Goal: Task Accomplishment & Management: Complete application form

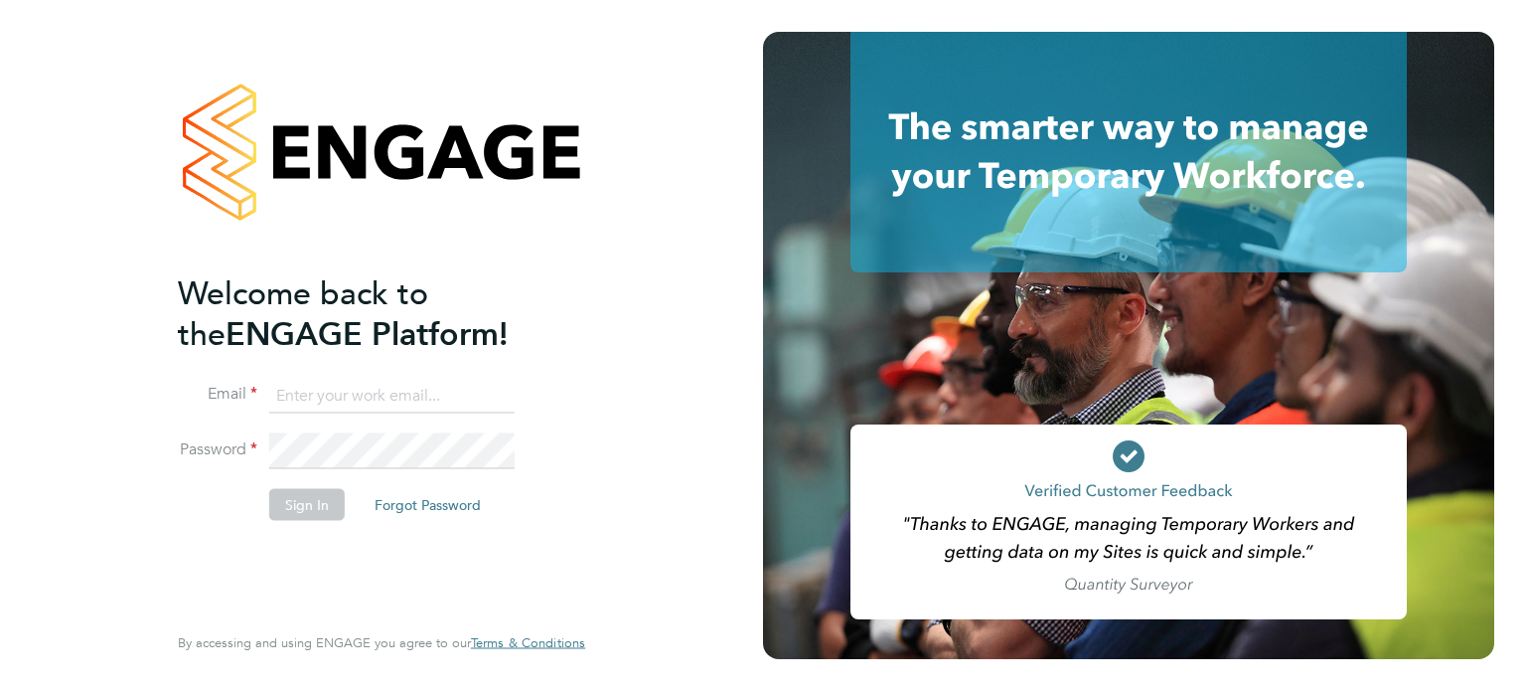
type input "[EMAIL_ADDRESS][DOMAIN_NAME]"
click at [576, 281] on div "Welcome back to the ENGAGE Platform! Email danhayward@itsconstruction.co.uk Pas…" at bounding box center [381, 341] width 407 height 619
click at [338, 507] on button "Sign In" at bounding box center [307, 504] width 76 height 32
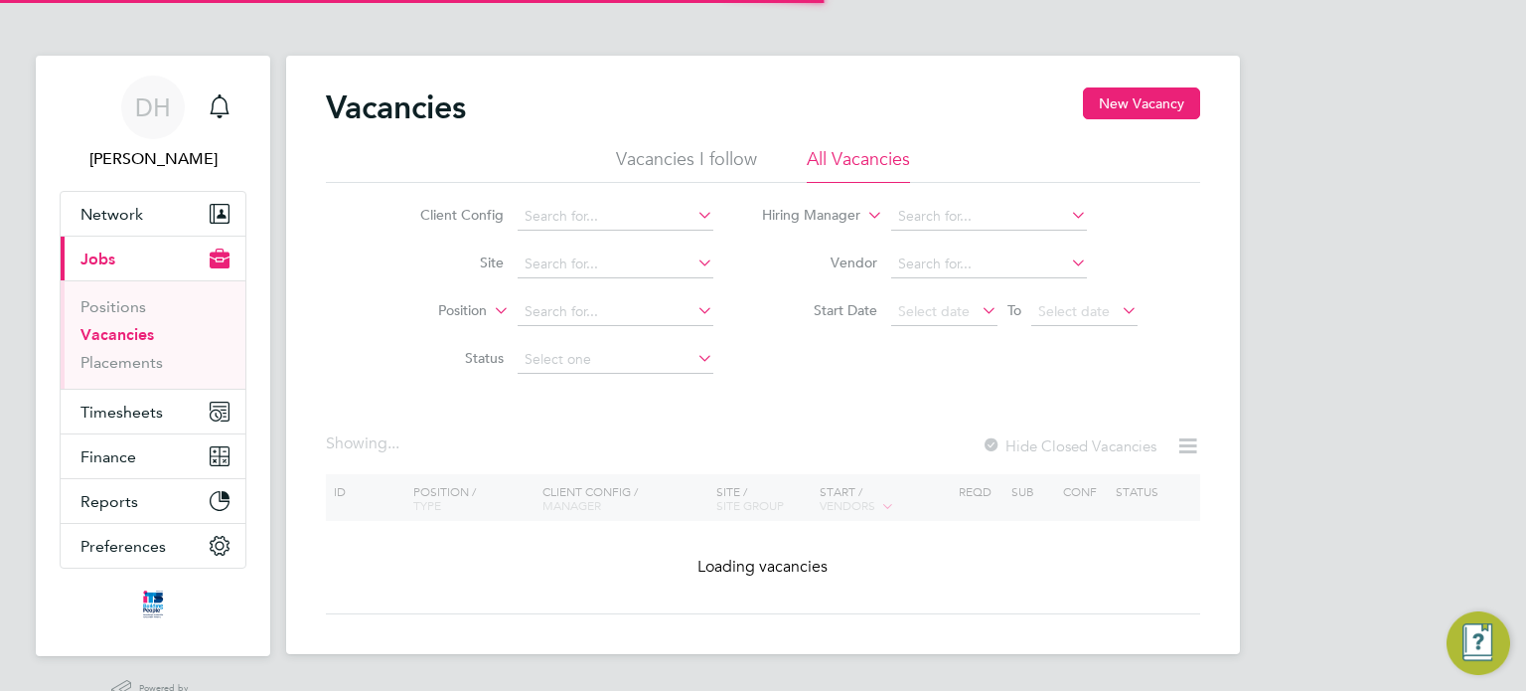
click at [348, 159] on ul "Vacancies I follow All Vacancies" at bounding box center [763, 165] width 875 height 36
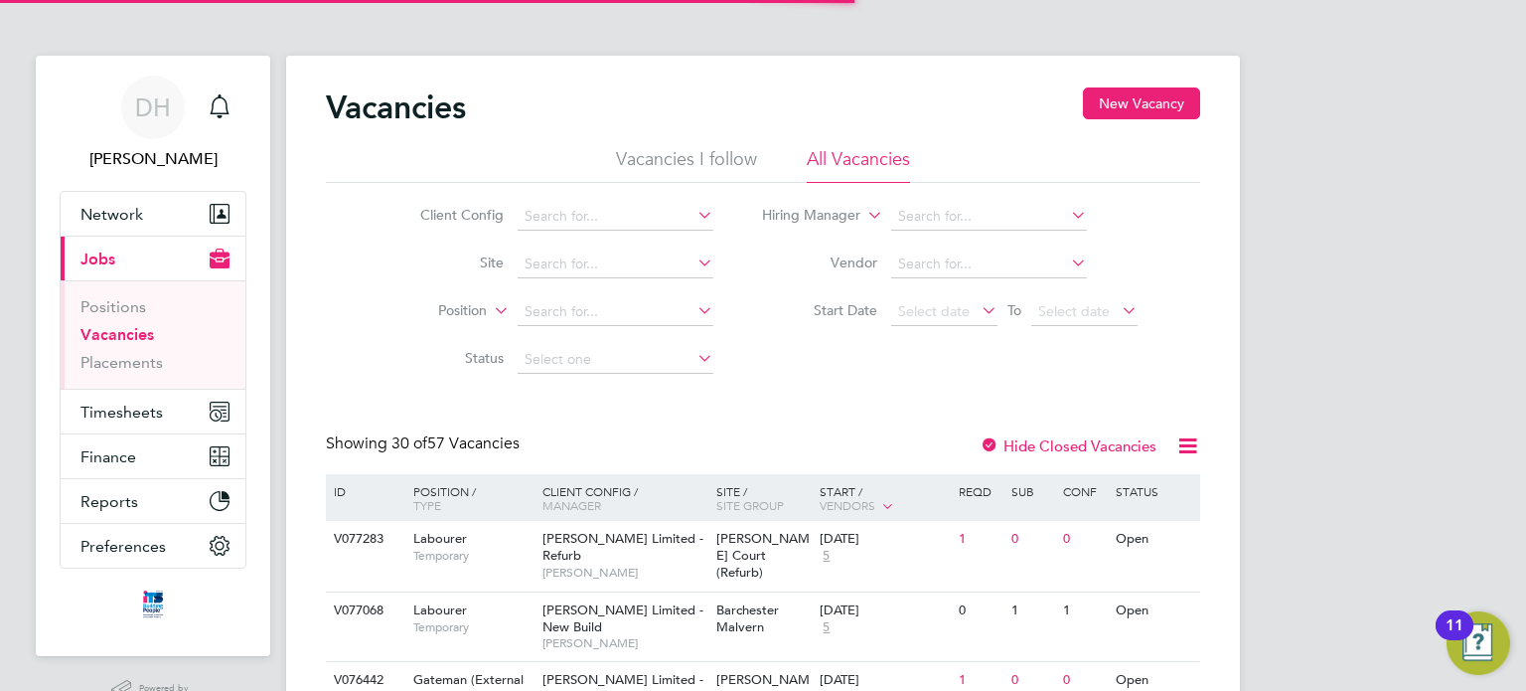
click at [348, 159] on ul "Vacancies I follow All Vacancies" at bounding box center [763, 165] width 875 height 36
click at [216, 222] on icon "Main navigation" at bounding box center [223, 214] width 14 height 18
click at [219, 218] on icon "Main navigation" at bounding box center [223, 214] width 14 height 18
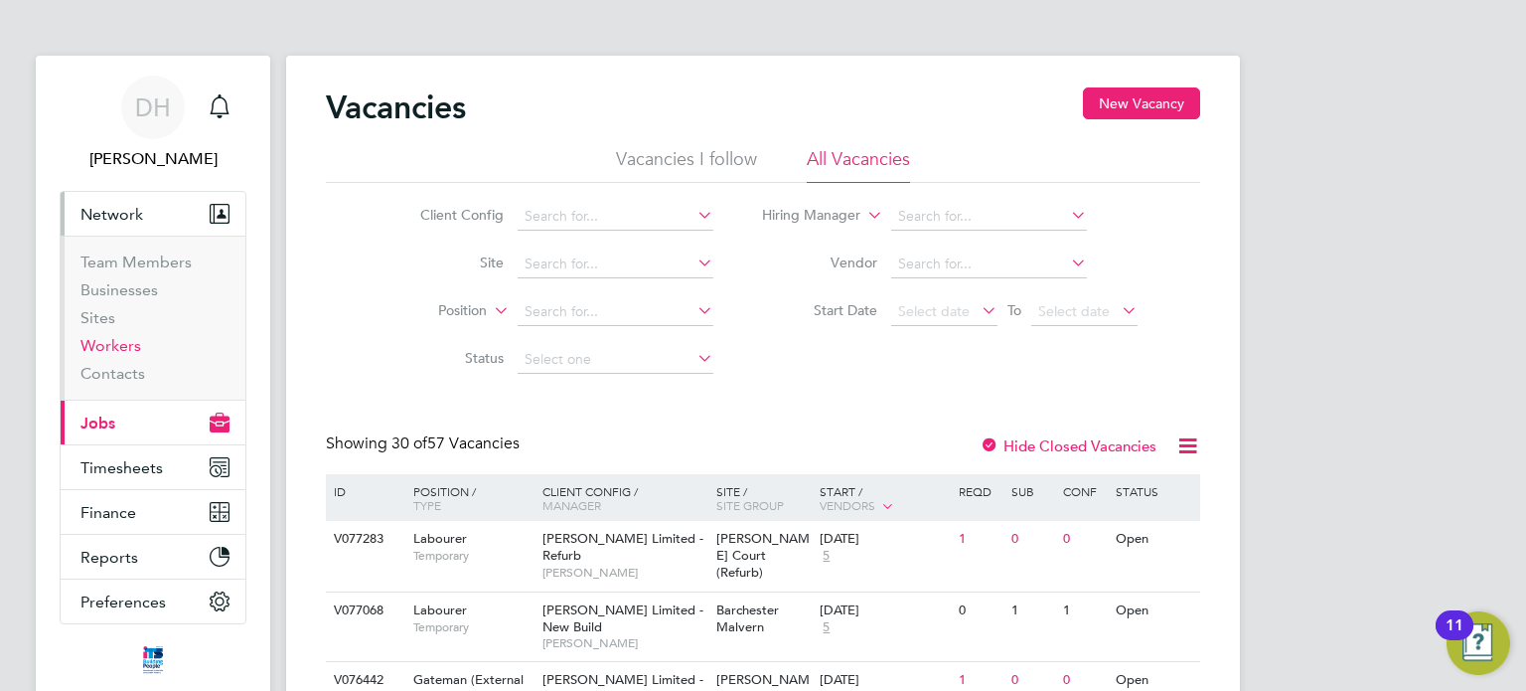
click at [128, 343] on link "Workers" at bounding box center [110, 345] width 61 height 19
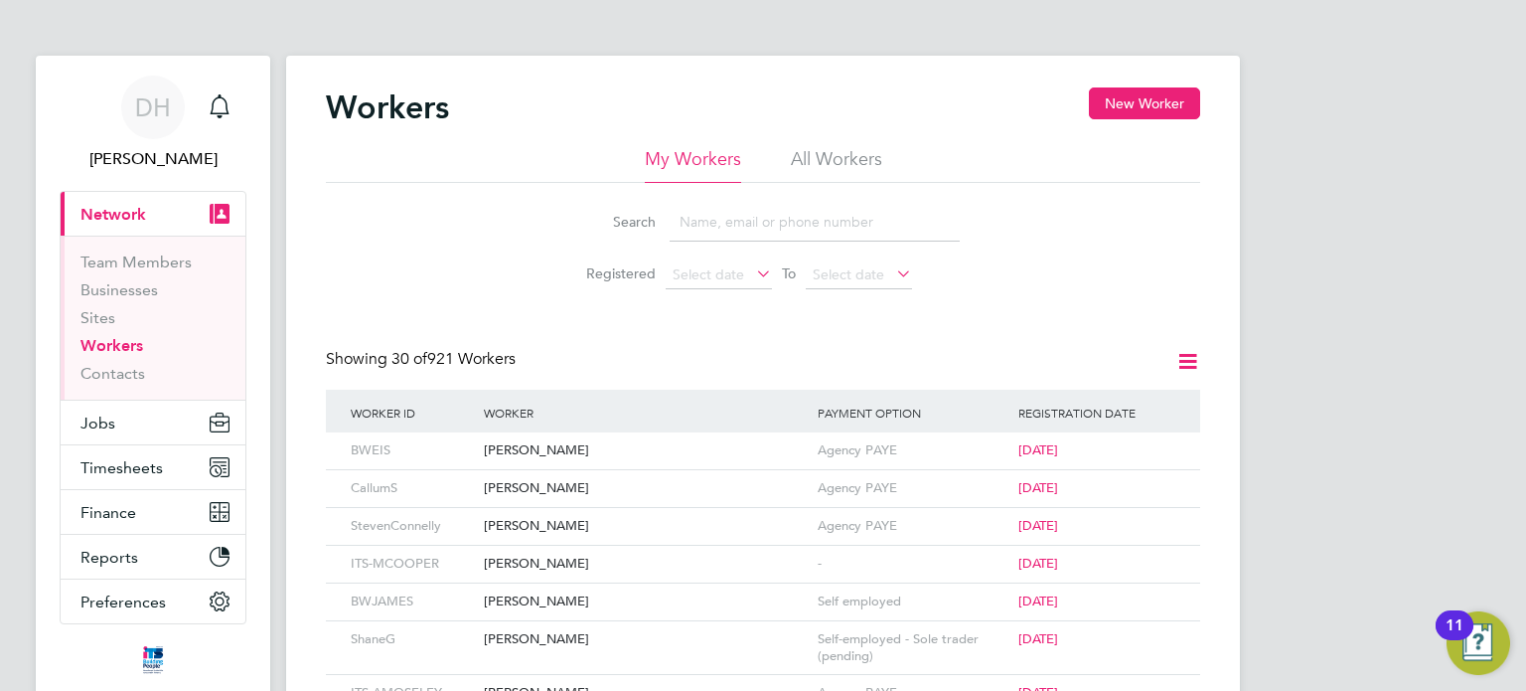
click at [469, 158] on ul "My Workers All Workers" at bounding box center [763, 165] width 875 height 36
click at [1117, 96] on button "New Worker" at bounding box center [1144, 103] width 111 height 32
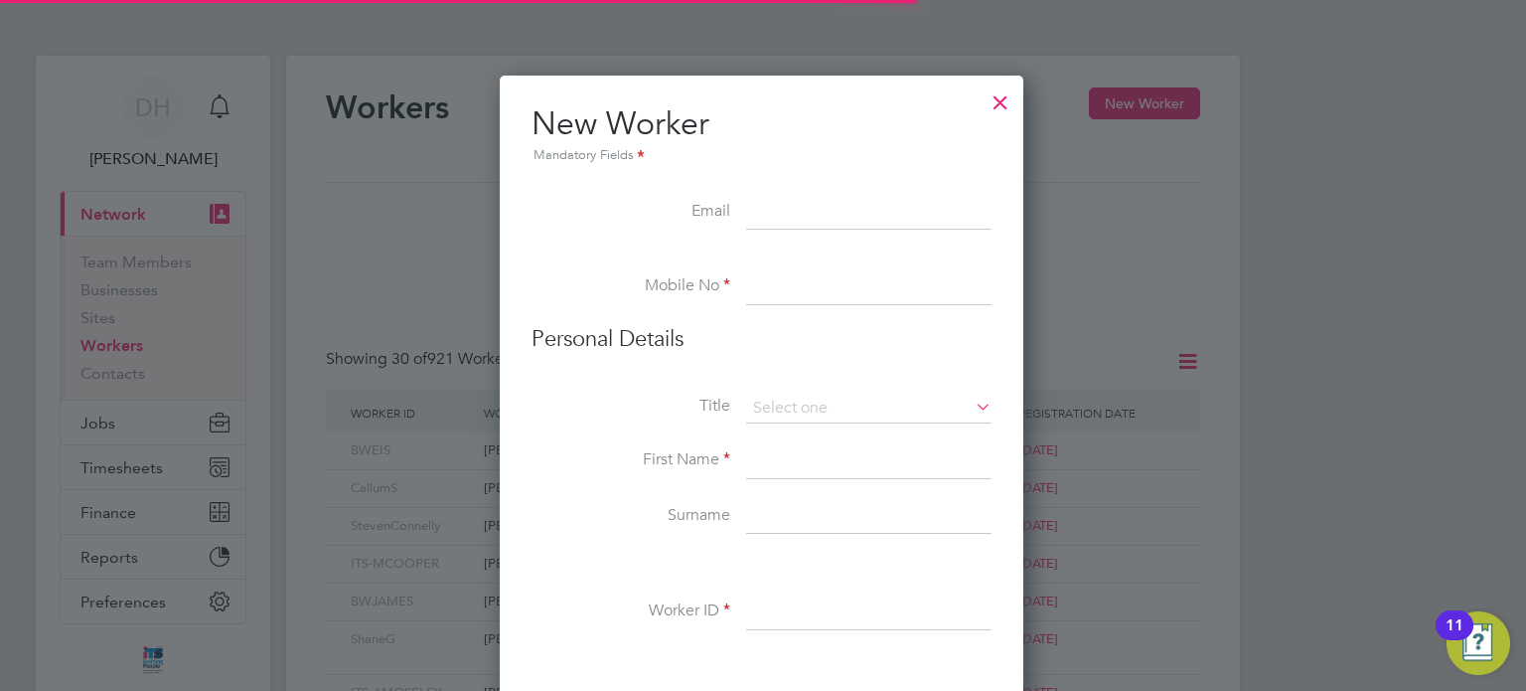
scroll to position [1684, 526]
paste input "[EMAIL_ADDRESS][DOMAIN_NAME]"
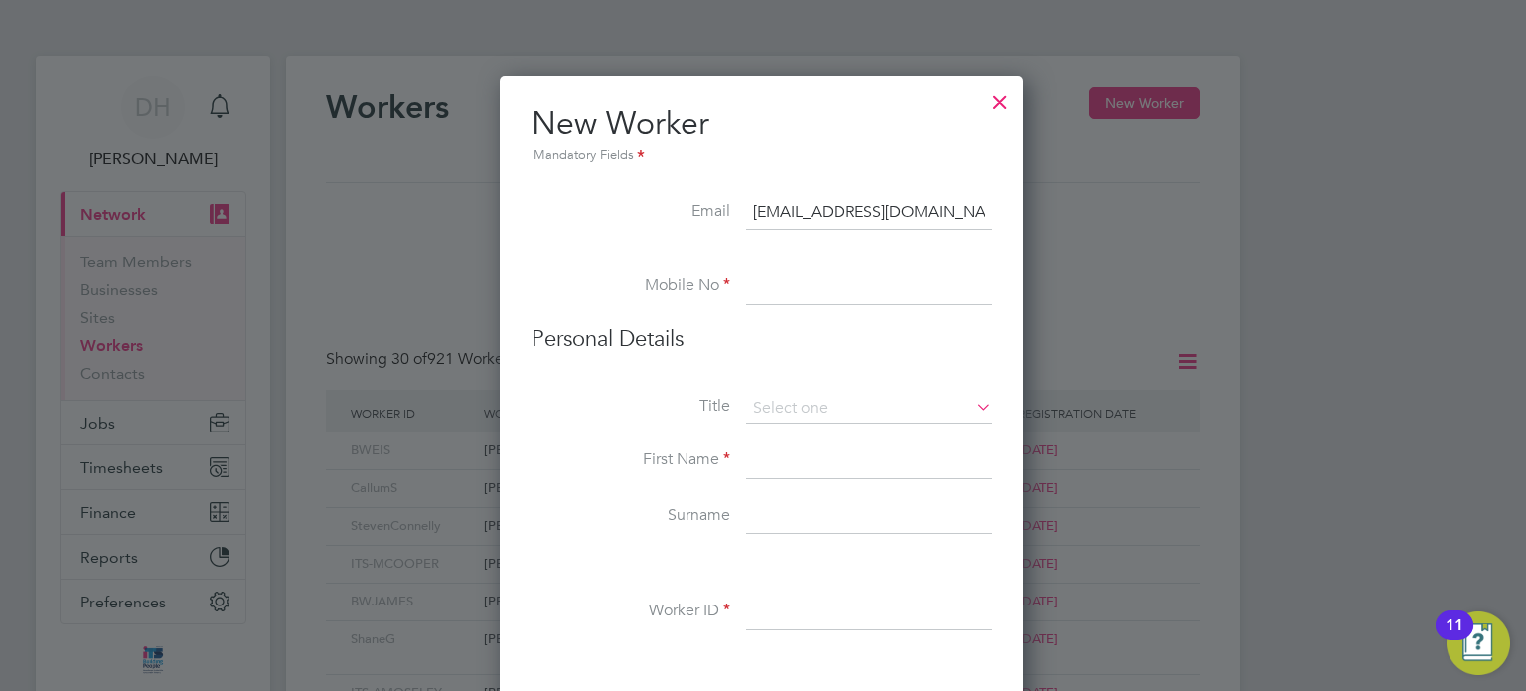
type input "[EMAIL_ADDRESS][DOMAIN_NAME]"
click at [787, 289] on input at bounding box center [868, 287] width 245 height 36
paste input "07948242770"
type input "07948242770"
click at [573, 420] on li "Title" at bounding box center [762, 419] width 460 height 50
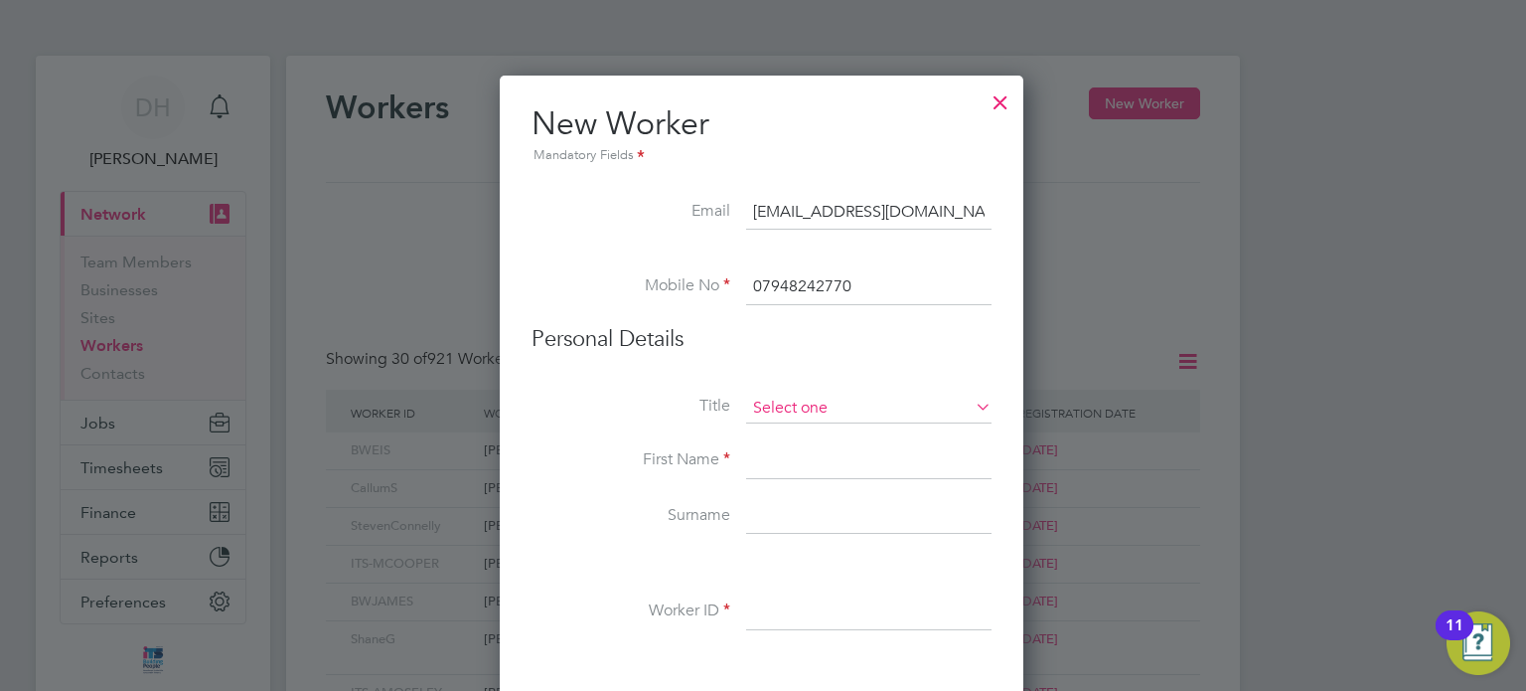
click at [779, 400] on input at bounding box center [868, 409] width 245 height 30
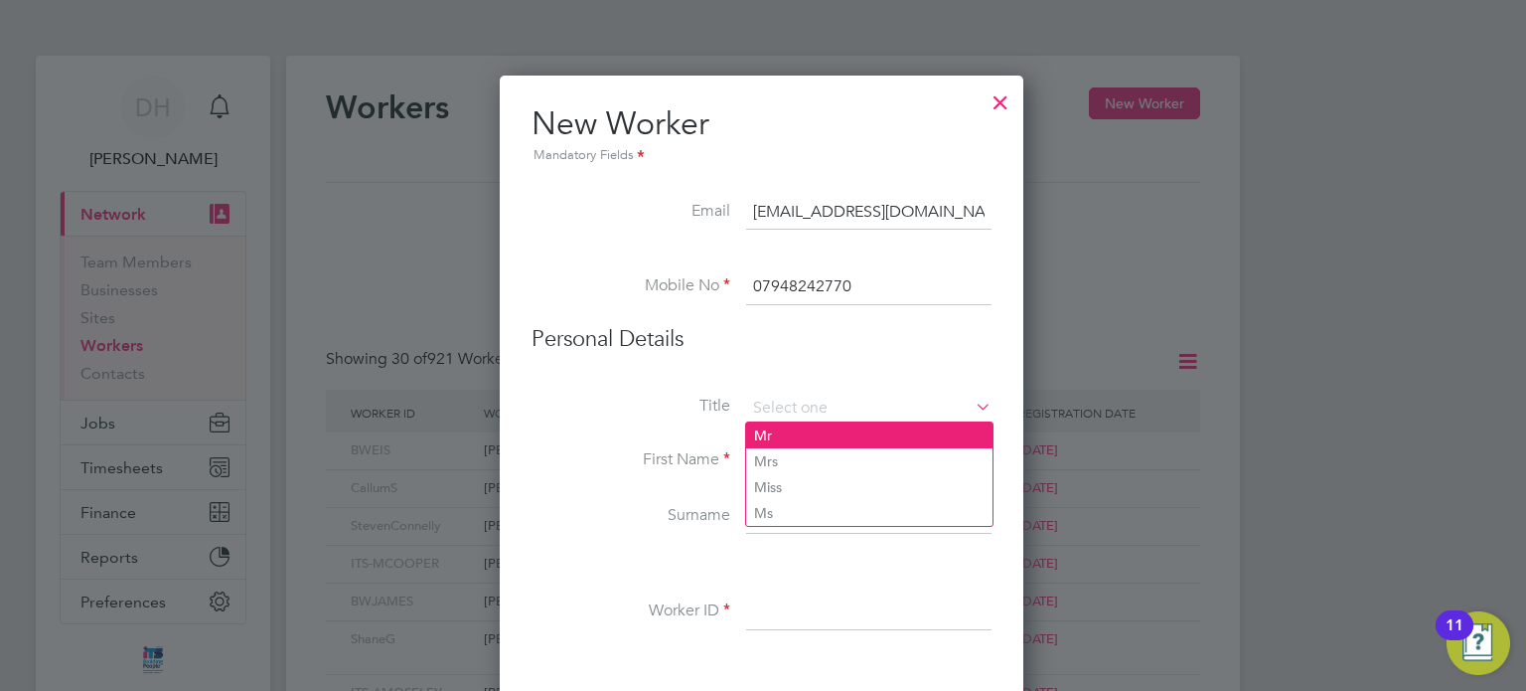
click at [799, 437] on li "Mr" at bounding box center [869, 435] width 246 height 26
type input "Mr"
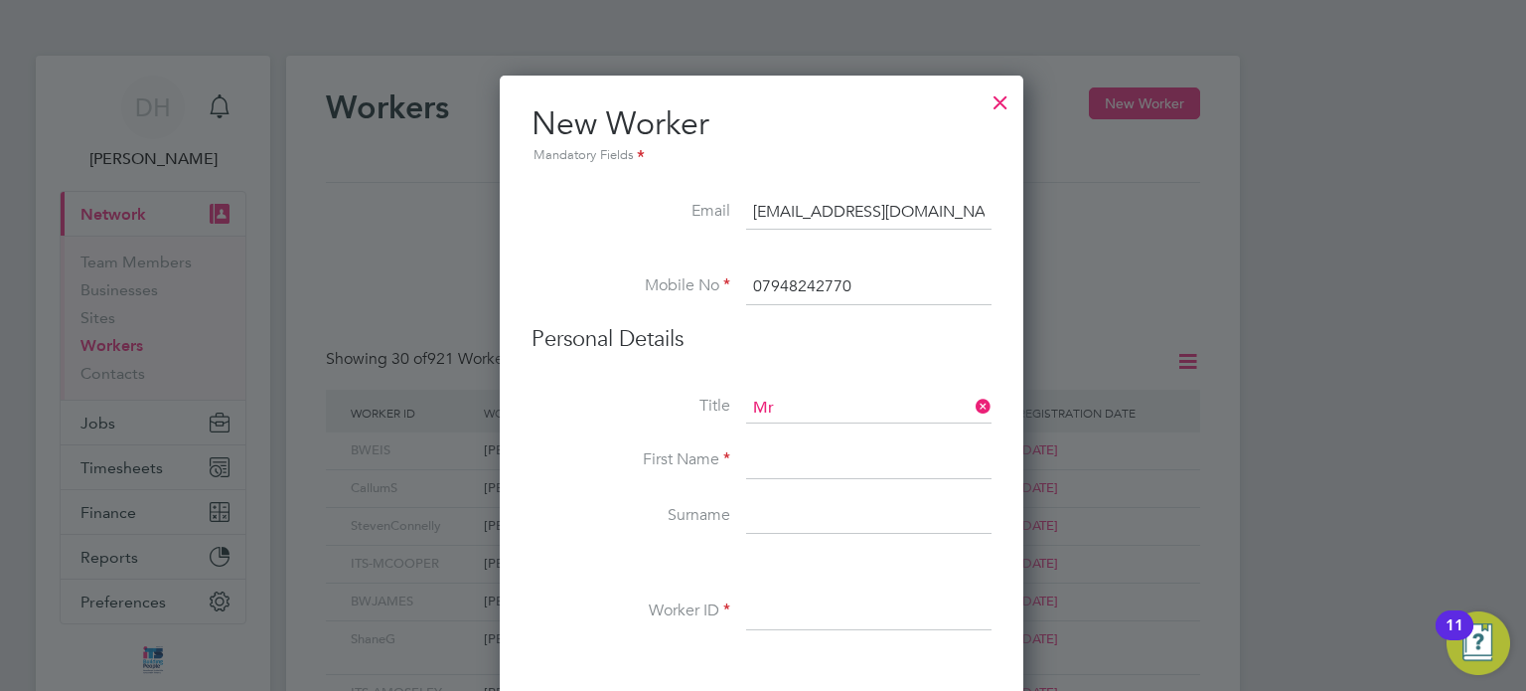
click at [794, 466] on input at bounding box center [868, 461] width 245 height 36
type input "Finlay"
click at [781, 513] on input at bounding box center [868, 517] width 245 height 36
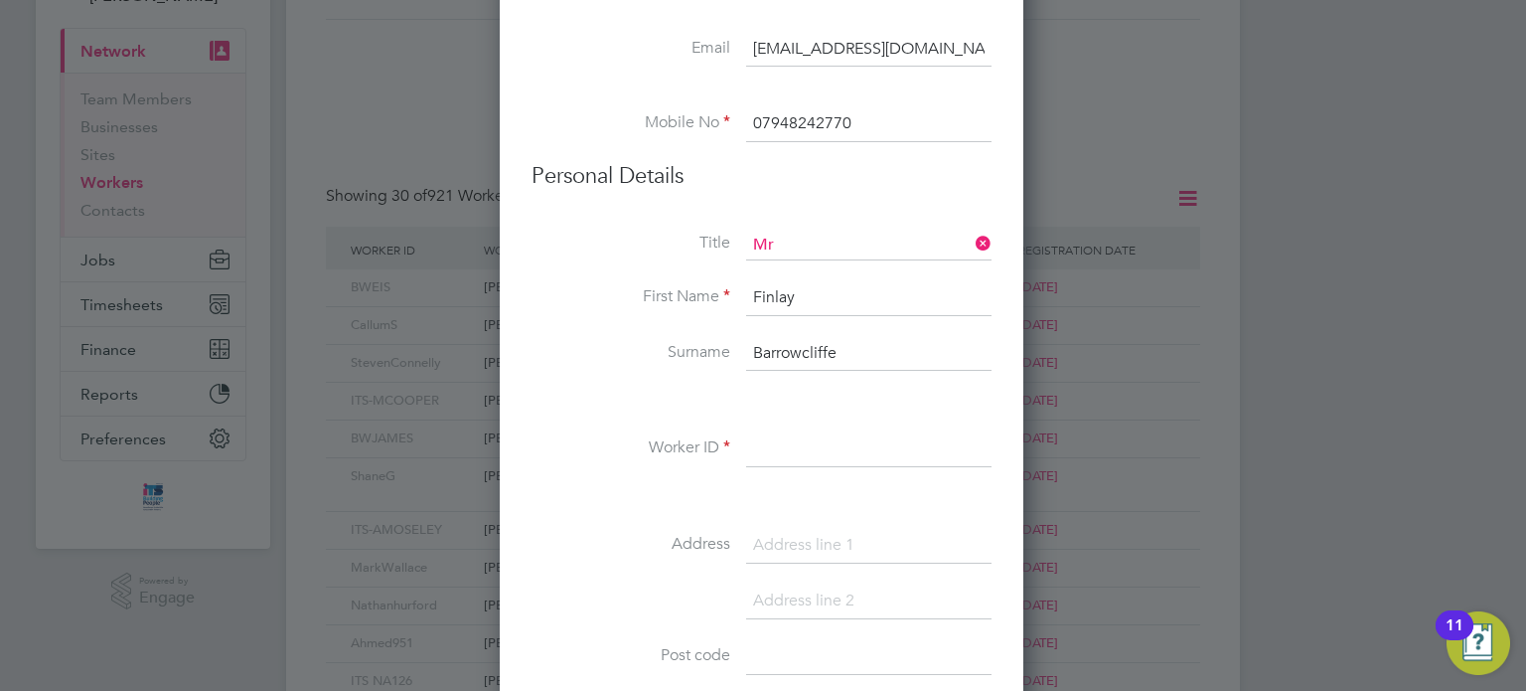
scroll to position [199, 0]
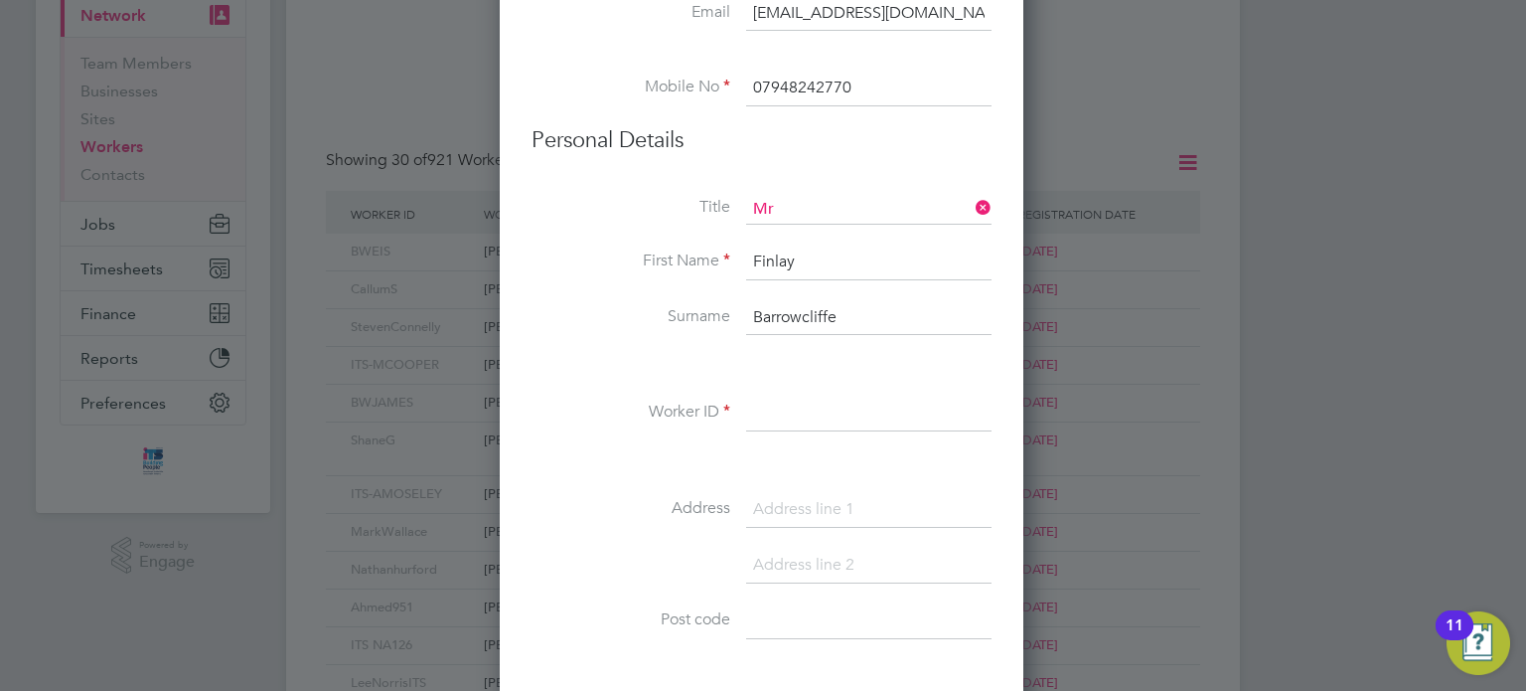
type input "Barrowcliffe"
click at [747, 411] on input at bounding box center [868, 414] width 245 height 36
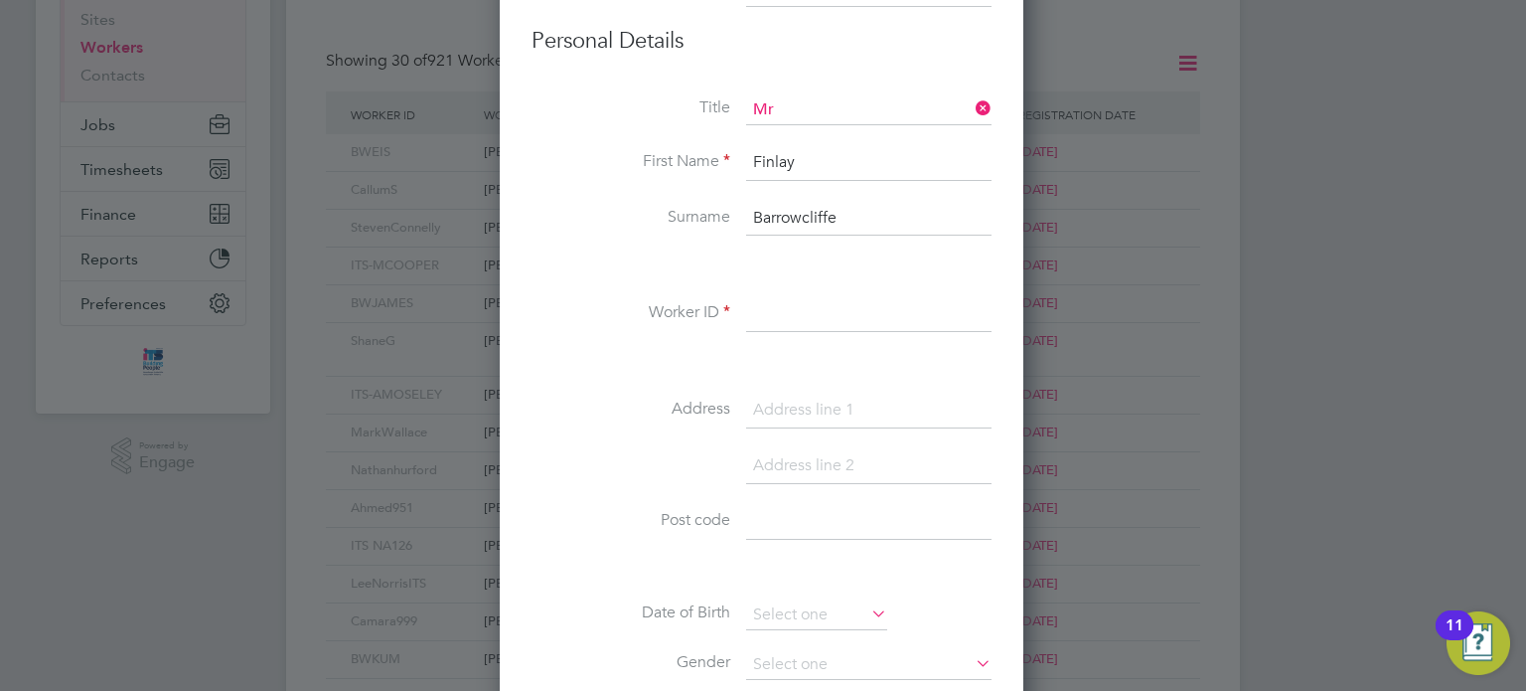
scroll to position [398, 0]
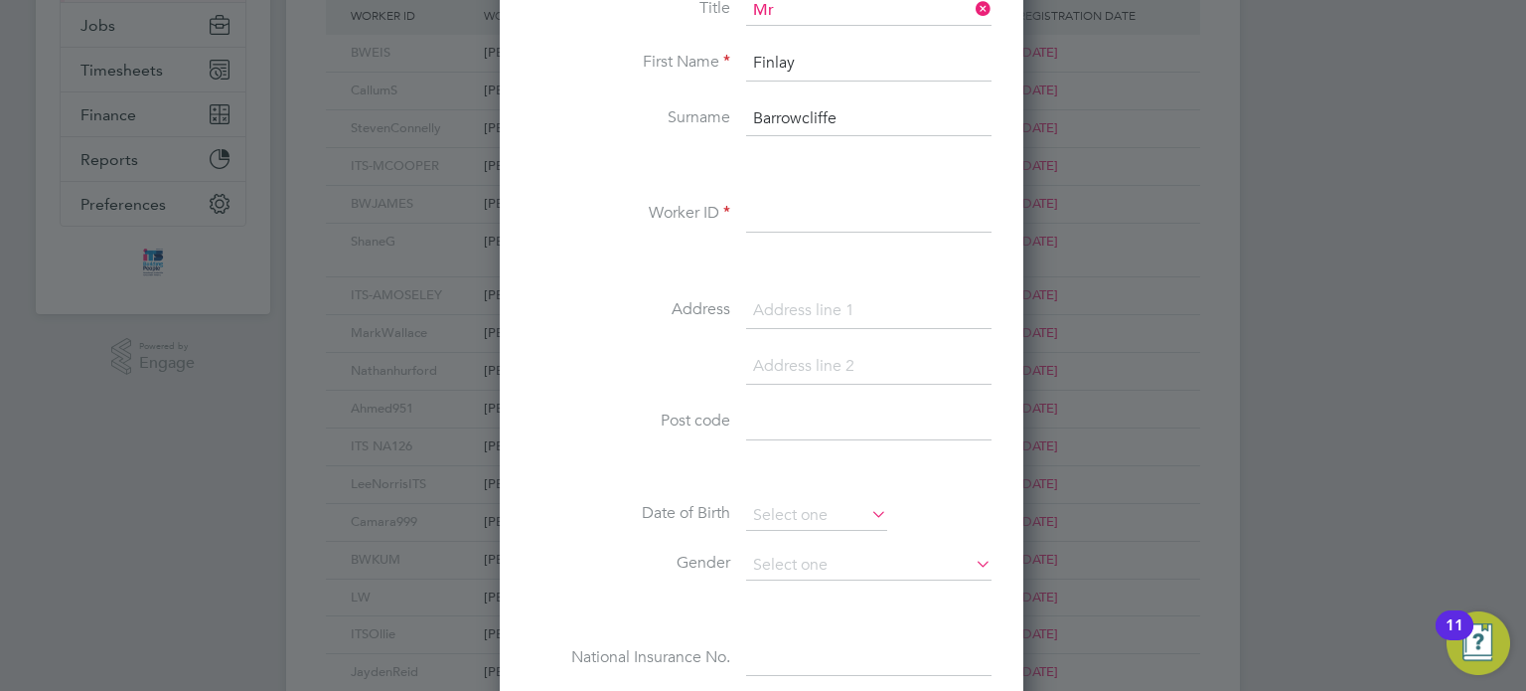
click at [807, 312] on input at bounding box center [868, 311] width 245 height 36
paste input "Coppice"
paste input "[GEOGRAPHIC_DATA]"
type input "Coppice,[GEOGRAPHIC_DATA]"
click at [779, 408] on input at bounding box center [868, 422] width 245 height 36
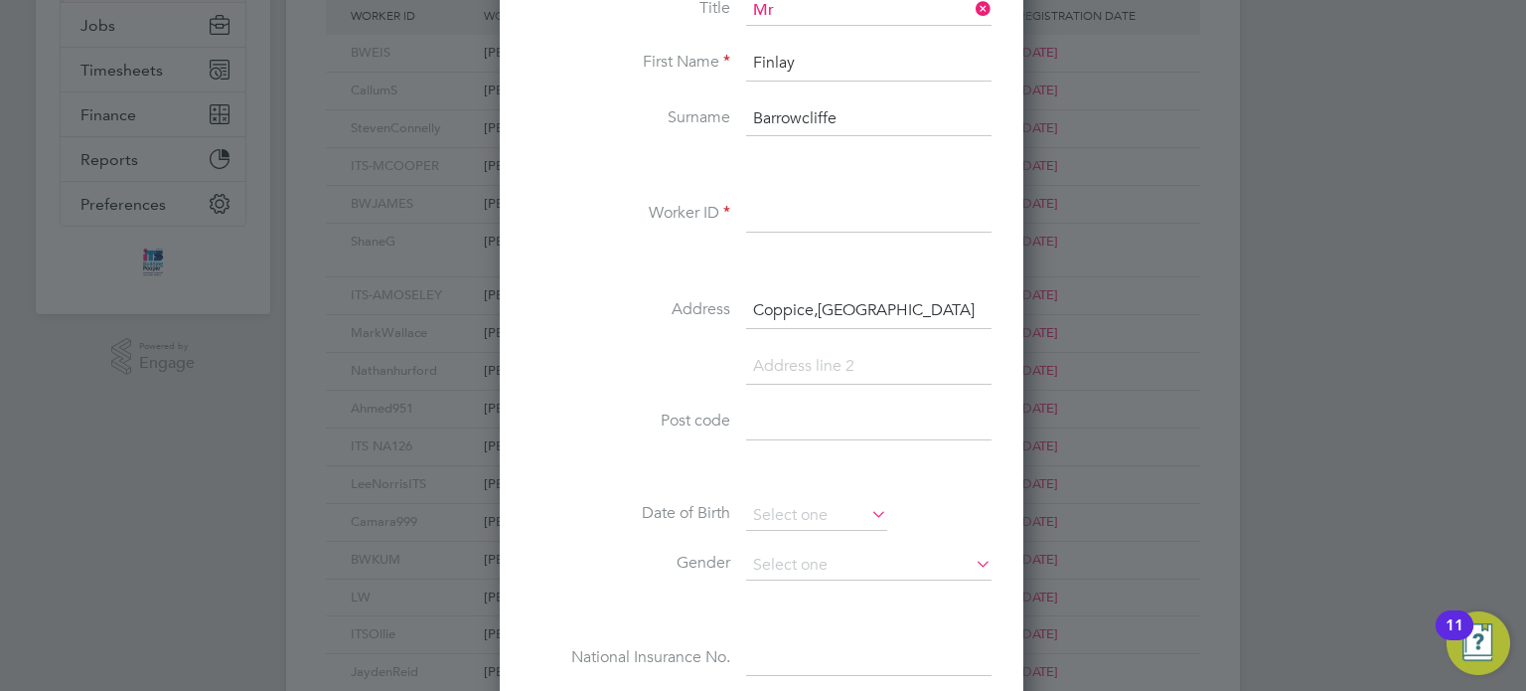
paste input "GU7 2RA"
type input "GU7 2RA"
click at [668, 462] on li at bounding box center [762, 470] width 460 height 21
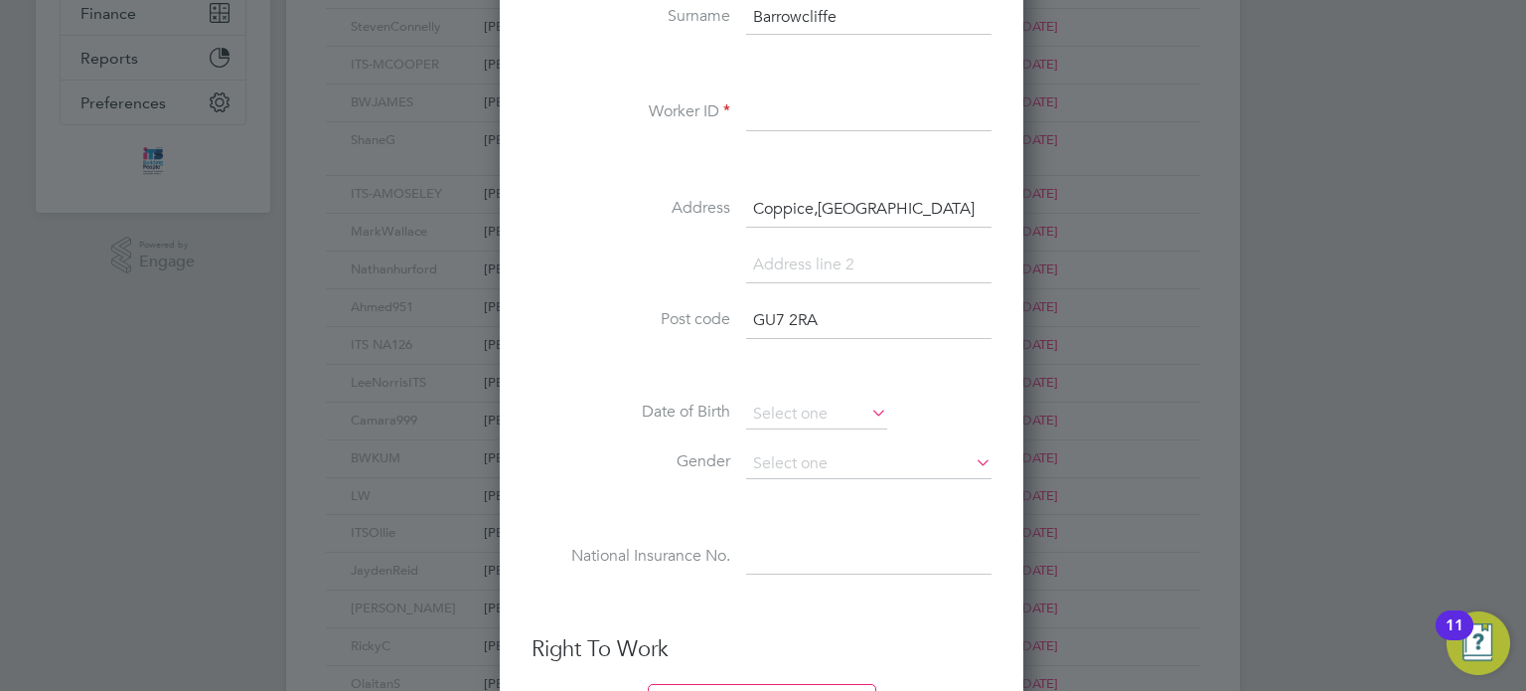
scroll to position [596, 0]
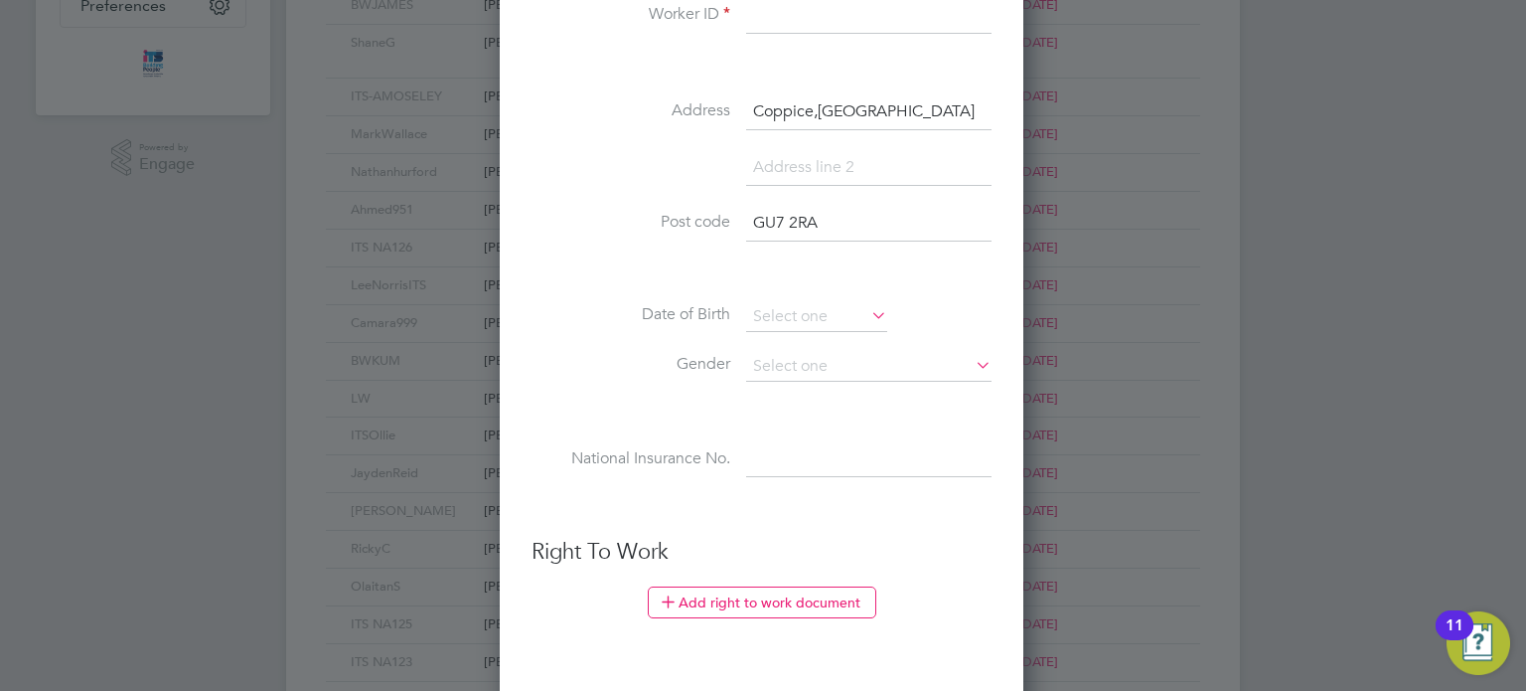
click at [868, 315] on icon at bounding box center [868, 315] width 0 height 28
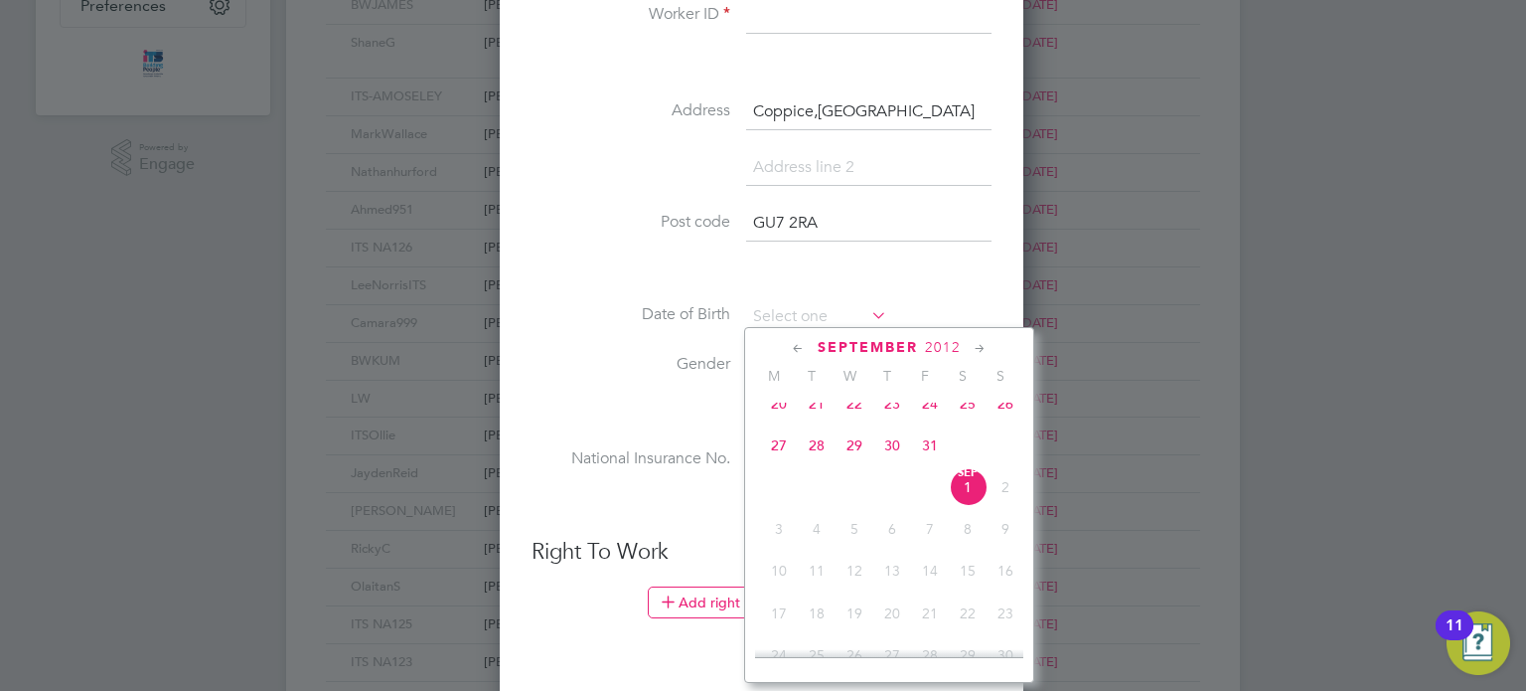
click at [896, 281] on div "Title Mr First Name [PERSON_NAME] Surname Barrowcliffe Worker ID Address [GEOGR…" at bounding box center [762, 157] width 460 height 721
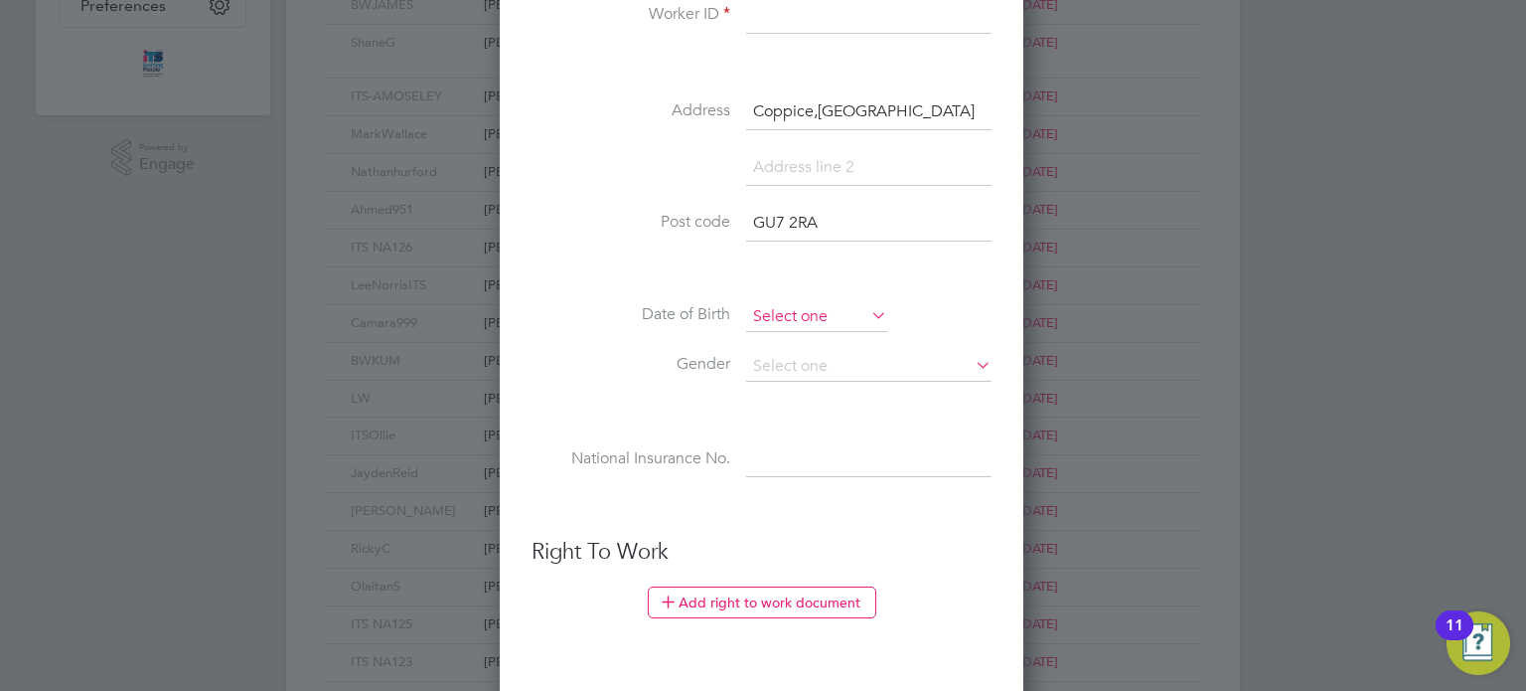
click at [861, 305] on input at bounding box center [816, 317] width 141 height 30
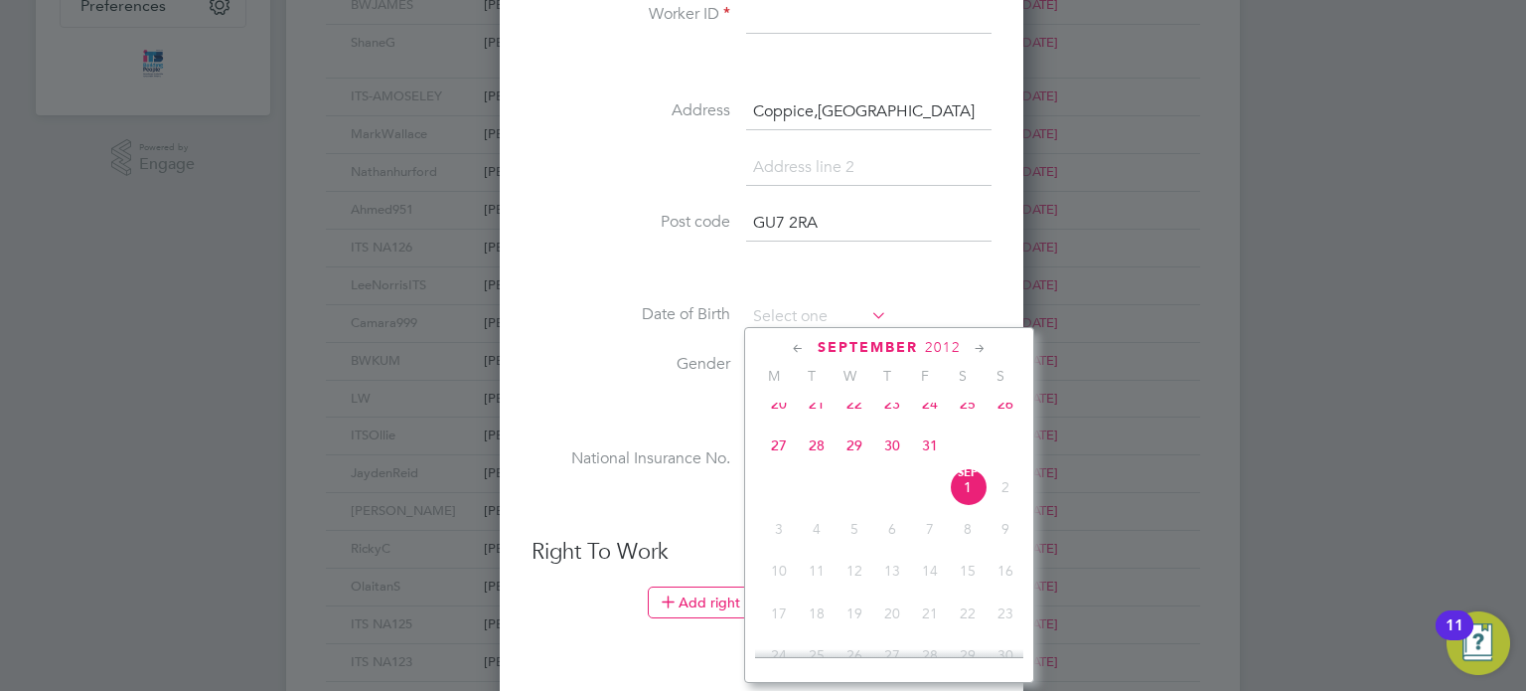
click at [796, 342] on icon at bounding box center [798, 349] width 19 height 22
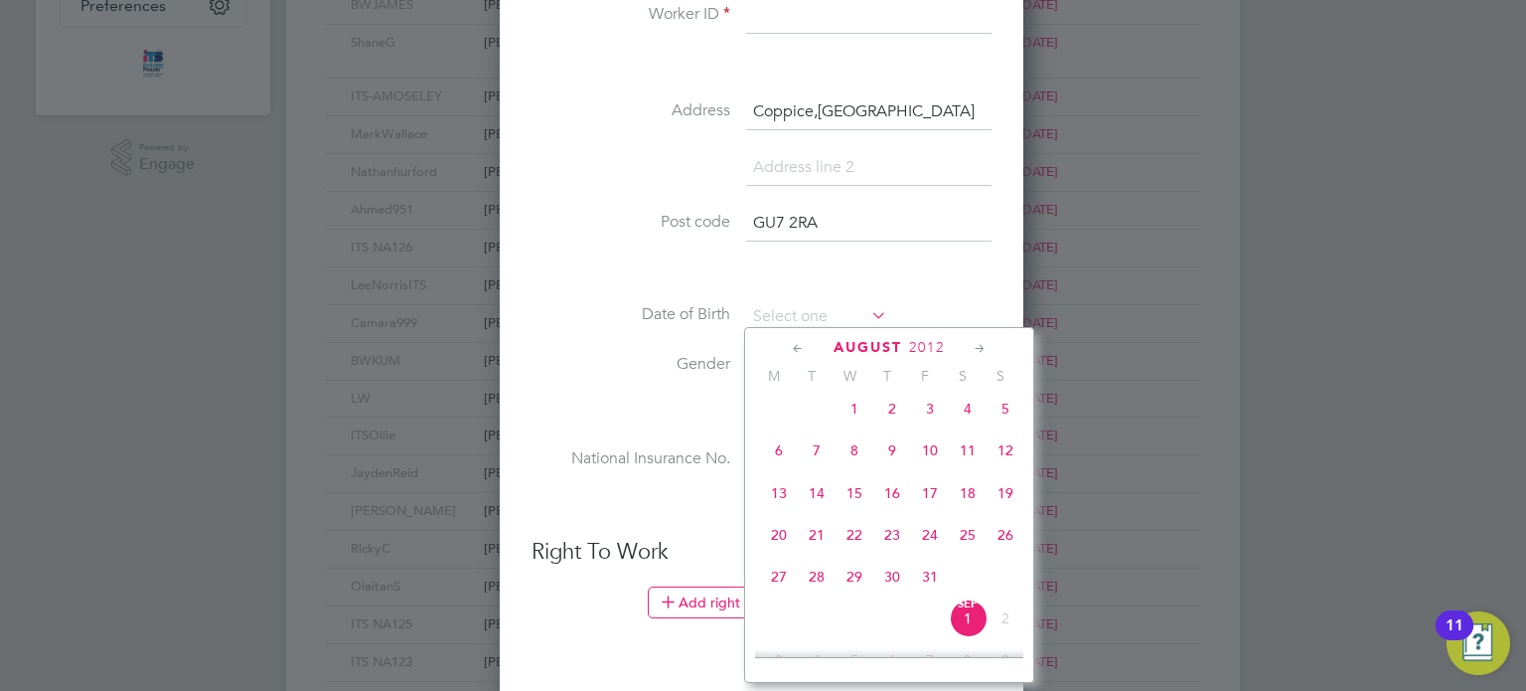
click at [857, 346] on span "August" at bounding box center [868, 347] width 69 height 17
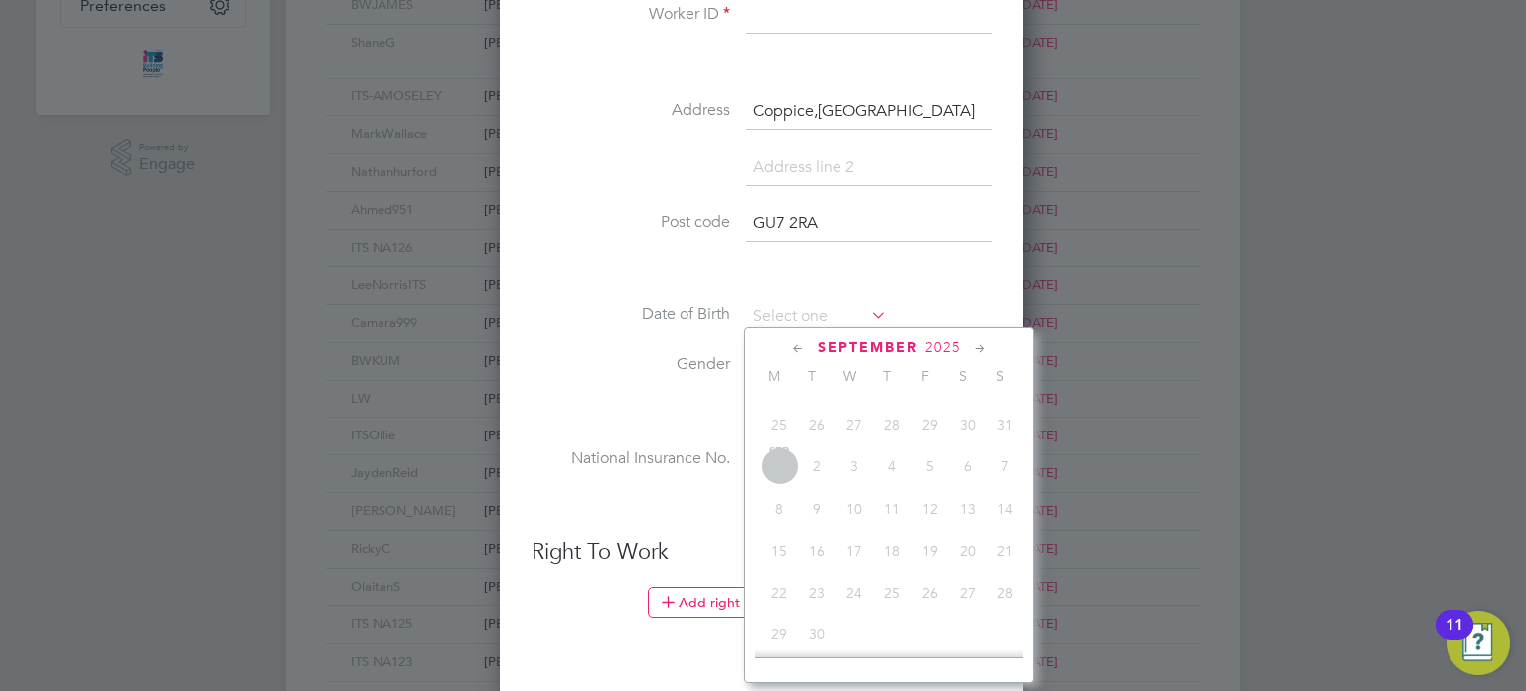
click at [857, 346] on span "September" at bounding box center [868, 347] width 100 height 17
click at [816, 346] on div "[DATE]" at bounding box center [889, 347] width 268 height 19
click at [805, 345] on icon at bounding box center [798, 349] width 19 height 22
click at [808, 355] on div "[DATE]" at bounding box center [889, 347] width 268 height 19
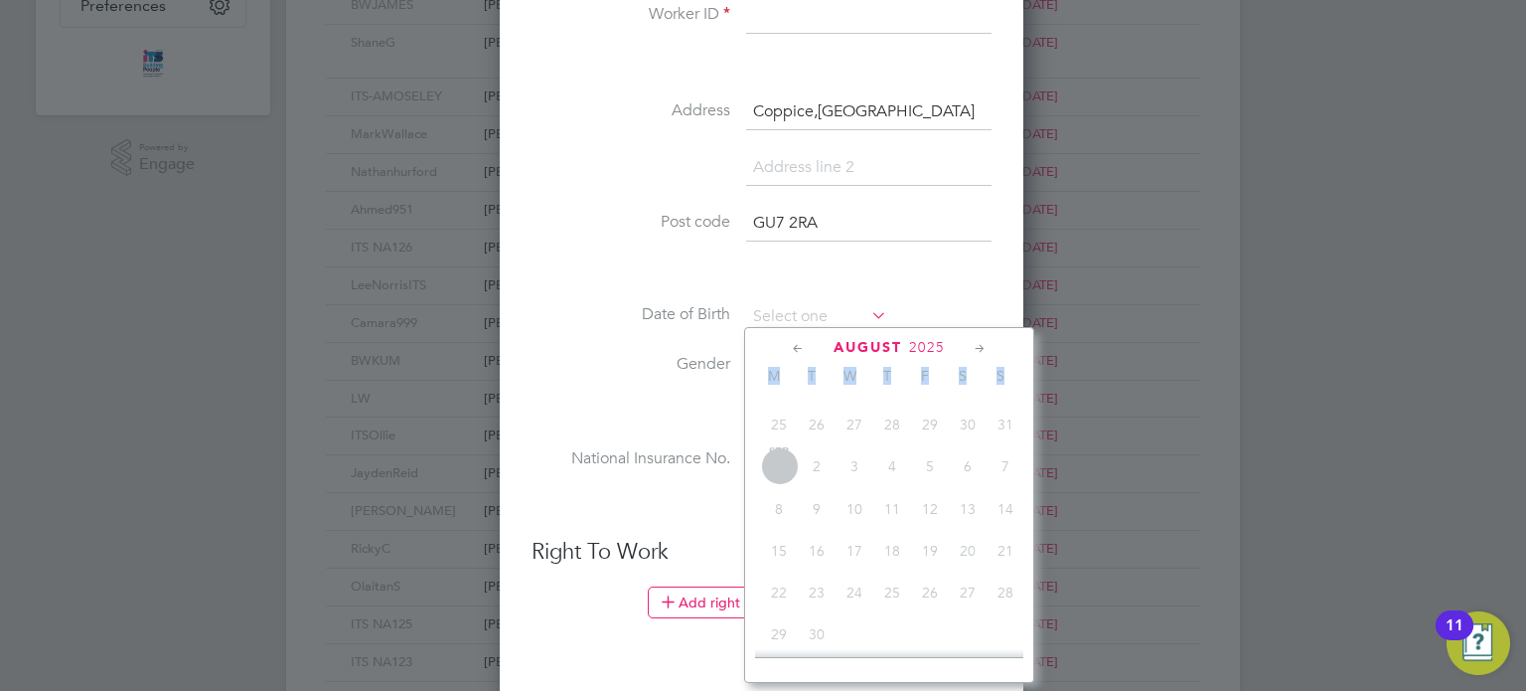
click at [808, 355] on div "[DATE]" at bounding box center [889, 347] width 268 height 19
click at [809, 302] on input at bounding box center [816, 317] width 141 height 30
click at [801, 336] on div "[DATE] M T W T F S S [DATE] 2 3 4 5 6 7 8 9 10 11 12 13 14 15 16 17 18 19 20 21…" at bounding box center [889, 505] width 290 height 356
click at [795, 343] on icon at bounding box center [798, 349] width 19 height 22
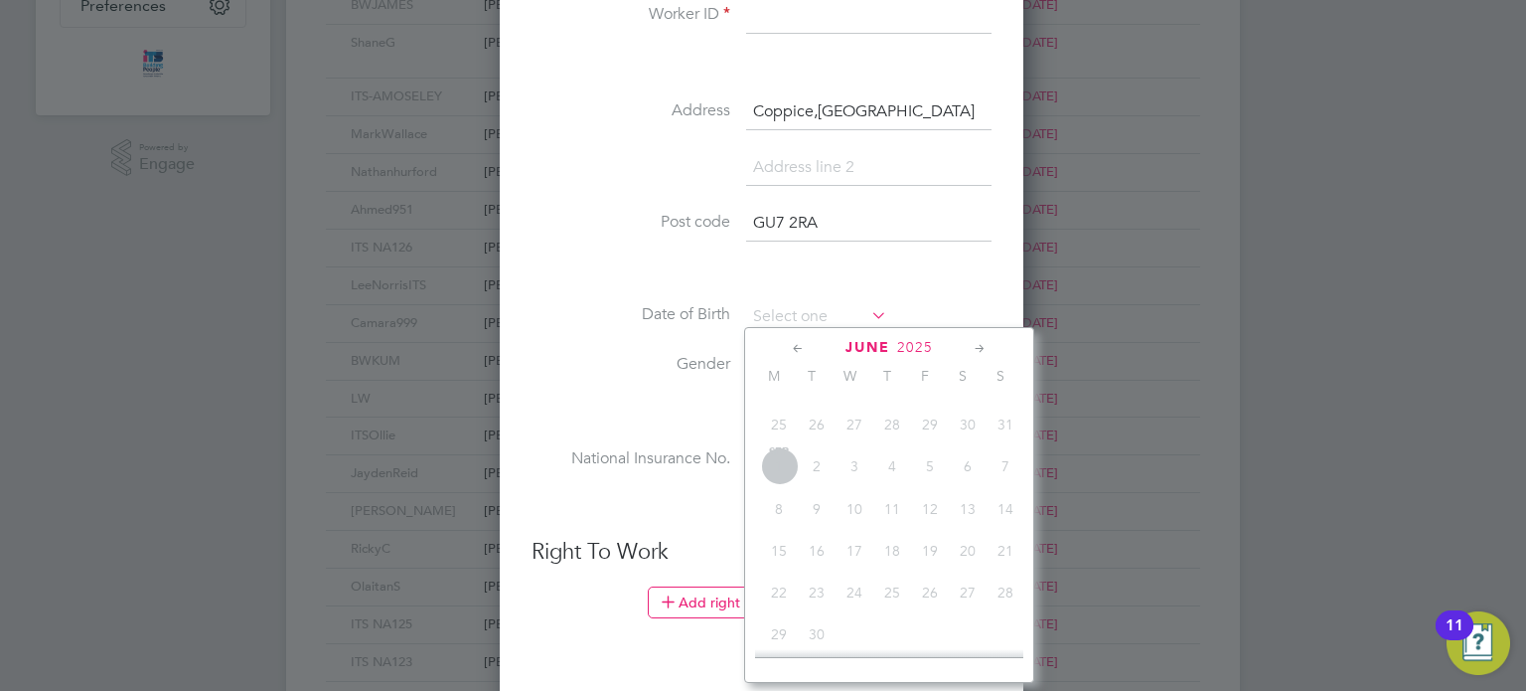
click at [795, 343] on icon at bounding box center [798, 349] width 19 height 22
click at [902, 349] on span "2025" at bounding box center [918, 347] width 36 height 17
click at [909, 343] on span "2025" at bounding box center [918, 347] width 36 height 17
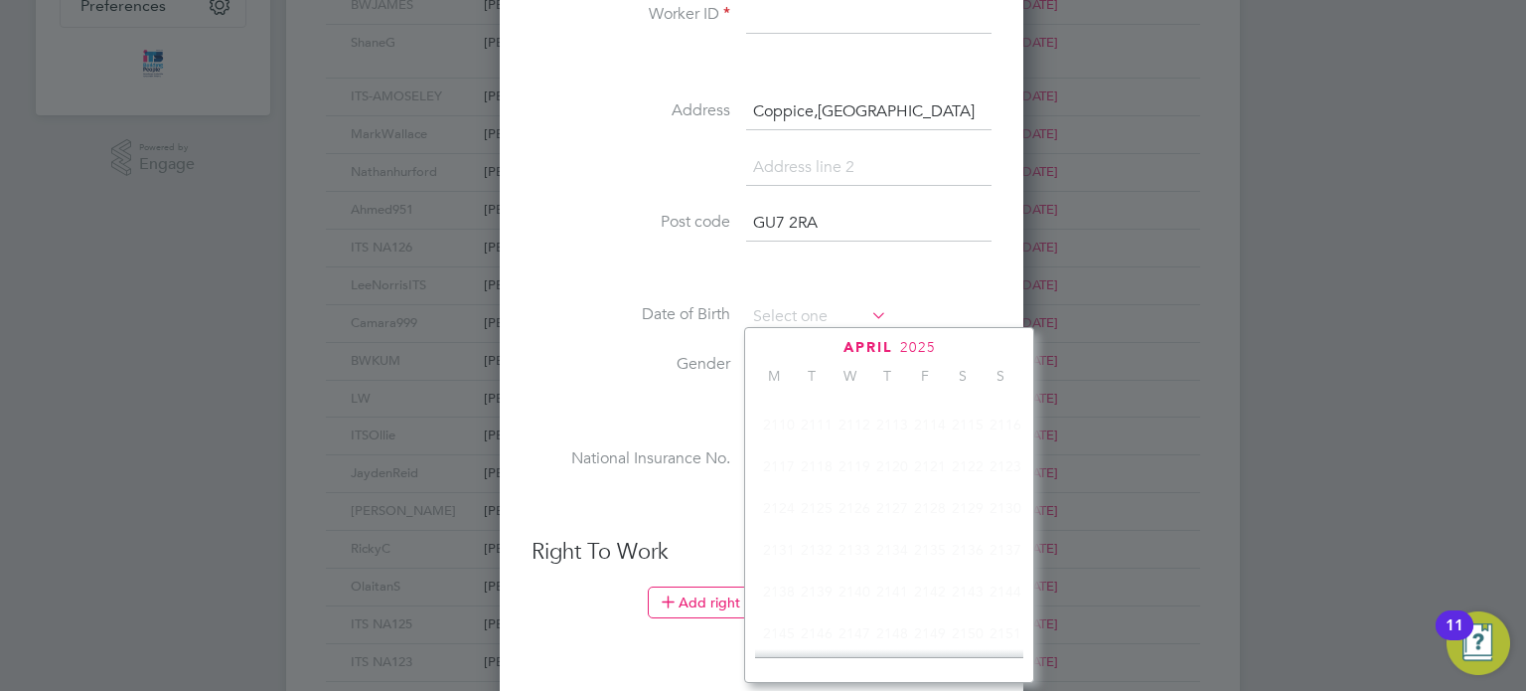
scroll to position [532, 0]
click at [937, 343] on span "2012" at bounding box center [927, 347] width 36 height 17
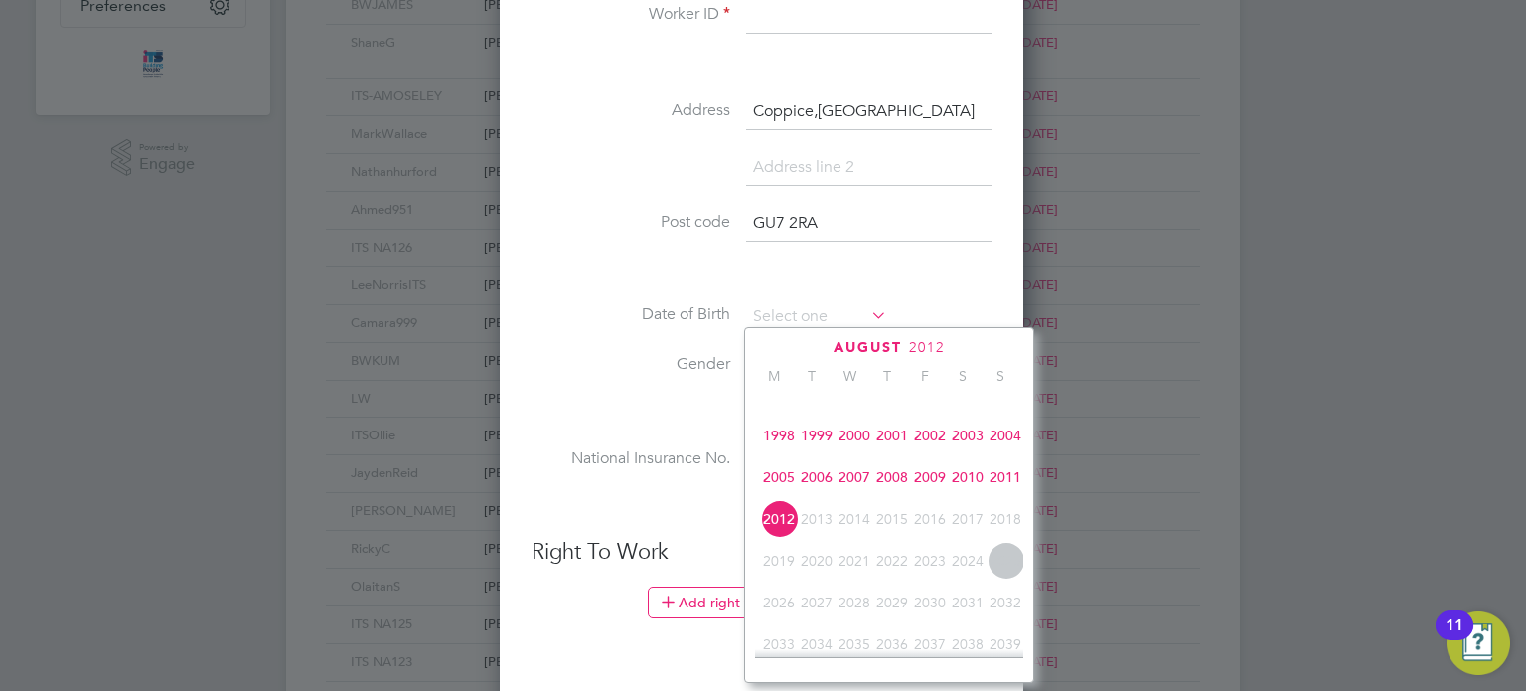
click at [820, 488] on span "2006" at bounding box center [817, 477] width 38 height 38
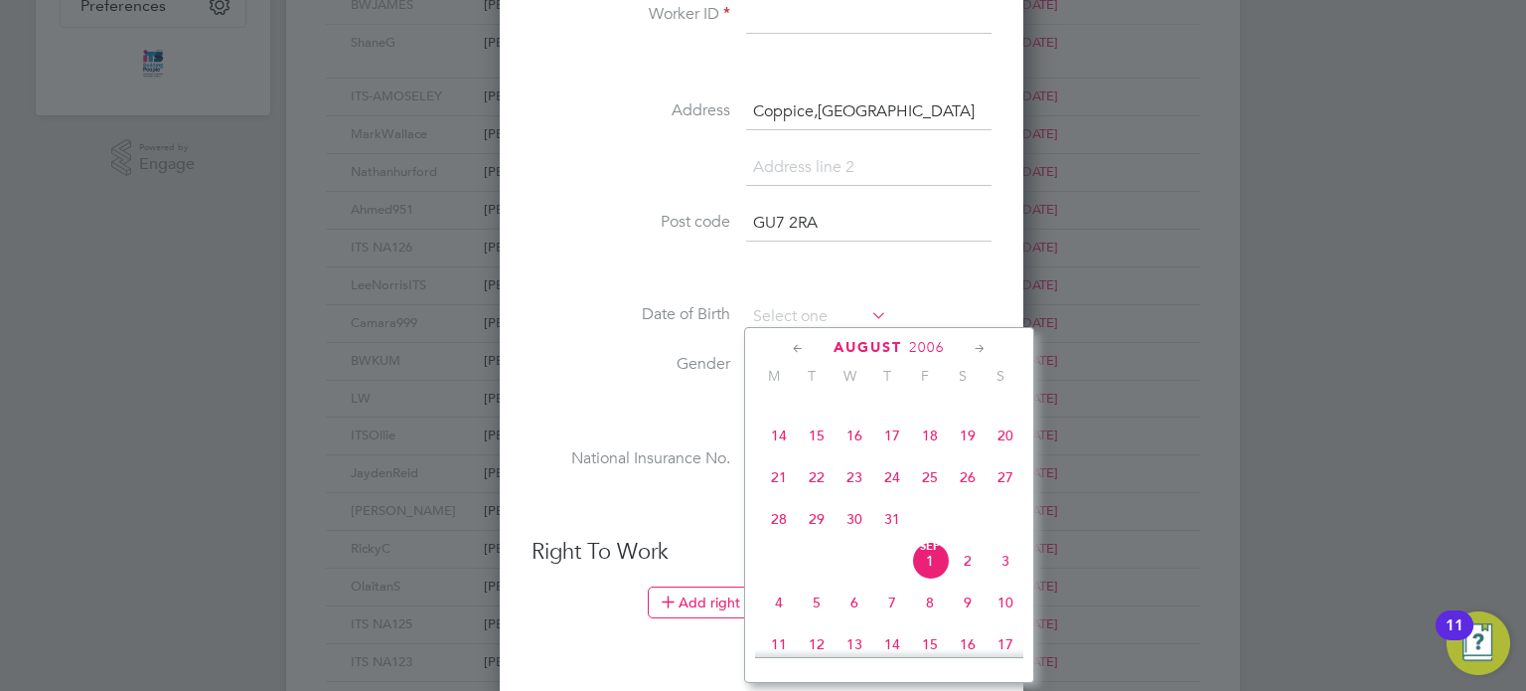
click at [800, 345] on icon at bounding box center [798, 349] width 19 height 22
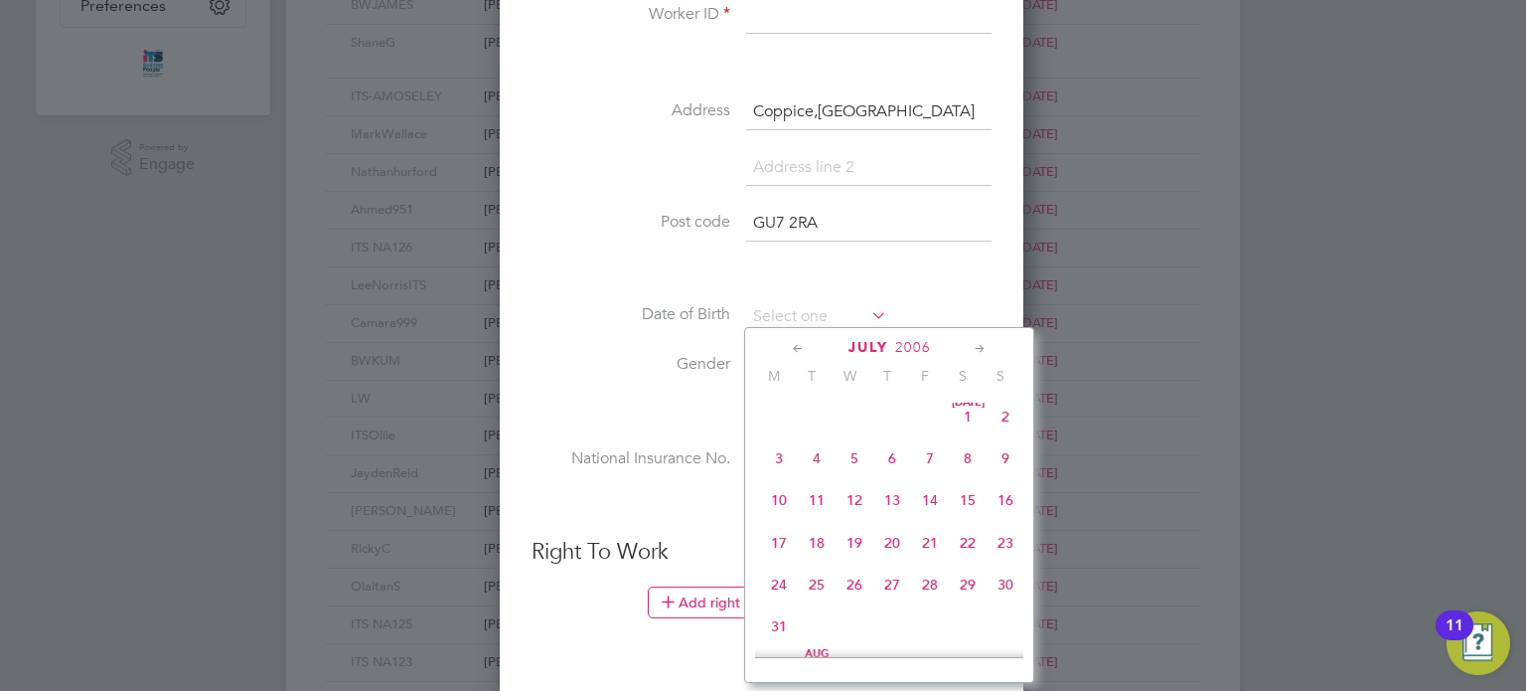
click at [800, 345] on icon at bounding box center [798, 349] width 19 height 22
click at [987, 353] on icon at bounding box center [980, 349] width 19 height 22
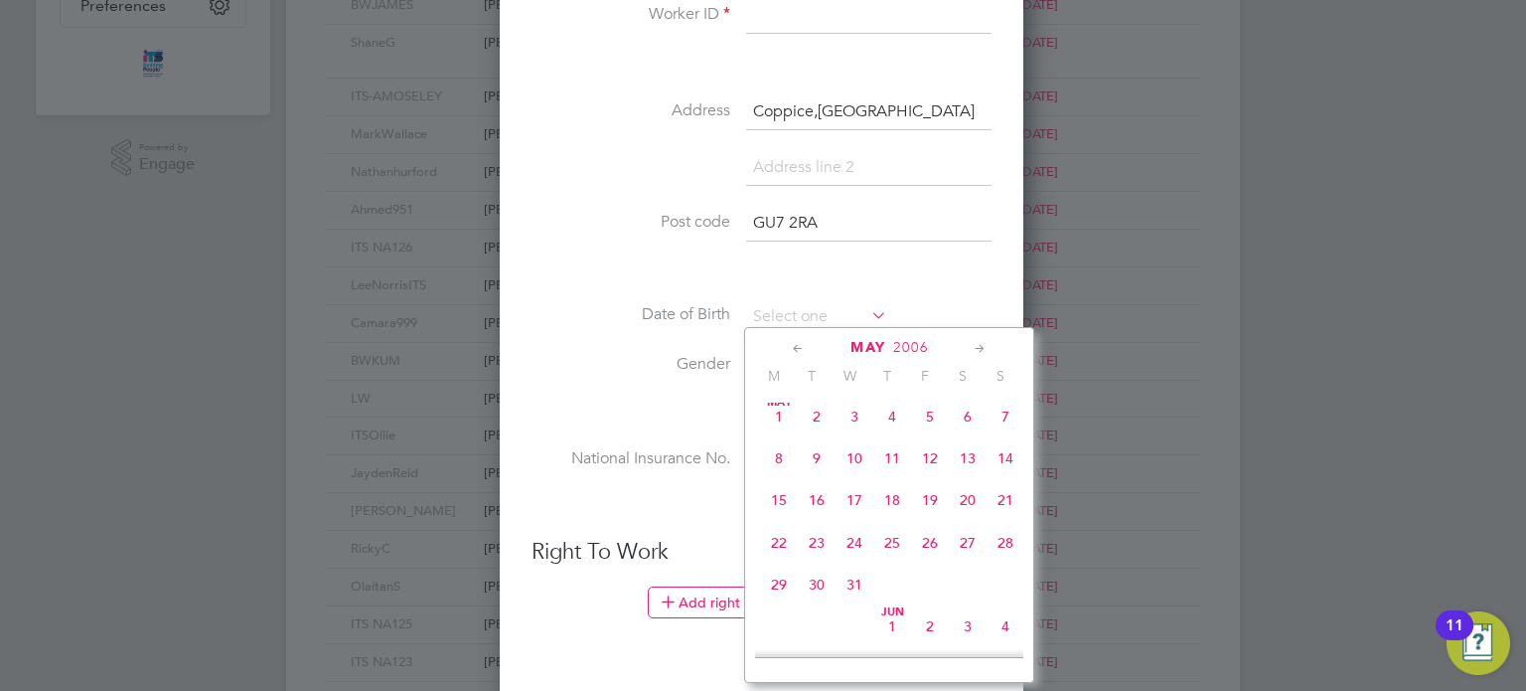
click at [800, 347] on icon at bounding box center [798, 349] width 19 height 22
click at [1000, 418] on span "5" at bounding box center [1006, 421] width 38 height 38
type input "[DATE]"
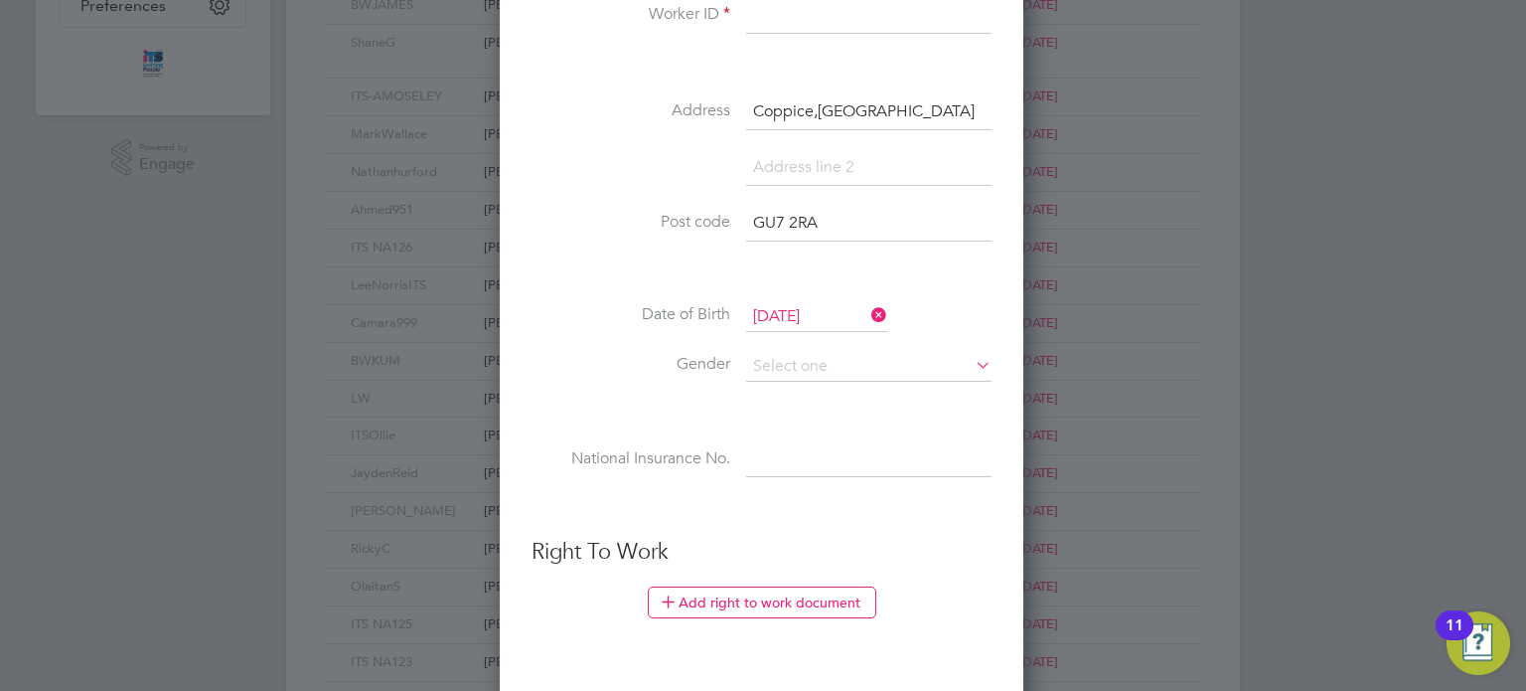
click at [784, 410] on li at bounding box center [762, 411] width 460 height 21
click at [807, 345] on li "Date of Birth [DEMOGRAPHIC_DATA]" at bounding box center [762, 327] width 460 height 50
click at [813, 346] on li "Date of Birth [DEMOGRAPHIC_DATA]" at bounding box center [762, 327] width 460 height 50
click at [817, 361] on input at bounding box center [868, 367] width 245 height 30
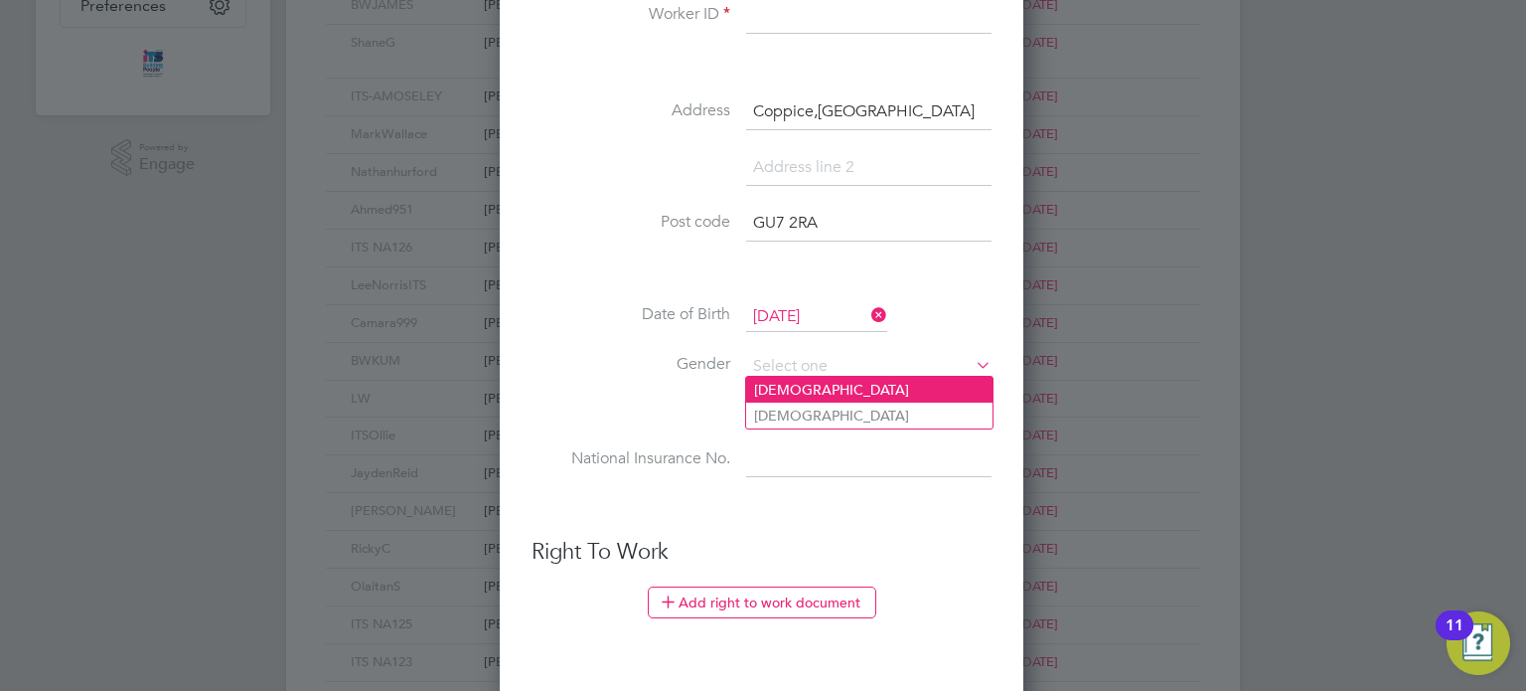
click at [819, 384] on li "[DEMOGRAPHIC_DATA]" at bounding box center [869, 390] width 246 height 26
type input "[DEMOGRAPHIC_DATA]"
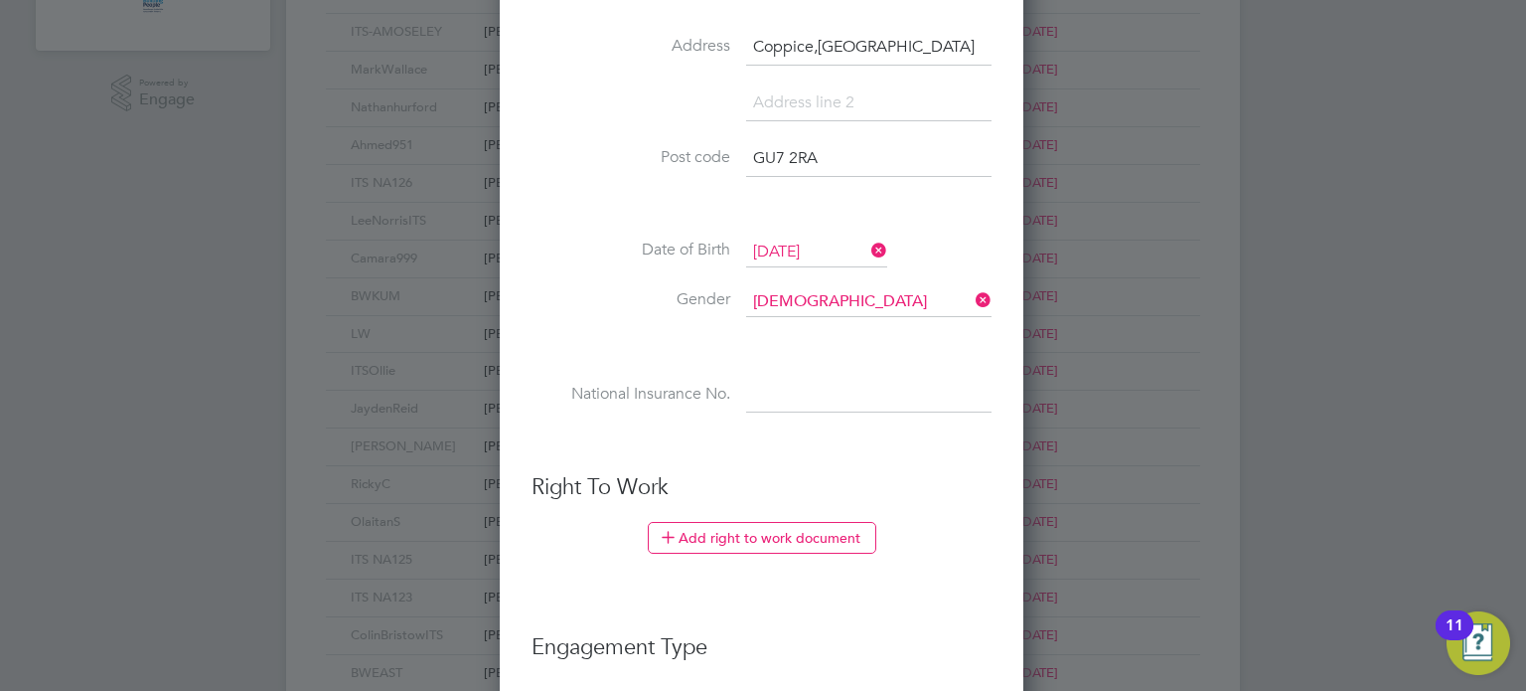
scroll to position [696, 0]
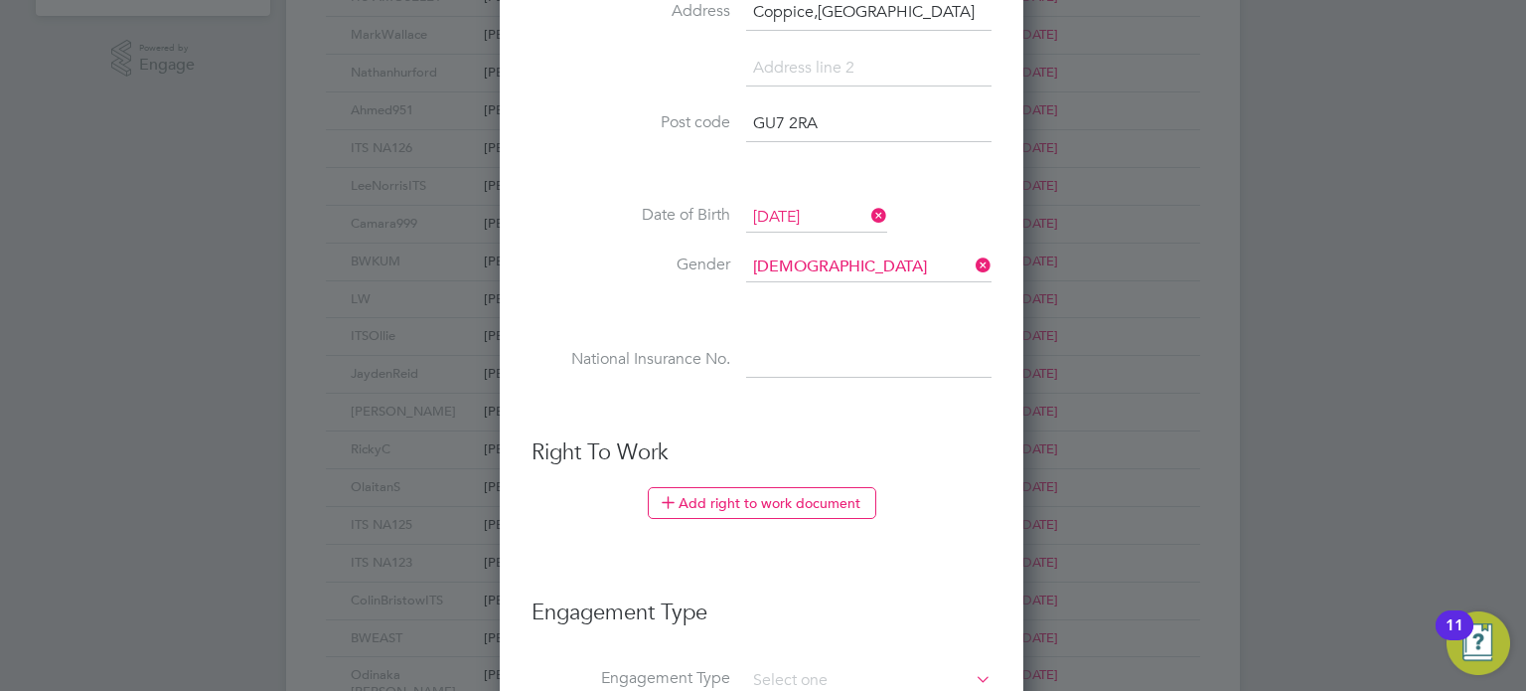
click at [778, 361] on input at bounding box center [868, 361] width 245 height 36
paste input "SJ644671D"
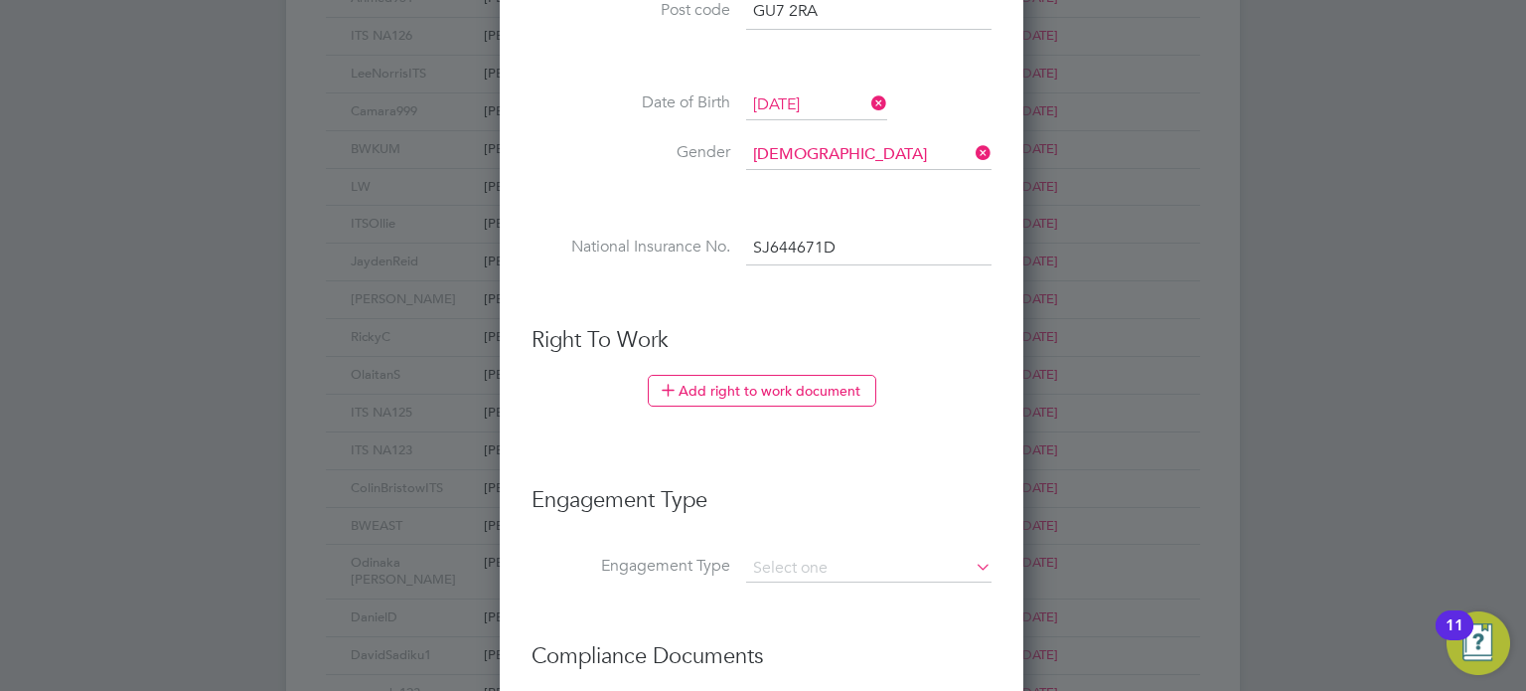
scroll to position [894, 0]
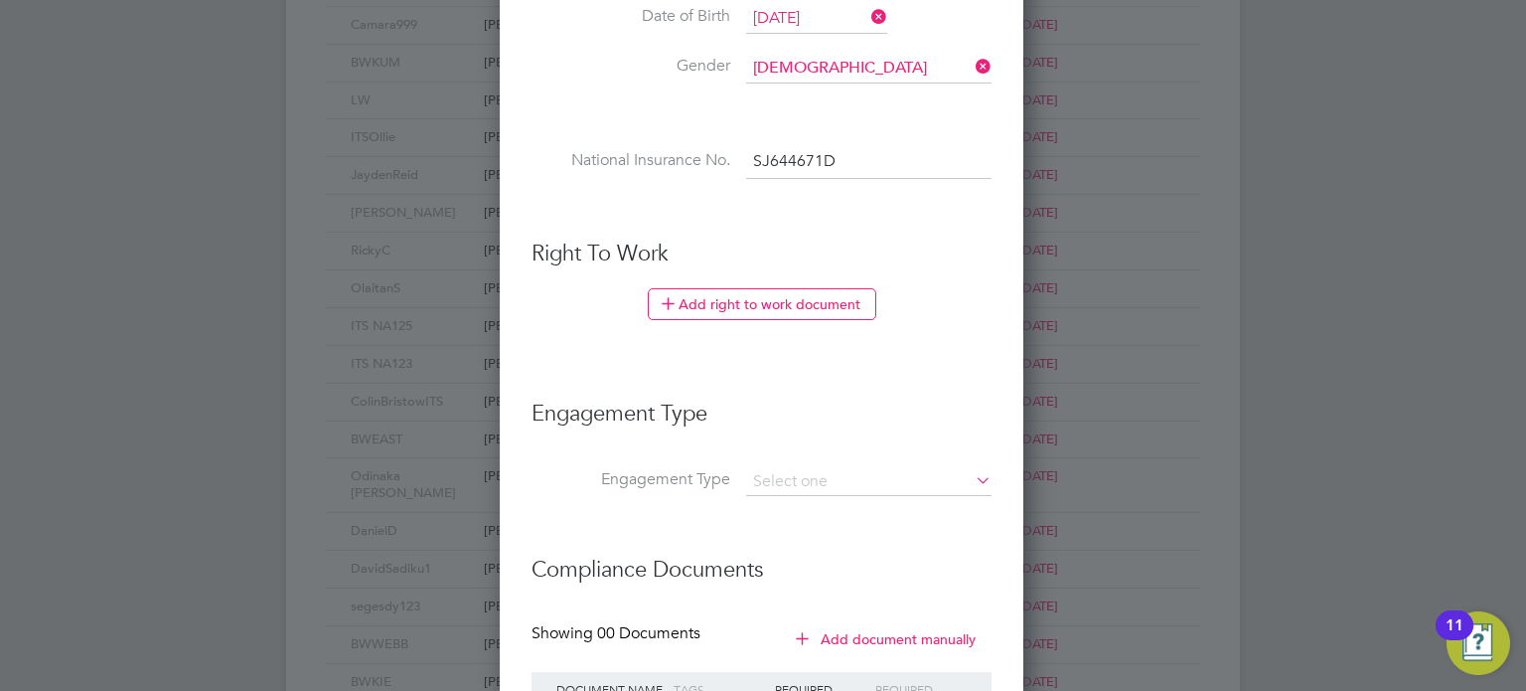
type input "SJ 64 46 71 D"
click at [691, 369] on ul "New Worker Mandatory Fields Email [EMAIL_ADDRESS][DOMAIN_NAME] Mobile No 079482…" at bounding box center [762, 20] width 460 height 1623
click at [766, 317] on li "Add right to work document" at bounding box center [762, 314] width 460 height 52
click at [832, 482] on input at bounding box center [868, 482] width 245 height 28
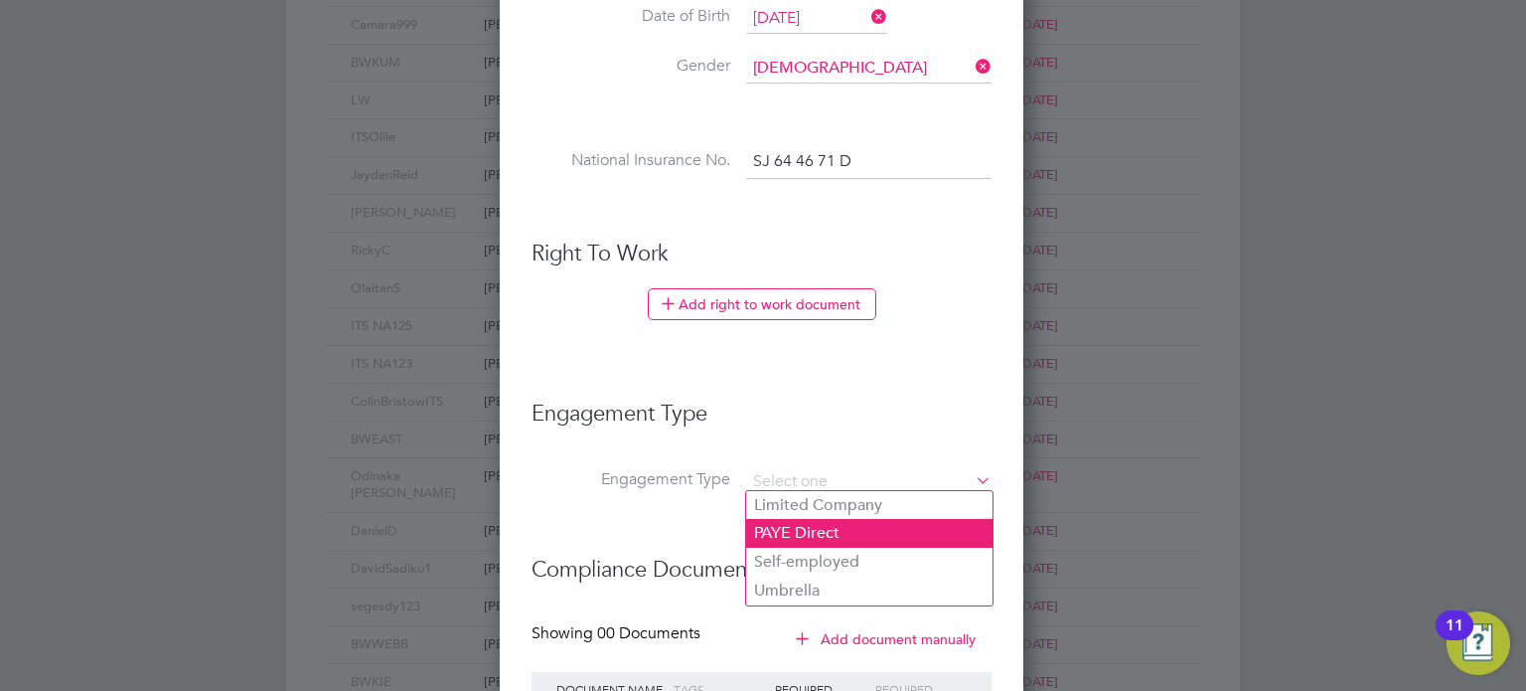
click at [831, 538] on li "PAYE Direct" at bounding box center [869, 533] width 246 height 29
type input "PAYE Direct"
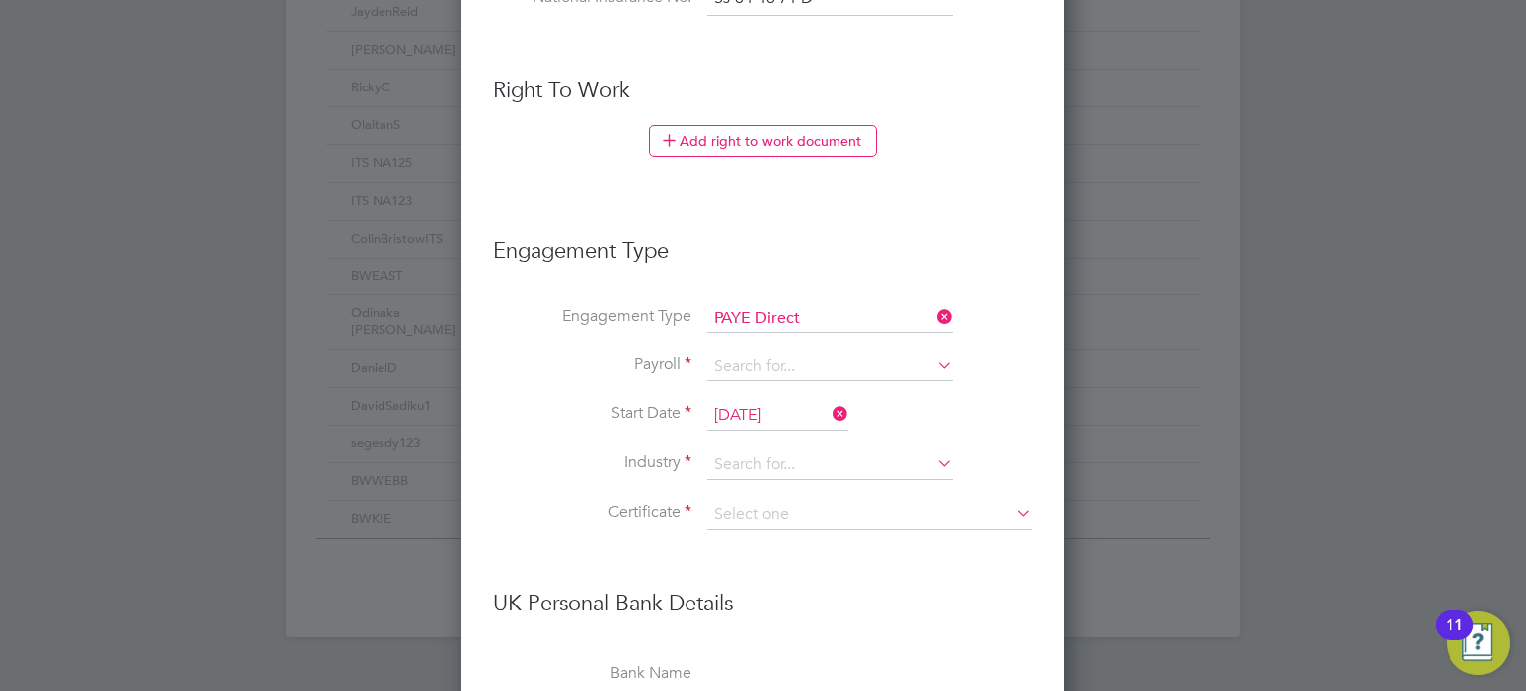
scroll to position [1093, 0]
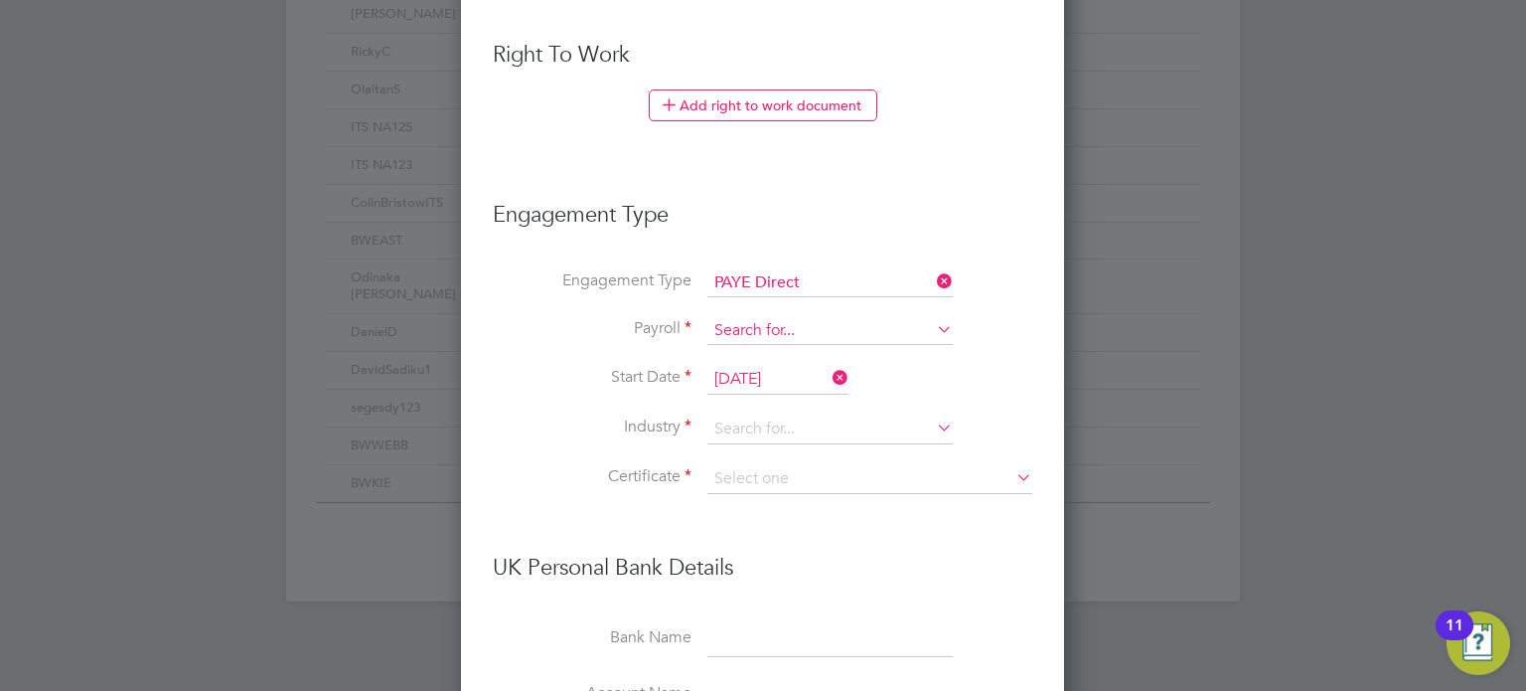
click at [927, 325] on input at bounding box center [830, 331] width 245 height 28
click at [994, 303] on li "Engagement Type PAYE Direct" at bounding box center [763, 293] width 540 height 48
click at [933, 319] on icon at bounding box center [933, 329] width 0 height 28
click at [993, 292] on li "Engagement Type PAYE Direct" at bounding box center [763, 293] width 540 height 48
click at [790, 330] on input at bounding box center [830, 331] width 245 height 28
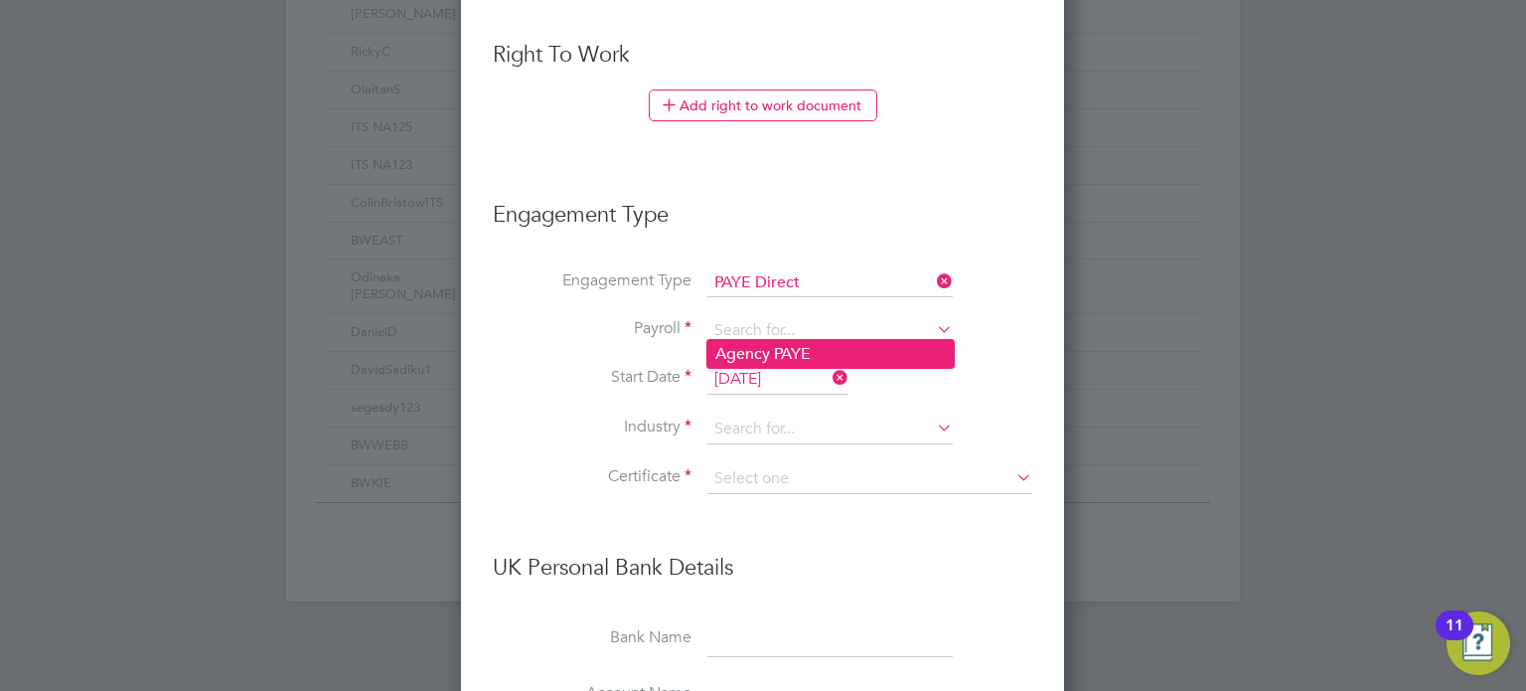
click at [790, 353] on li "Agency PAYE" at bounding box center [831, 354] width 246 height 29
type input "Agency PAYE"
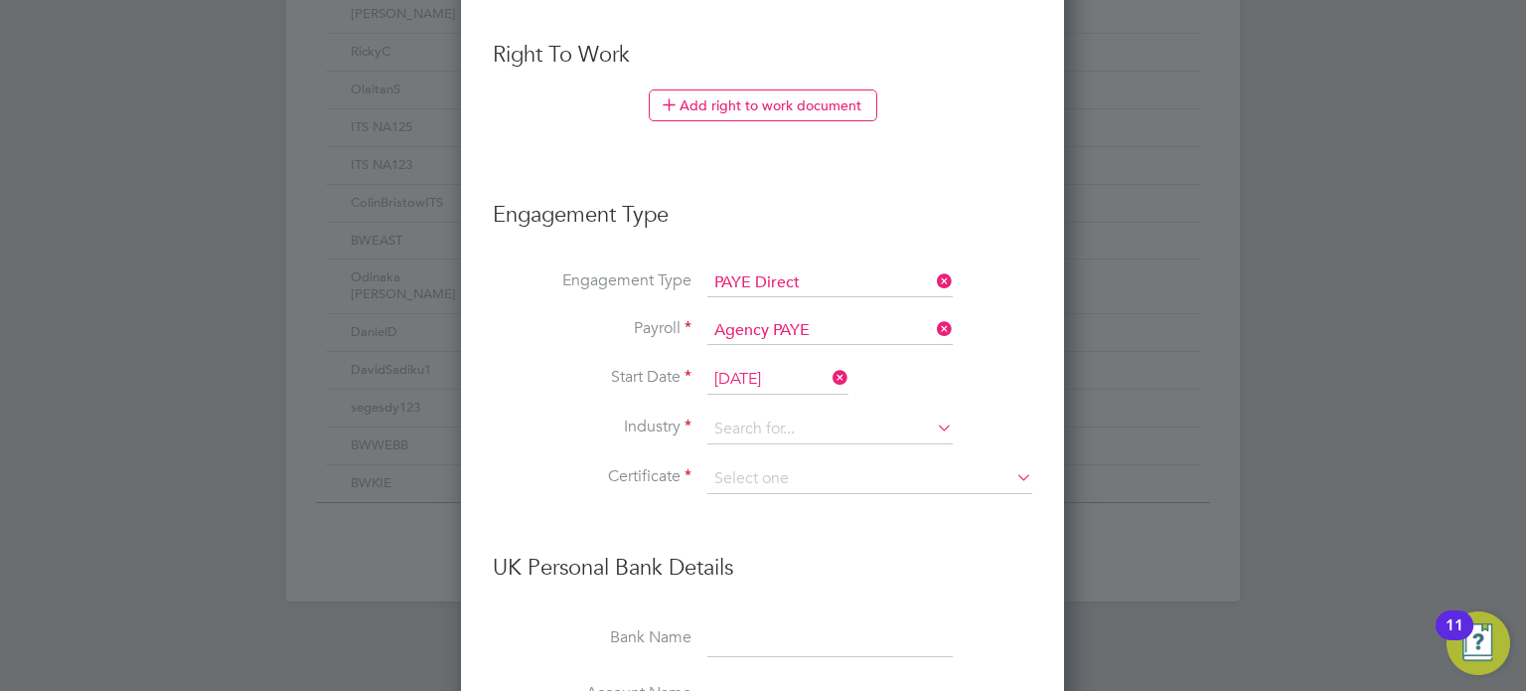
click at [943, 373] on li "Start Date [DATE]" at bounding box center [763, 390] width 540 height 50
click at [923, 428] on input at bounding box center [830, 429] width 245 height 30
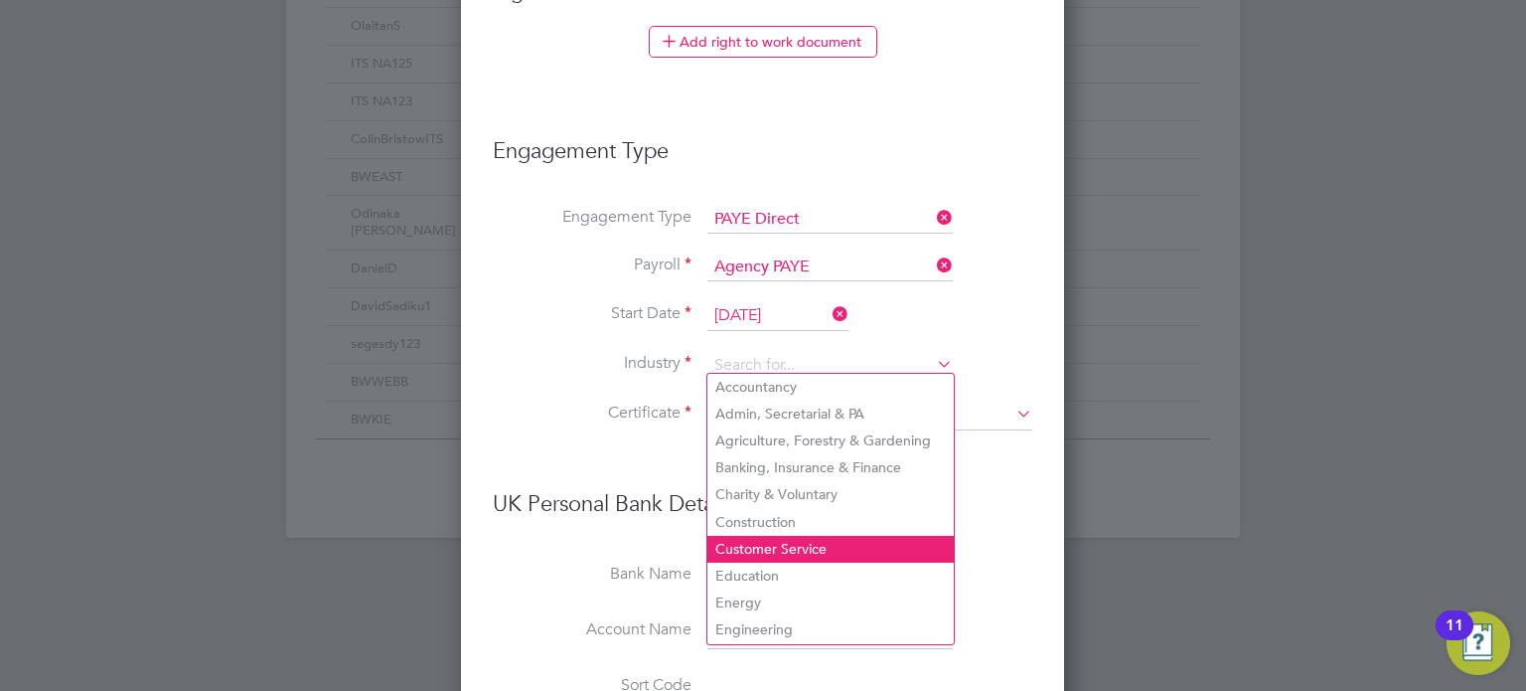
scroll to position [1193, 0]
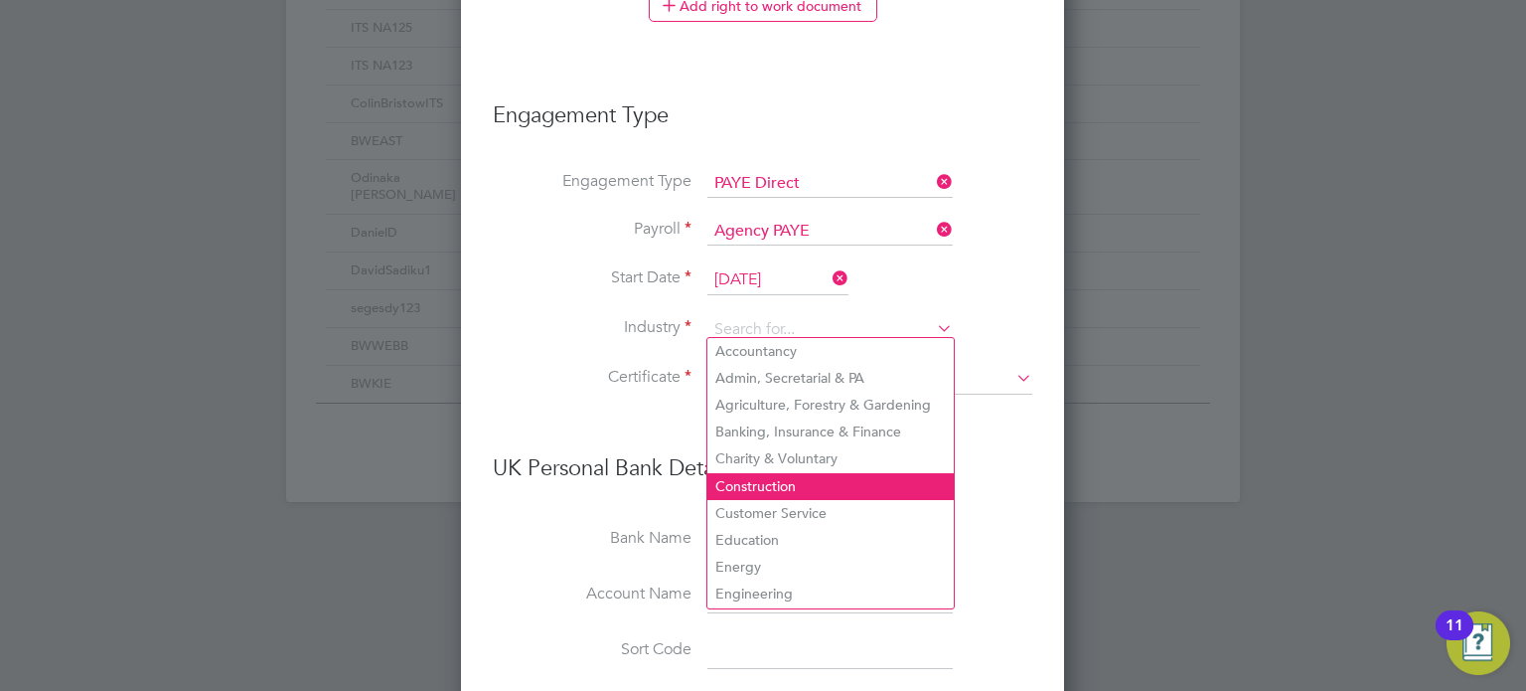
click at [827, 482] on li "Construction" at bounding box center [831, 486] width 246 height 27
type input "Construction"
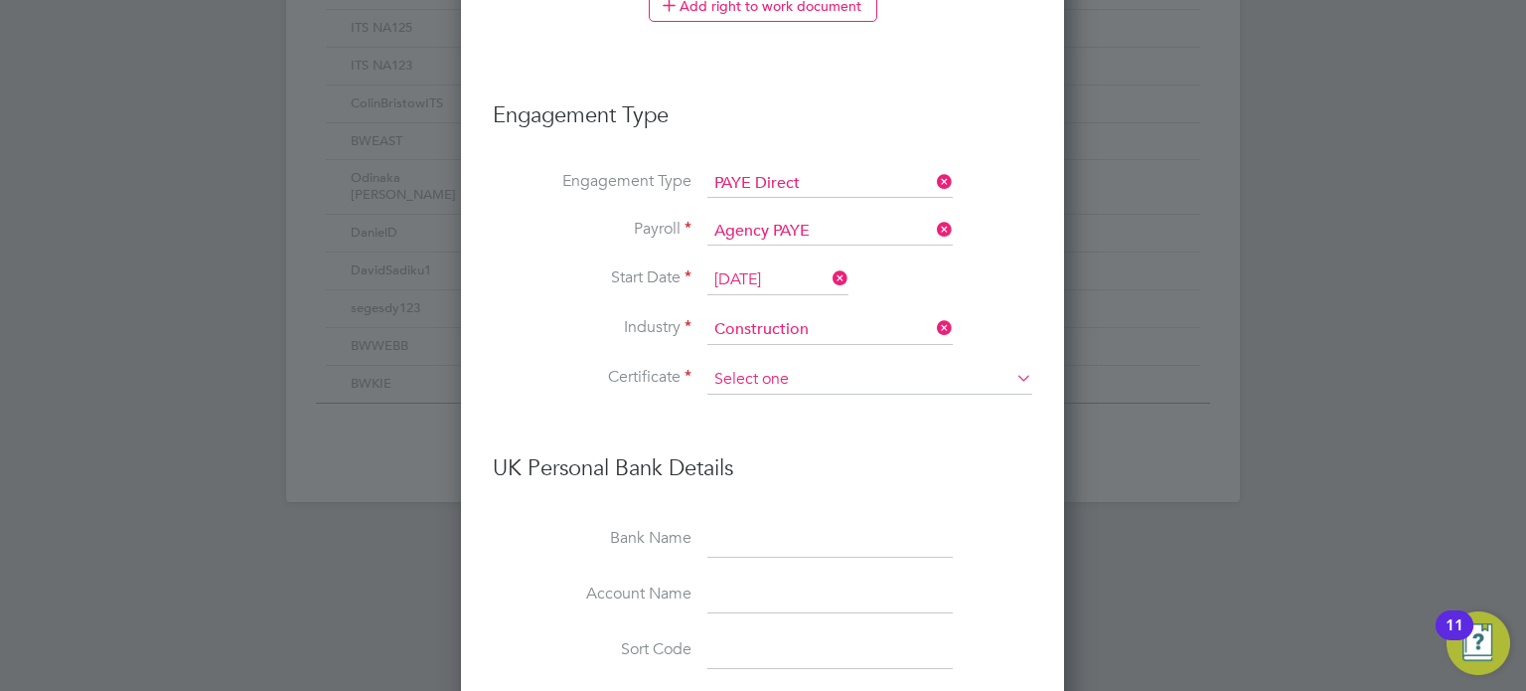
click at [871, 365] on input at bounding box center [870, 380] width 325 height 30
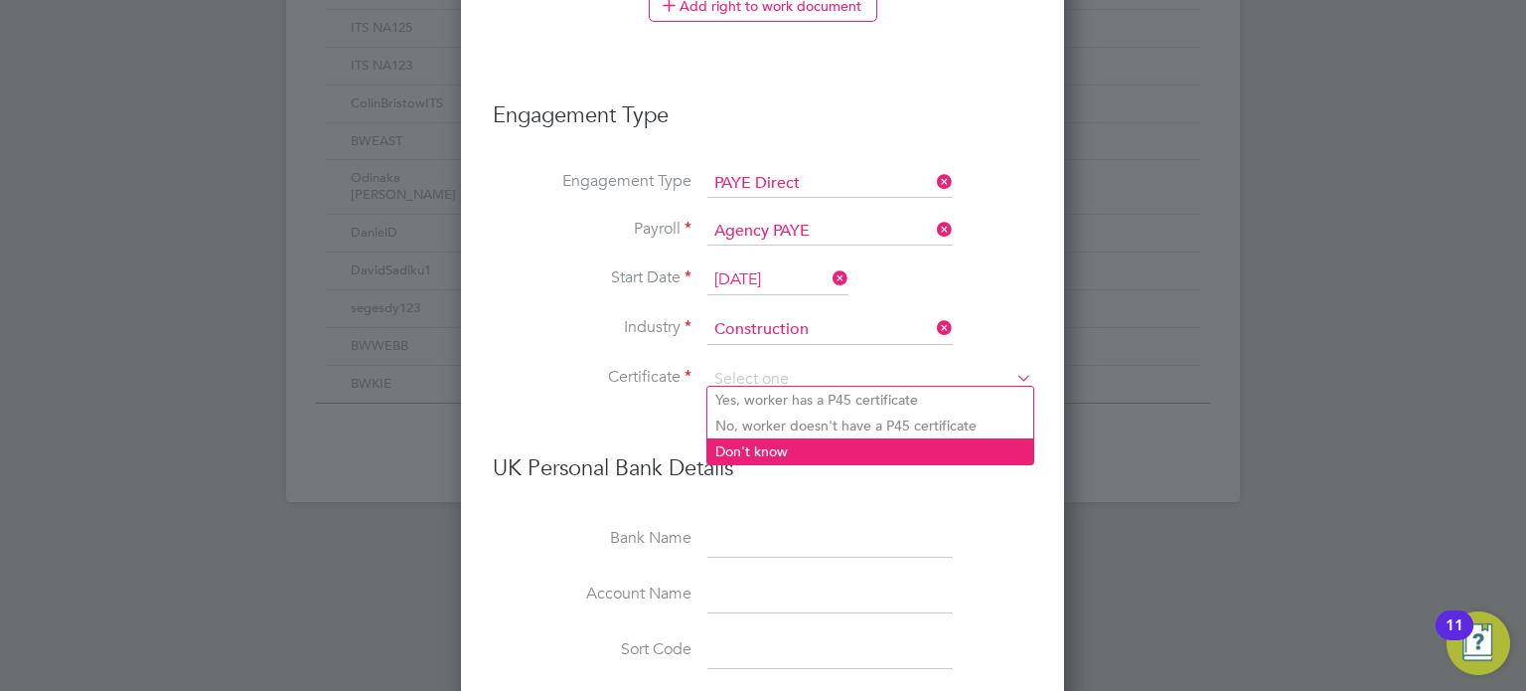
click at [838, 457] on li "Don't know" at bounding box center [871, 451] width 326 height 26
type input "Don't know"
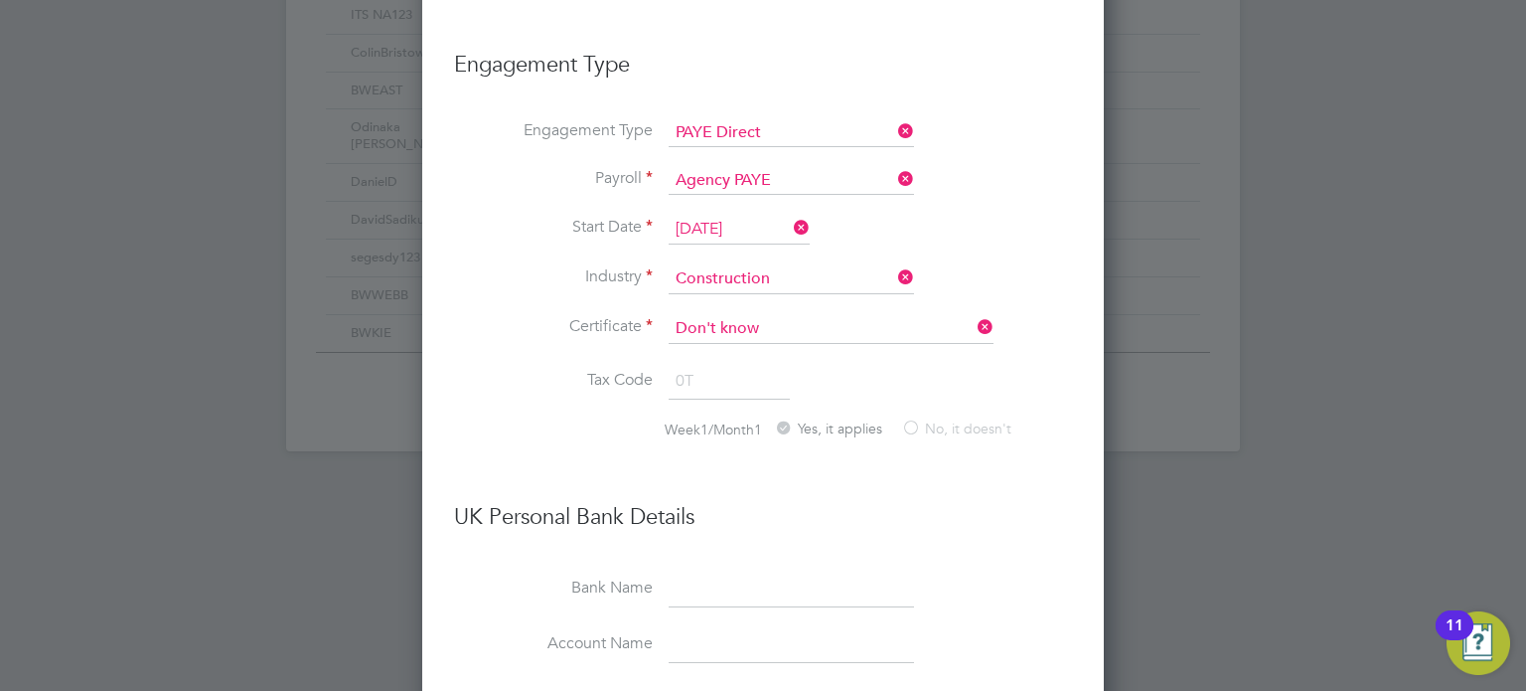
scroll to position [1292, 0]
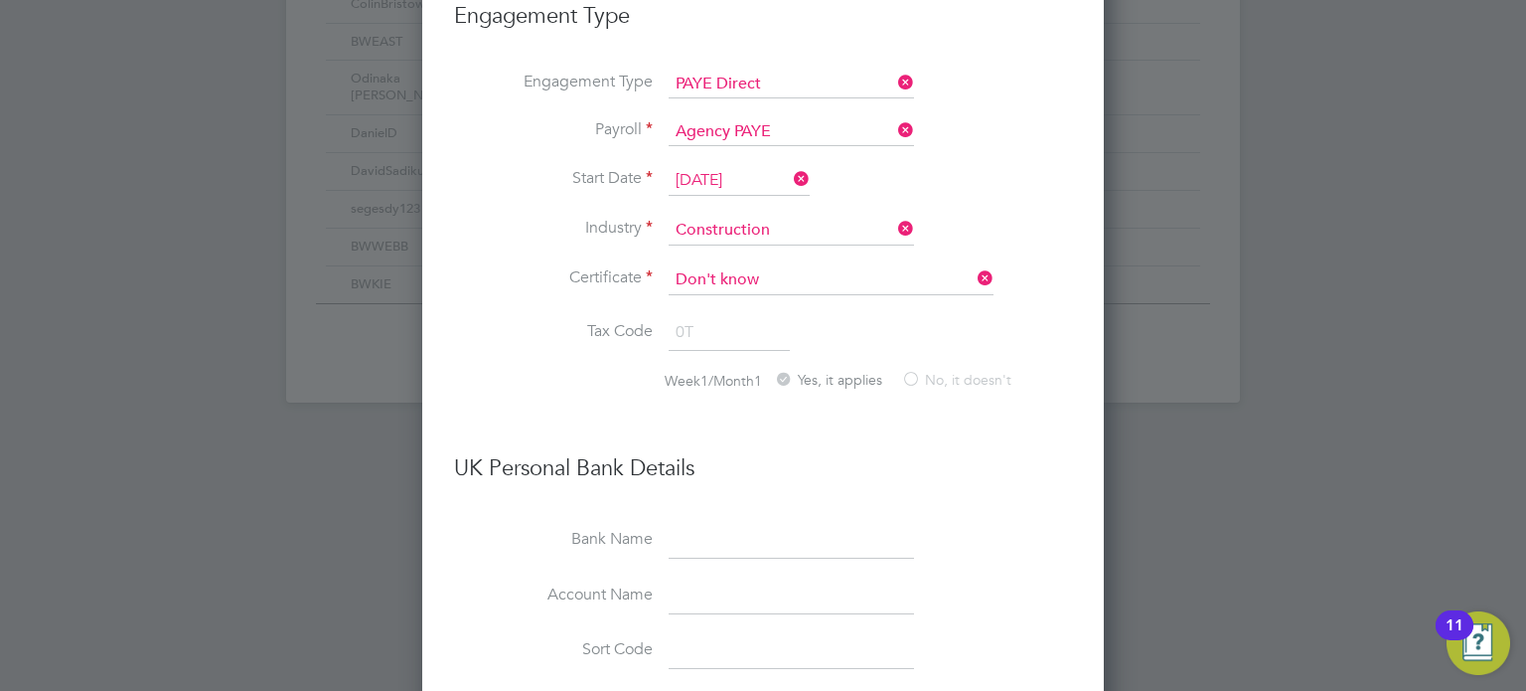
click at [974, 269] on icon at bounding box center [974, 278] width 0 height 28
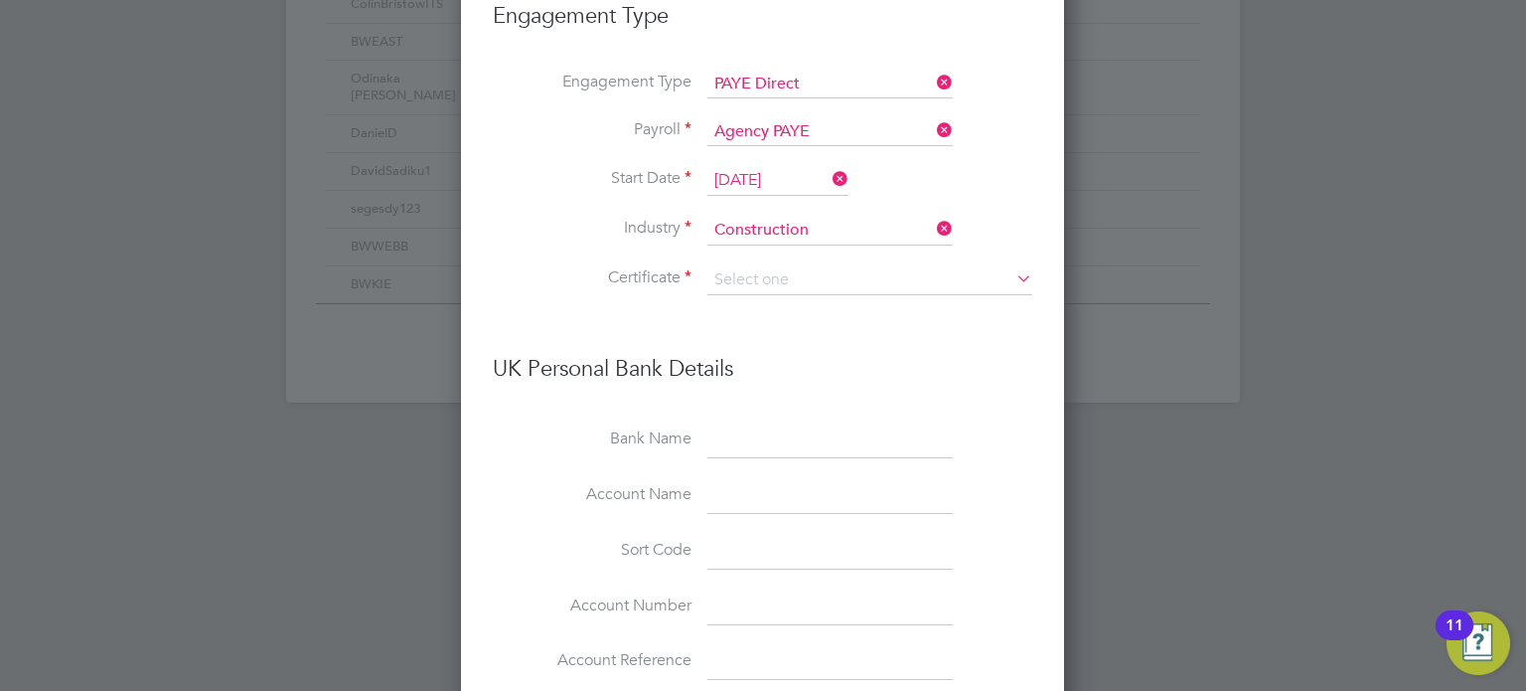
click at [1013, 268] on icon at bounding box center [1013, 278] width 0 height 28
click at [958, 271] on input at bounding box center [870, 280] width 325 height 30
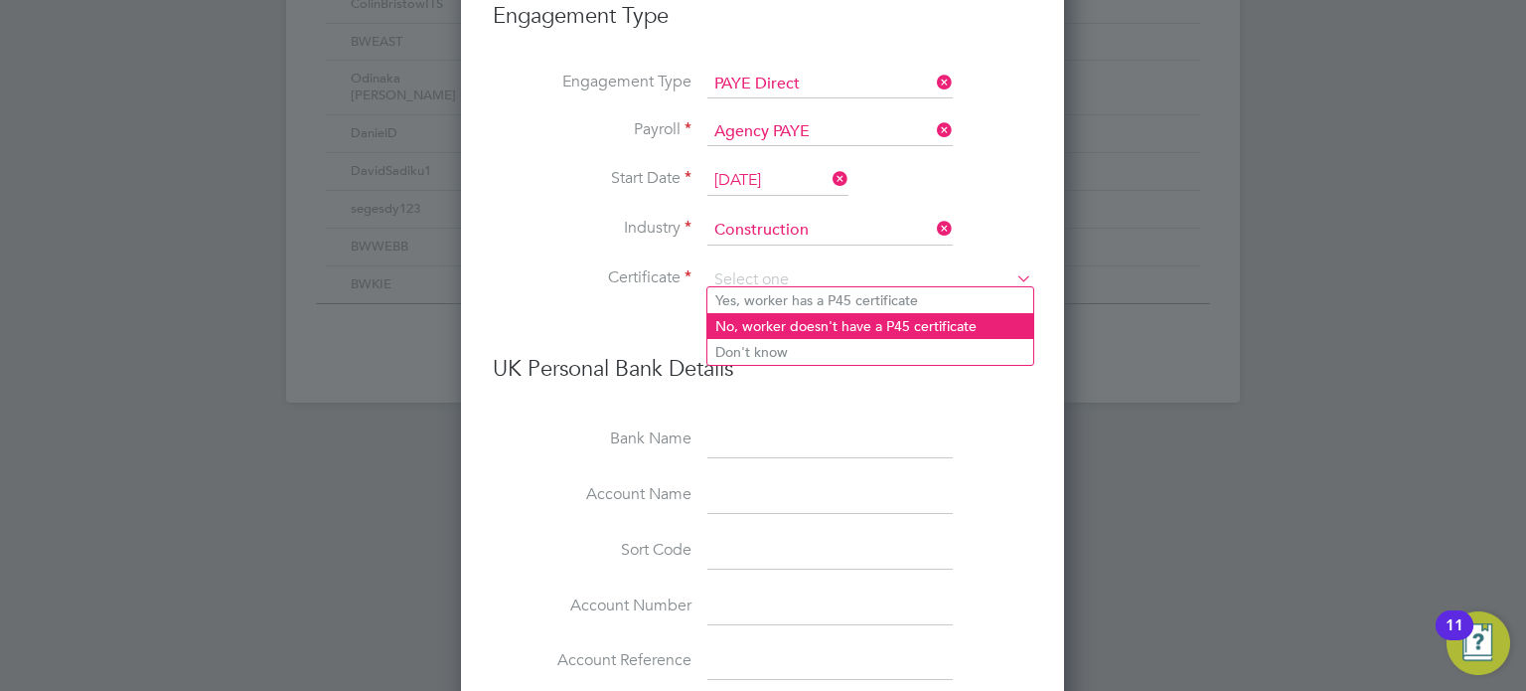
click at [863, 329] on li "No, worker doesn't have a P45 certificate" at bounding box center [871, 326] width 326 height 26
type input "No, worker doesn't have a P45 certificate"
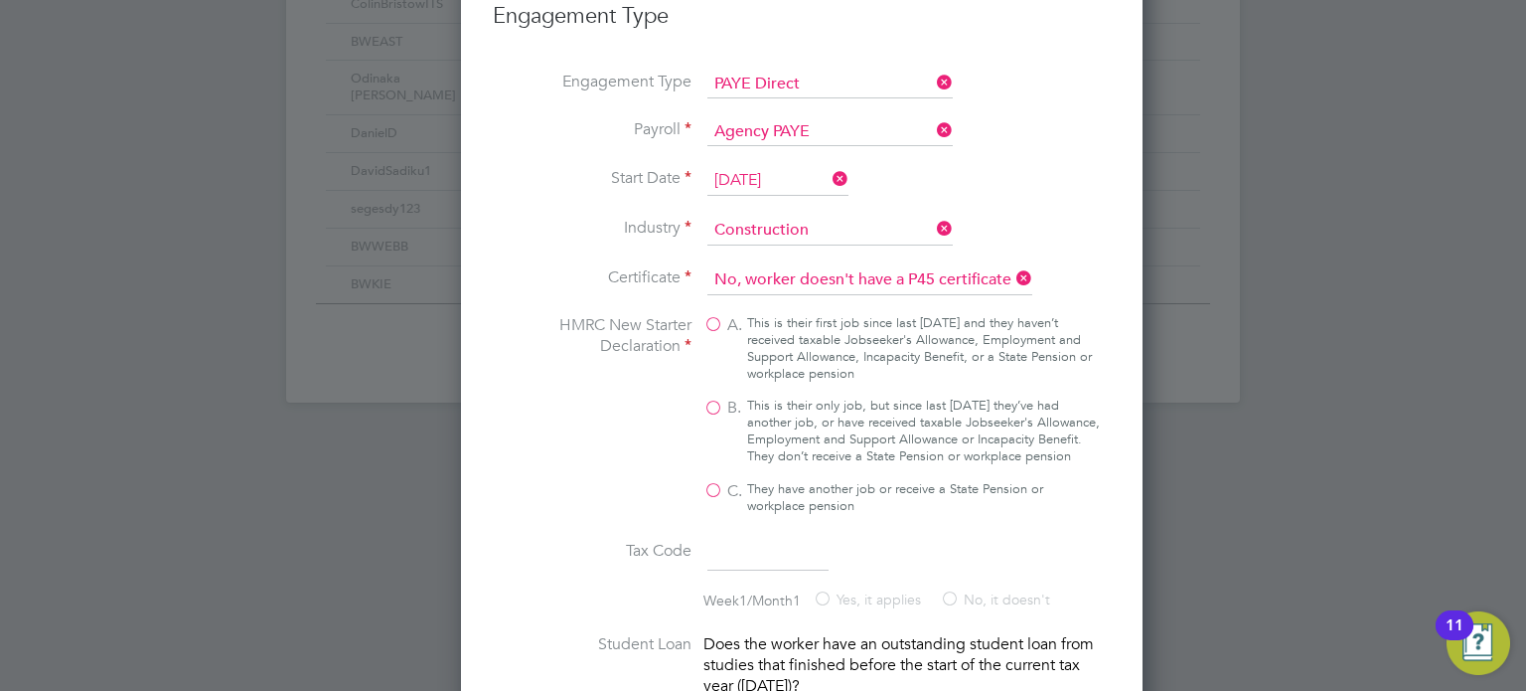
scroll to position [2851, 681]
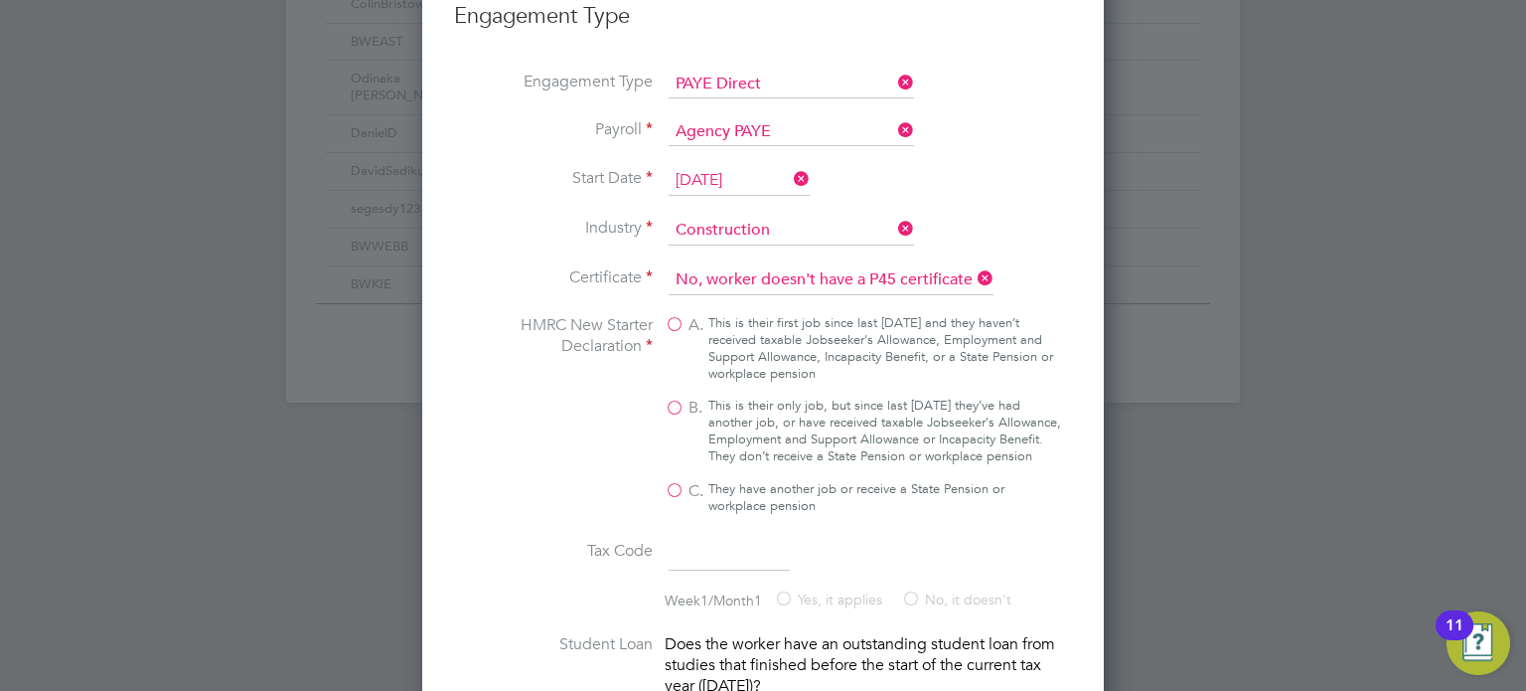
click at [974, 273] on icon at bounding box center [974, 278] width 0 height 28
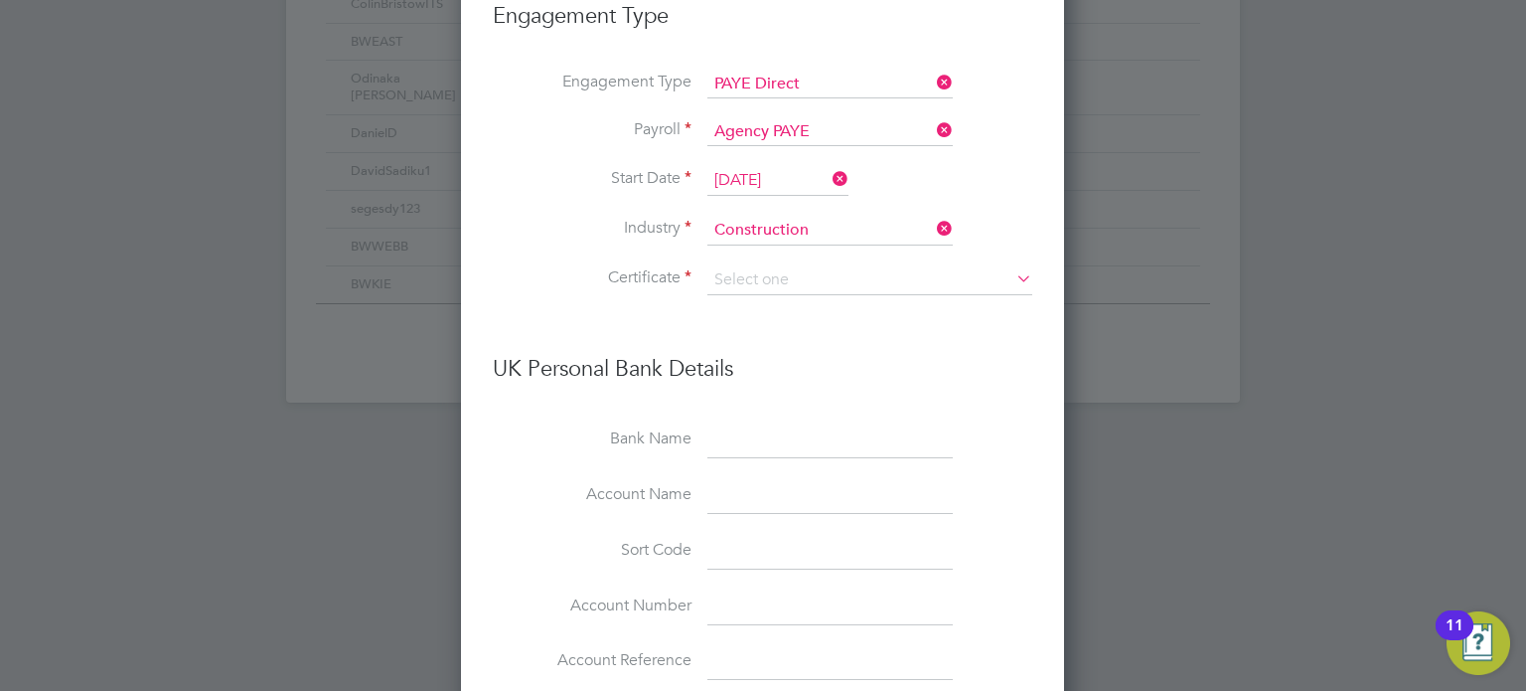
scroll to position [9, 9]
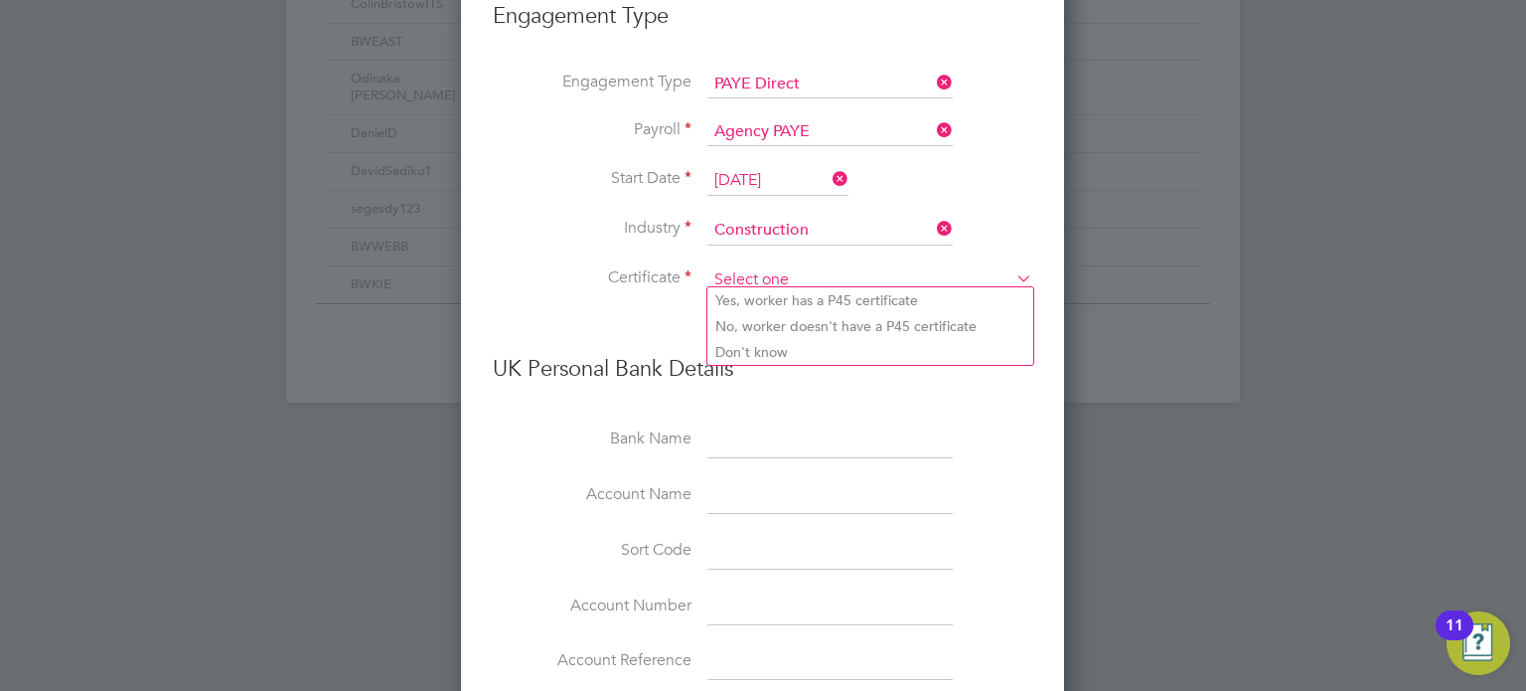
click at [908, 275] on input at bounding box center [870, 280] width 325 height 30
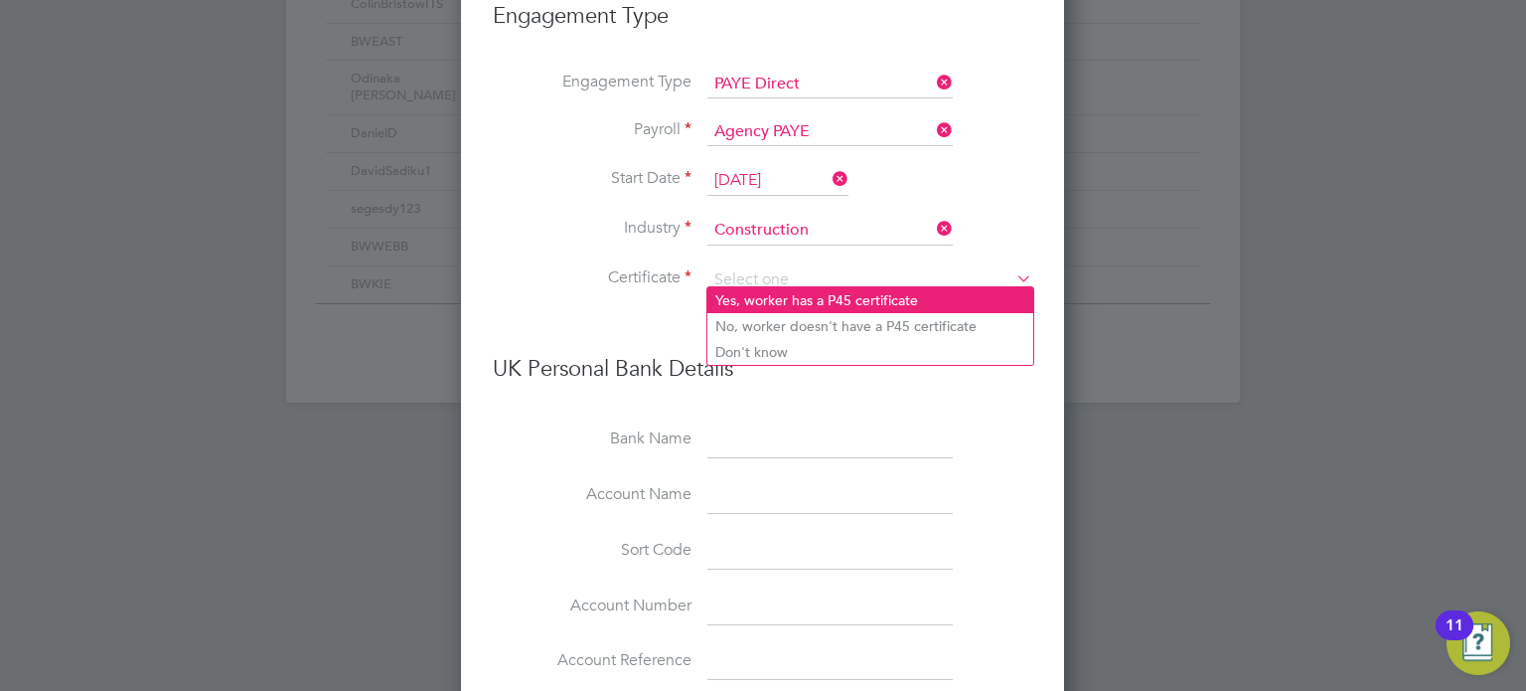
click at [858, 306] on li "Yes, worker has a P45 certificate" at bounding box center [871, 300] width 326 height 26
type input "Yes, worker has a P45 certificate"
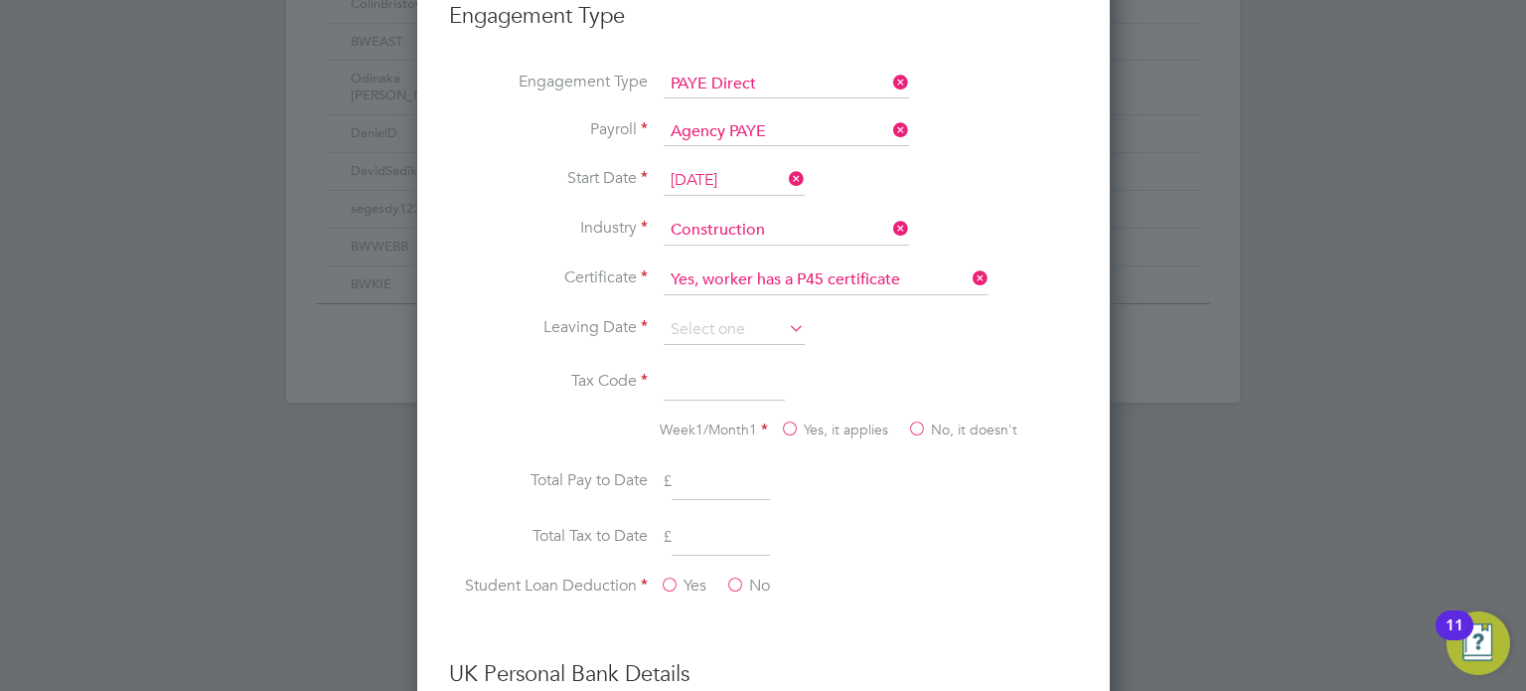
scroll to position [2566, 692]
click at [969, 271] on icon at bounding box center [969, 278] width 0 height 28
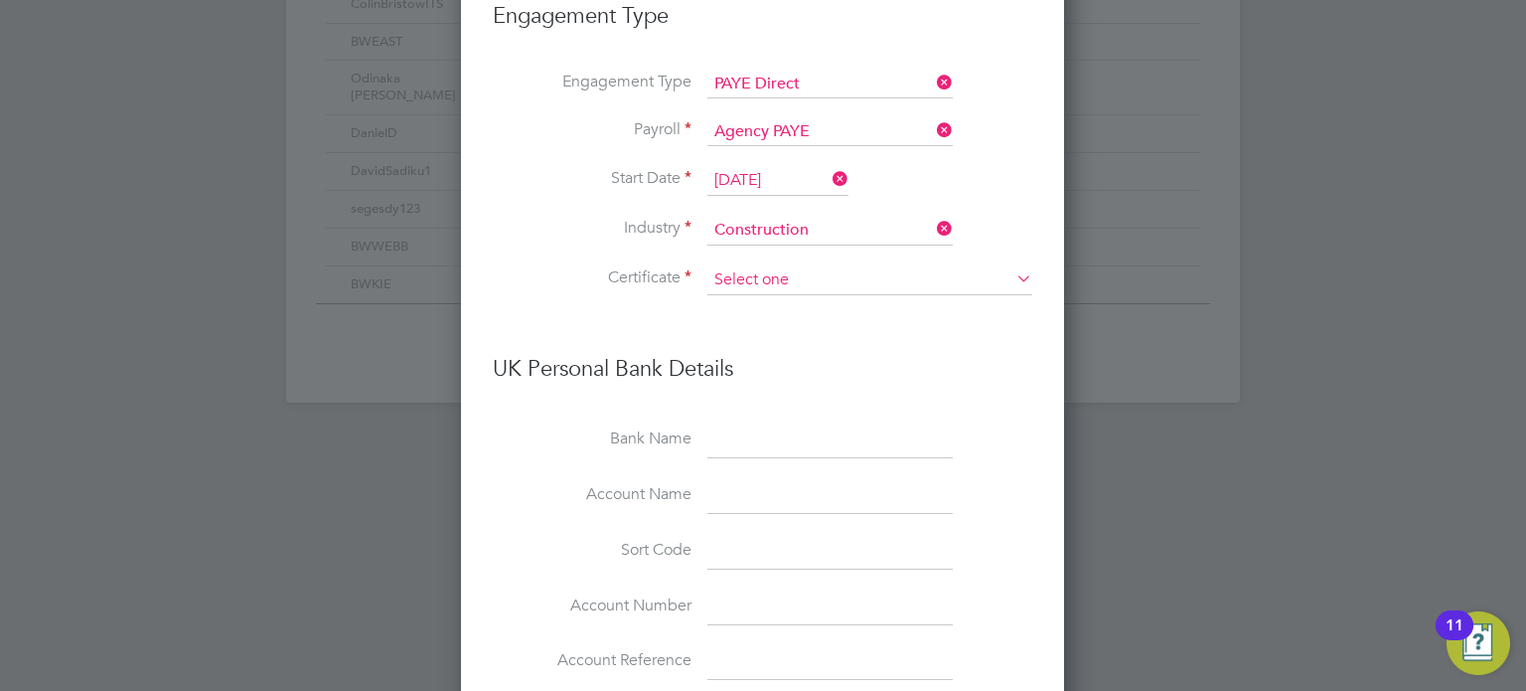
click at [951, 277] on input at bounding box center [870, 280] width 325 height 30
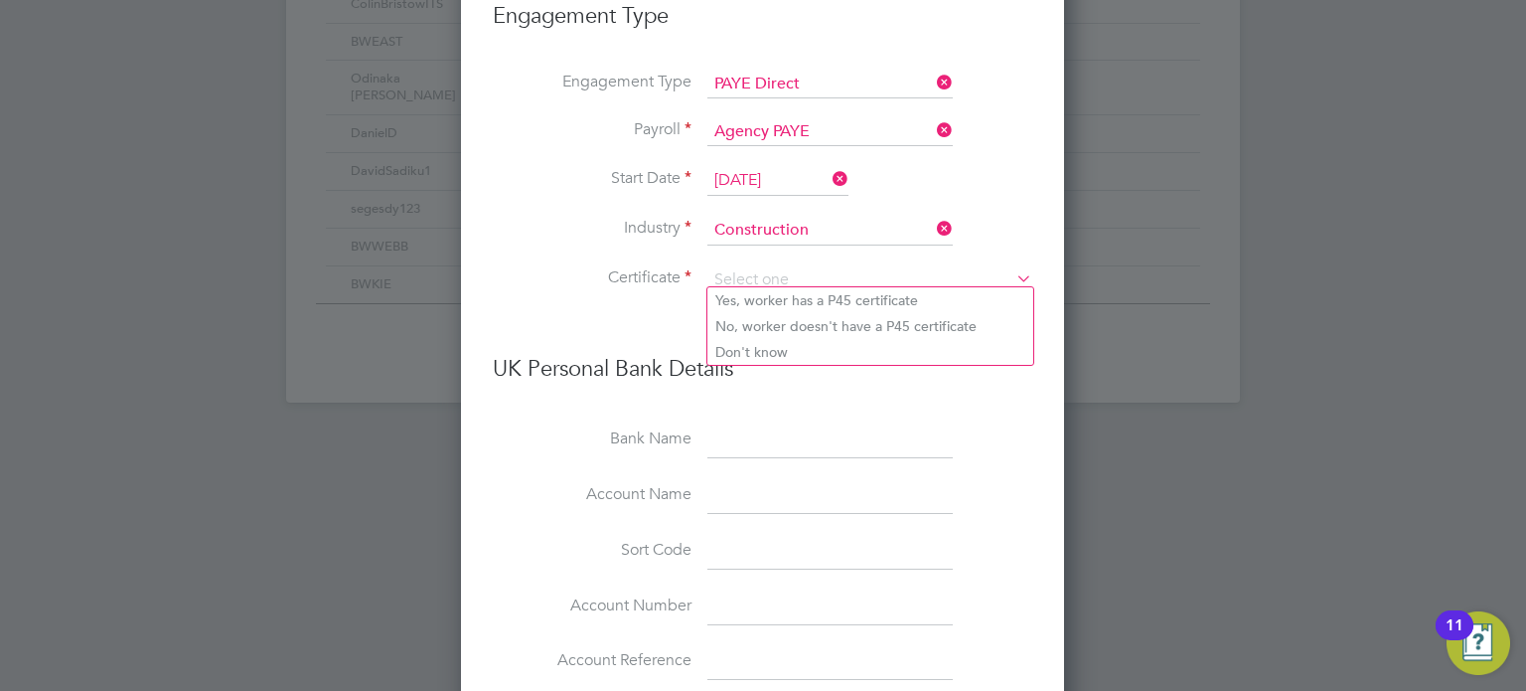
click at [657, 321] on div "Certificate UK Personal Bank Details Bank Name Account Name Sort Code Account N…" at bounding box center [763, 482] width 540 height 435
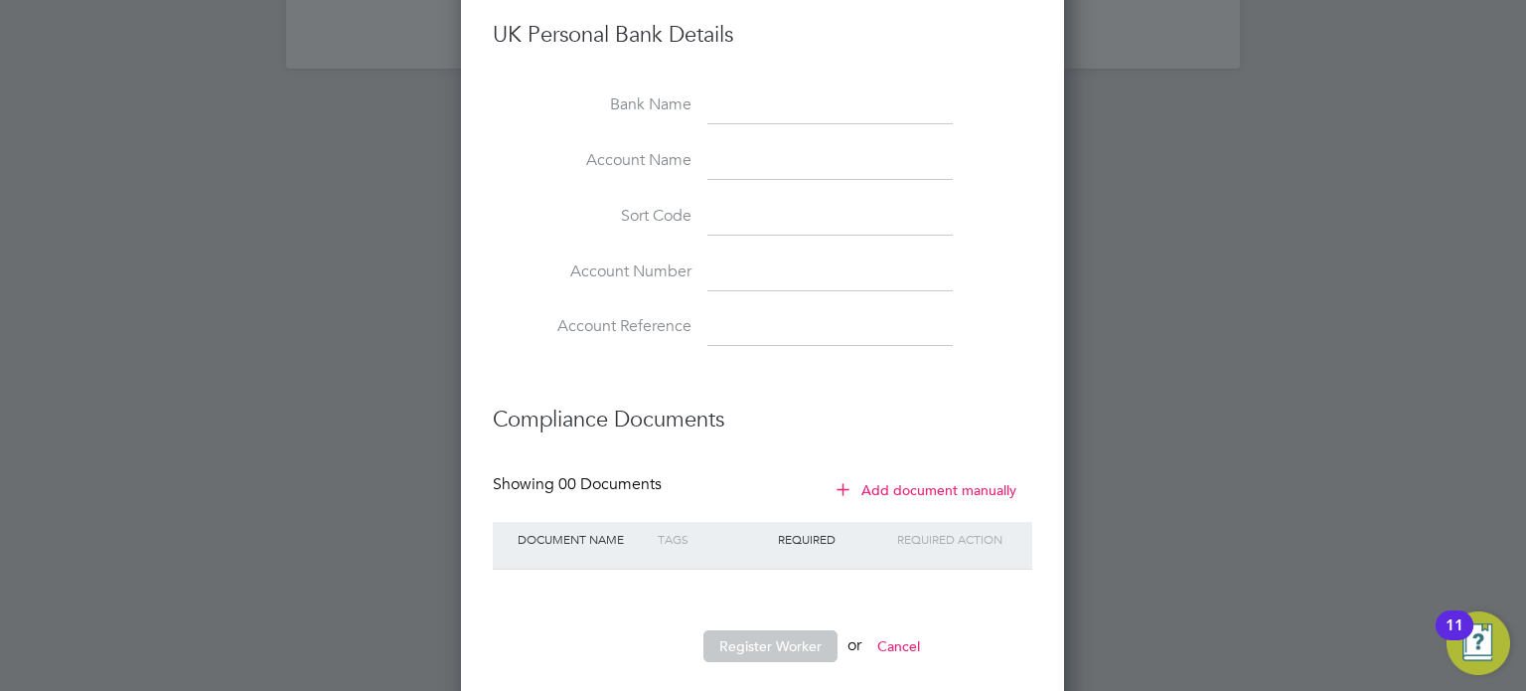
scroll to position [1646, 0]
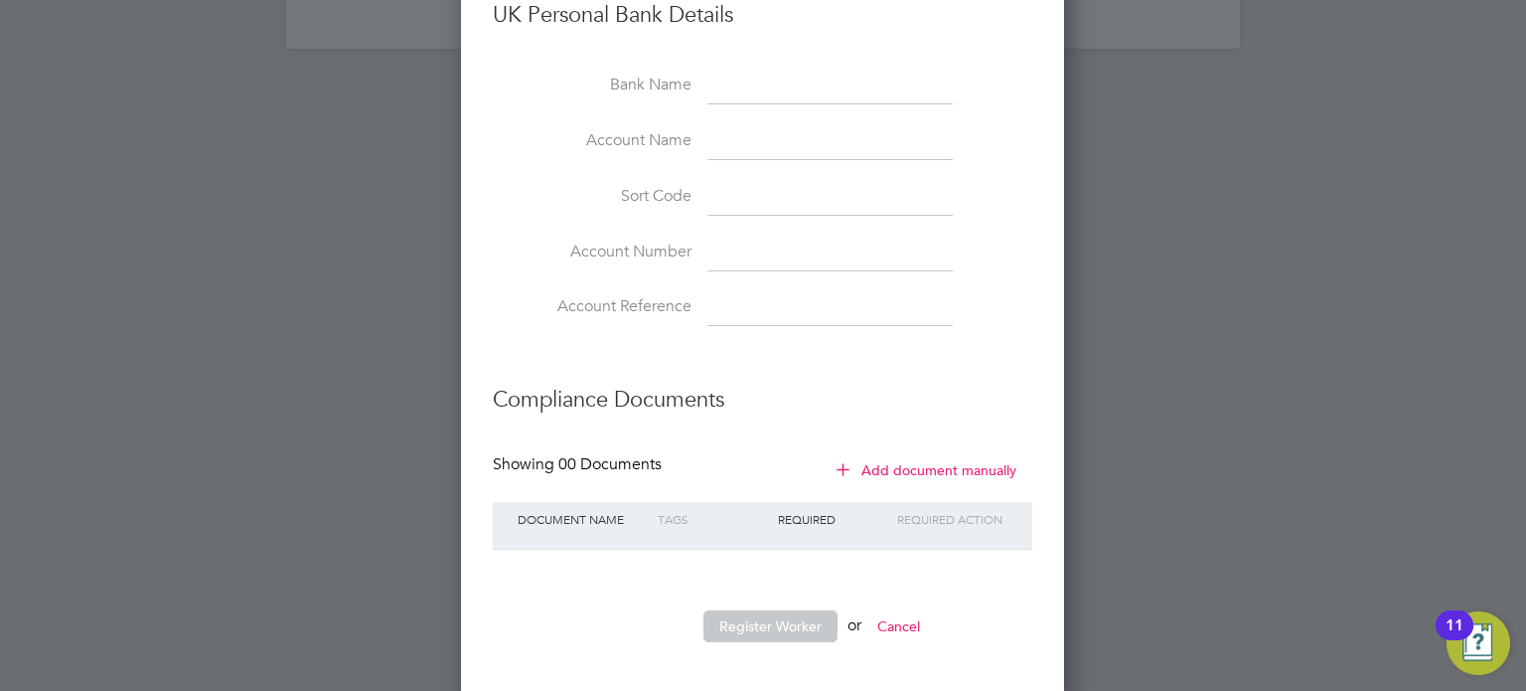
click at [805, 619] on button "Register Worker" at bounding box center [771, 626] width 134 height 32
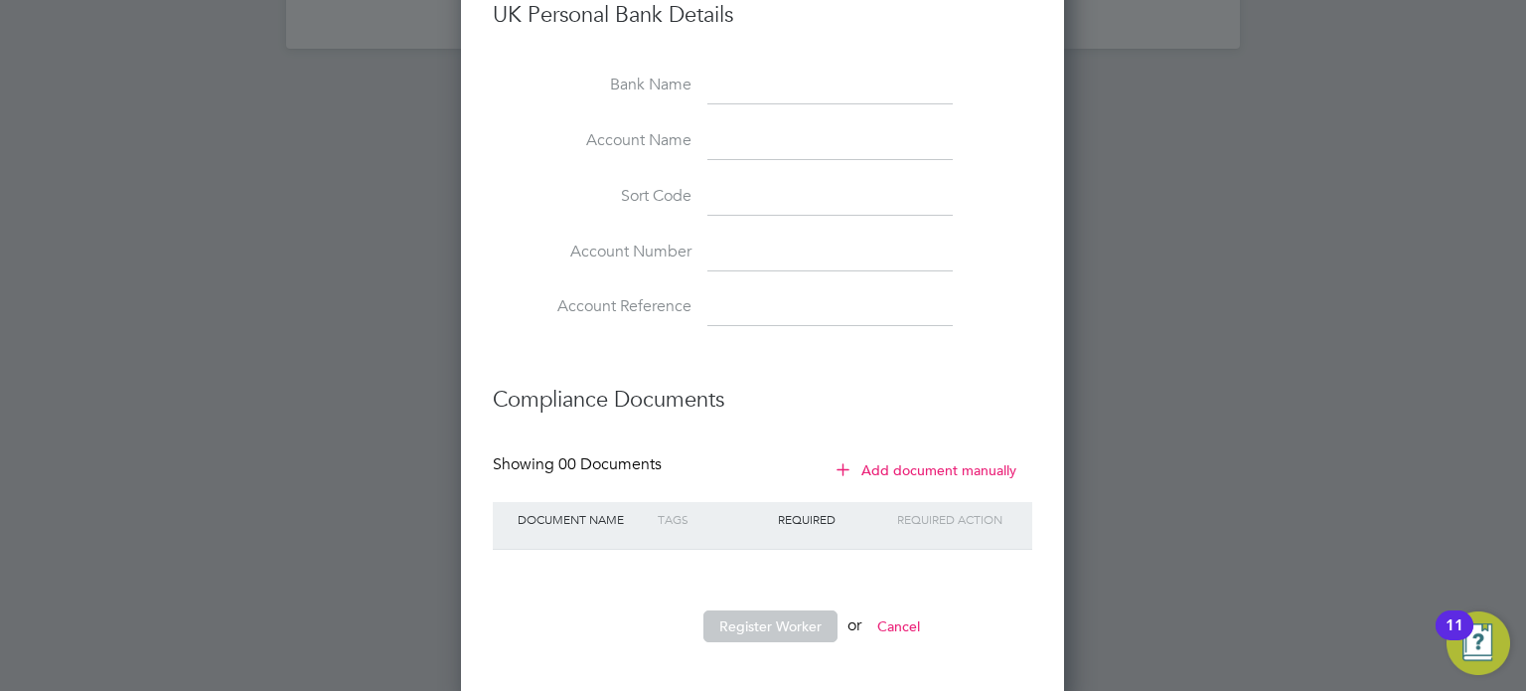
click at [932, 459] on button "Add document manually" at bounding box center [928, 470] width 210 height 32
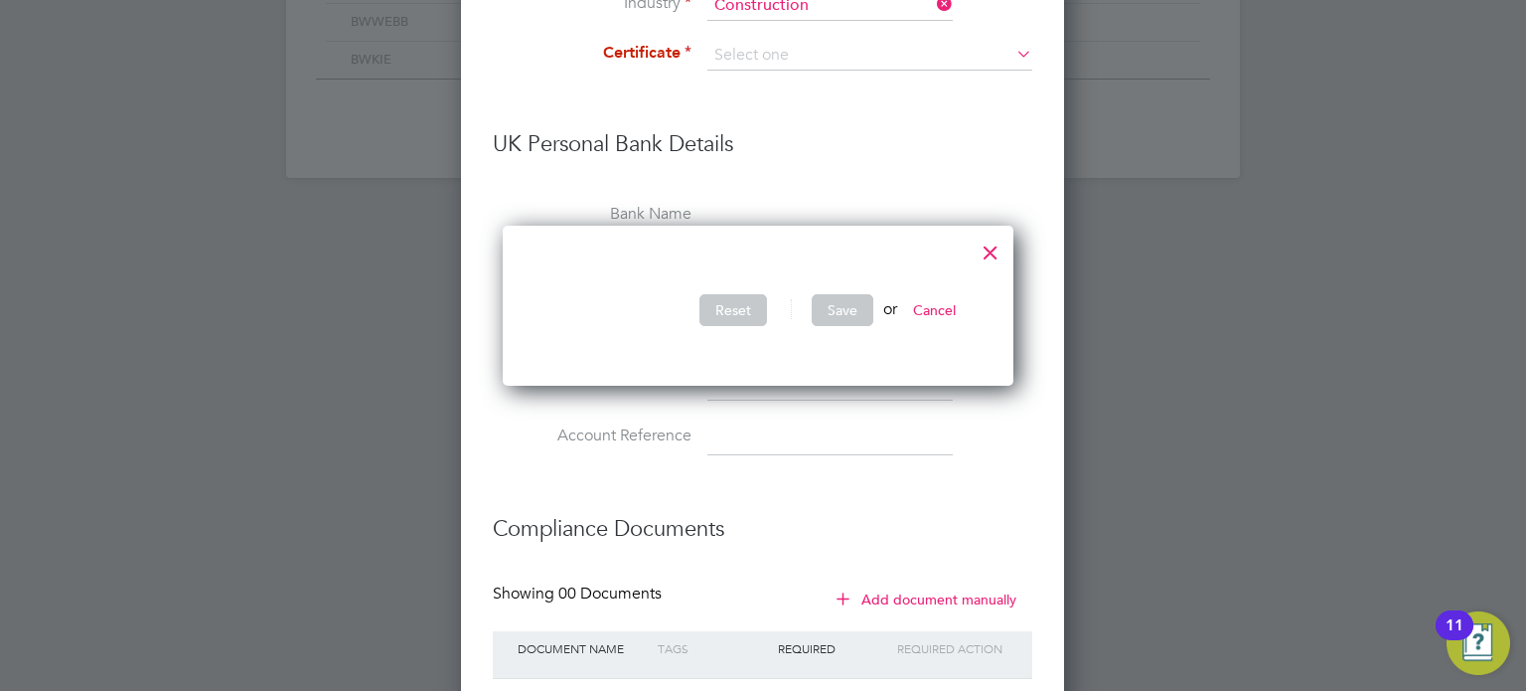
scroll to position [1447, 0]
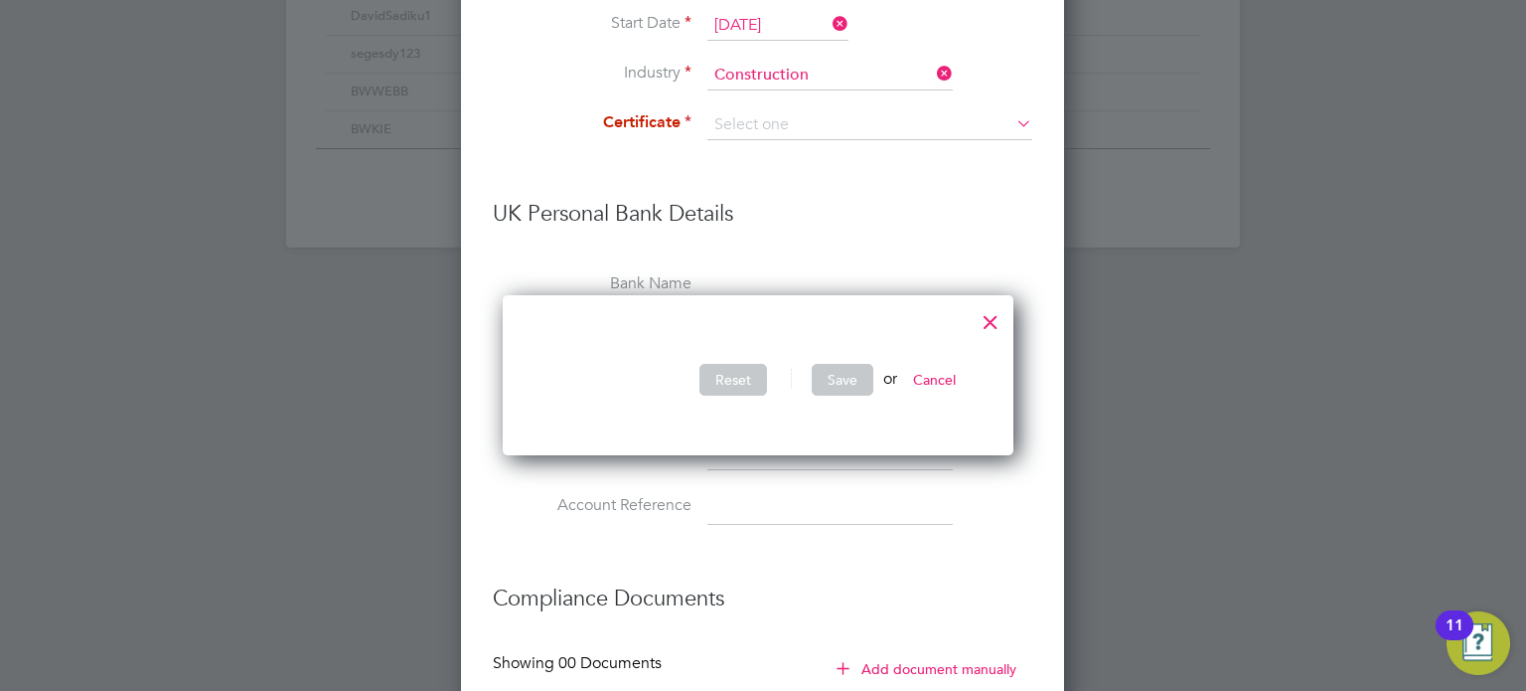
click at [944, 373] on button "Cancel" at bounding box center [934, 380] width 75 height 32
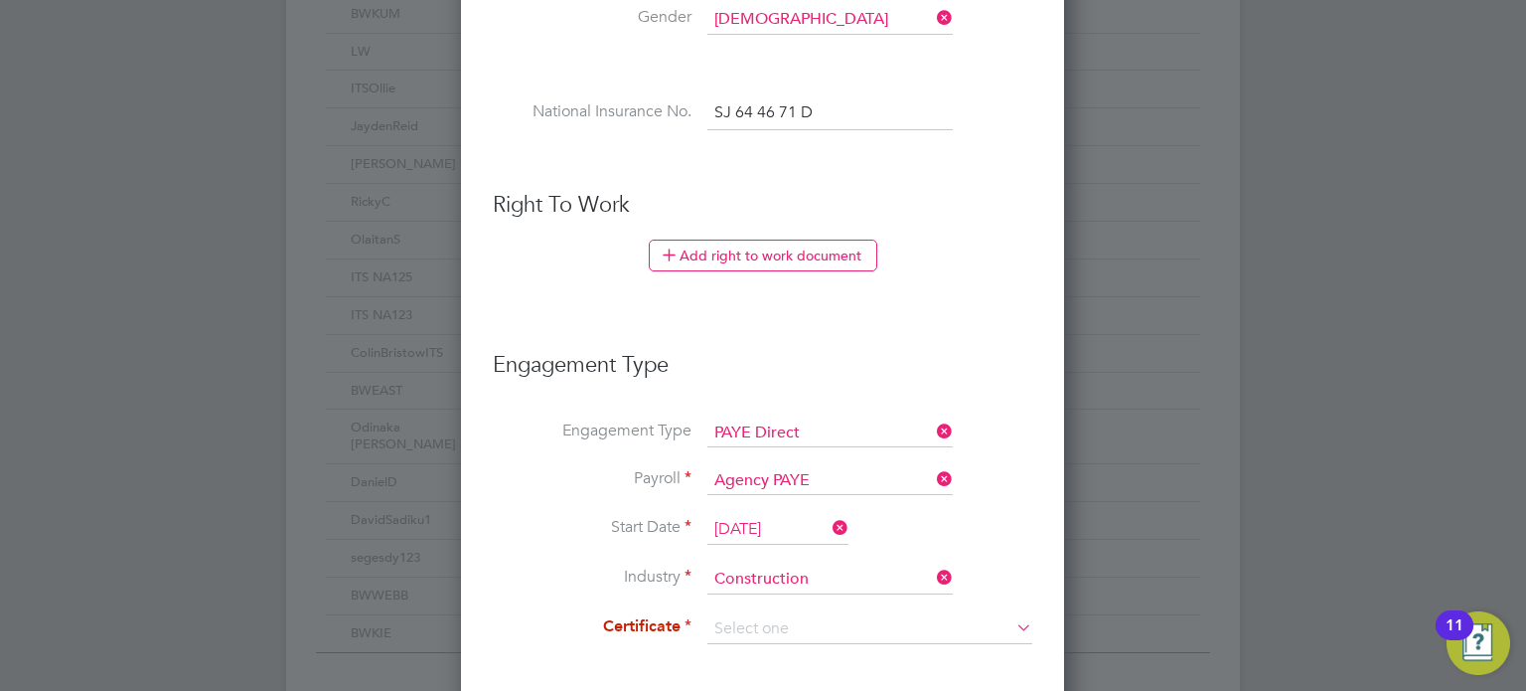
scroll to position [851, 0]
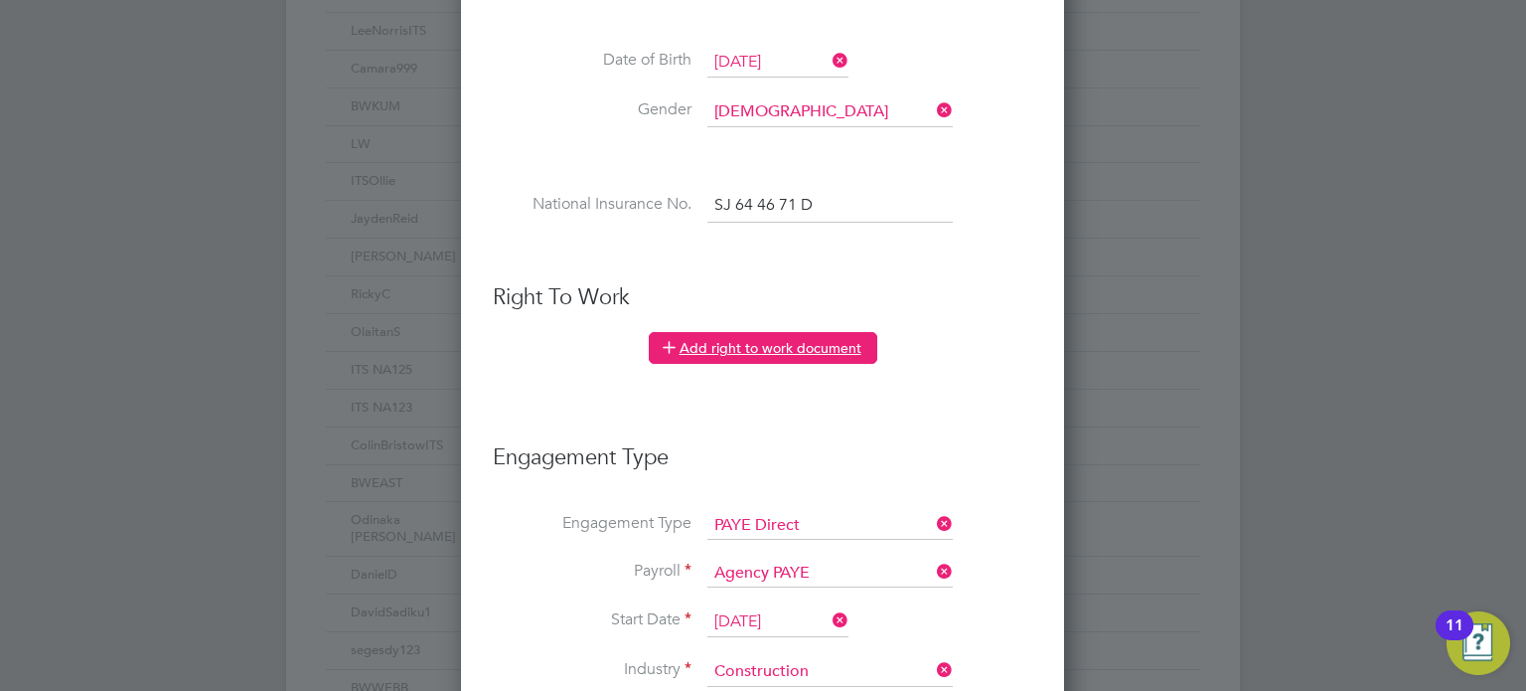
click at [752, 350] on button "Add right to work document" at bounding box center [763, 348] width 229 height 32
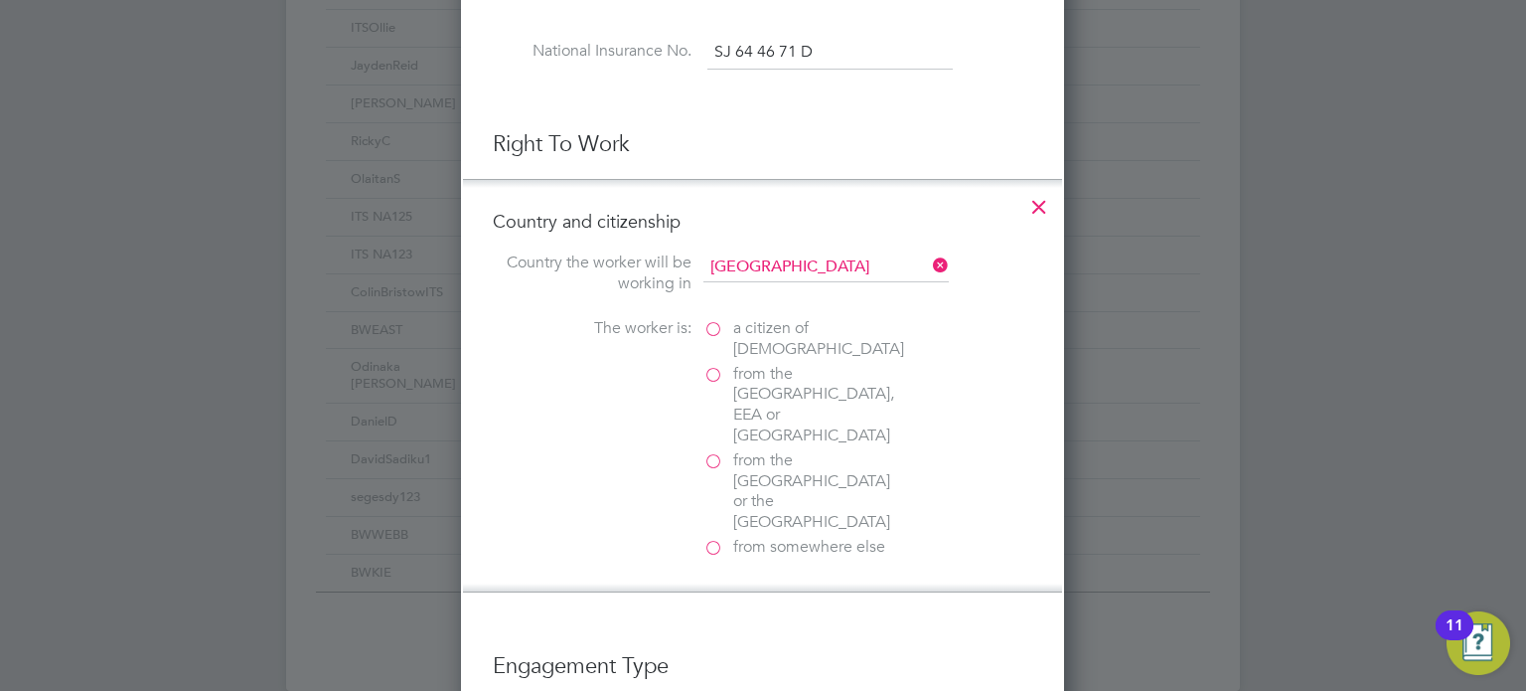
scroll to position [1049, 0]
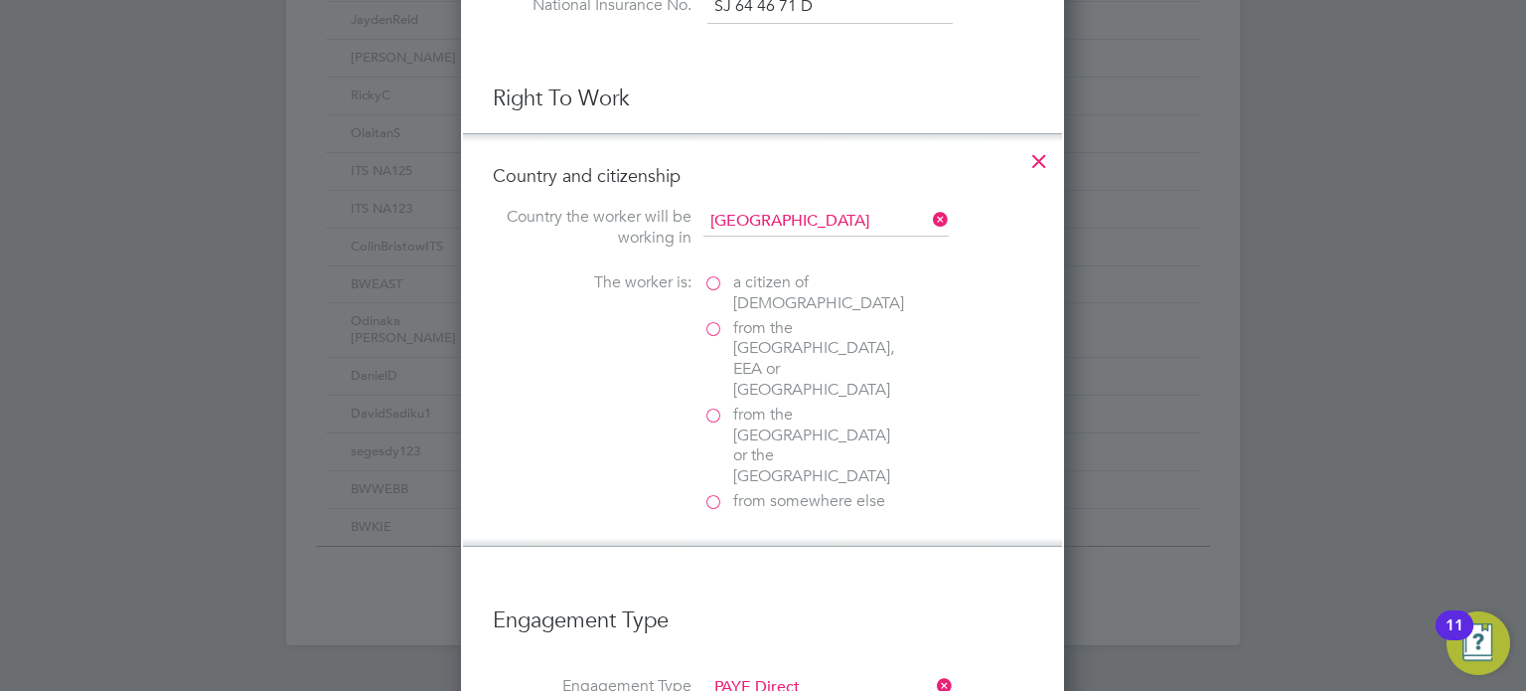
click at [716, 275] on label "a citizen of [DEMOGRAPHIC_DATA]" at bounding box center [803, 293] width 199 height 42
click at [0, 0] on input "a citizen of [DEMOGRAPHIC_DATA]" at bounding box center [0, 0] width 0 height 0
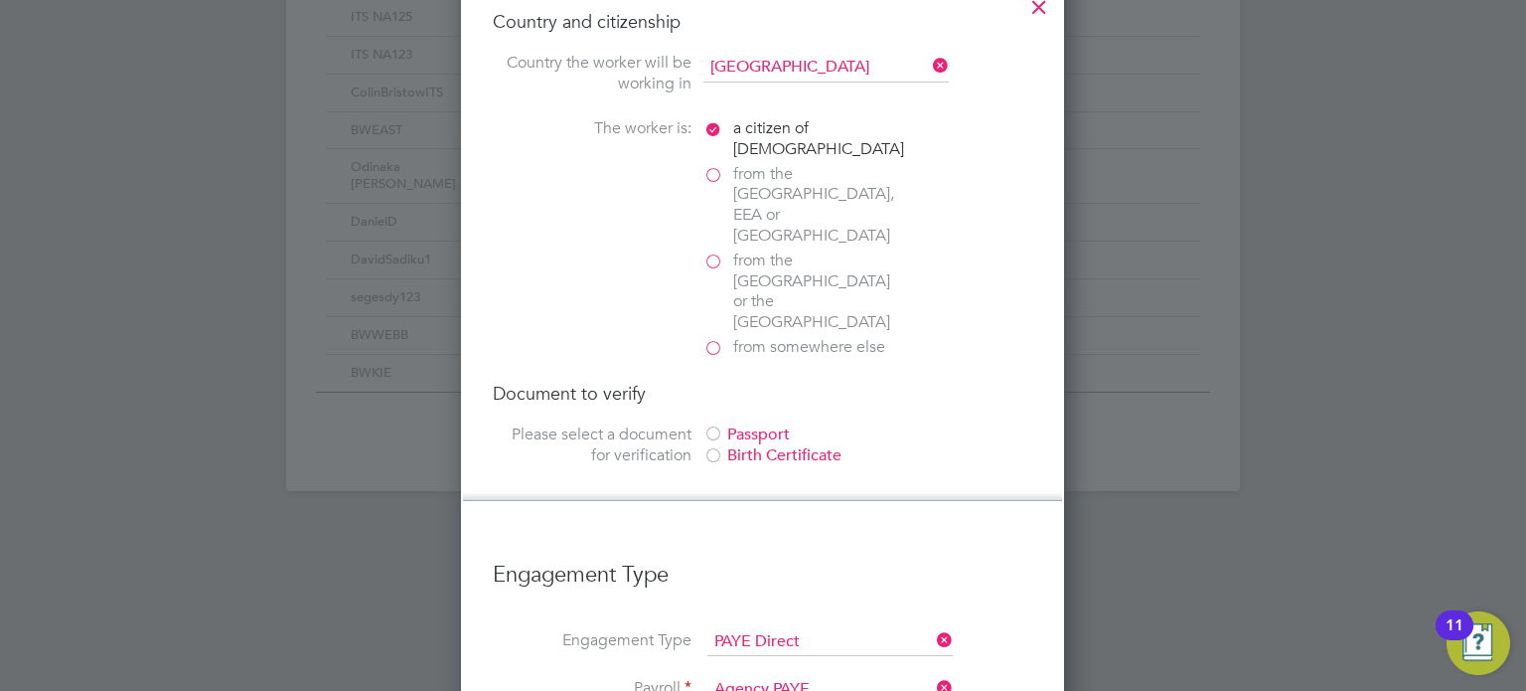
scroll to position [1248, 0]
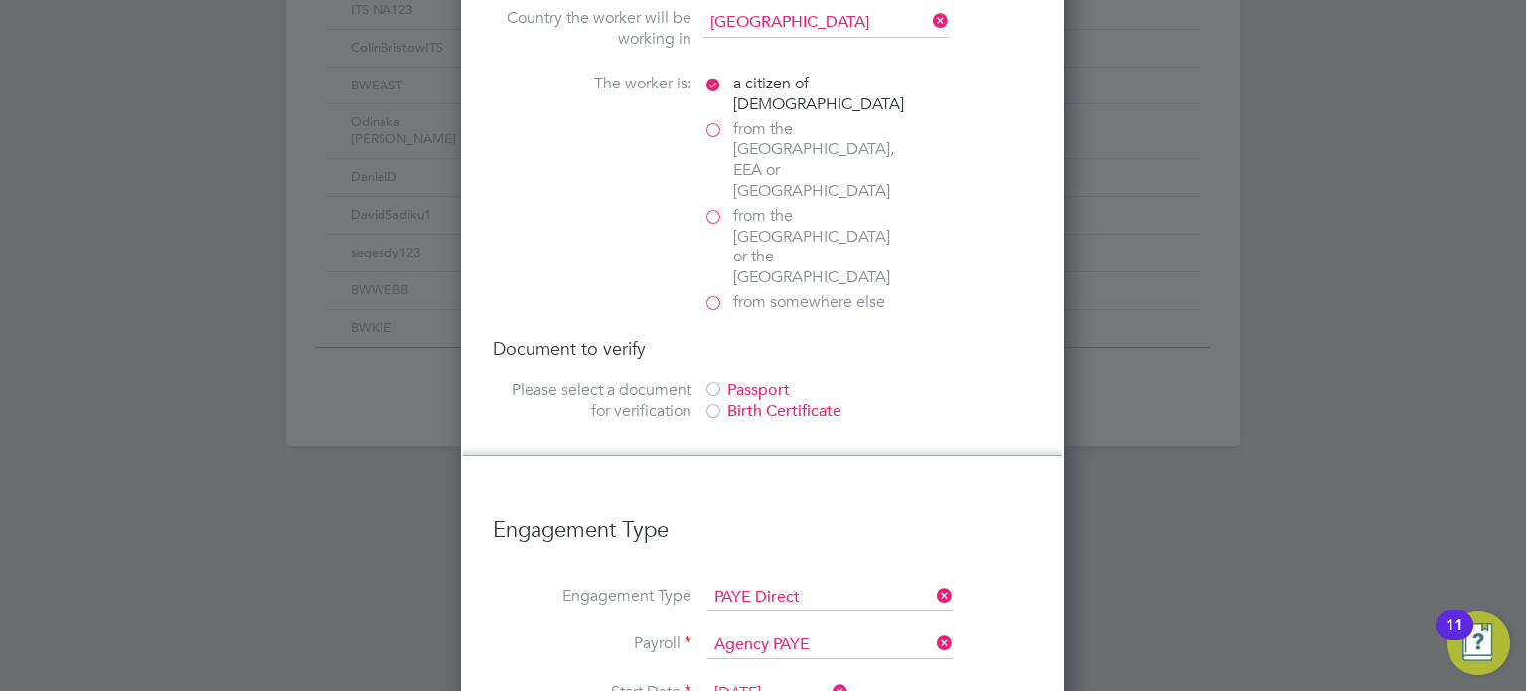
click at [719, 381] on div at bounding box center [714, 391] width 20 height 20
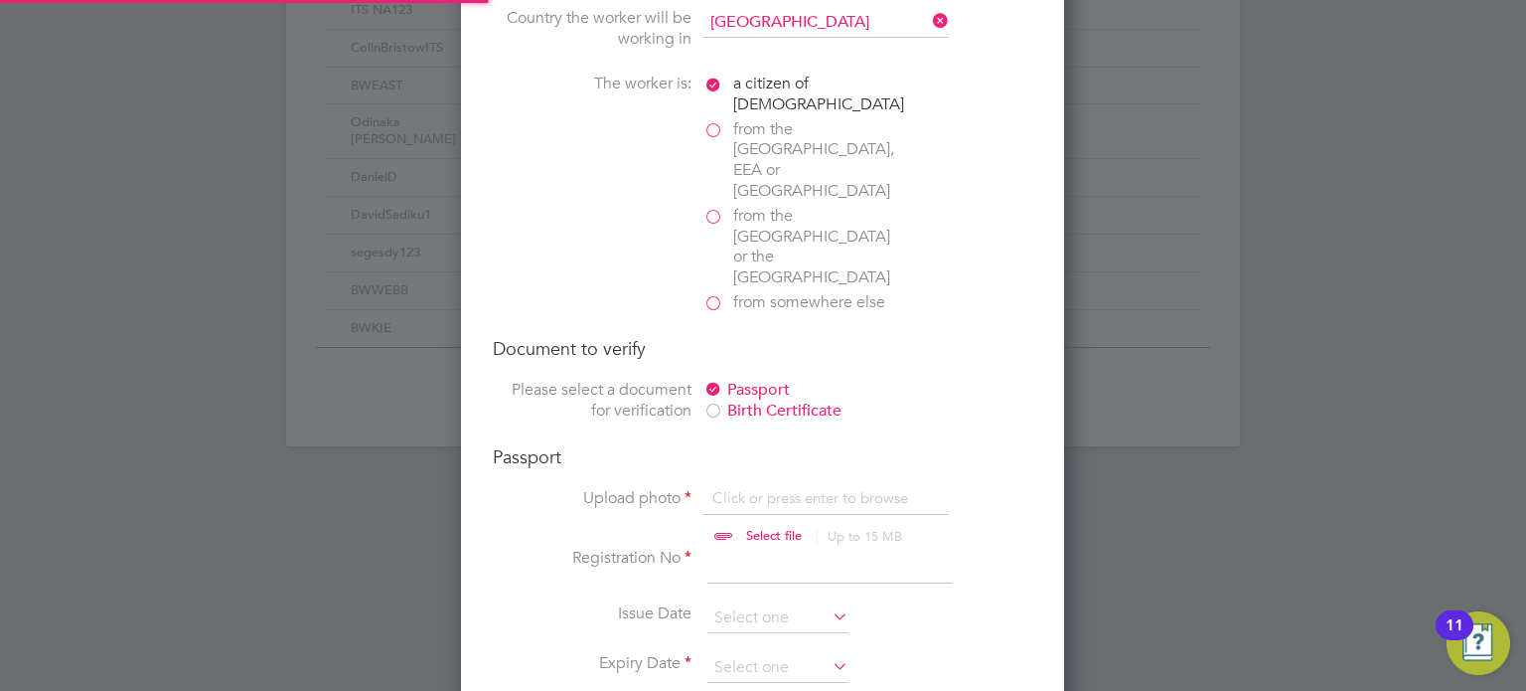
scroll to position [0, 0]
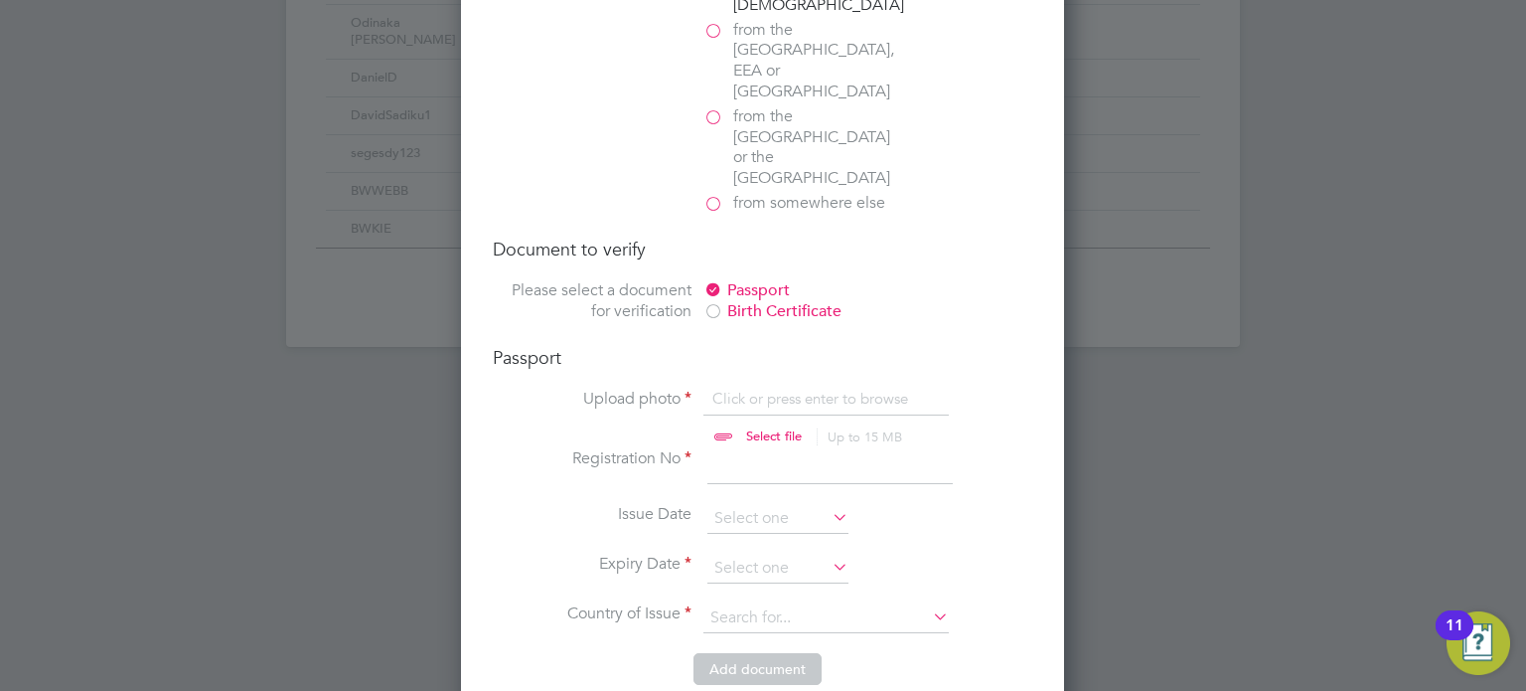
click at [731, 389] on input "file" at bounding box center [793, 419] width 312 height 60
type input "C:\fakepath\Finlay Barrowcliffe Passport.pdf"
click at [541, 389] on li "Upload photo [PERSON_NAME] Passport.pdf Select file Up to 15 MB Drop your file …" at bounding box center [763, 419] width 540 height 60
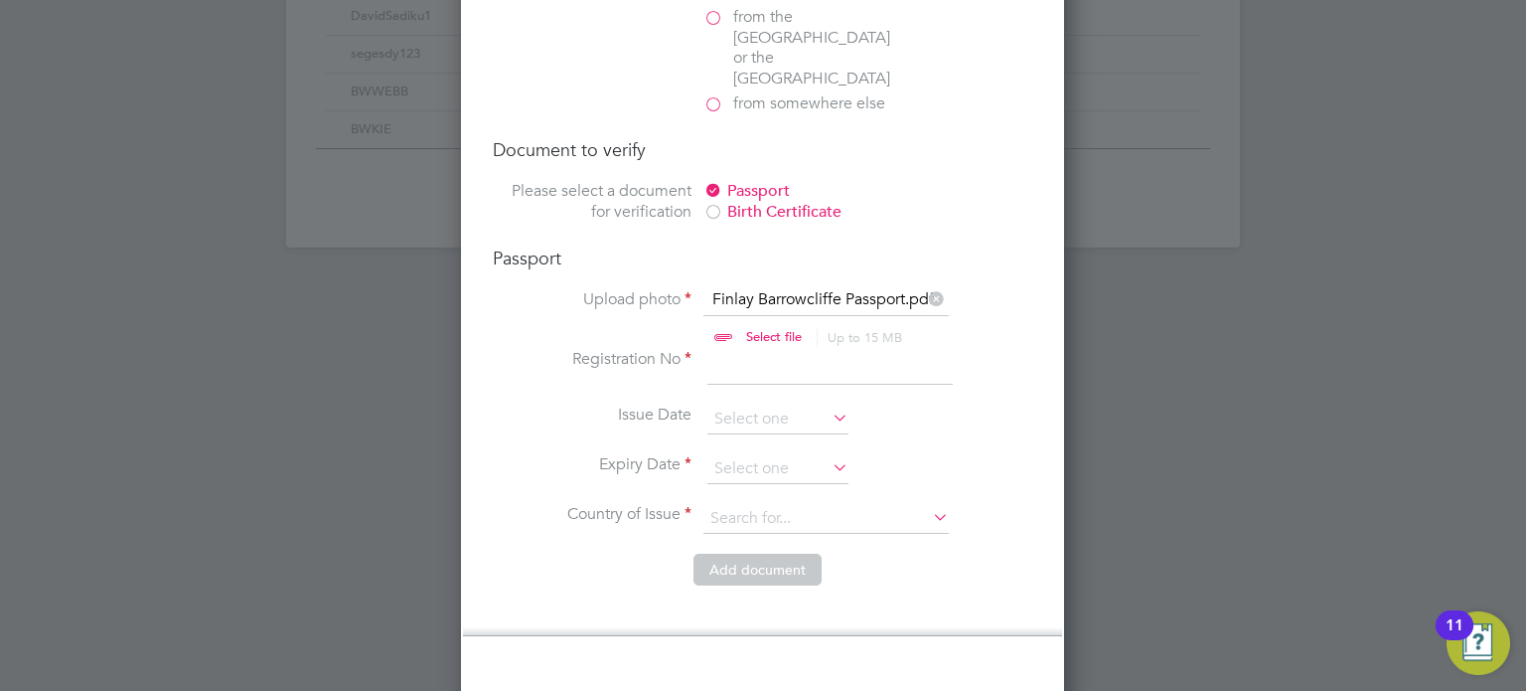
click at [727, 349] on input at bounding box center [830, 367] width 245 height 36
click at [866, 504] on input at bounding box center [826, 519] width 245 height 30
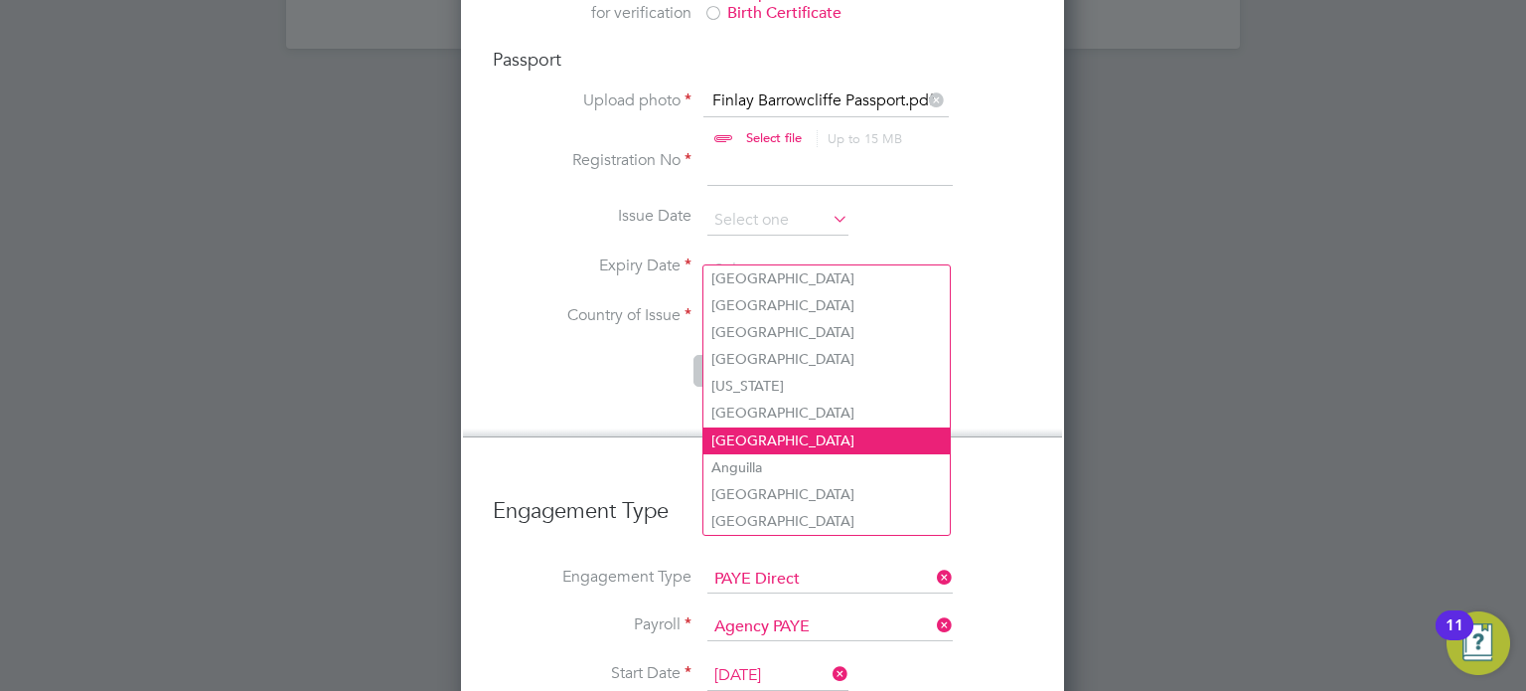
scroll to position [1646, 0]
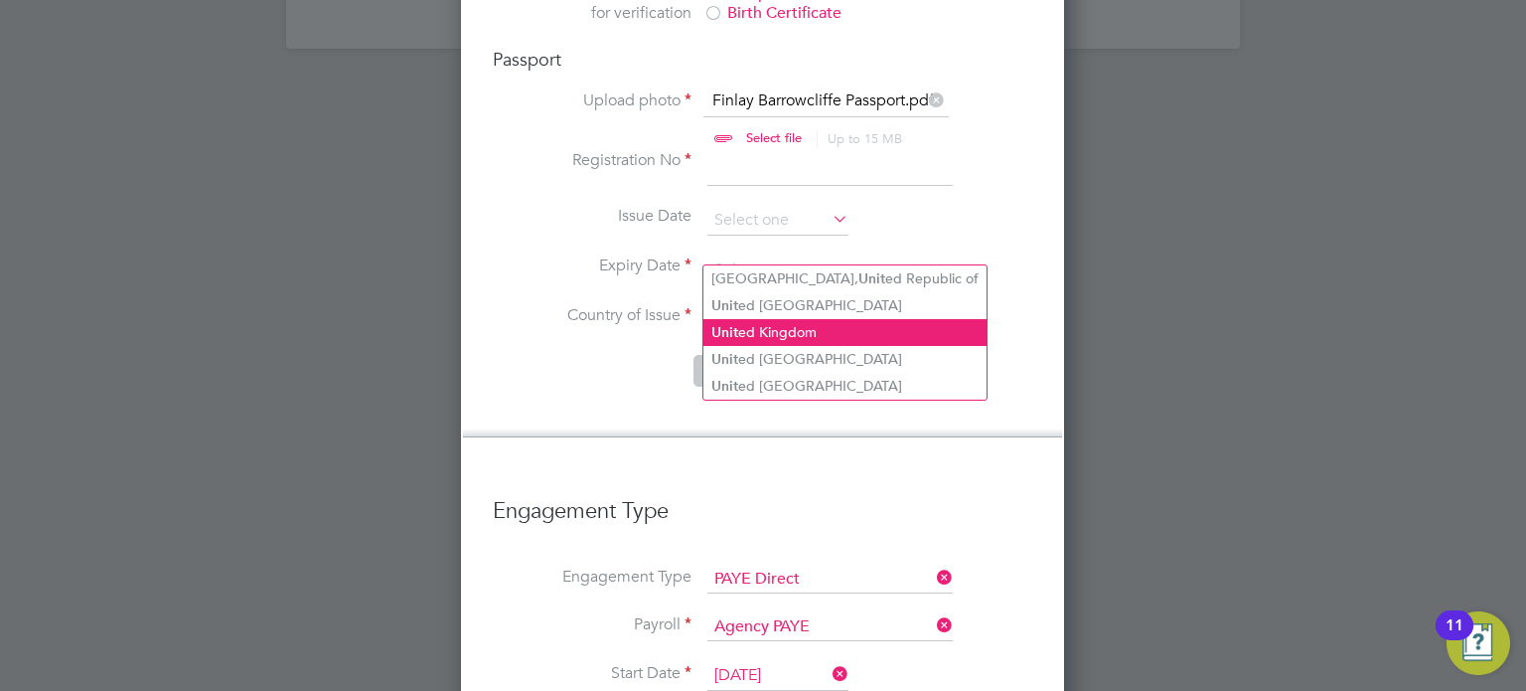
click at [815, 327] on li "Unit ed Kingdom" at bounding box center [845, 332] width 283 height 27
type input "[GEOGRAPHIC_DATA]"
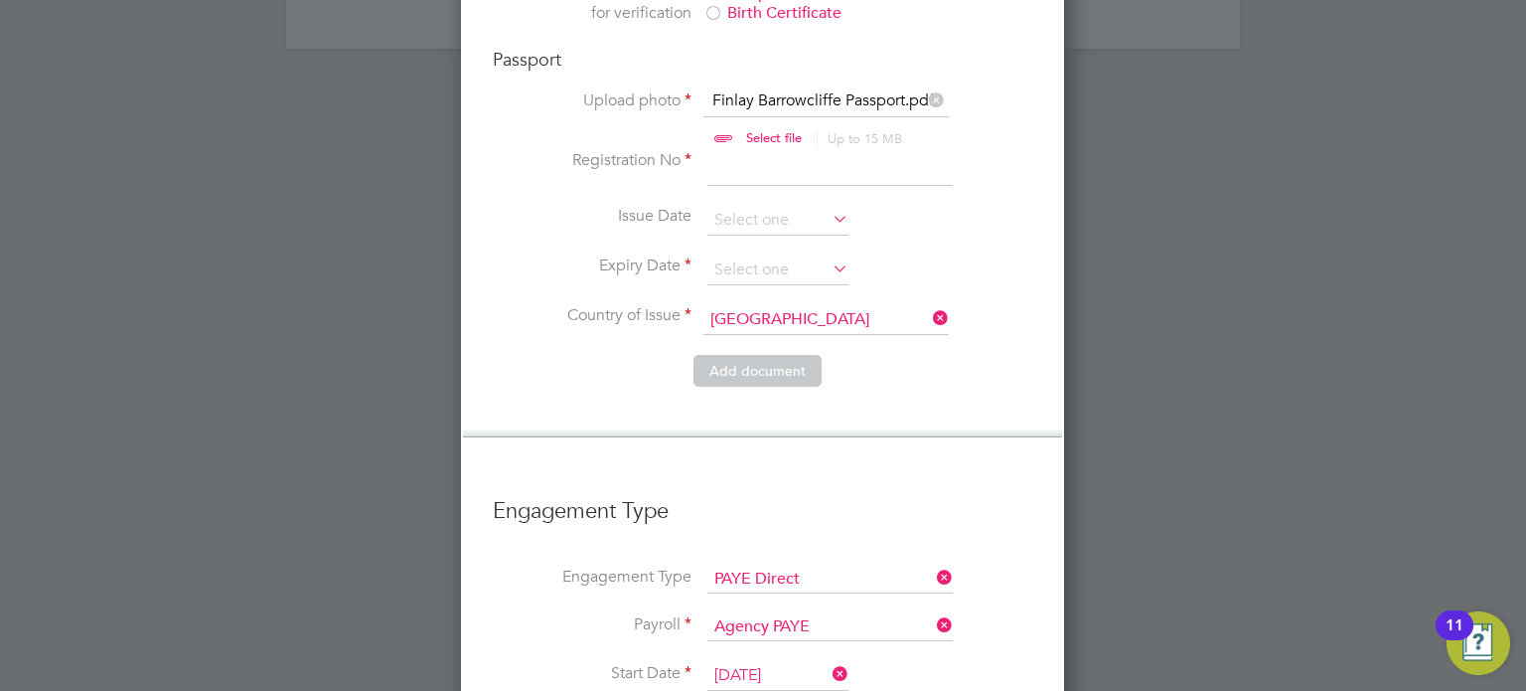
click at [919, 355] on li "Add document" at bounding box center [763, 381] width 540 height 52
click at [829, 254] on icon at bounding box center [829, 268] width 0 height 28
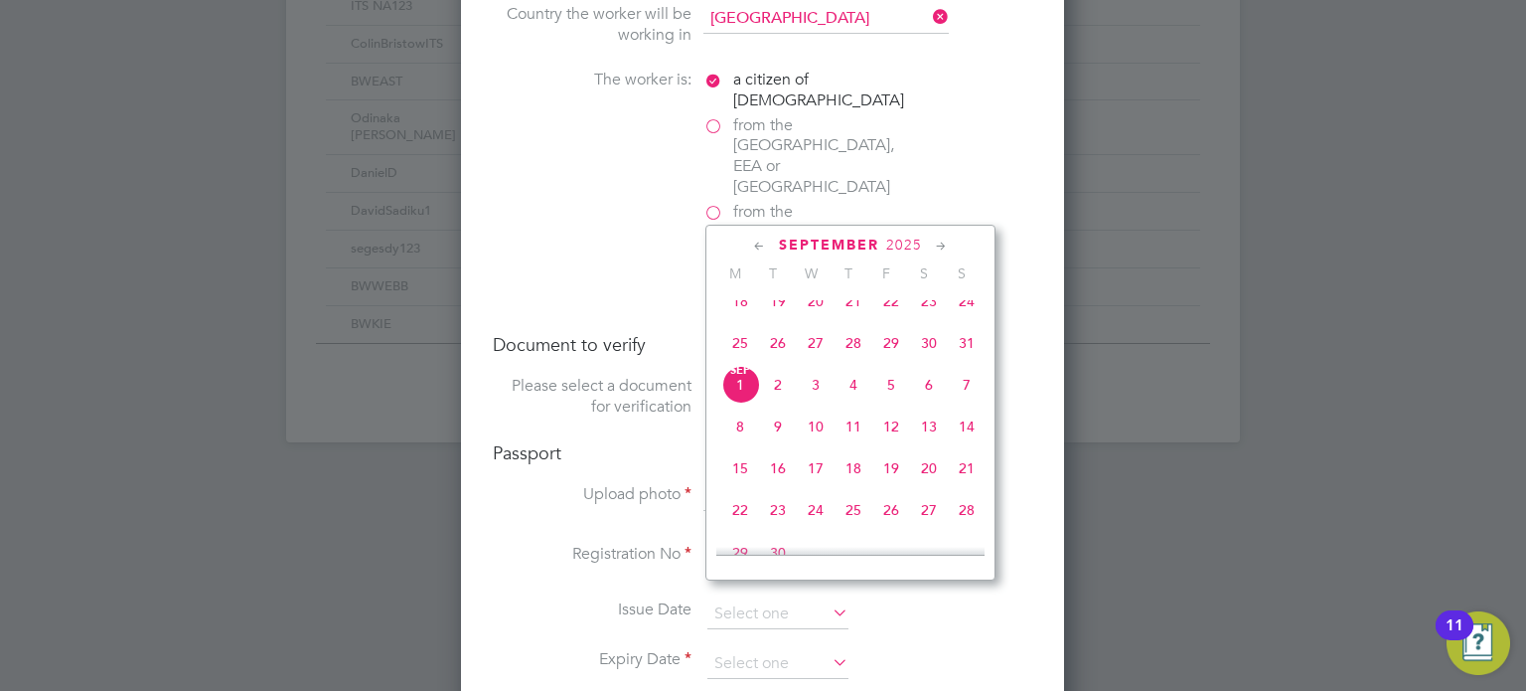
scroll to position [1248, 0]
click at [904, 243] on span "2025" at bounding box center [904, 248] width 36 height 17
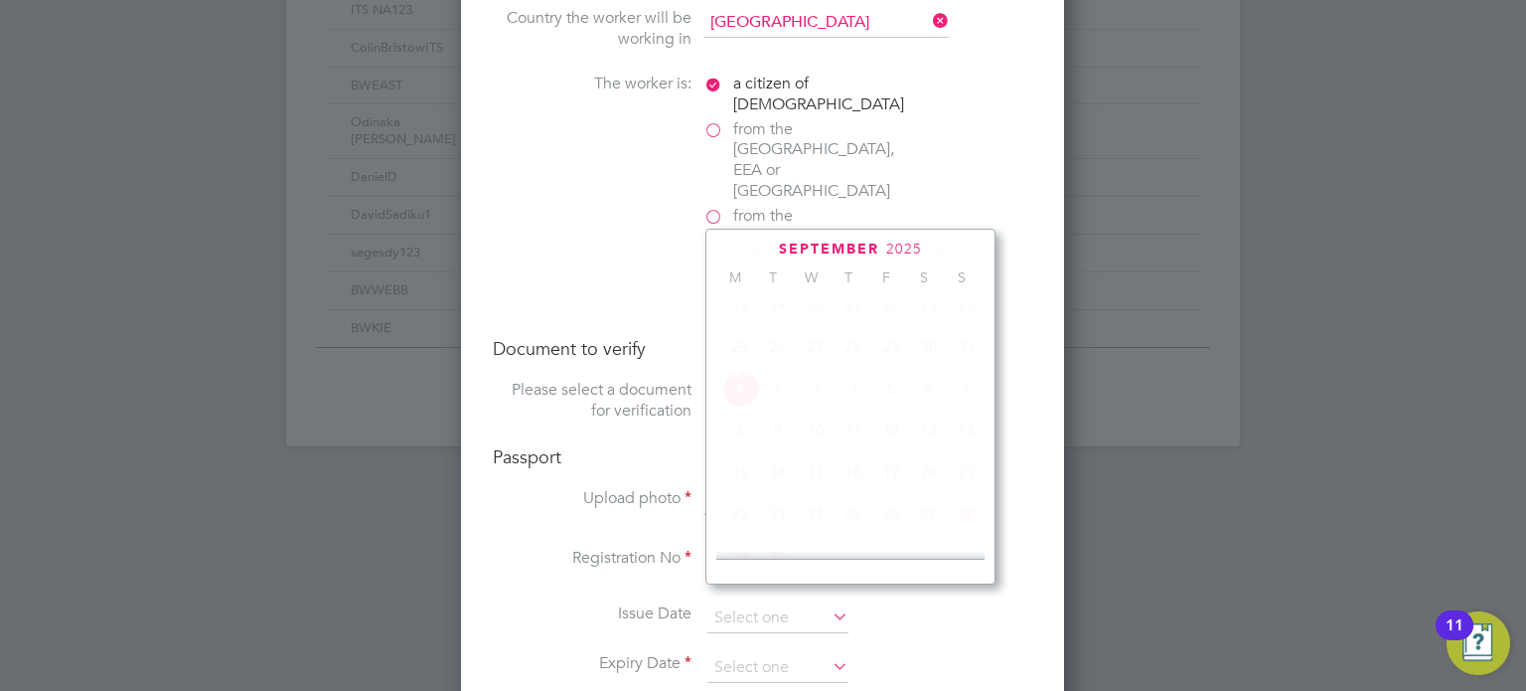
scroll to position [532, 0]
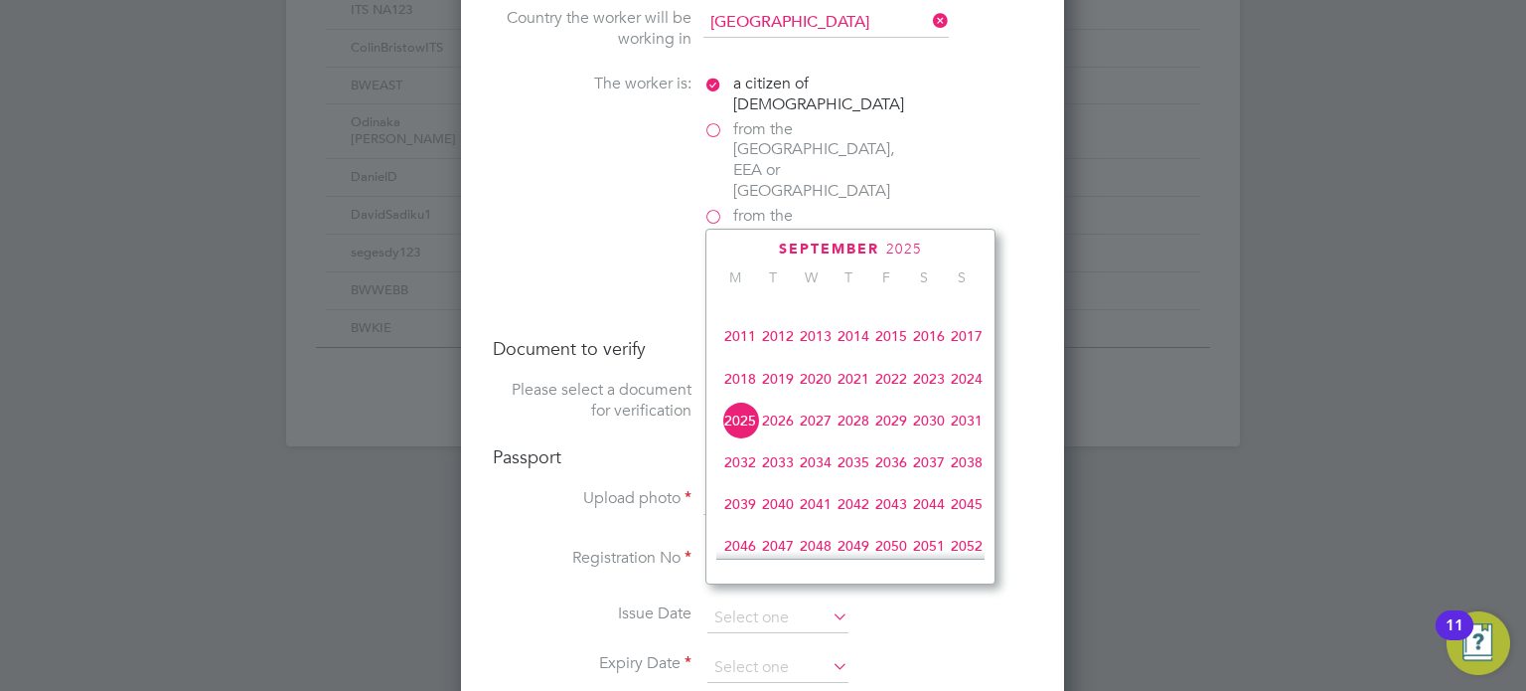
click at [725, 481] on span "2032" at bounding box center [740, 462] width 38 height 38
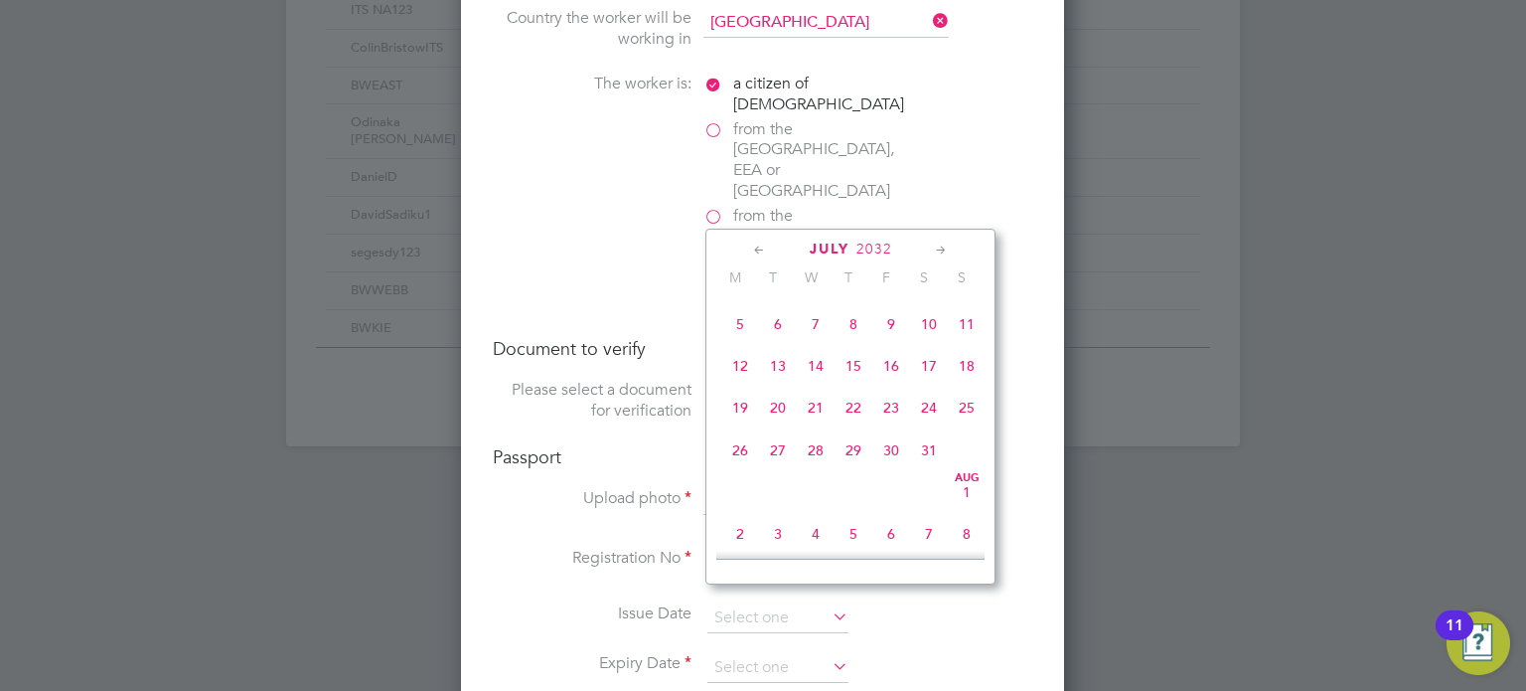
scroll to position [612, 0]
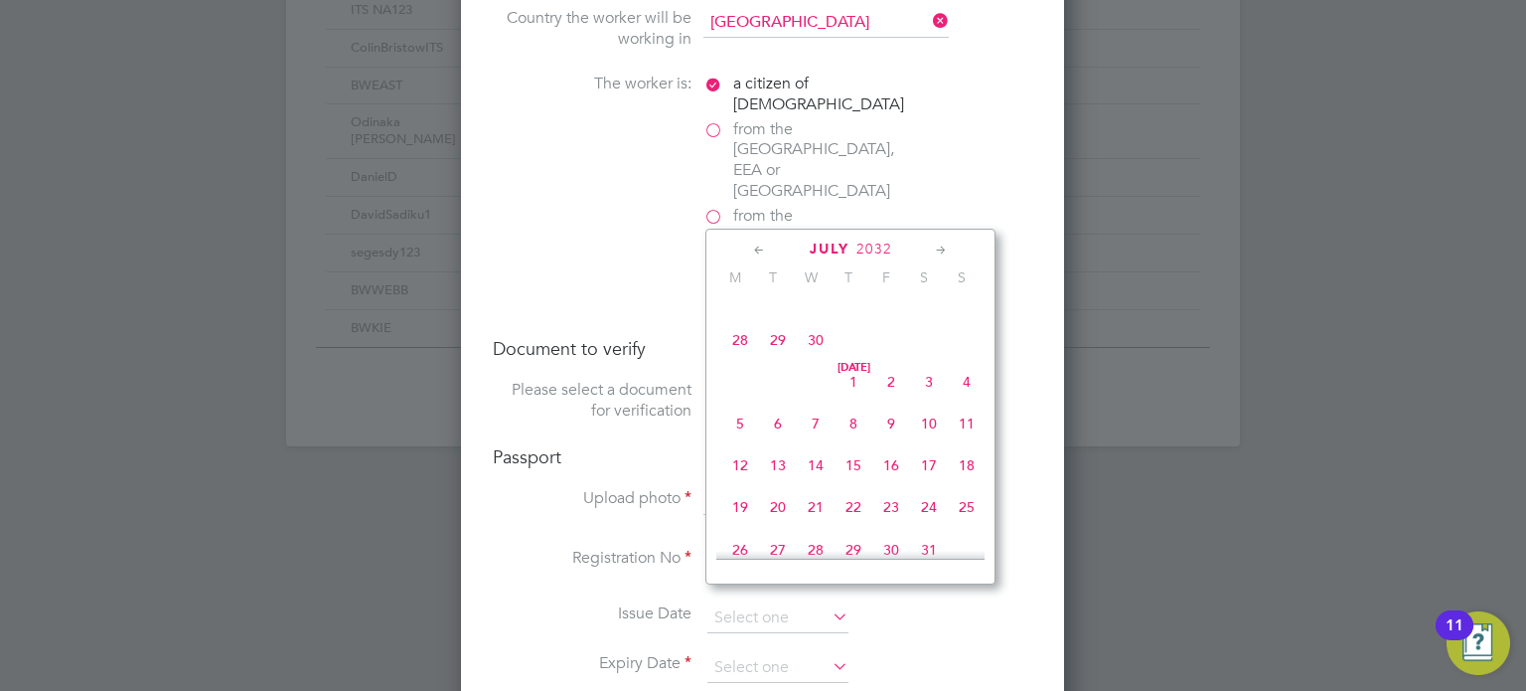
click at [975, 396] on span "4" at bounding box center [967, 382] width 38 height 38
type input "[DATE]"
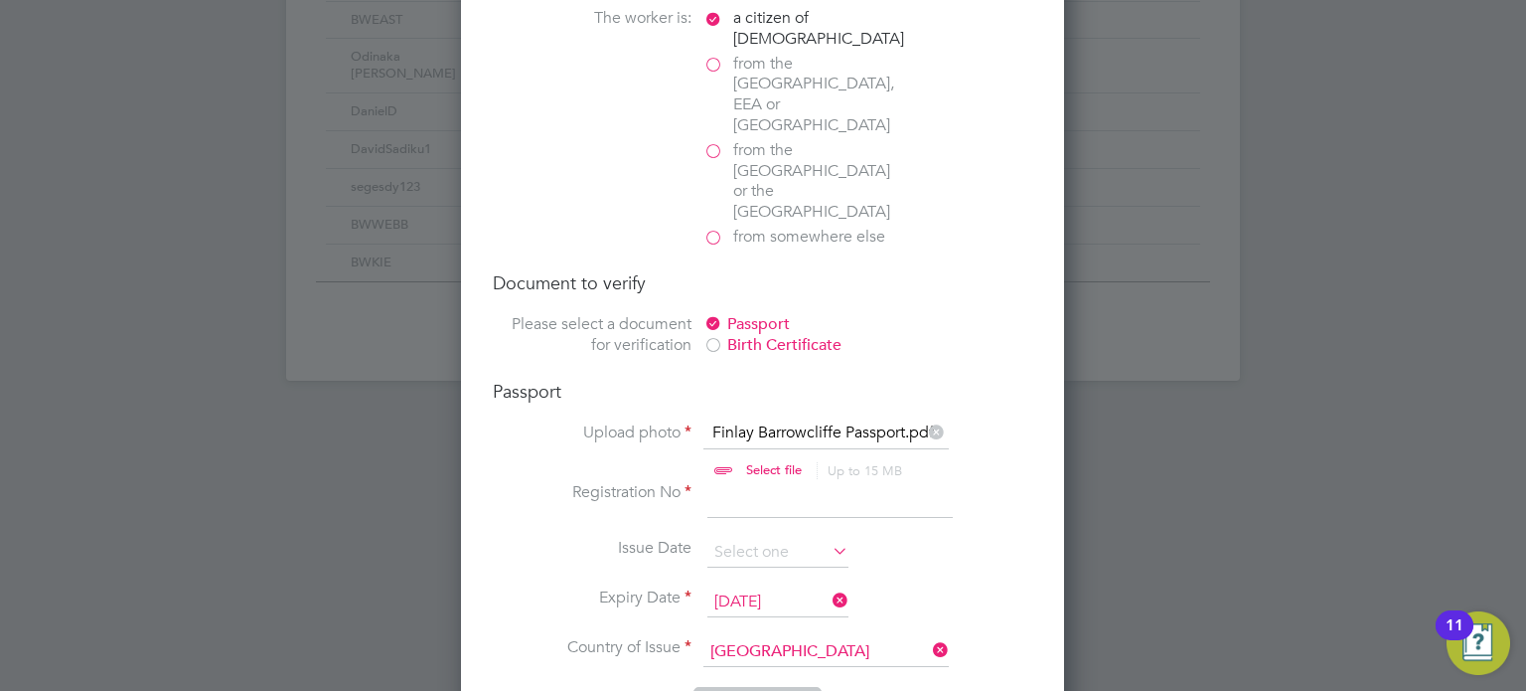
scroll to position [1348, 0]
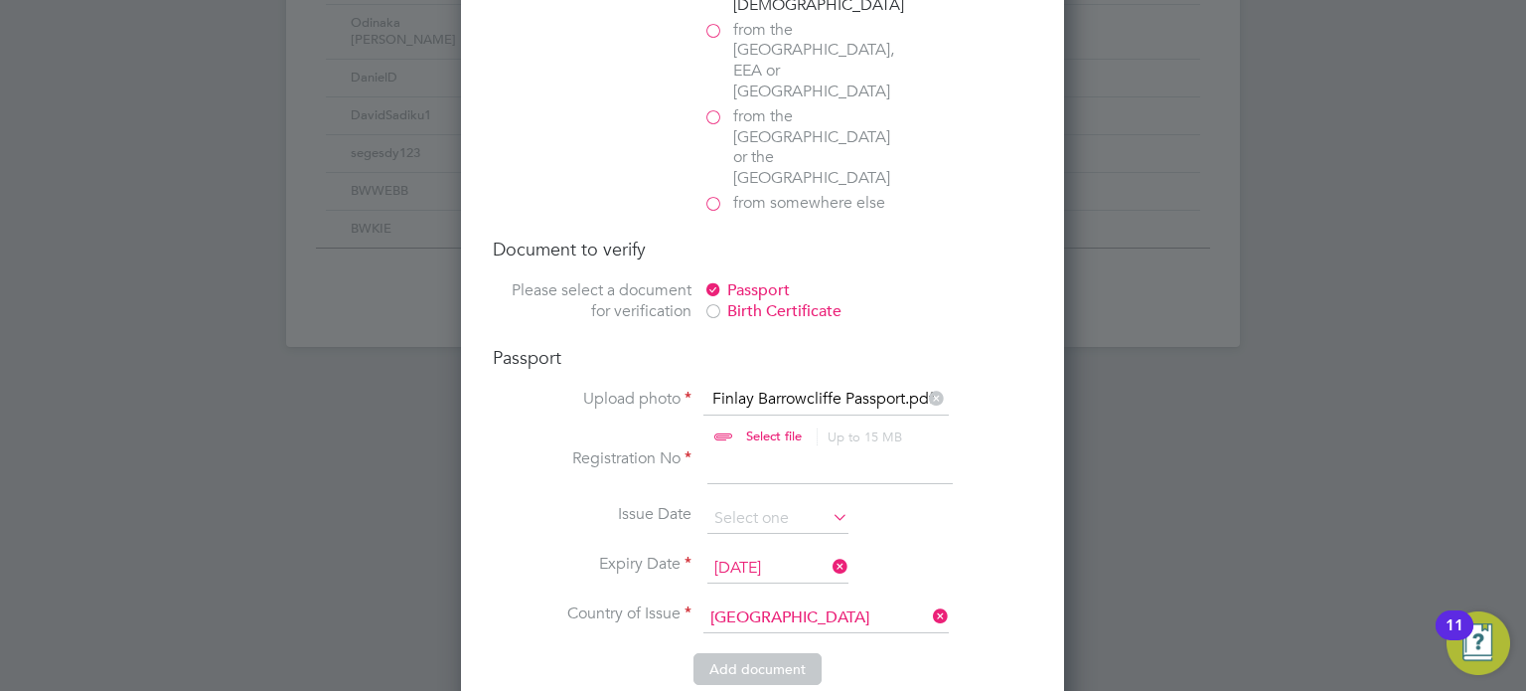
click at [731, 448] on input at bounding box center [830, 466] width 245 height 36
click at [982, 280] on div "Passport" at bounding box center [853, 290] width 298 height 21
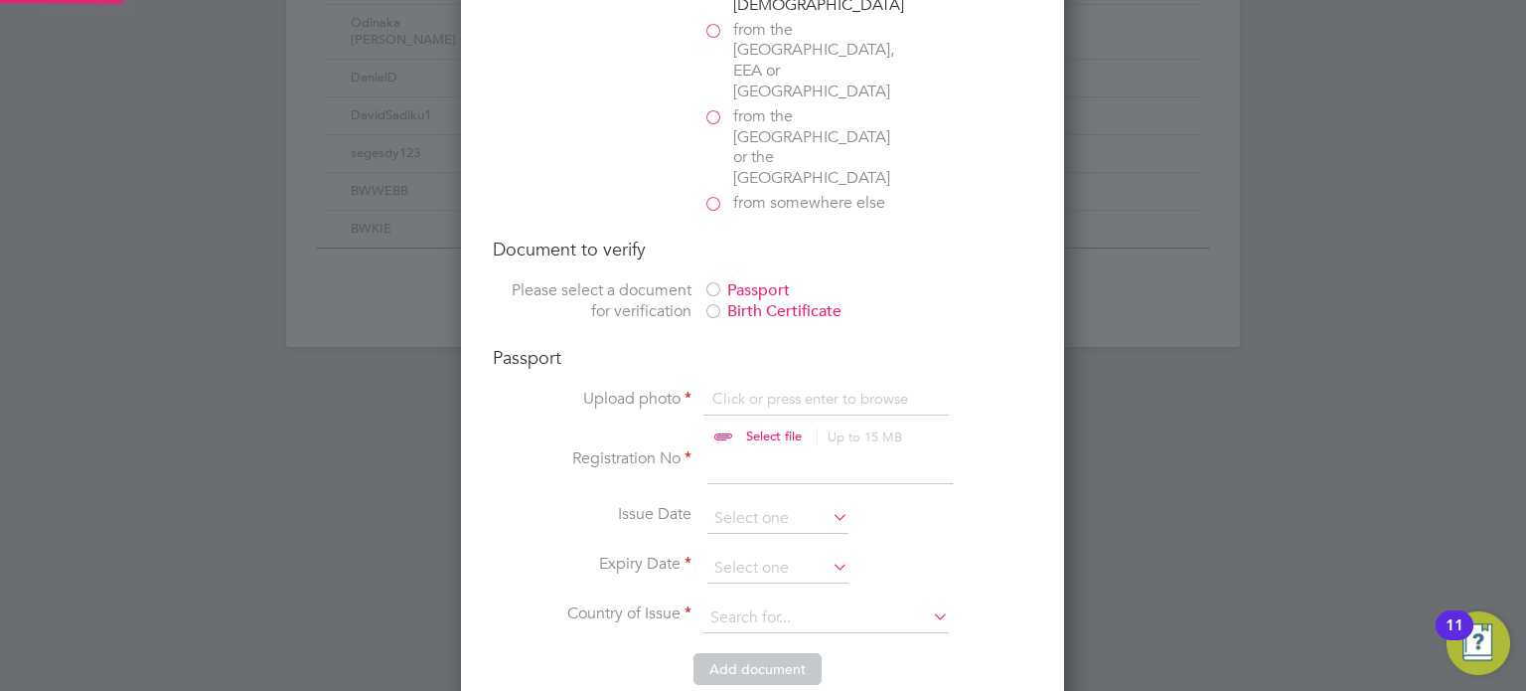
scroll to position [26, 246]
click at [713, 281] on div at bounding box center [714, 291] width 20 height 20
click at [720, 389] on input "file" at bounding box center [793, 419] width 312 height 60
type input "C:\fakepath\Finlay Barrowcliffe Passport.pdf"
click at [766, 504] on input at bounding box center [778, 519] width 141 height 30
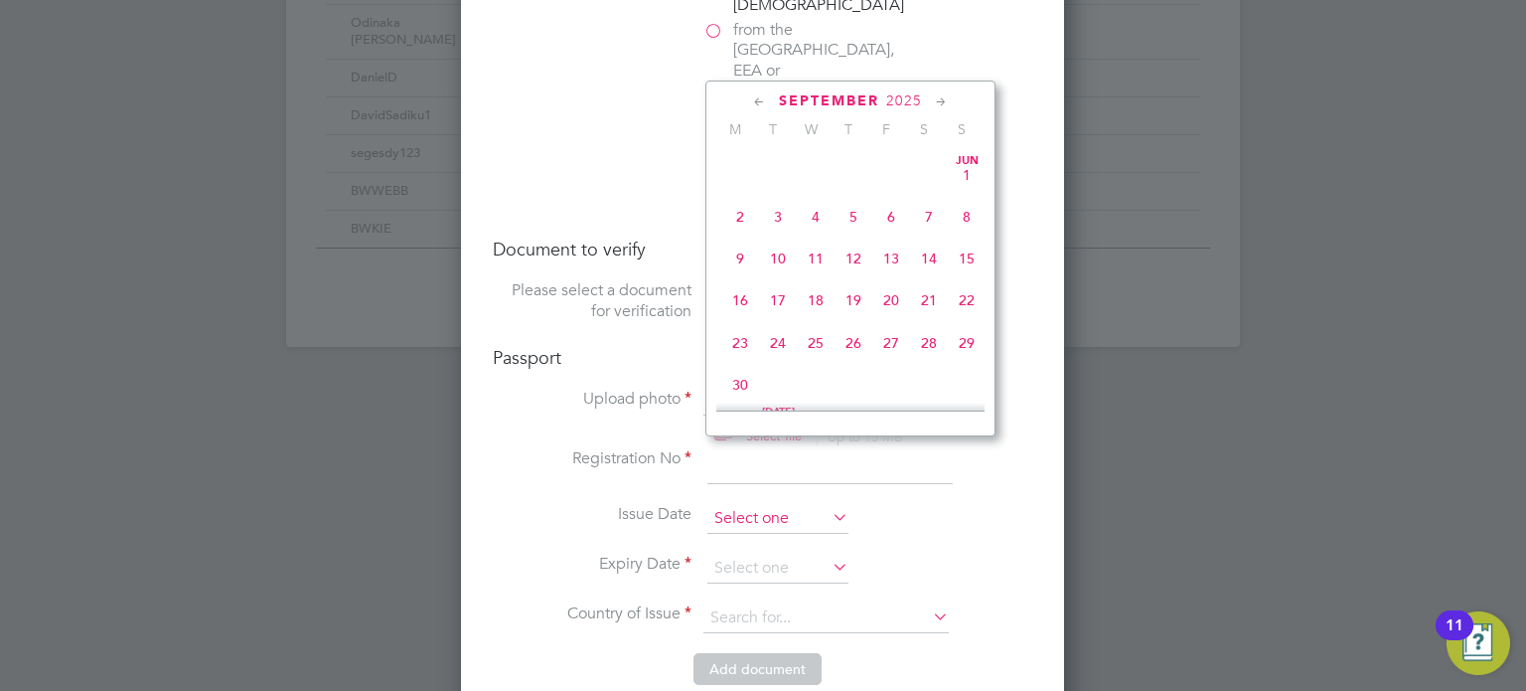
scroll to position [605, 0]
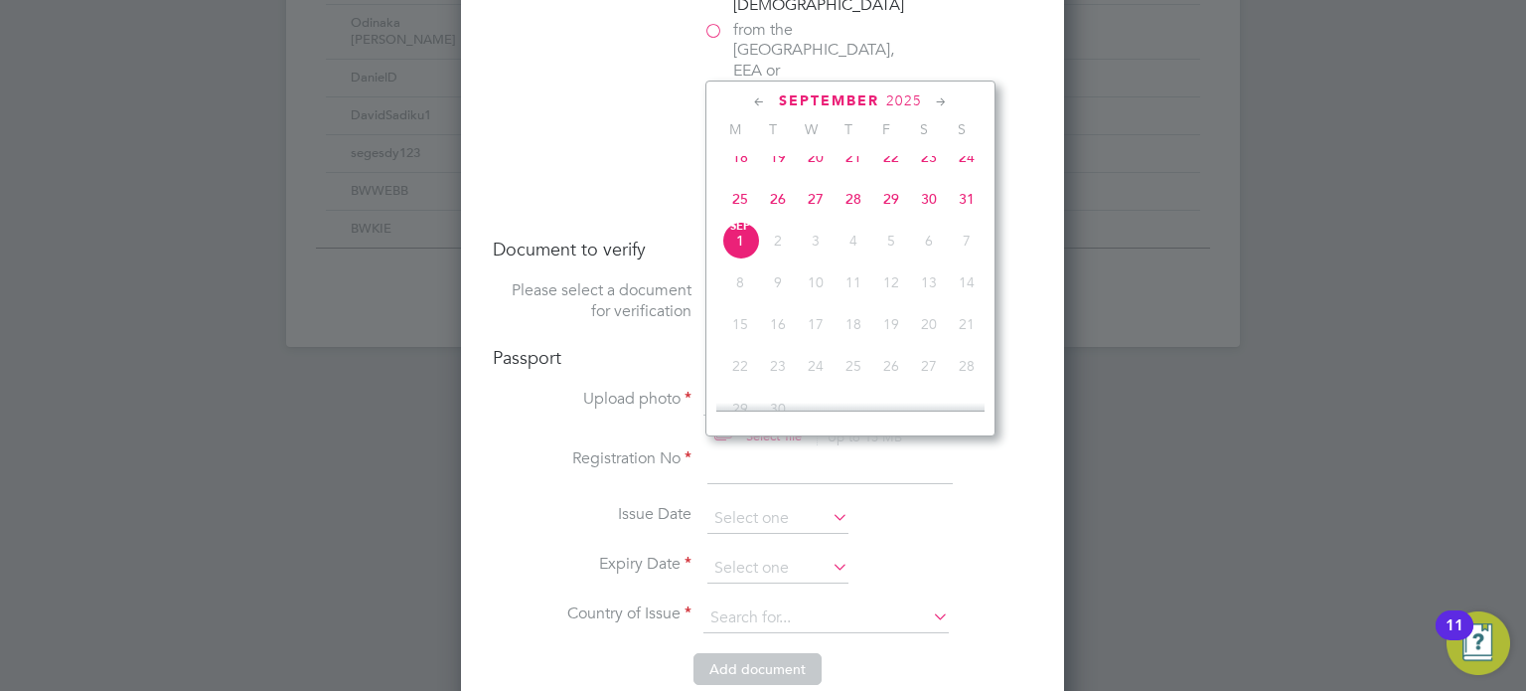
click at [554, 504] on label "Issue Date" at bounding box center [592, 514] width 199 height 21
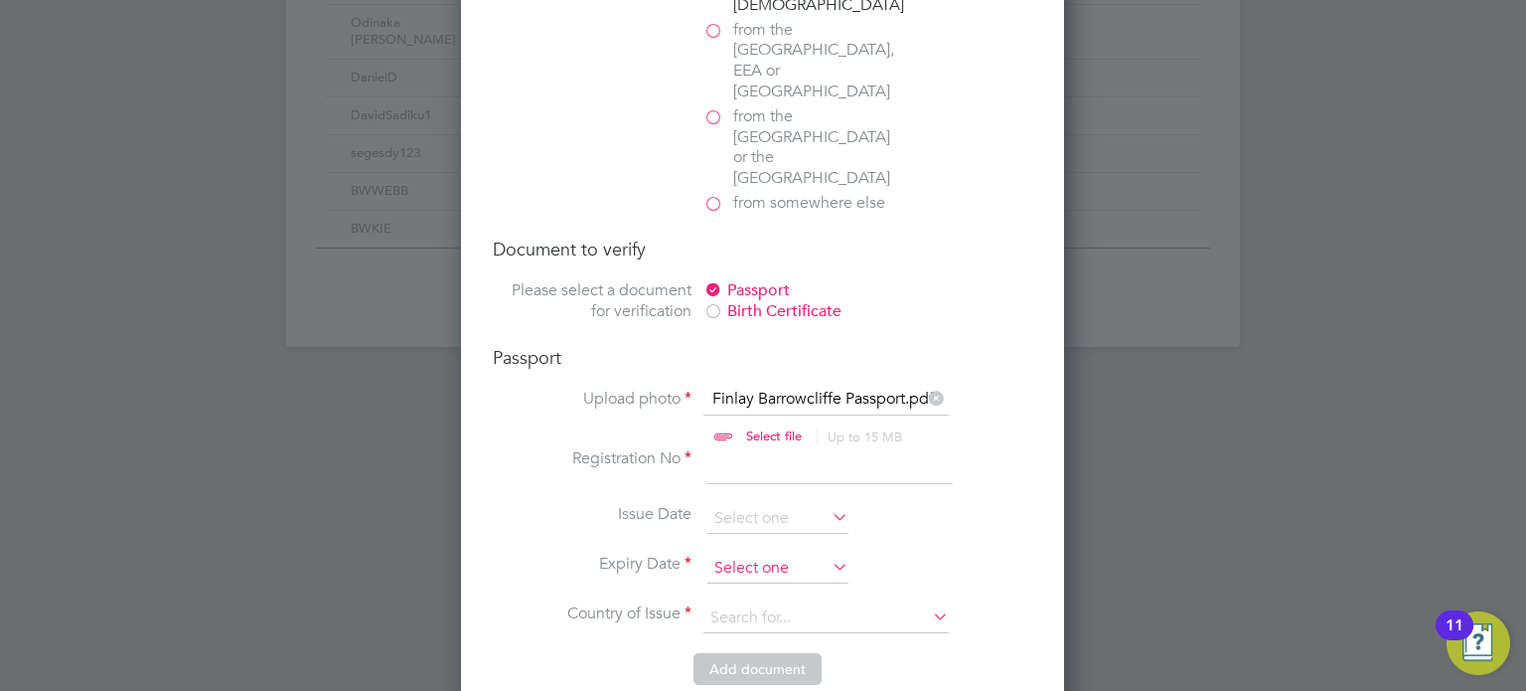
click at [786, 554] on input at bounding box center [778, 569] width 141 height 30
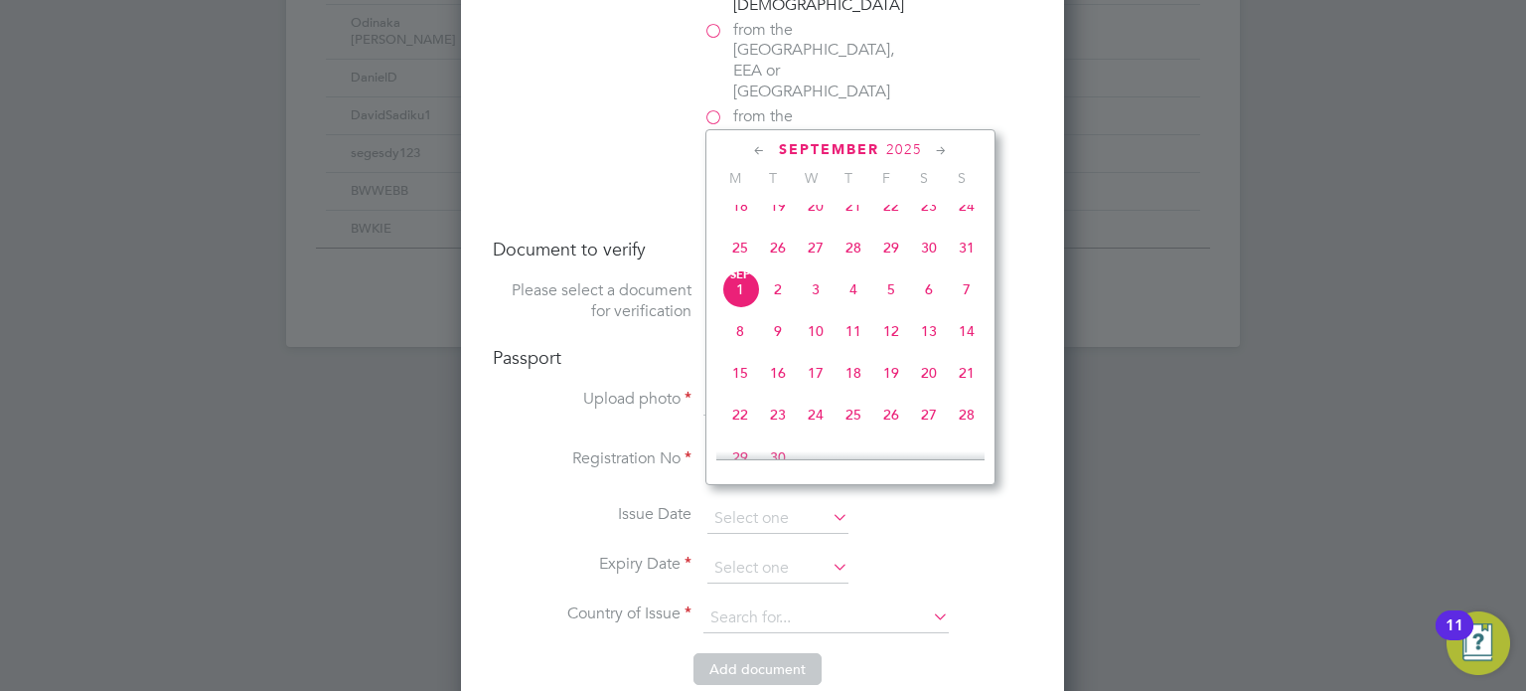
click at [895, 150] on span "2025" at bounding box center [904, 149] width 36 height 17
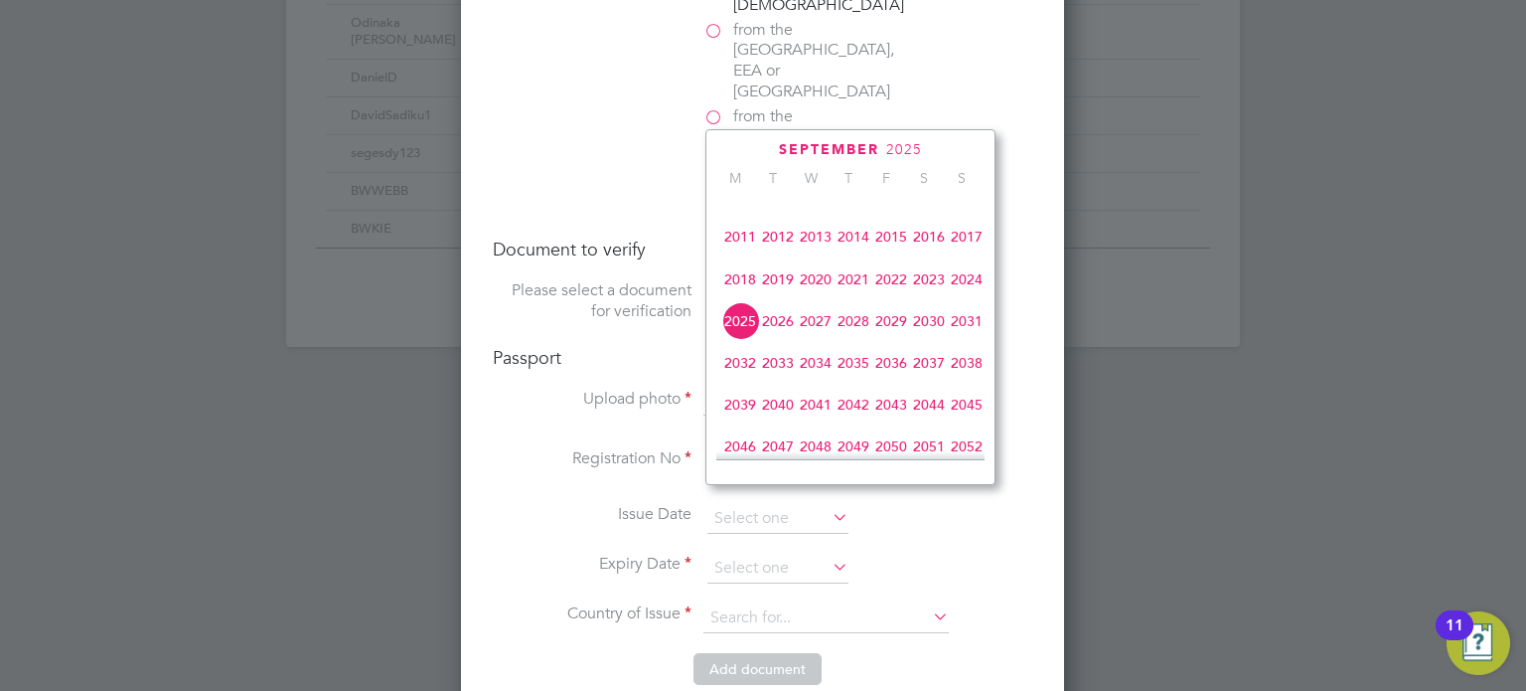
click at [752, 375] on span "2032" at bounding box center [740, 363] width 38 height 38
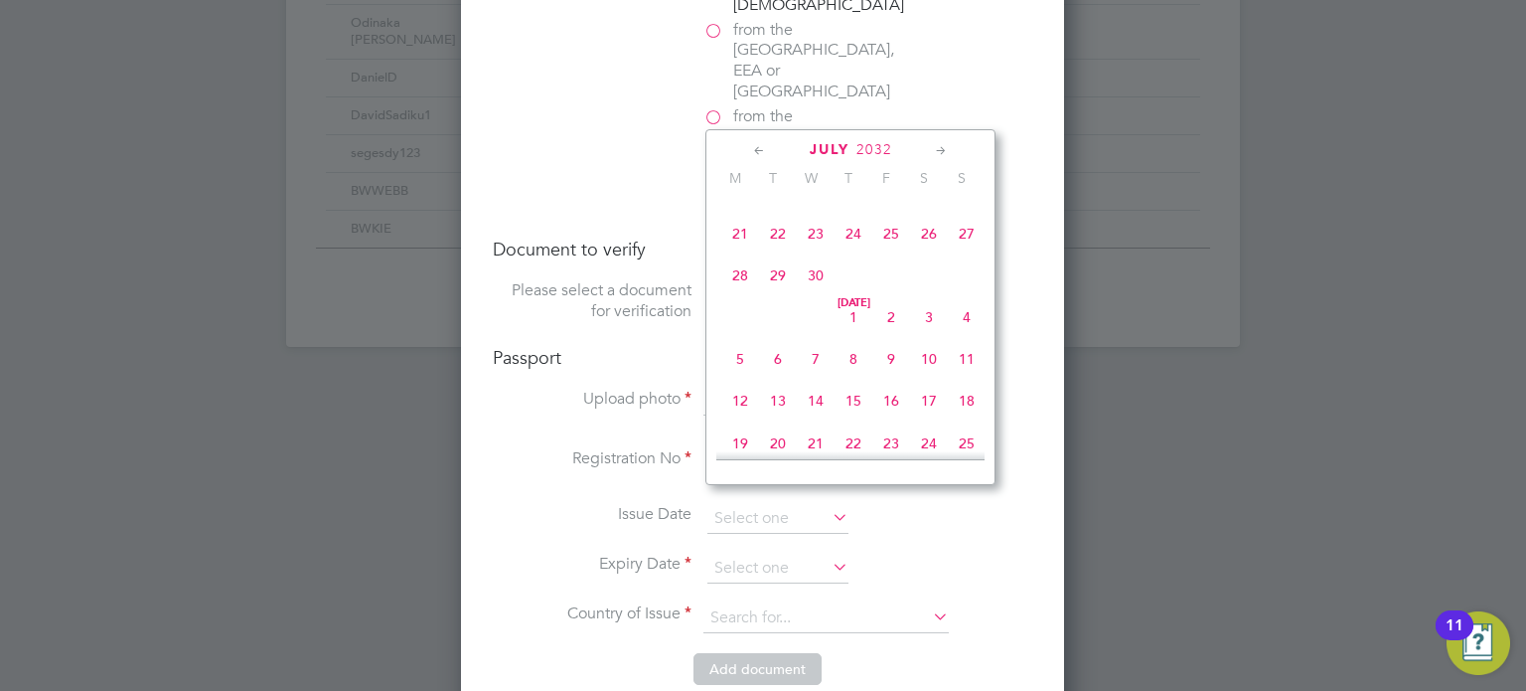
scroll to position [394, 0]
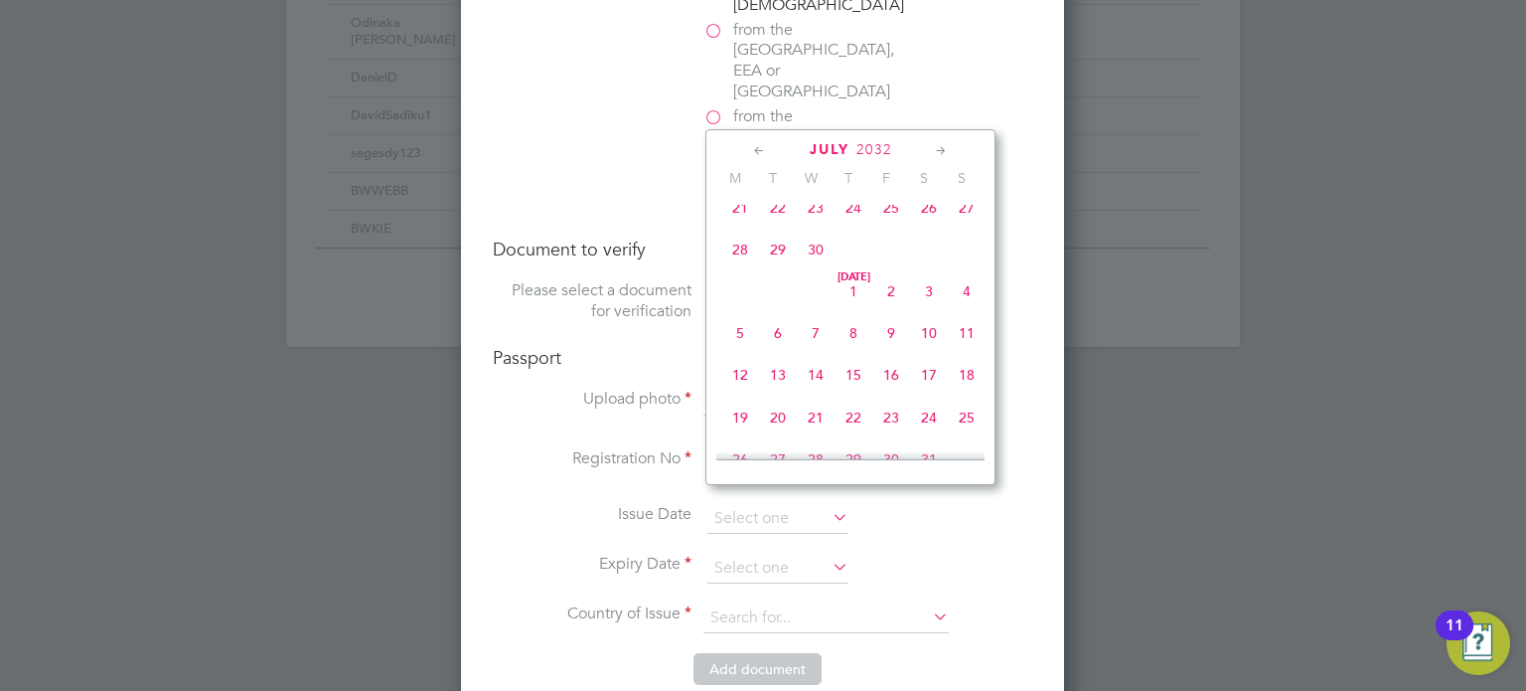
click at [964, 290] on span "4" at bounding box center [967, 291] width 38 height 38
type input "[DATE]"
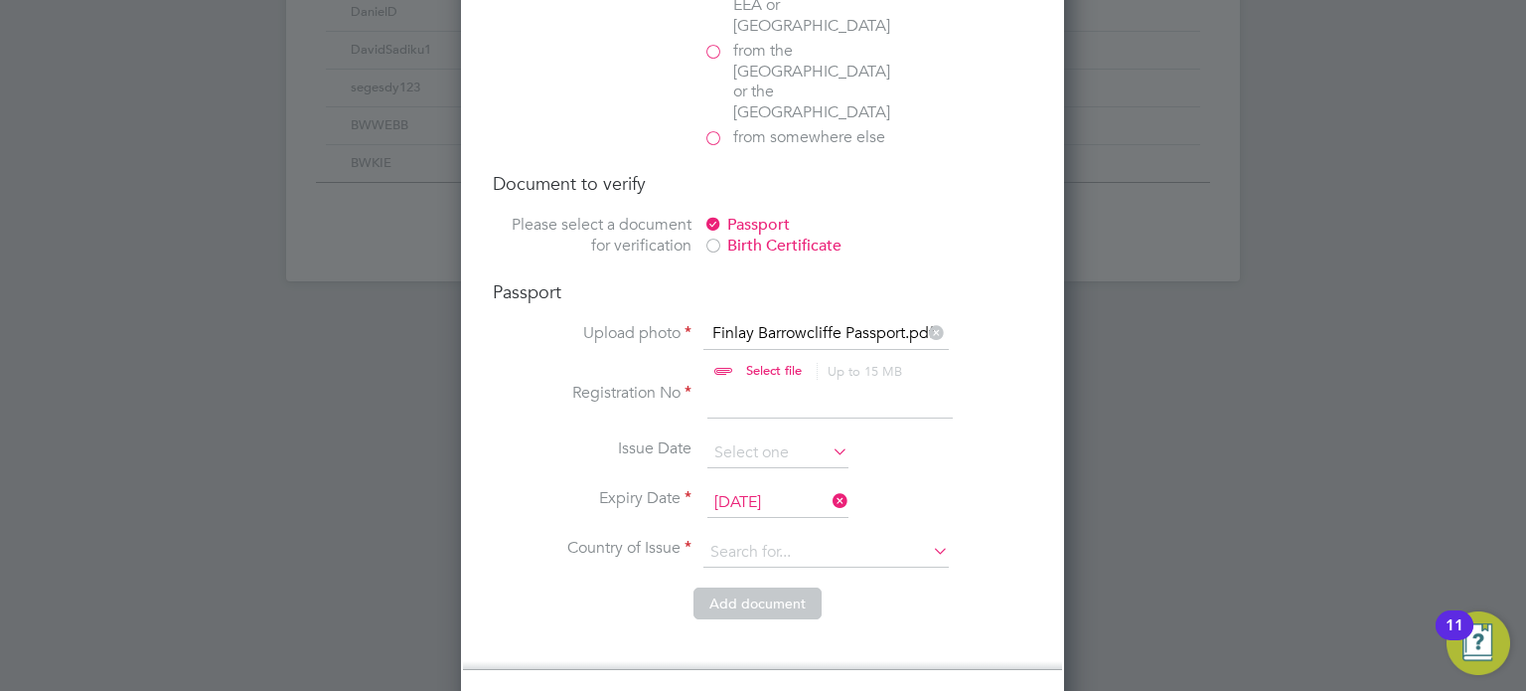
scroll to position [1447, 0]
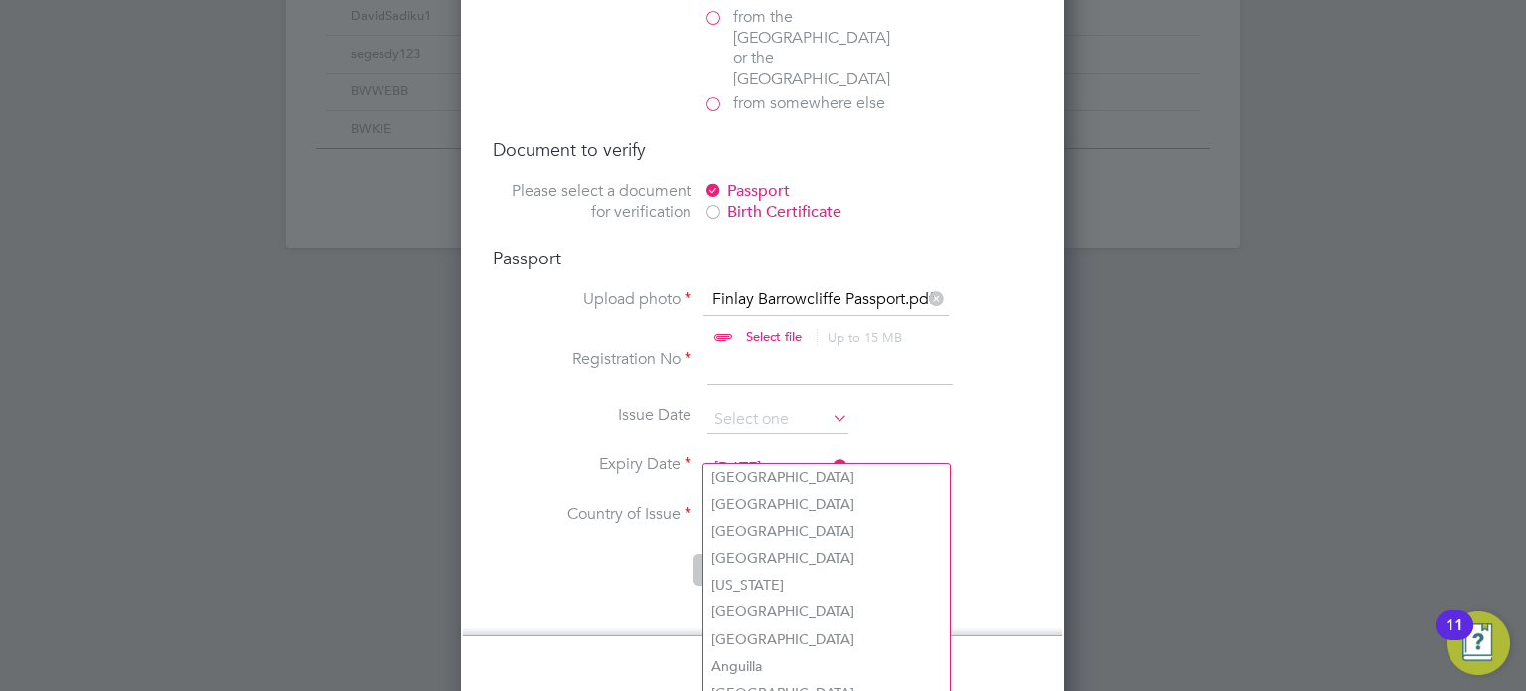
click at [744, 504] on input at bounding box center [826, 519] width 245 height 30
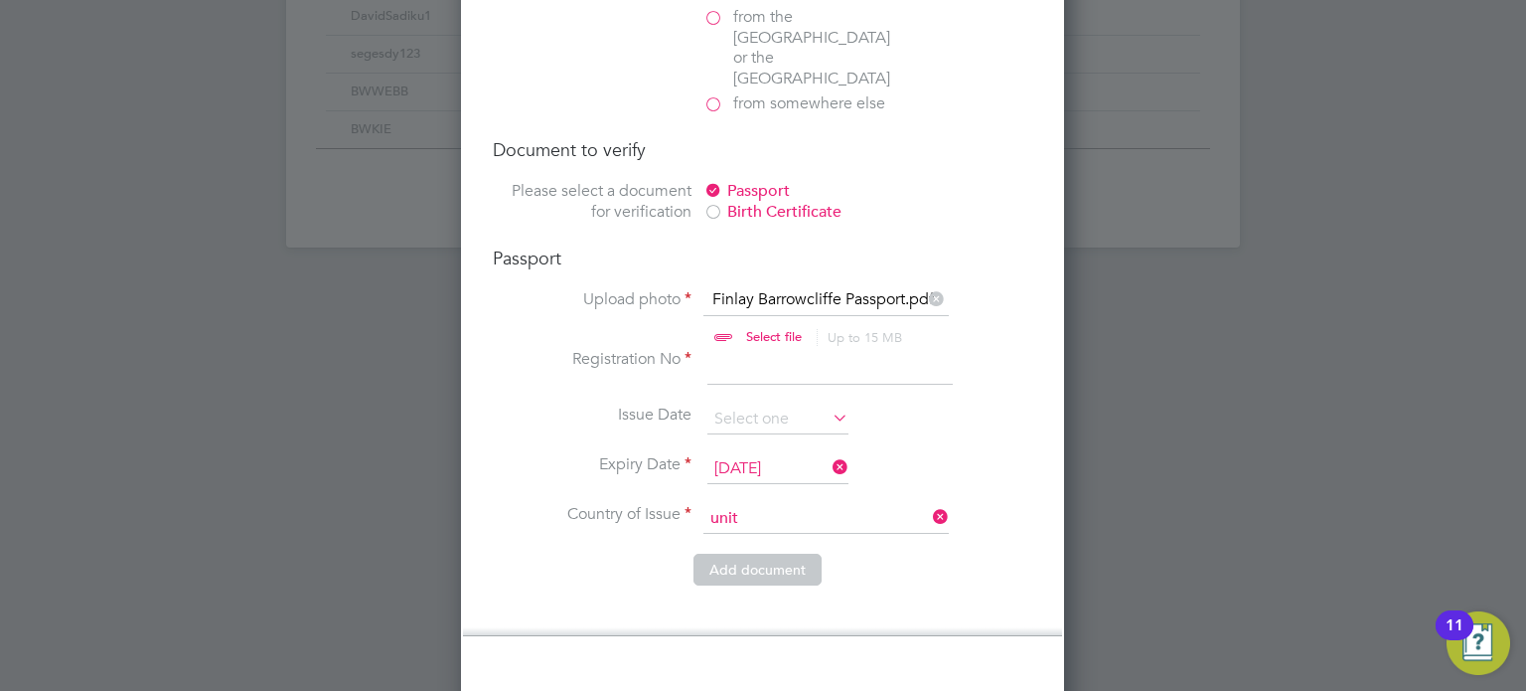
click at [785, 522] on li "Unit ed Kingdom" at bounding box center [845, 531] width 283 height 27
type input "[GEOGRAPHIC_DATA]"
click at [588, 504] on li "Country of Issue [GEOGRAPHIC_DATA]" at bounding box center [763, 529] width 540 height 50
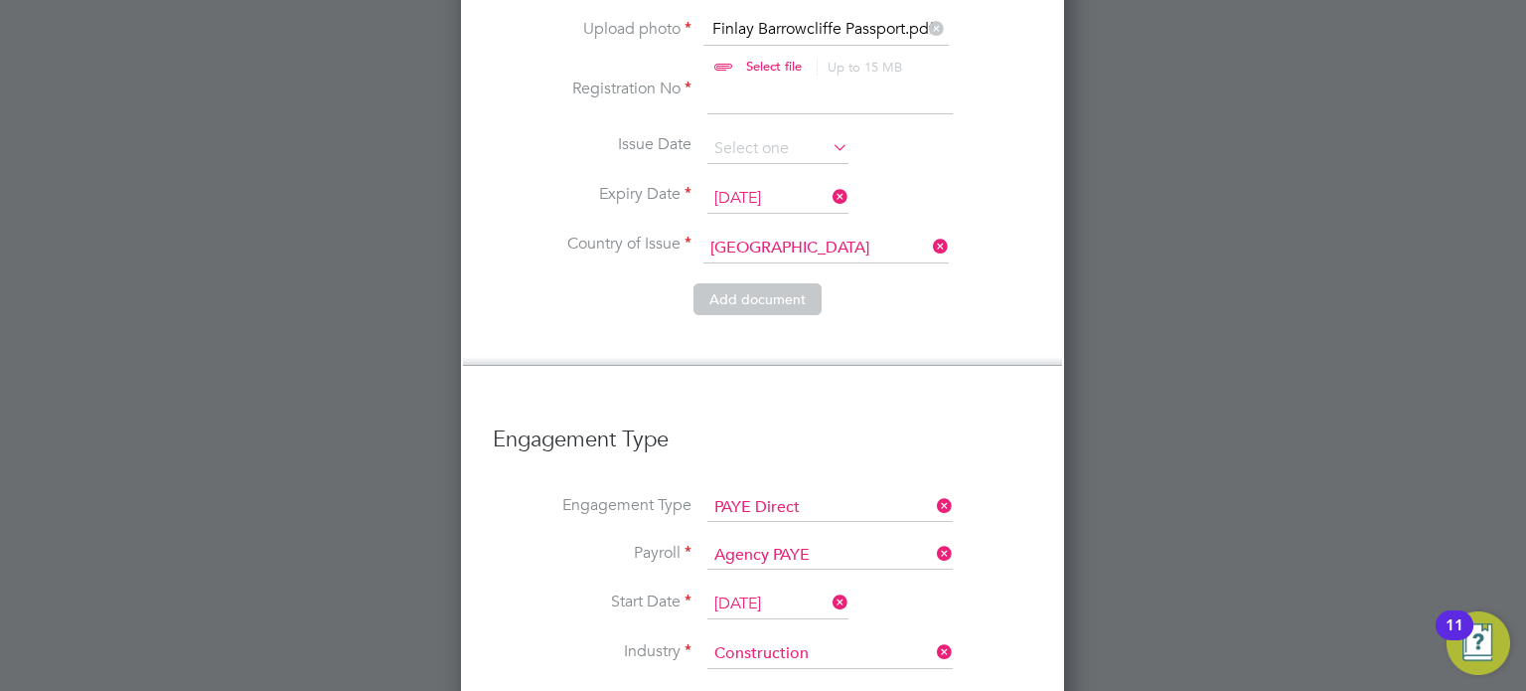
scroll to position [1844, 0]
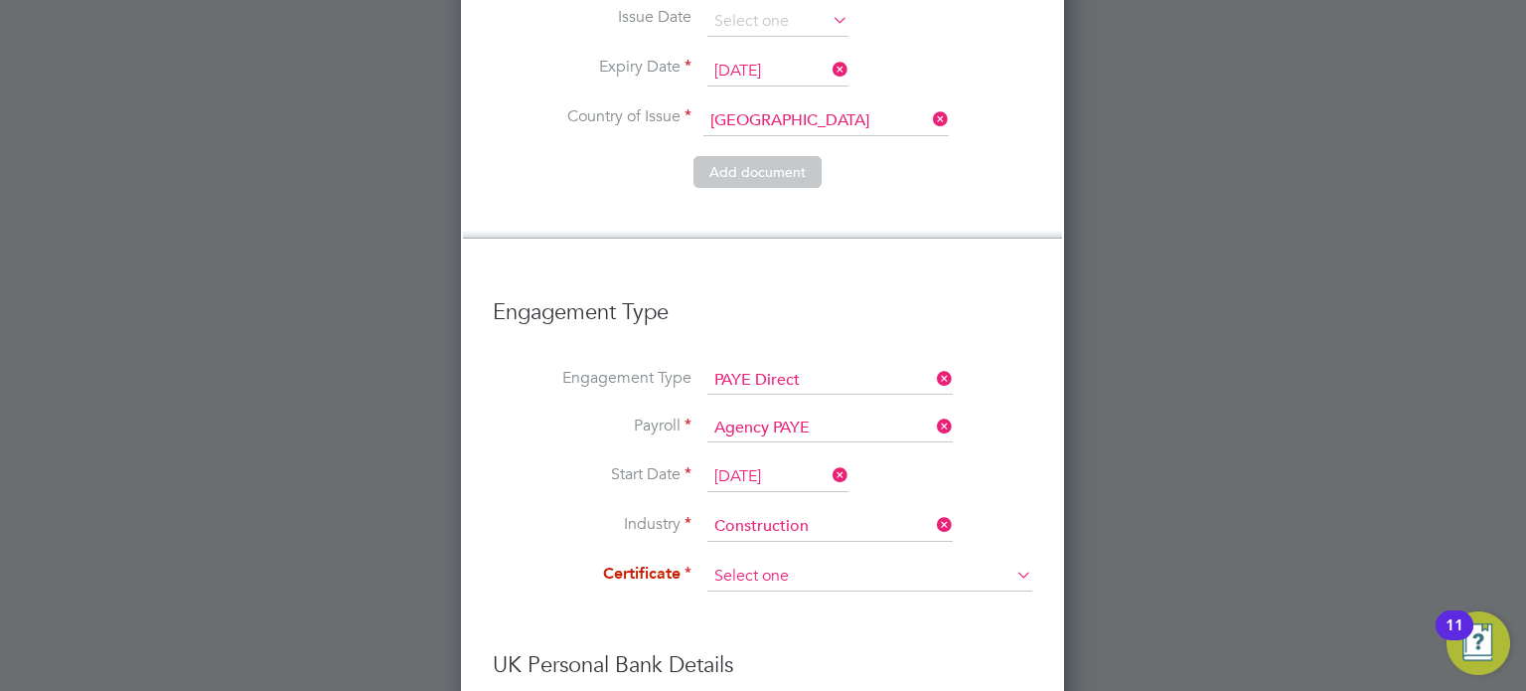
click at [791, 561] on input at bounding box center [870, 576] width 325 height 30
click at [557, 514] on label "Industry" at bounding box center [592, 524] width 199 height 21
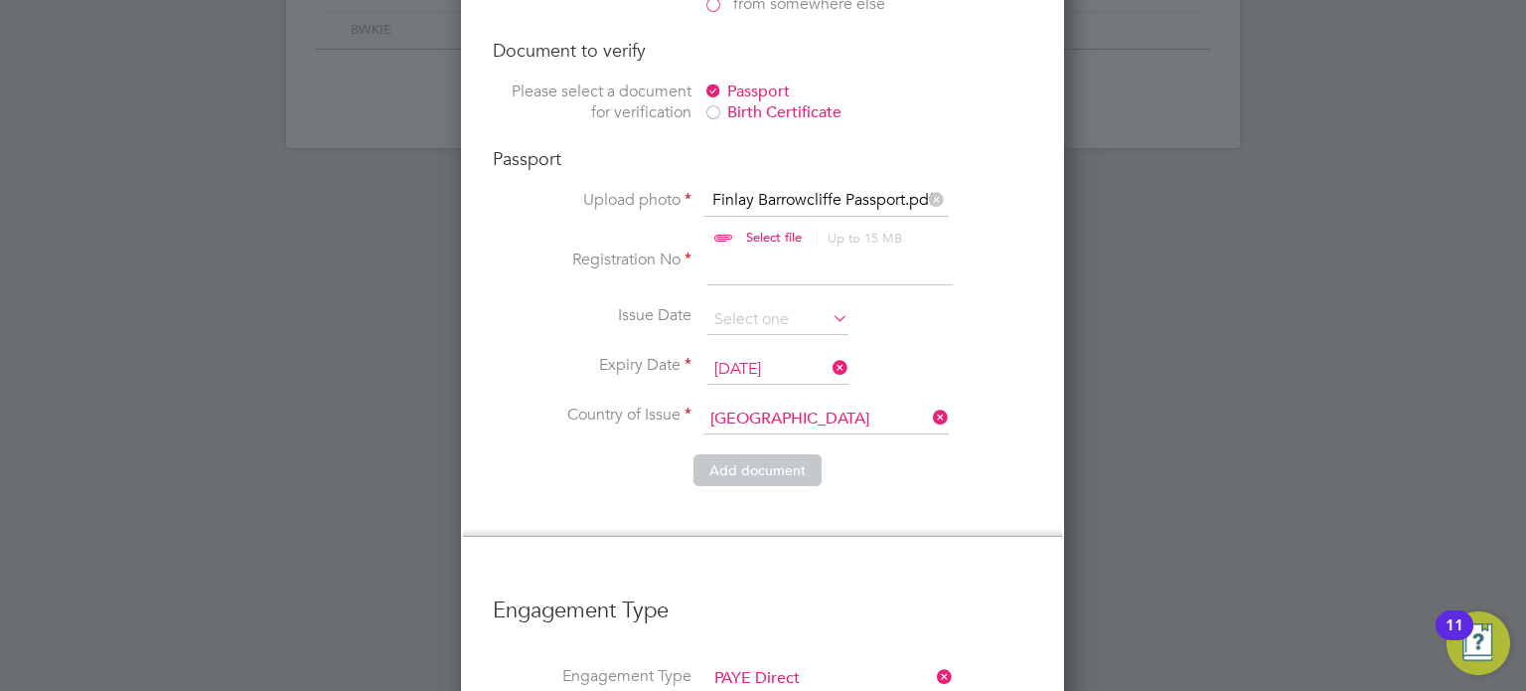
scroll to position [1447, 0]
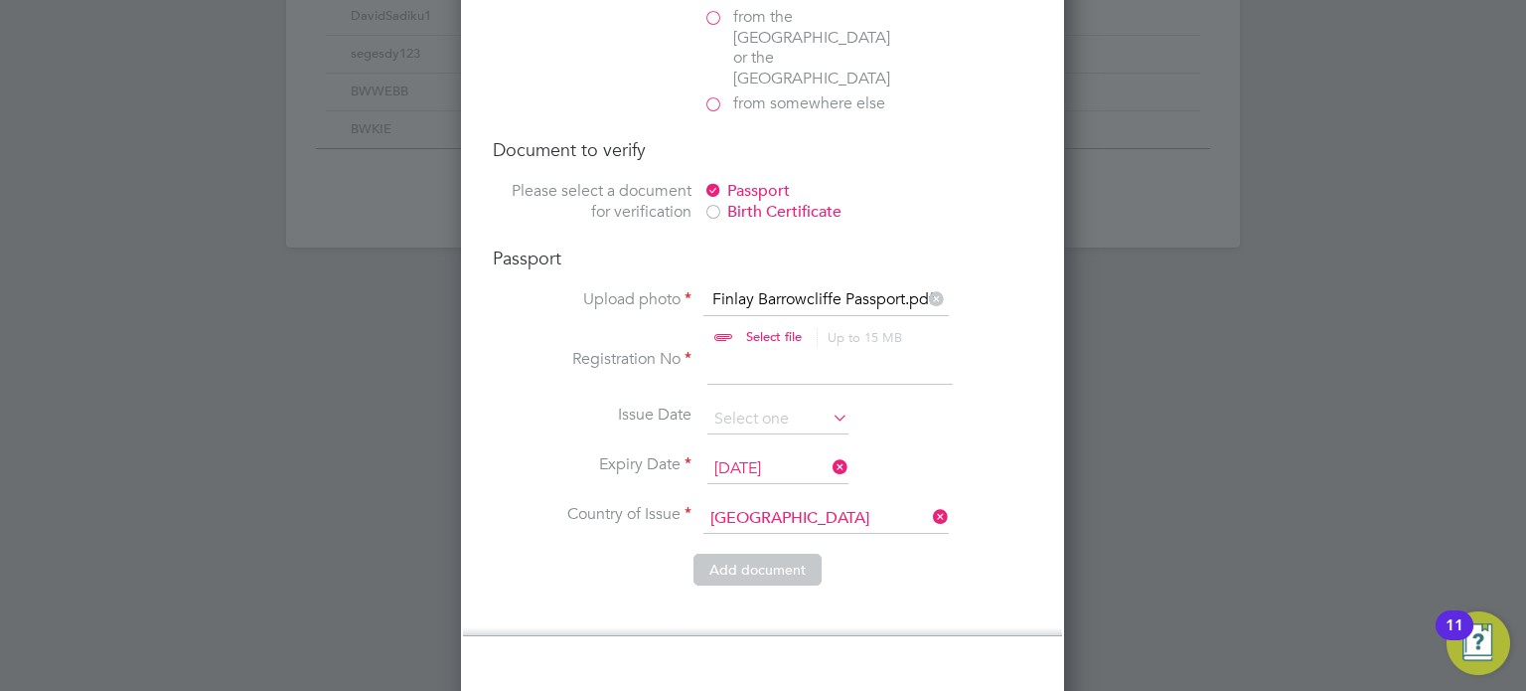
click at [756, 349] on input at bounding box center [830, 367] width 245 height 36
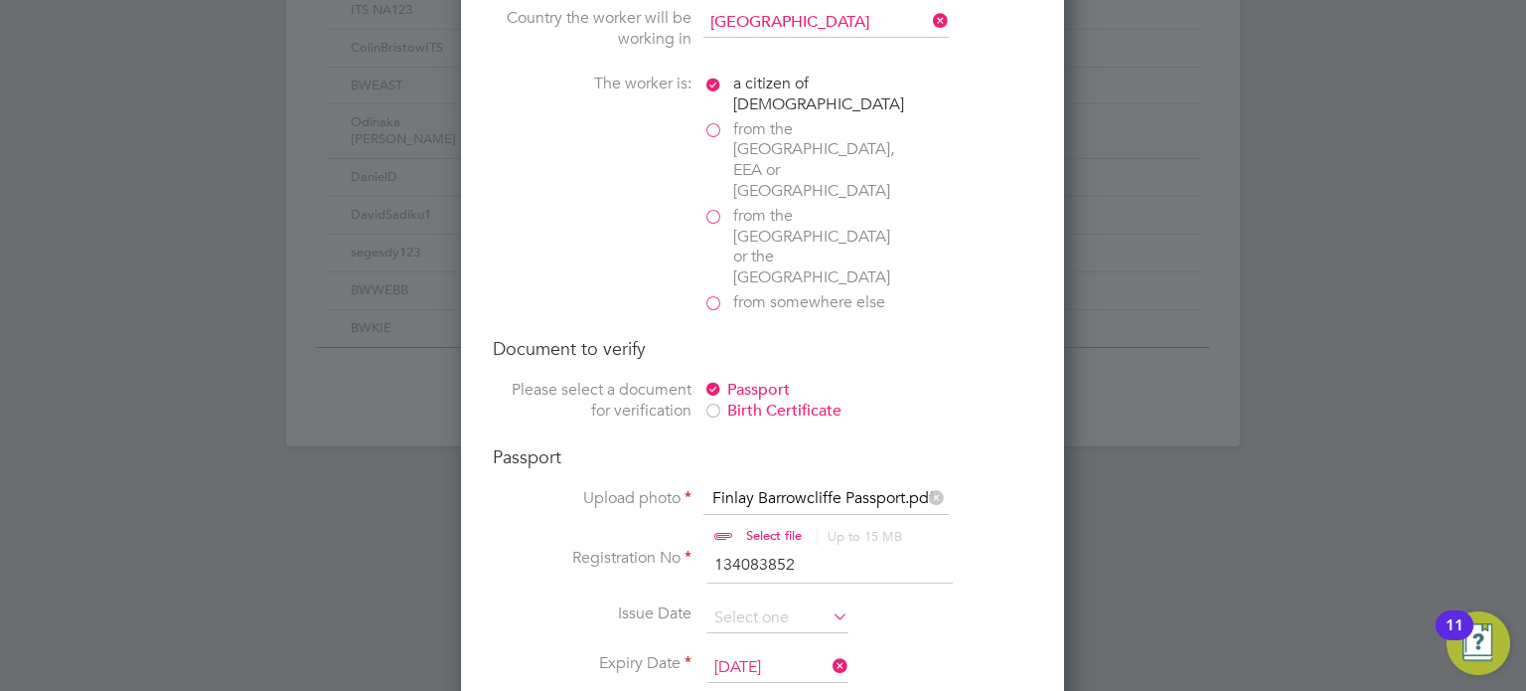
scroll to position [1348, 0]
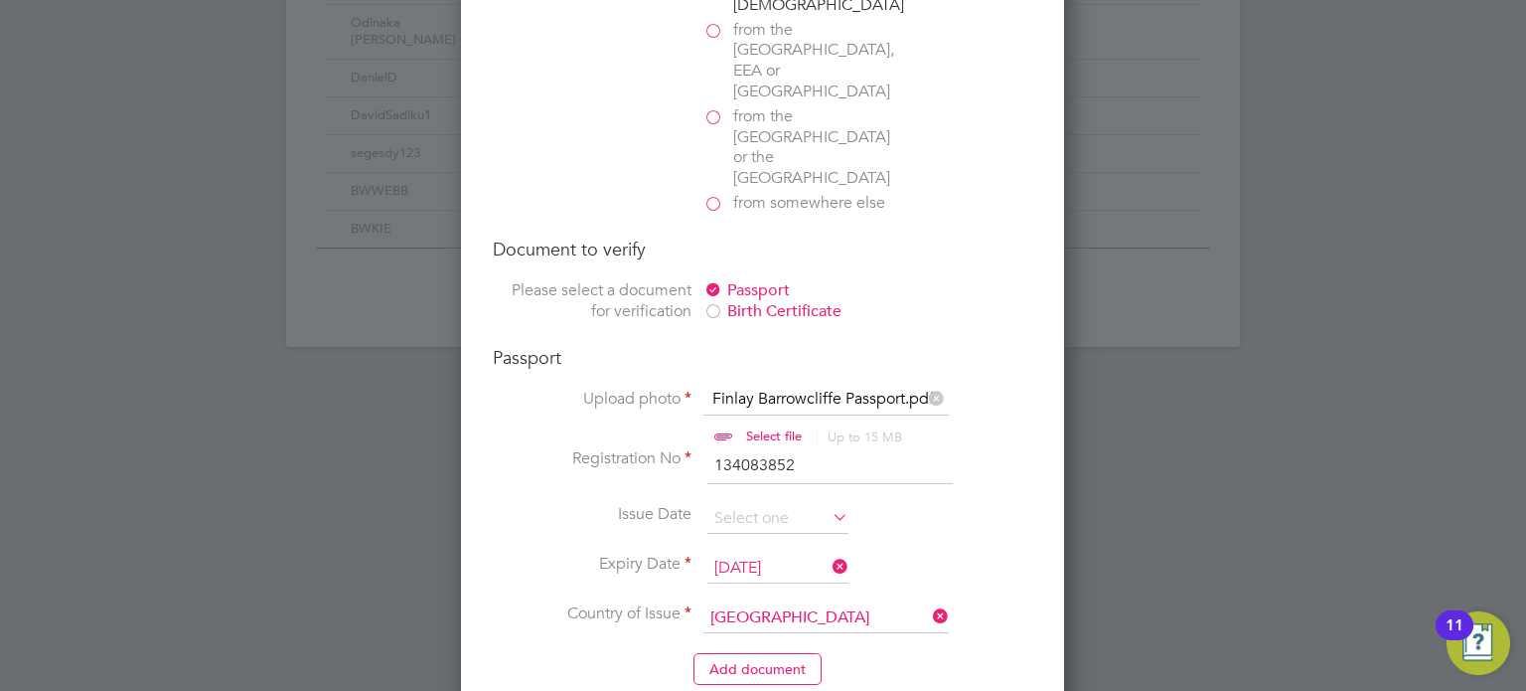
type input "134083852"
click at [537, 448] on li "Registration No 134083852" at bounding box center [763, 476] width 540 height 56
drag, startPoint x: 804, startPoint y: 390, endPoint x: 661, endPoint y: 387, distance: 143.1
click at [661, 448] on li "Registration No 134083852" at bounding box center [763, 476] width 540 height 56
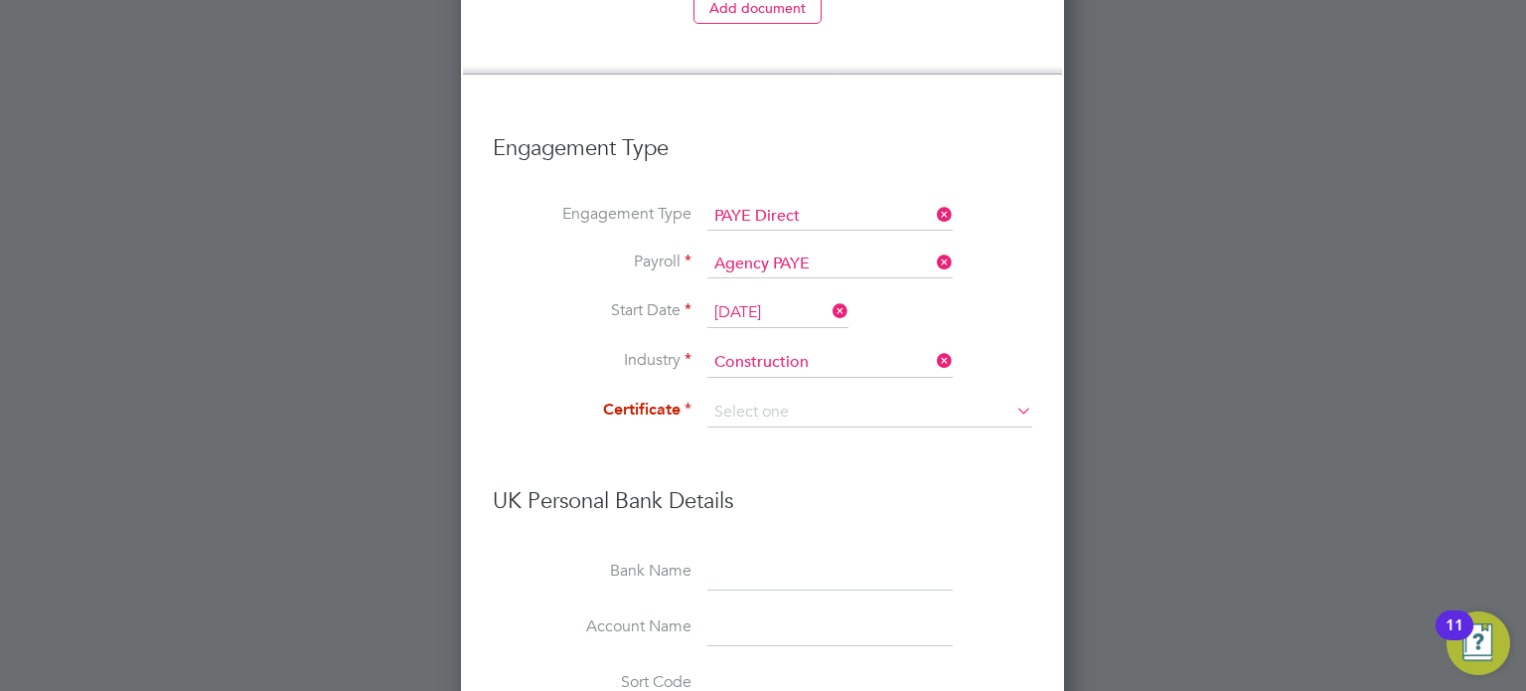
scroll to position [2043, 0]
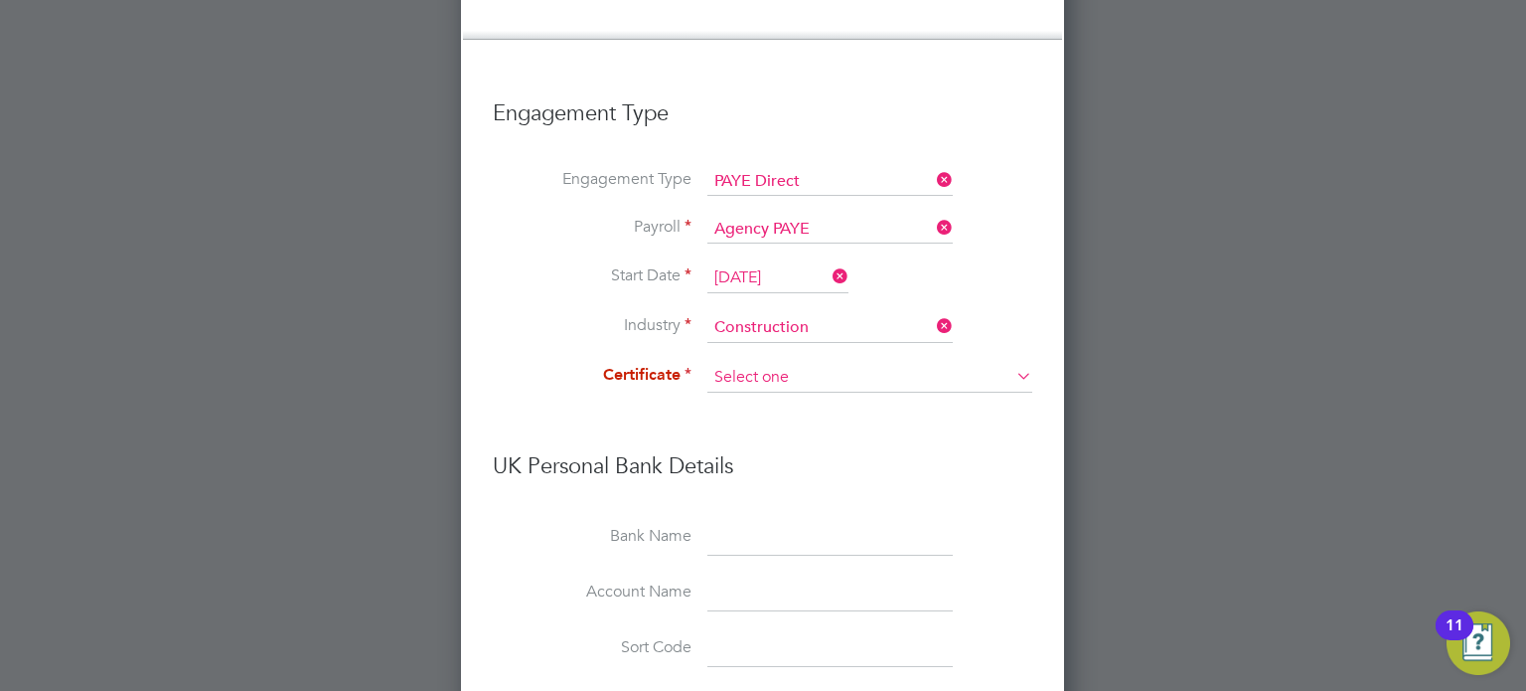
type input "Finlay Barrowcliffe ITS"
click at [787, 363] on input at bounding box center [870, 378] width 325 height 30
click at [817, 349] on li "No, worker doesn't have a P45 certificate" at bounding box center [871, 358] width 326 height 26
type input "No, worker doesn't have a P45 certificate"
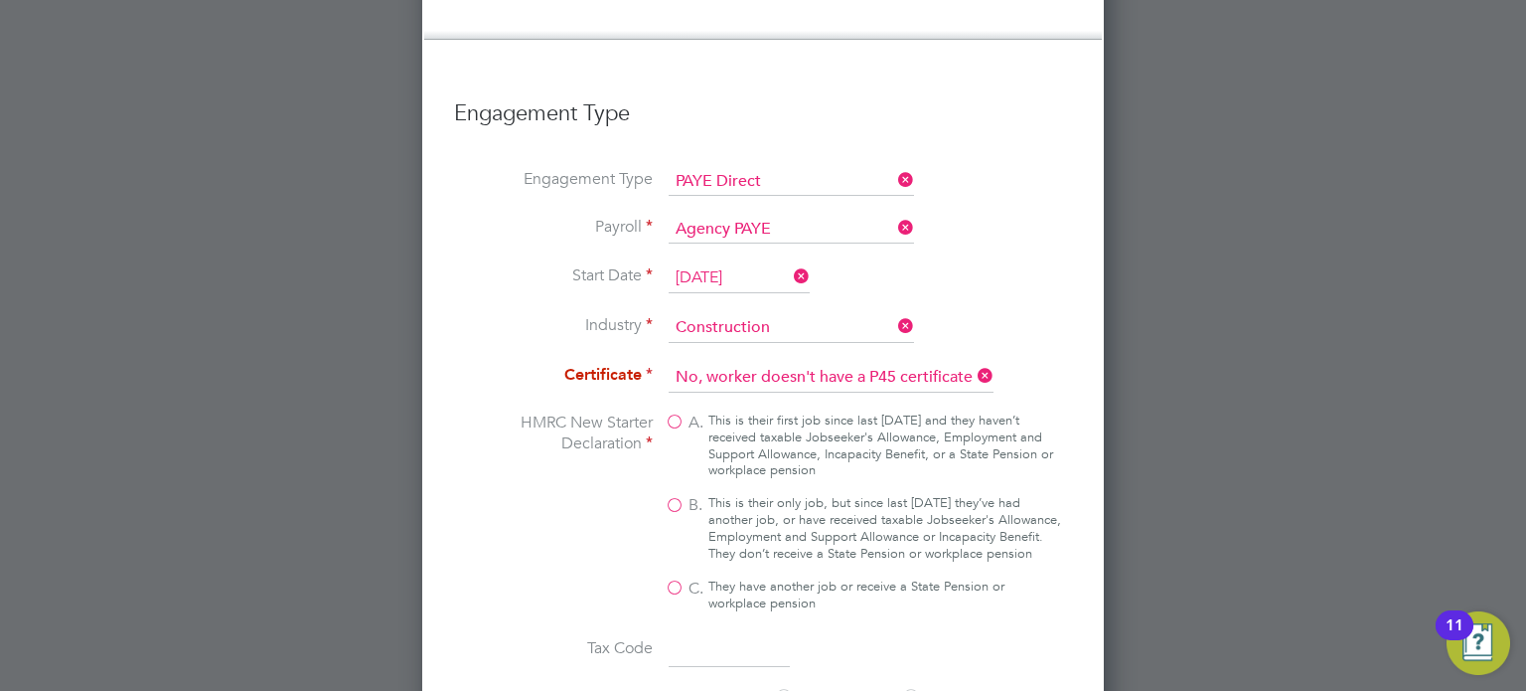
click at [974, 362] on icon at bounding box center [974, 376] width 0 height 28
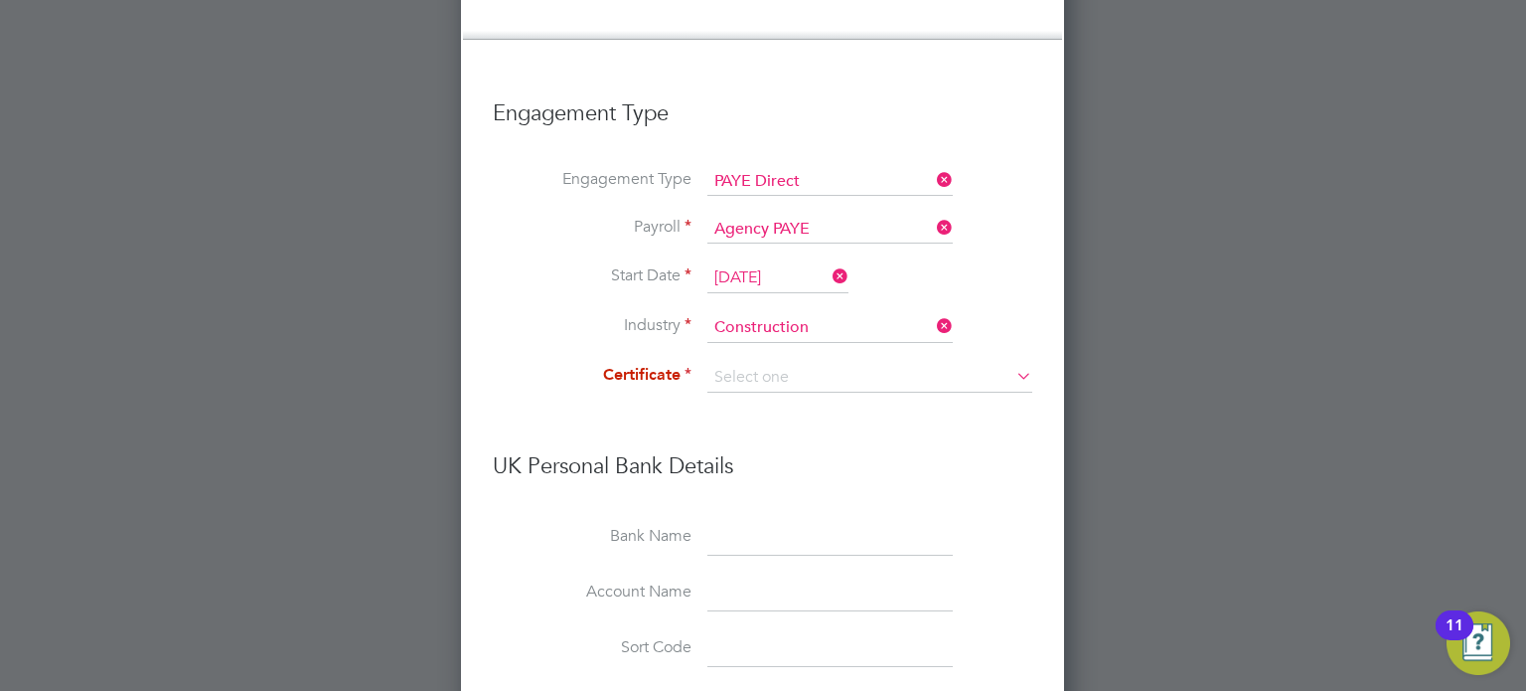
scroll to position [9, 9]
click at [991, 363] on input at bounding box center [870, 378] width 325 height 30
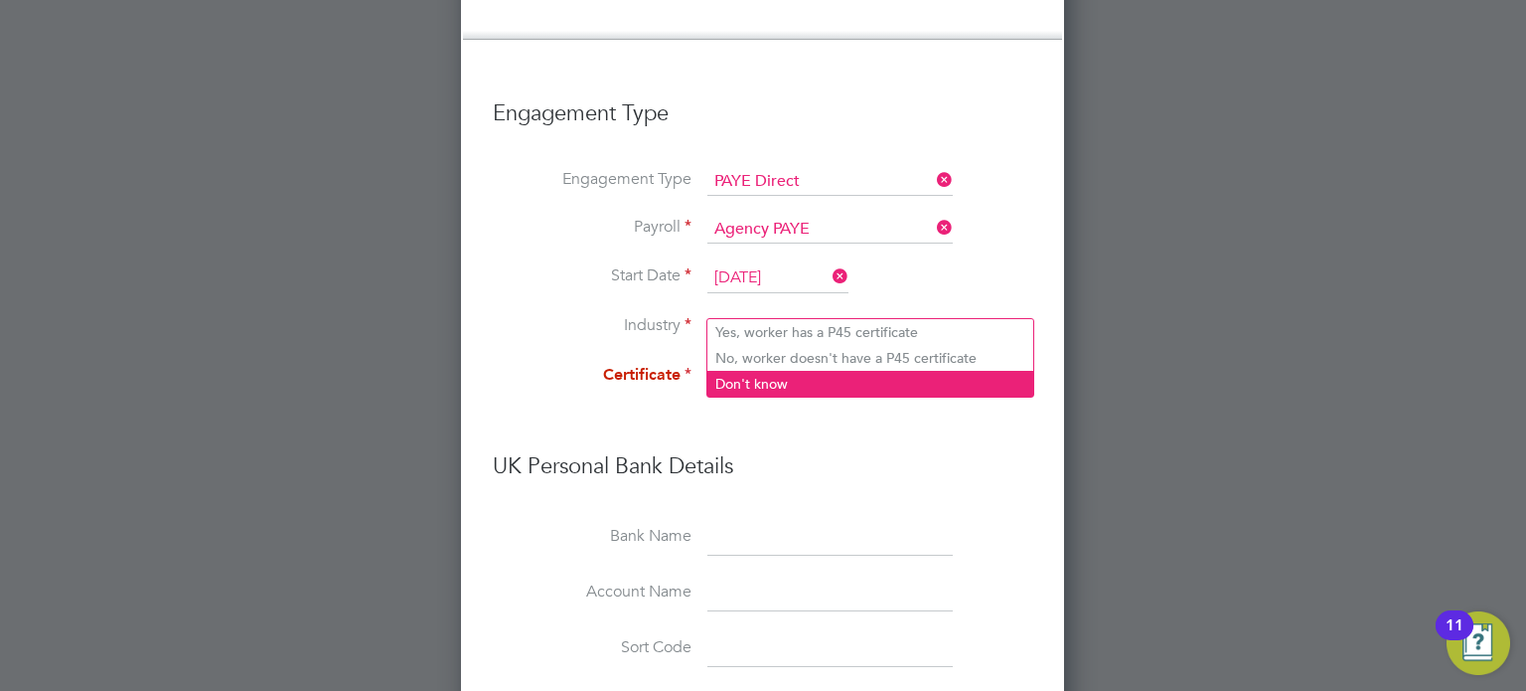
click at [889, 381] on li "Don't know" at bounding box center [871, 384] width 326 height 26
type input "Don't know"
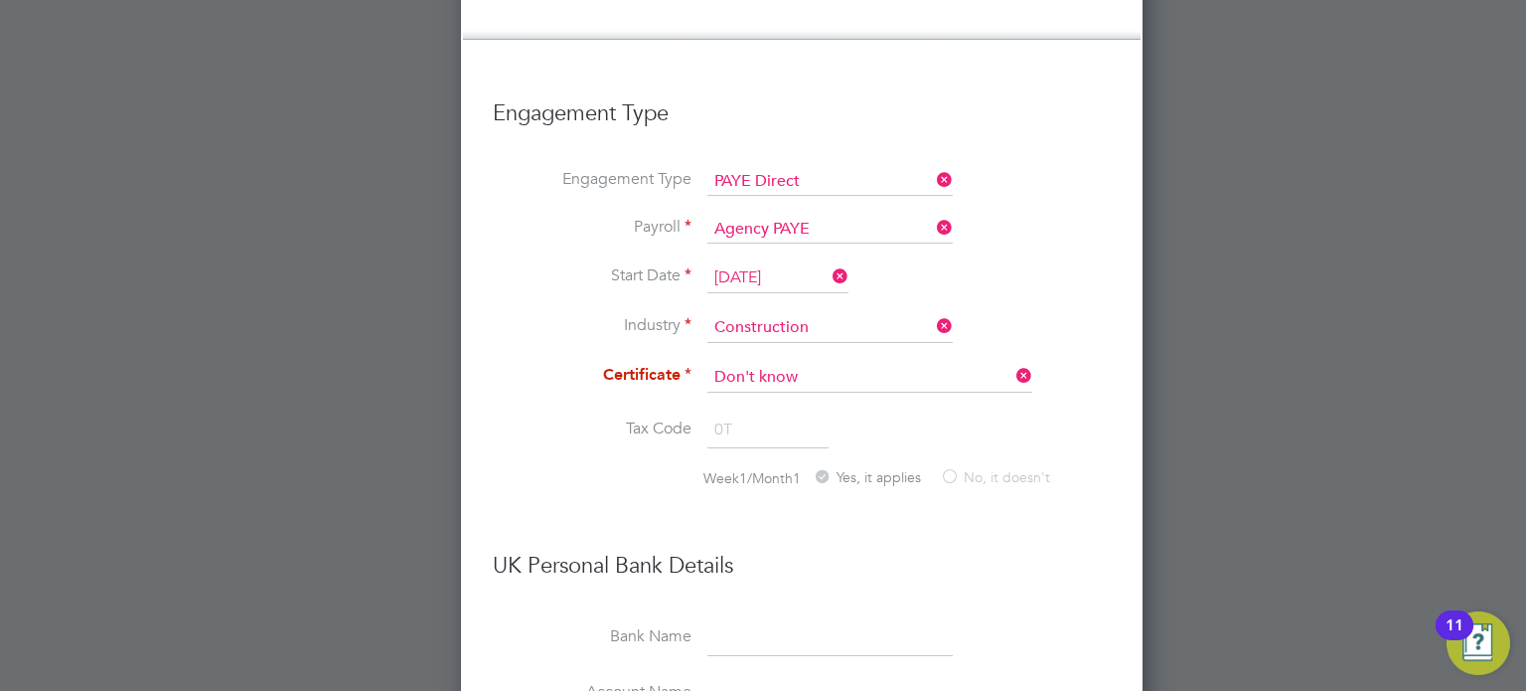
scroll to position [3144, 681]
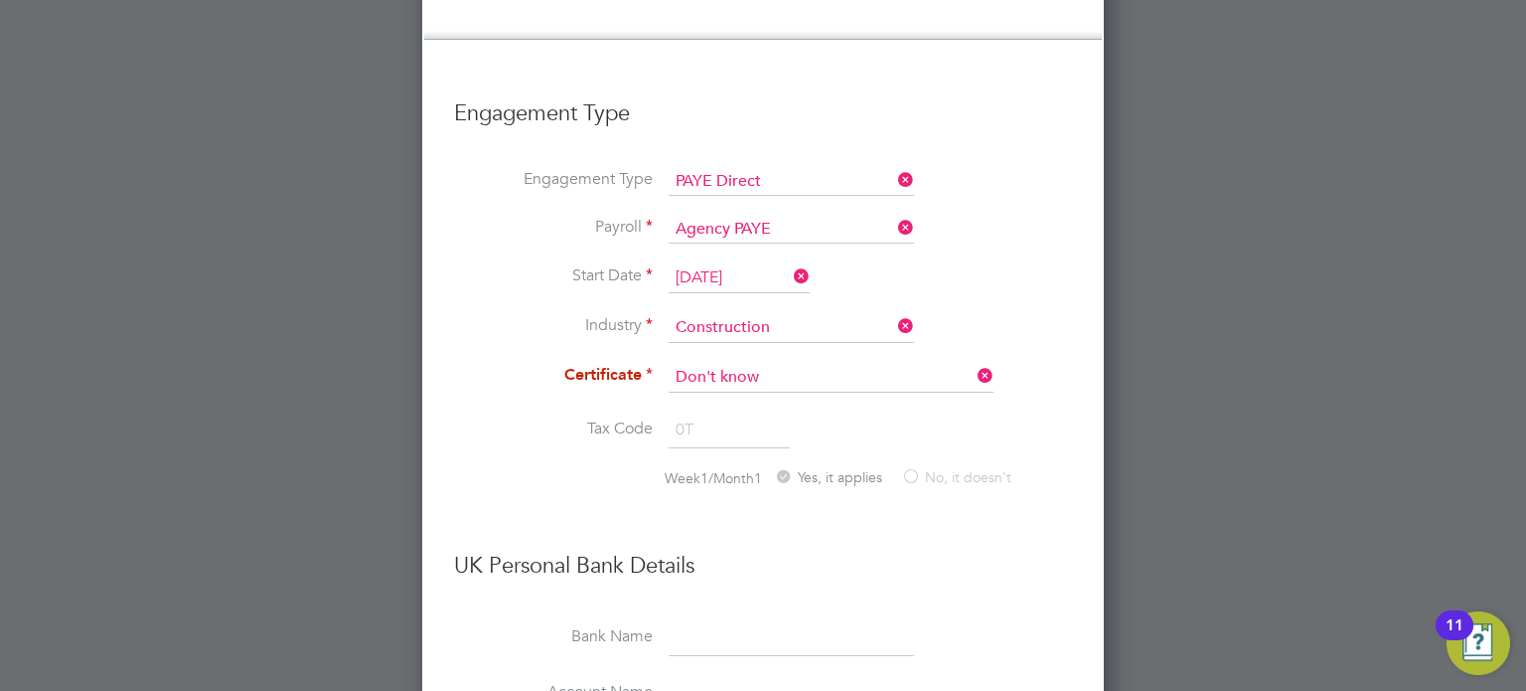
click at [918, 468] on label "No, it doesn't" at bounding box center [956, 478] width 110 height 21
click at [974, 362] on icon at bounding box center [974, 376] width 0 height 28
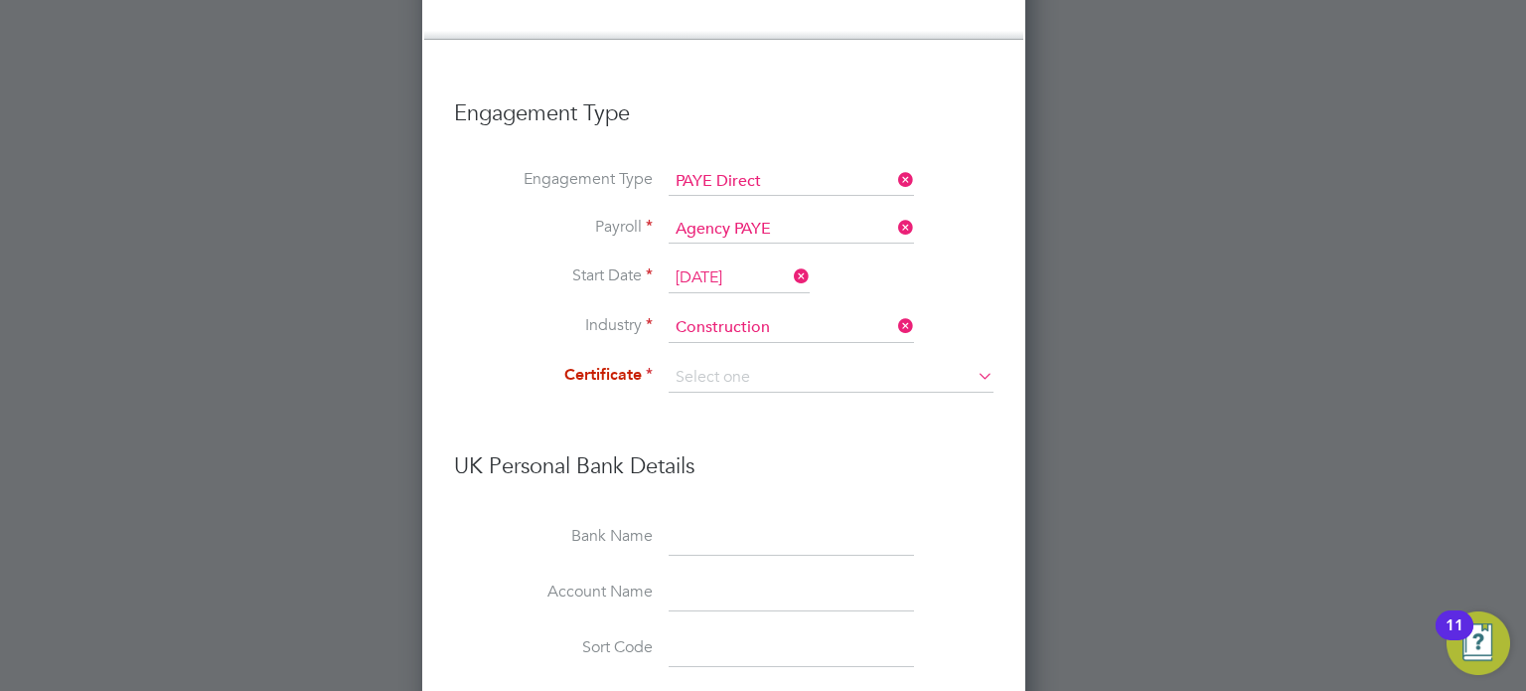
scroll to position [9, 9]
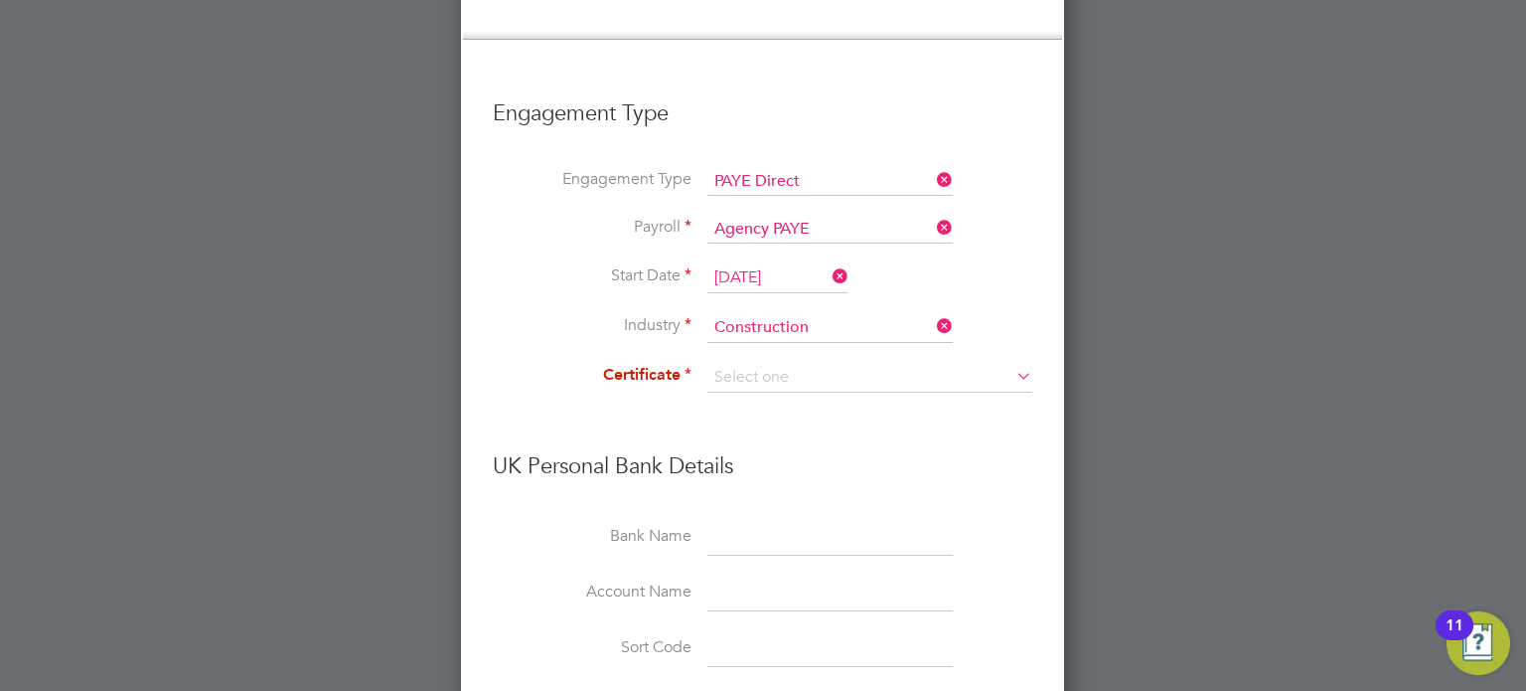
click at [978, 363] on input at bounding box center [870, 378] width 325 height 30
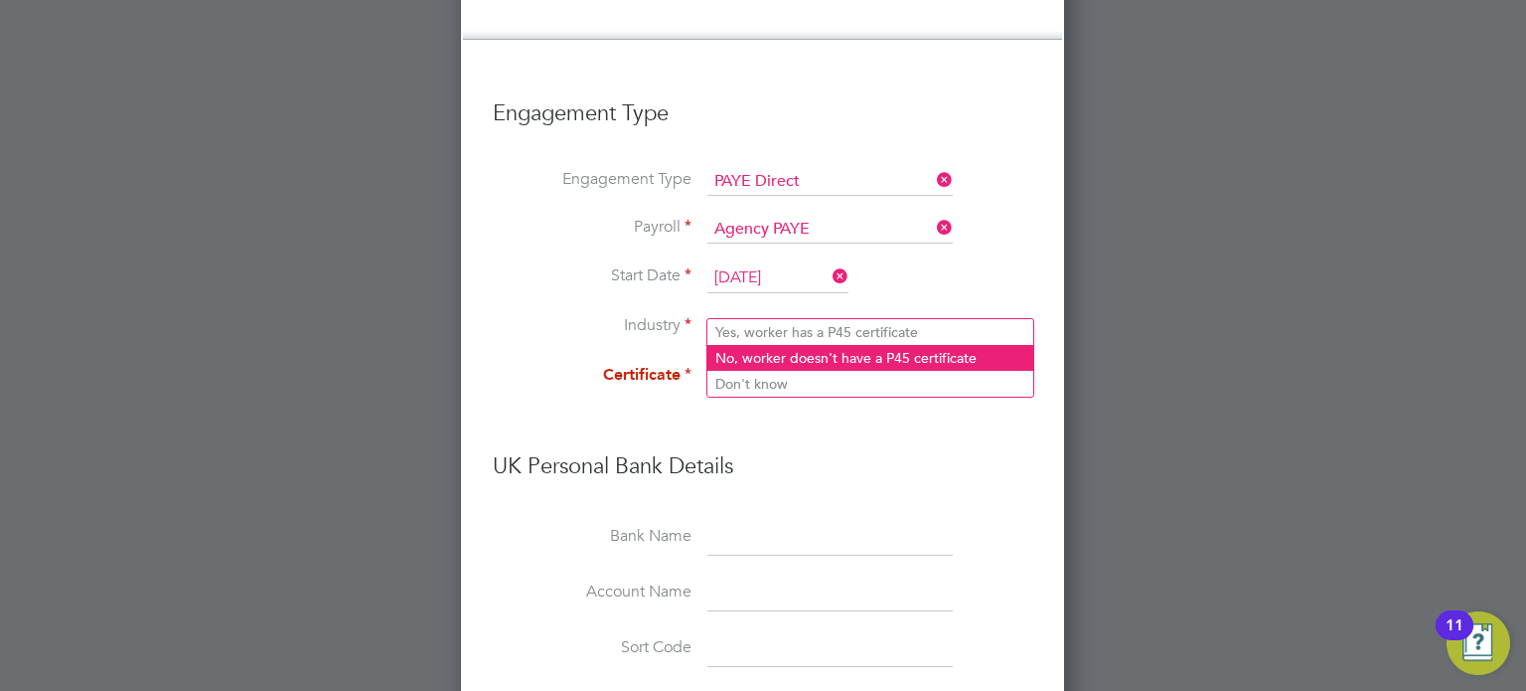
click at [911, 349] on li "No, worker doesn't have a P45 certificate" at bounding box center [871, 358] width 326 height 26
type input "No, worker doesn't have a P45 certificate"
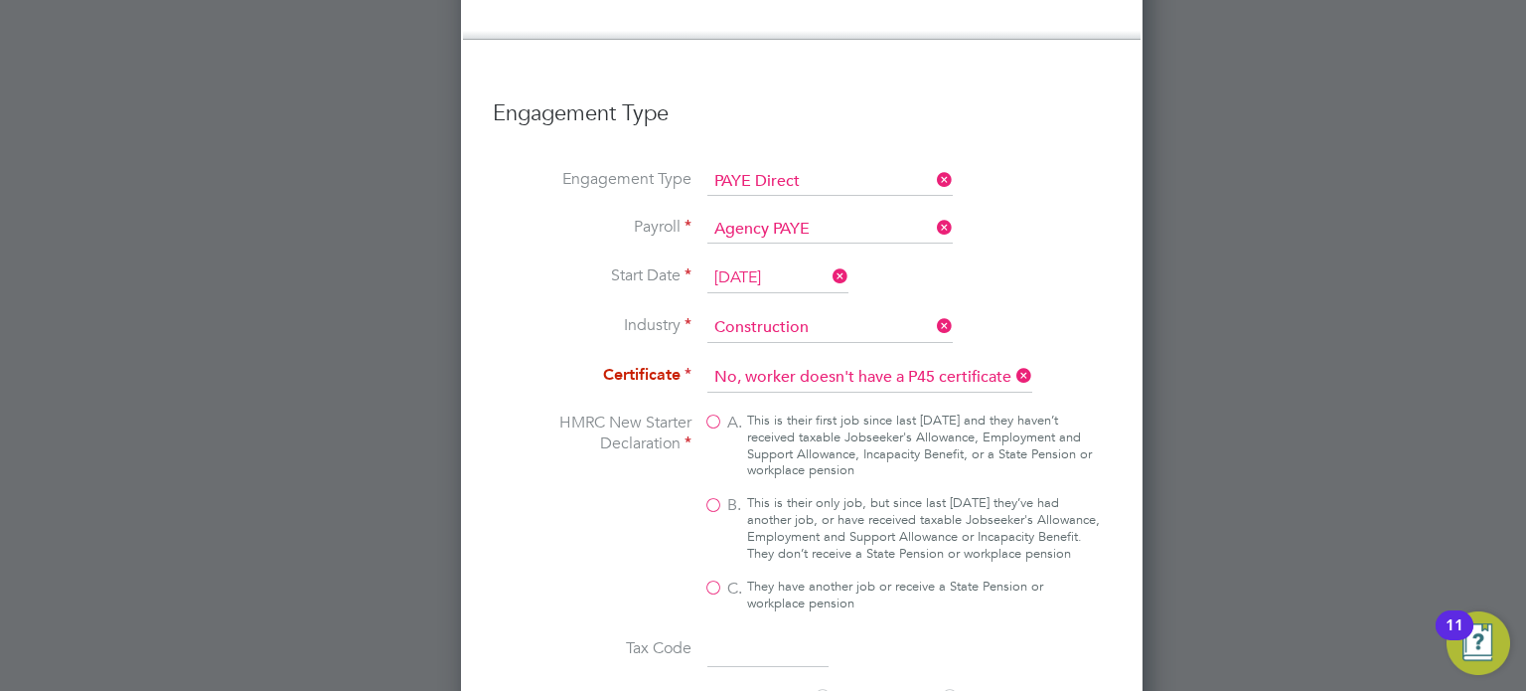
scroll to position [3634, 681]
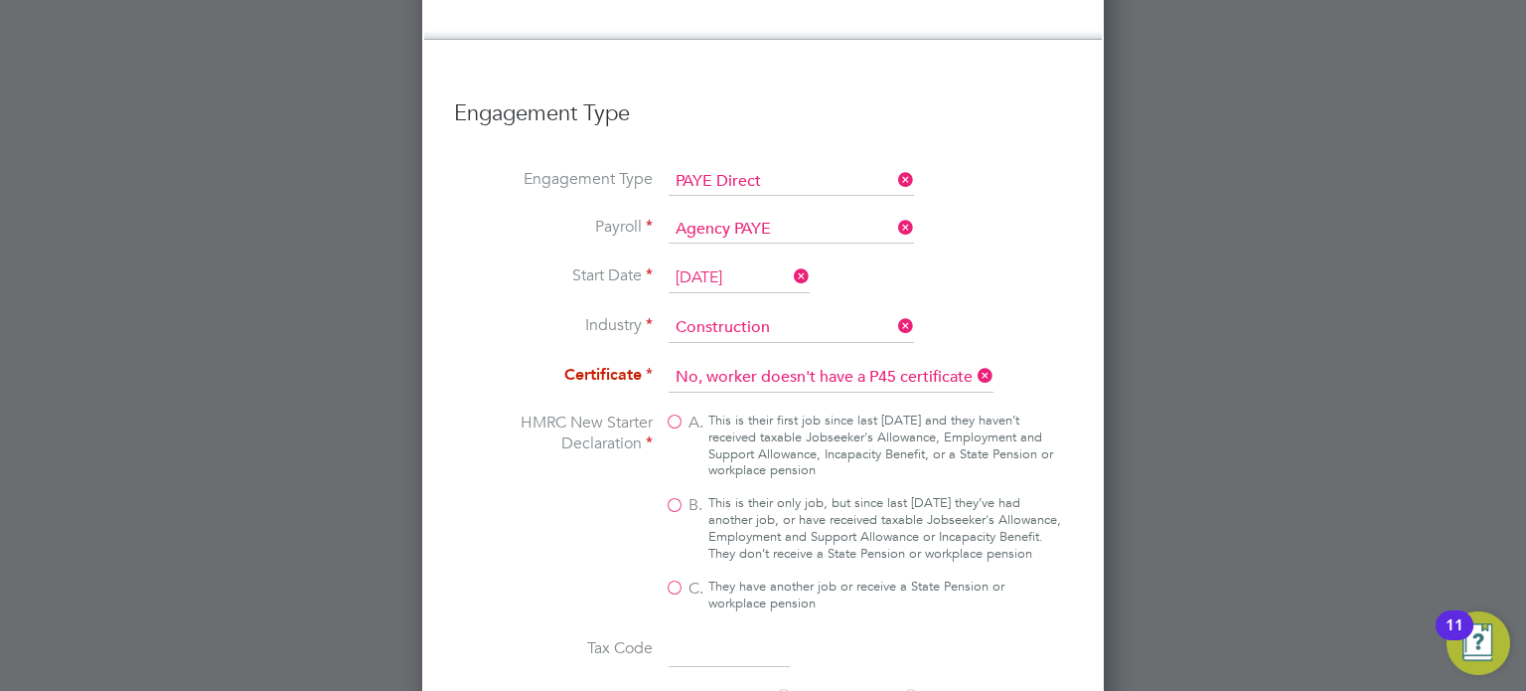
click at [678, 495] on label "B. This is their only job, but since last [DATE] they’ve had another job, or ha…" at bounding box center [864, 529] width 398 height 68
click at [0, 0] on input "B. This is their only job, but since last [DATE] they’ve had another job, or ha…" at bounding box center [0, 0] width 0 height 0
type input "1257L"
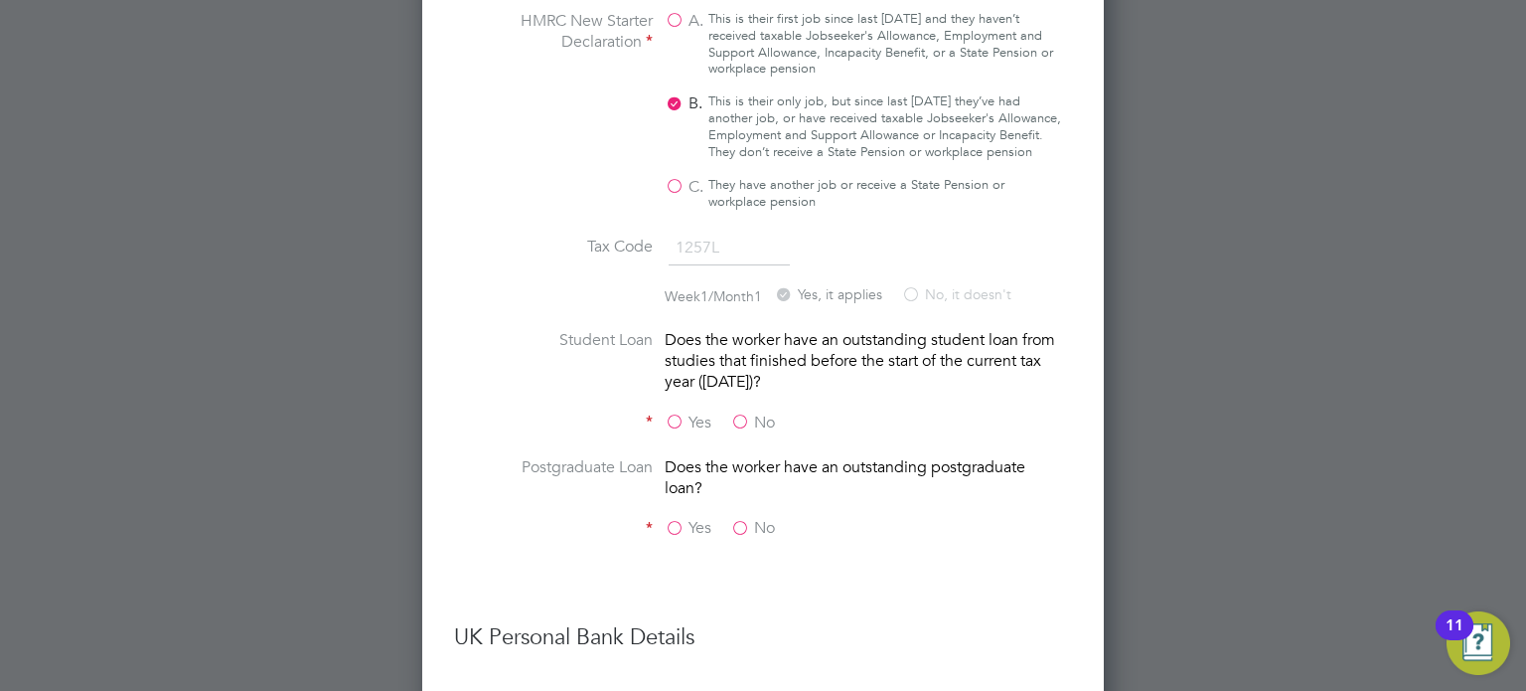
scroll to position [2441, 0]
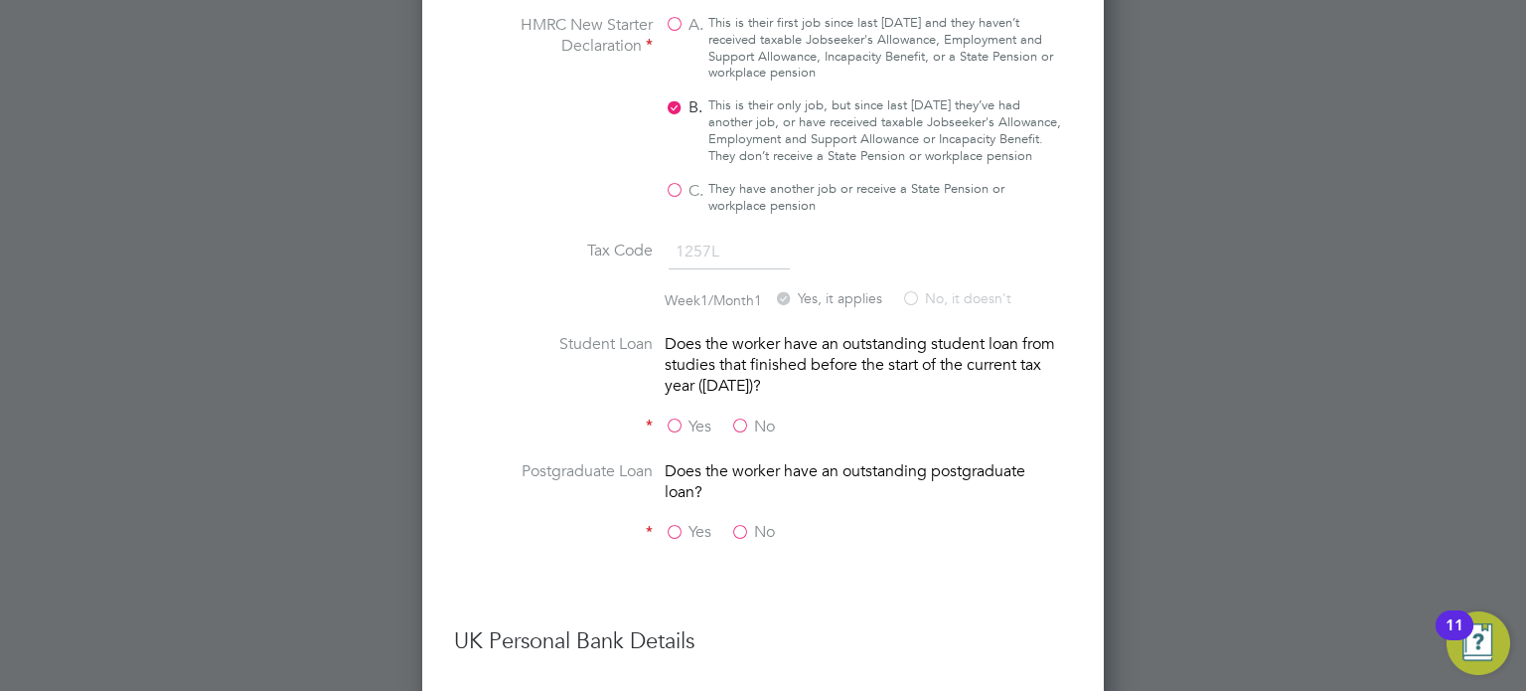
click at [737, 416] on label "No" at bounding box center [752, 426] width 45 height 21
click at [0, 0] on input "No" at bounding box center [0, 0] width 0 height 0
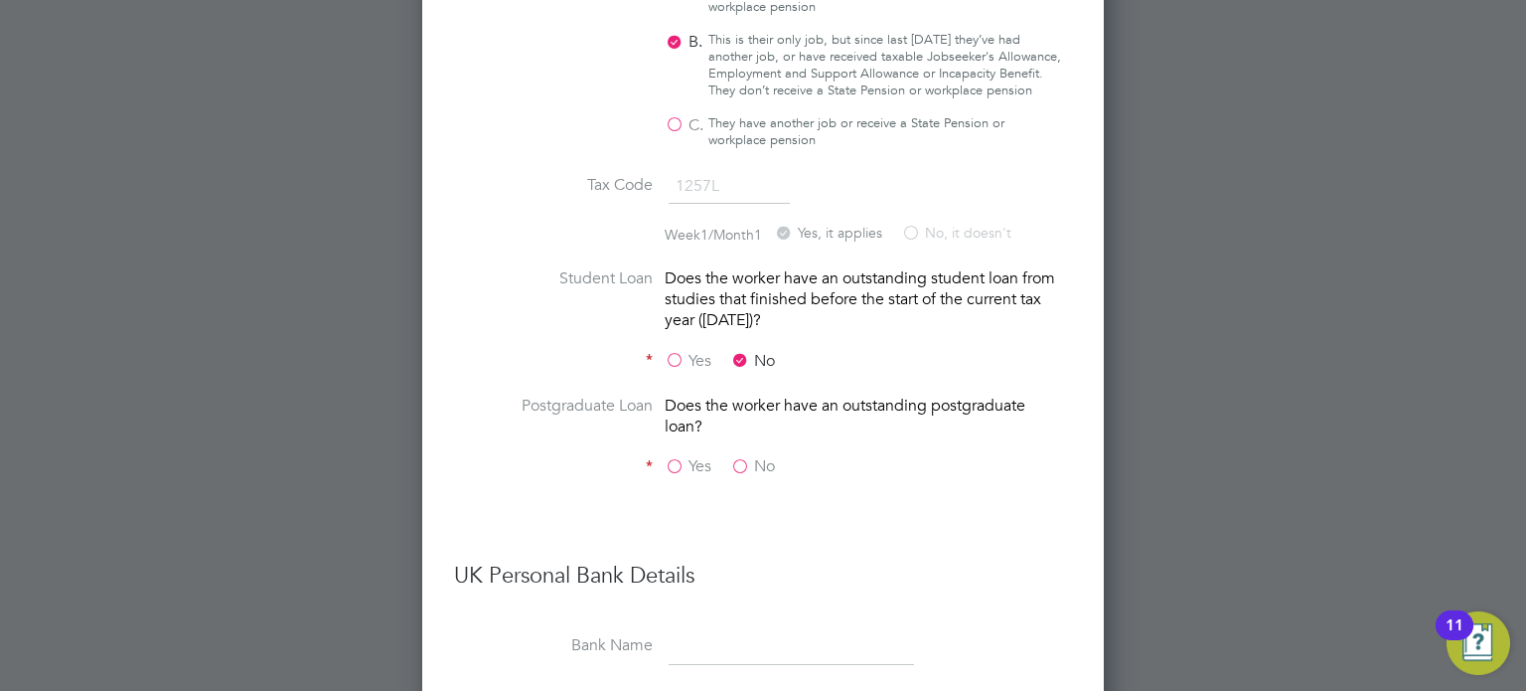
scroll to position [2540, 0]
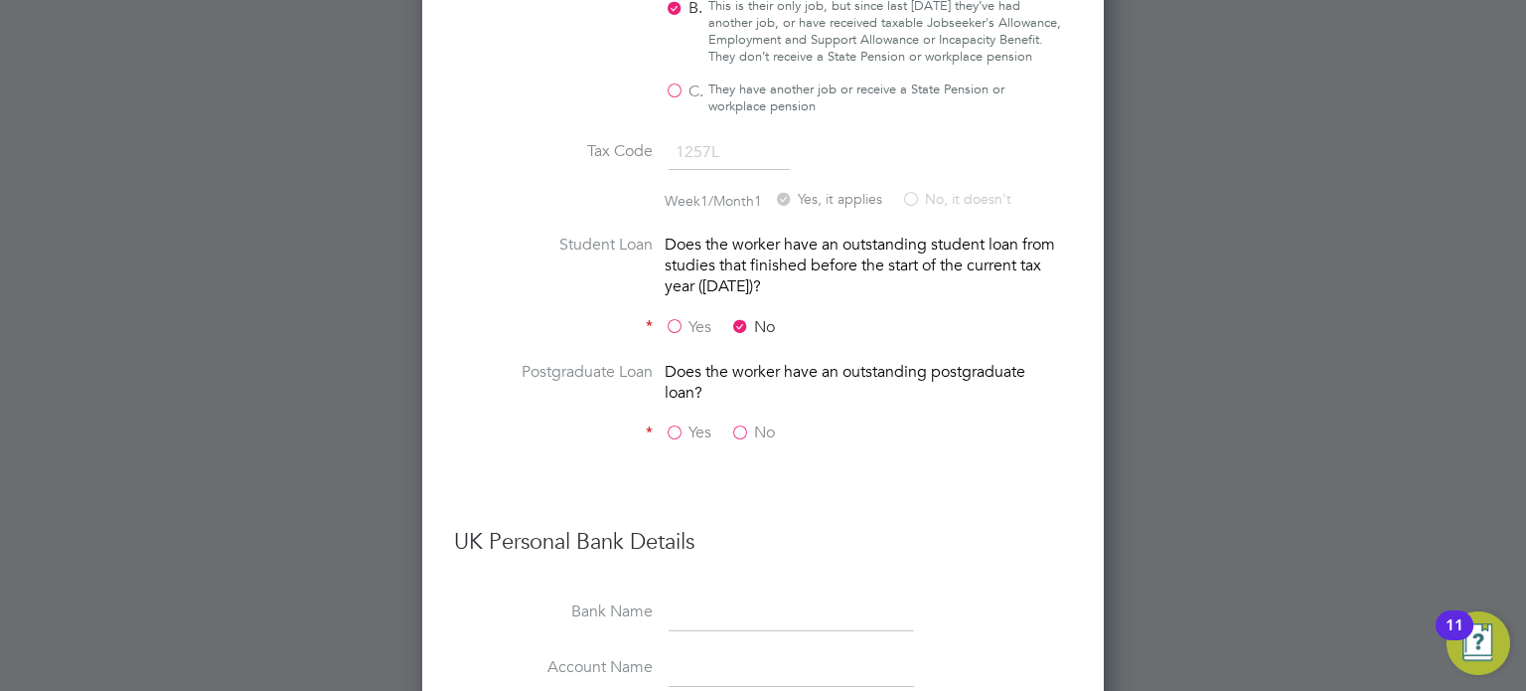
click at [742, 422] on label "No" at bounding box center [752, 432] width 45 height 21
click at [0, 0] on input "No" at bounding box center [0, 0] width 0 height 0
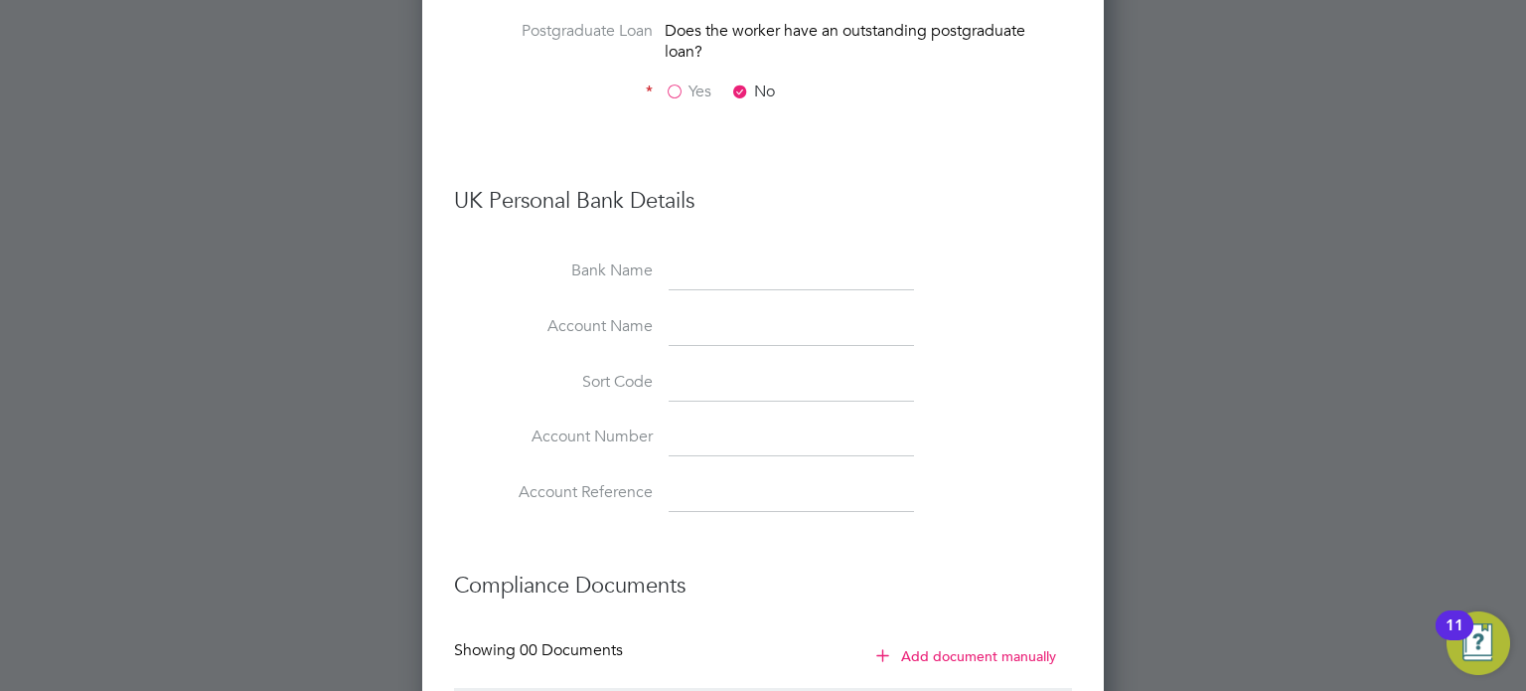
scroll to position [3018, 0]
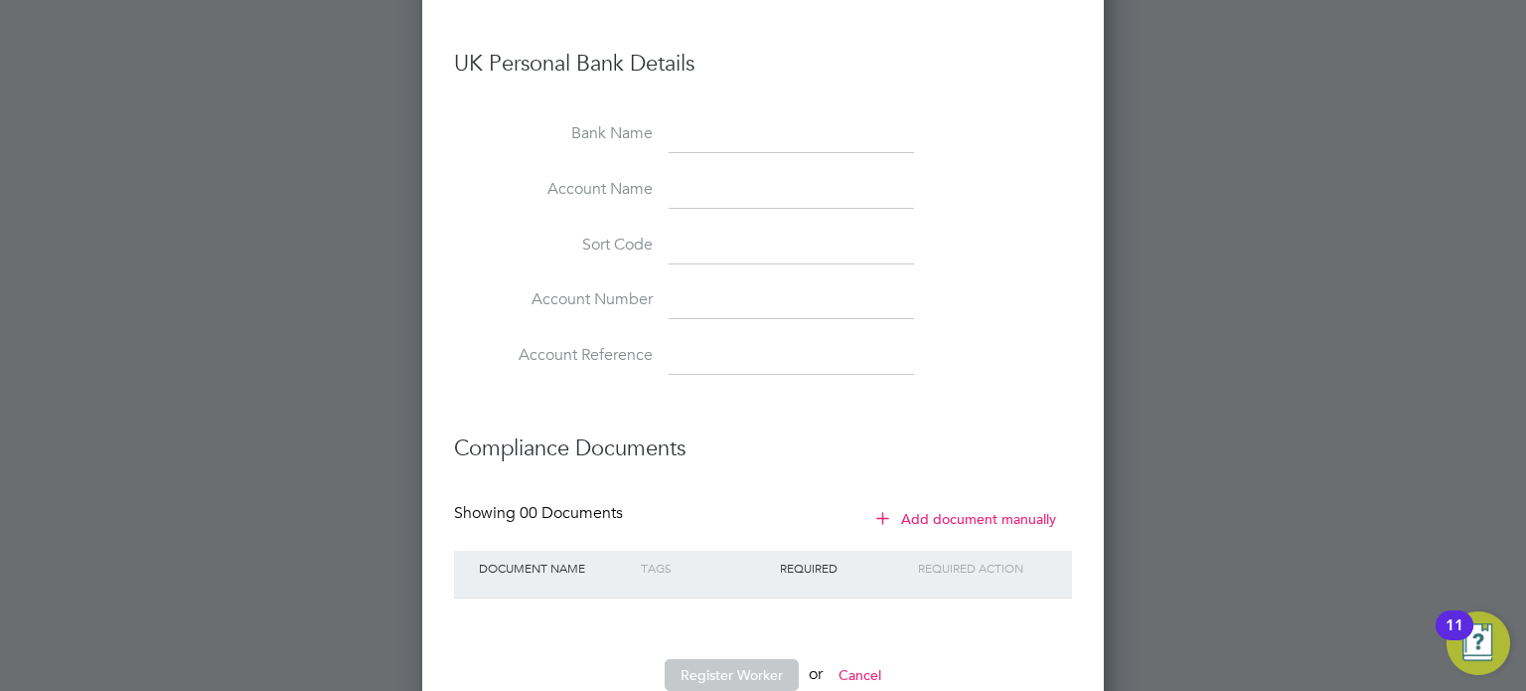
click at [763, 659] on button "Register Worker" at bounding box center [732, 675] width 134 height 32
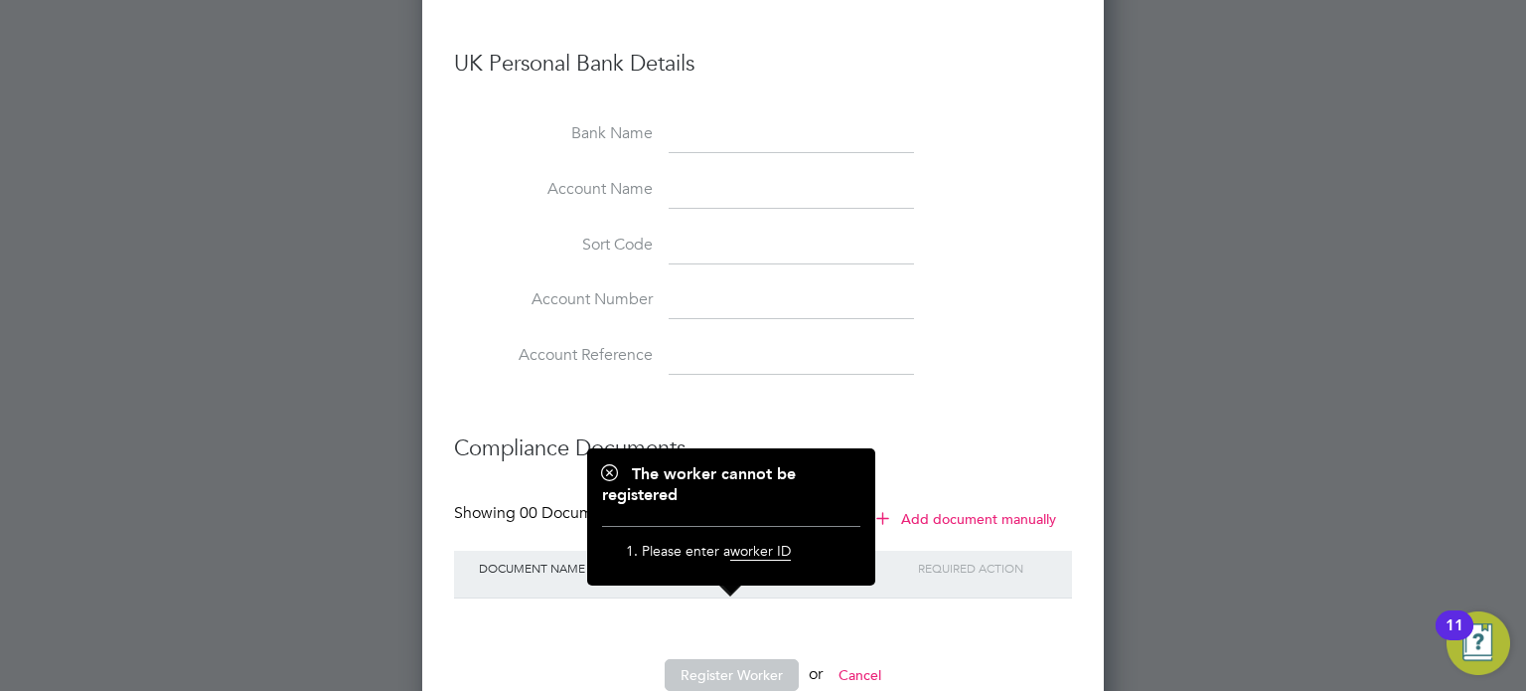
click at [780, 546] on span "worker ID" at bounding box center [760, 551] width 61 height 19
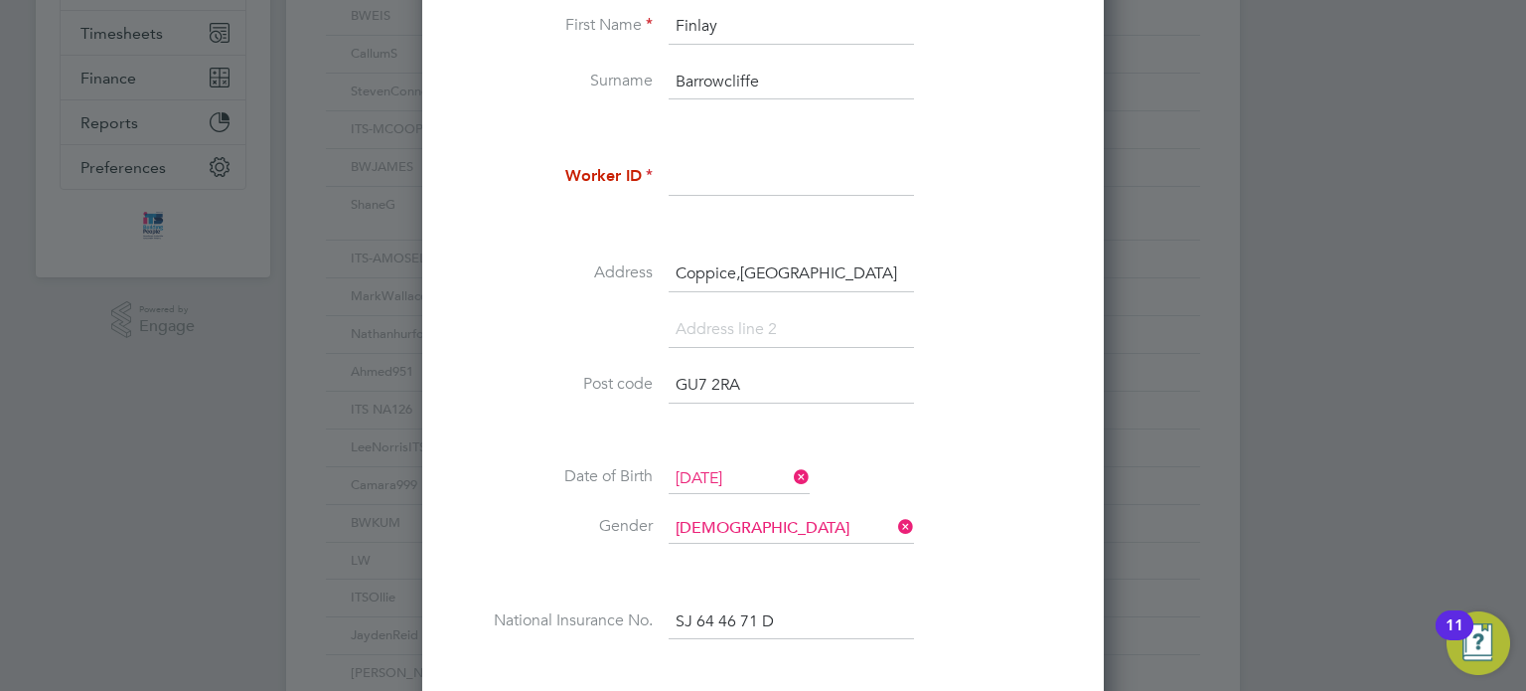
scroll to position [335, 0]
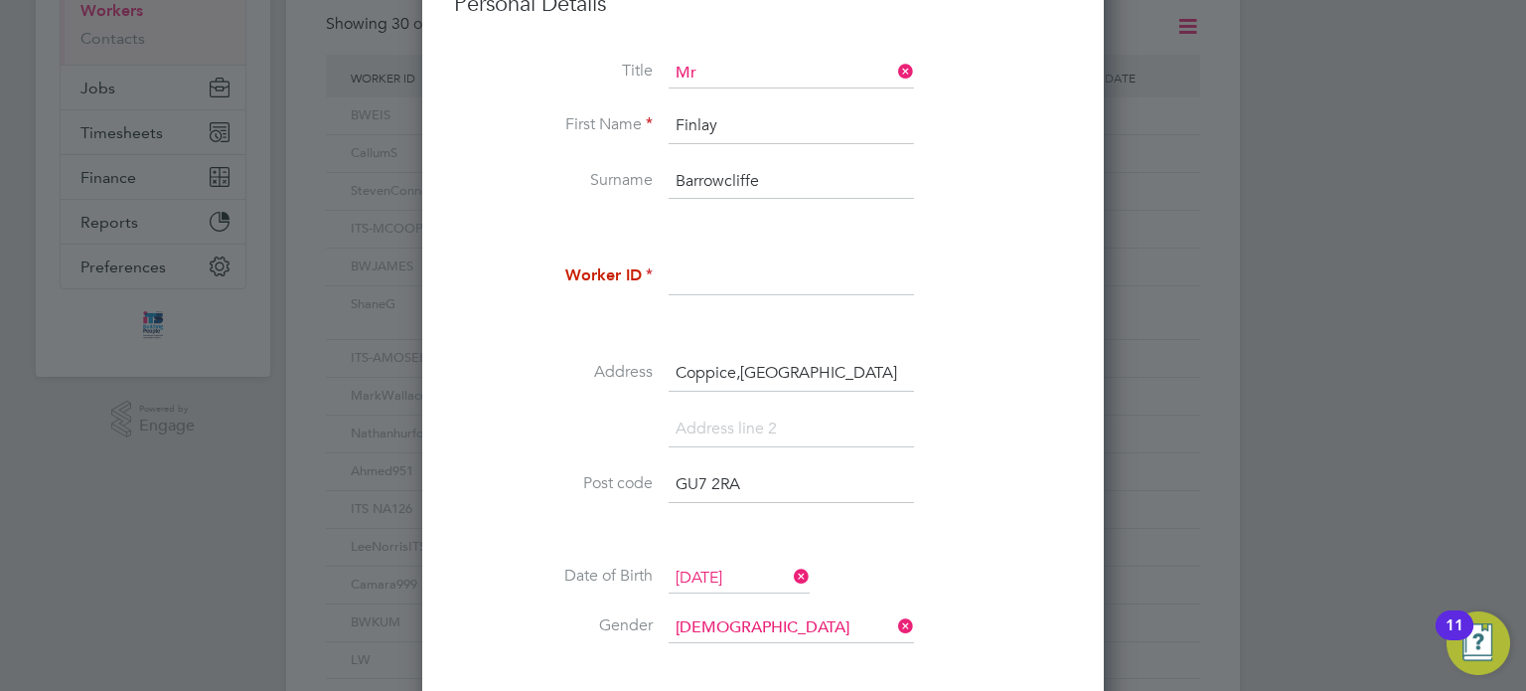
click at [704, 275] on input at bounding box center [791, 277] width 245 height 36
type input "[PERSON_NAME]"
click at [588, 323] on li at bounding box center [763, 325] width 618 height 21
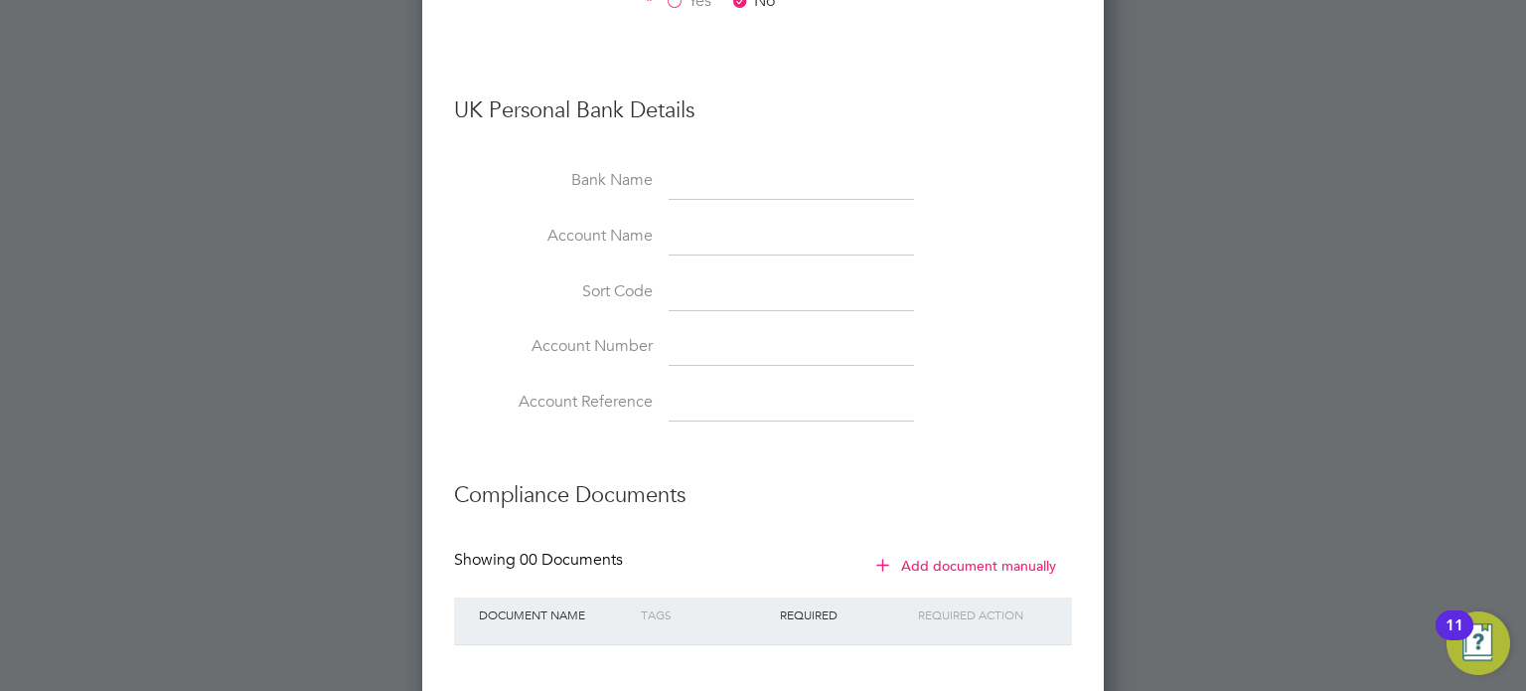
scroll to position [3018, 0]
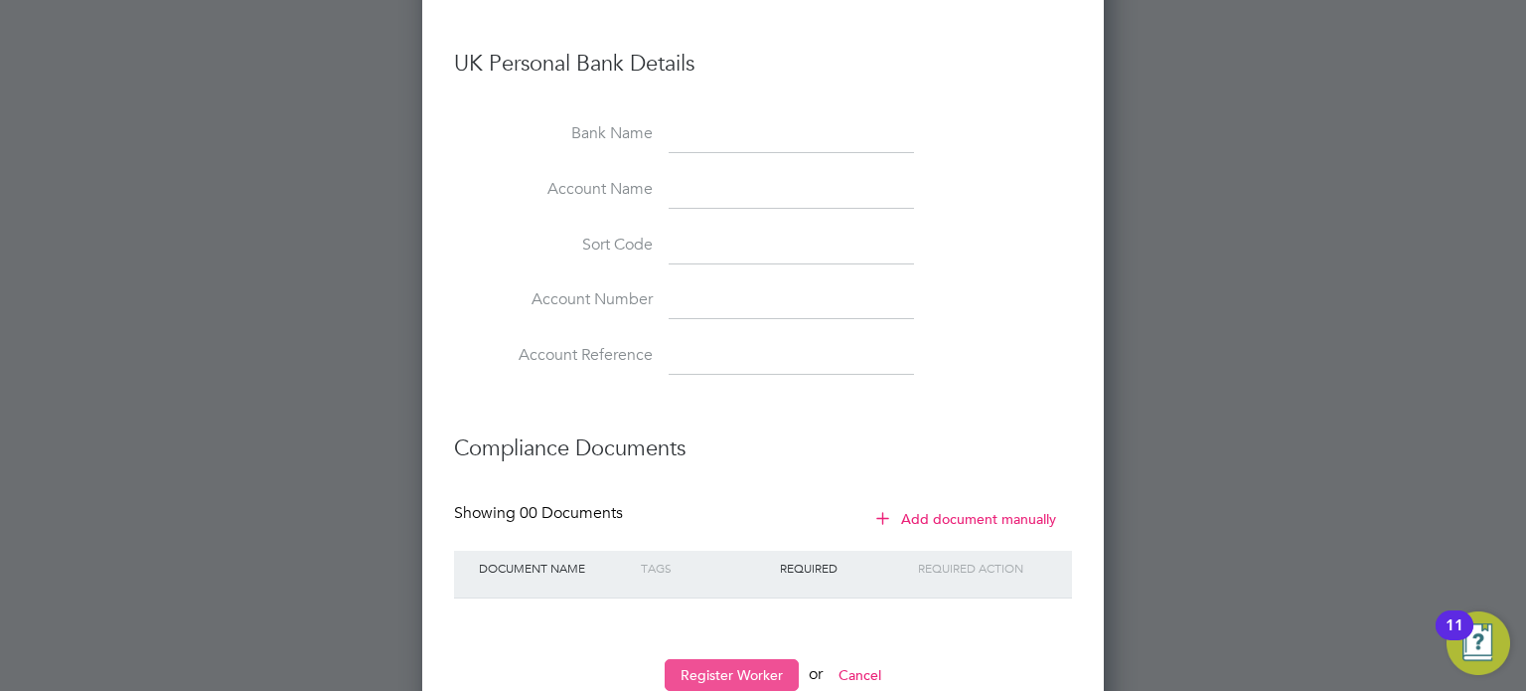
click at [740, 659] on button "Register Worker" at bounding box center [732, 675] width 134 height 32
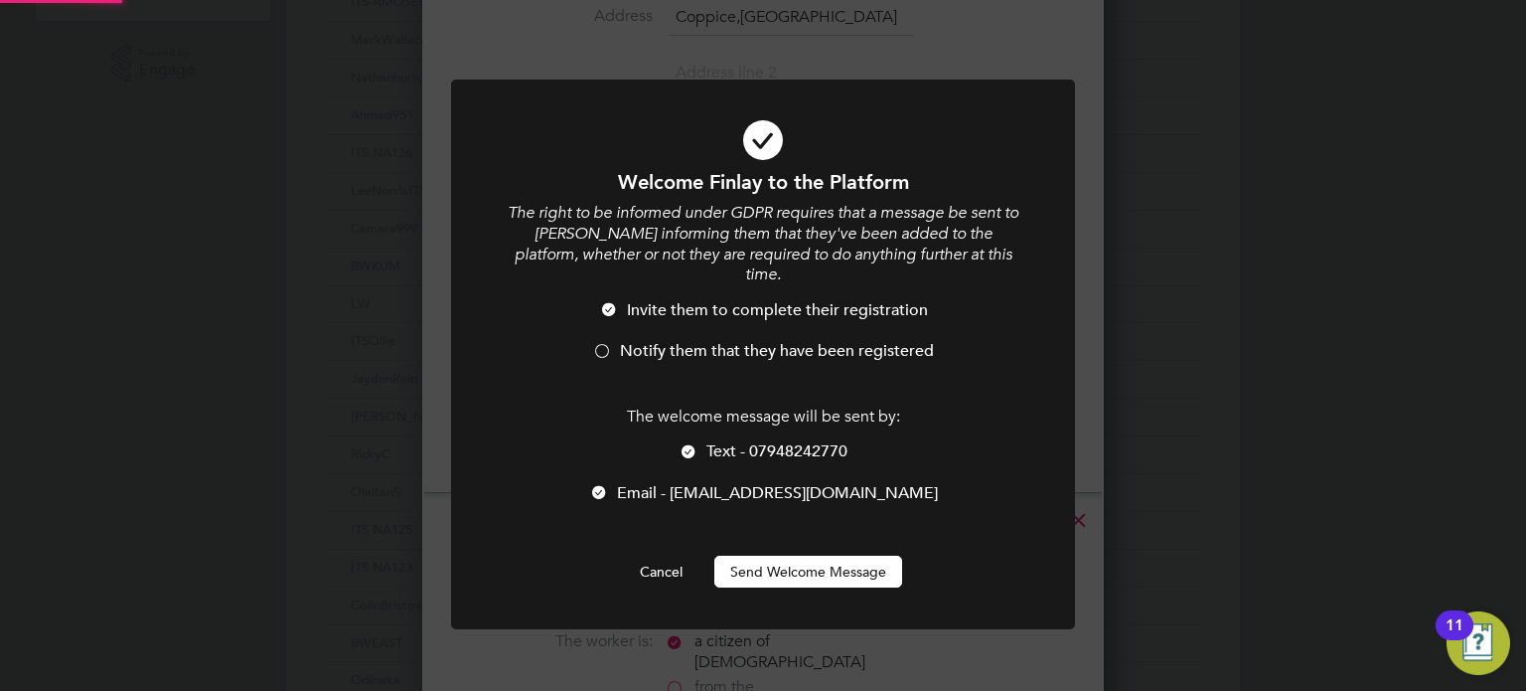
scroll to position [0, 0]
click at [665, 341] on span "Notify them that they have been registered" at bounding box center [777, 351] width 314 height 20
click at [697, 443] on div at bounding box center [689, 453] width 20 height 20
click at [609, 484] on div at bounding box center [599, 494] width 20 height 20
click at [990, 483] on li "Email - [EMAIL_ADDRESS][DOMAIN_NAME]" at bounding box center [763, 503] width 517 height 41
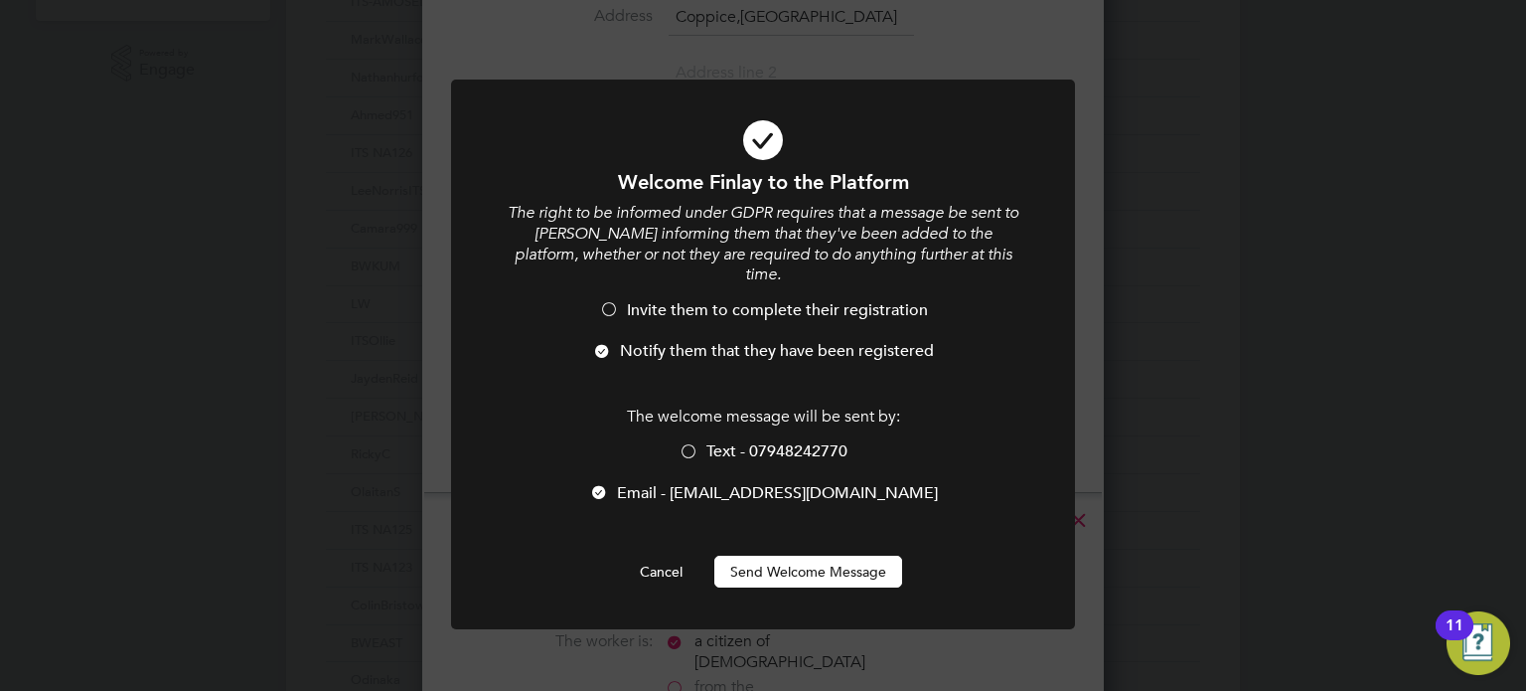
click at [851, 556] on button "Send Welcome Message" at bounding box center [809, 572] width 188 height 32
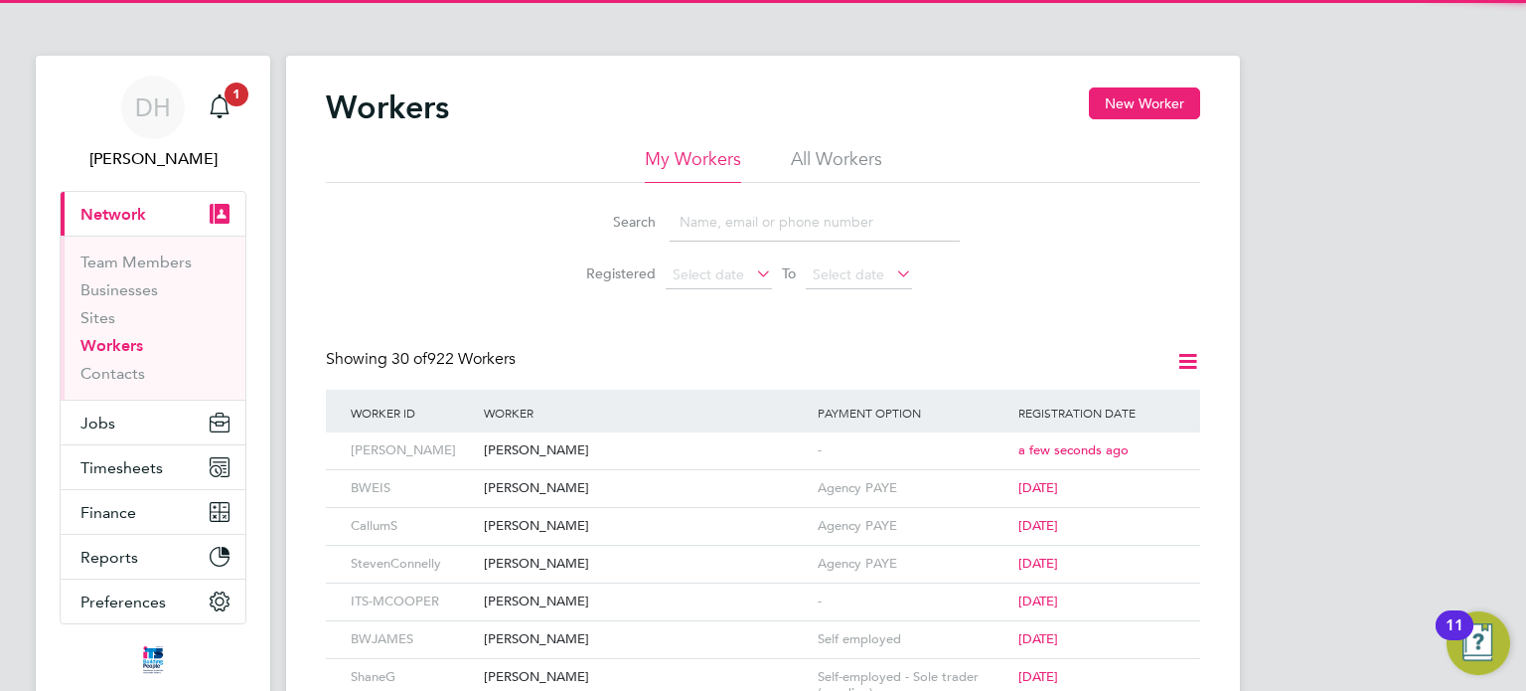
click at [483, 238] on div "Search Registered Select date To Select date" at bounding box center [763, 241] width 875 height 116
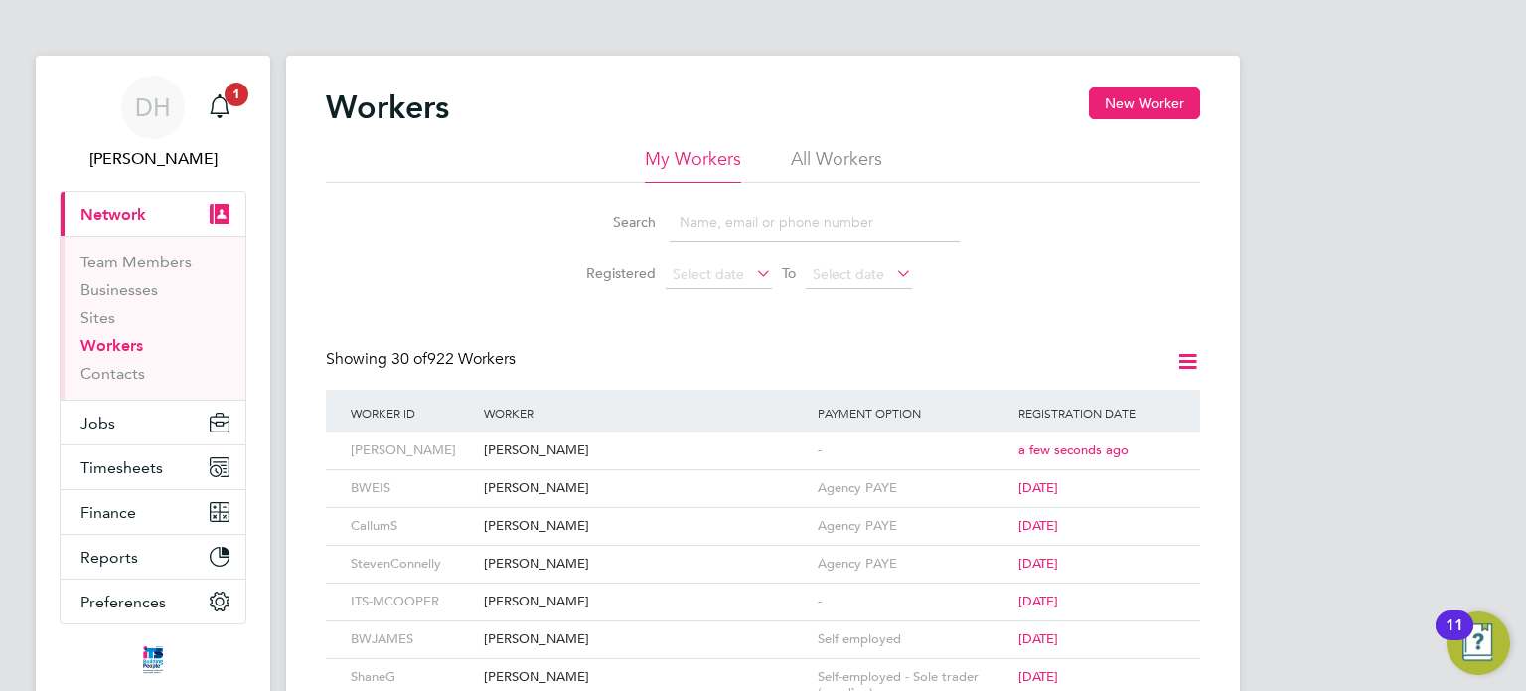
click at [498, 223] on div "Search Registered Select date To Select date" at bounding box center [763, 241] width 875 height 116
click at [500, 222] on div "Search Registered Select date To Select date" at bounding box center [763, 241] width 875 height 116
click at [464, 253] on div "Search Registered Select date To Select date" at bounding box center [763, 241] width 875 height 116
click at [474, 254] on div "Search Registered Select date To Select date" at bounding box center [763, 241] width 875 height 116
click at [1128, 94] on button "New Worker" at bounding box center [1144, 103] width 111 height 32
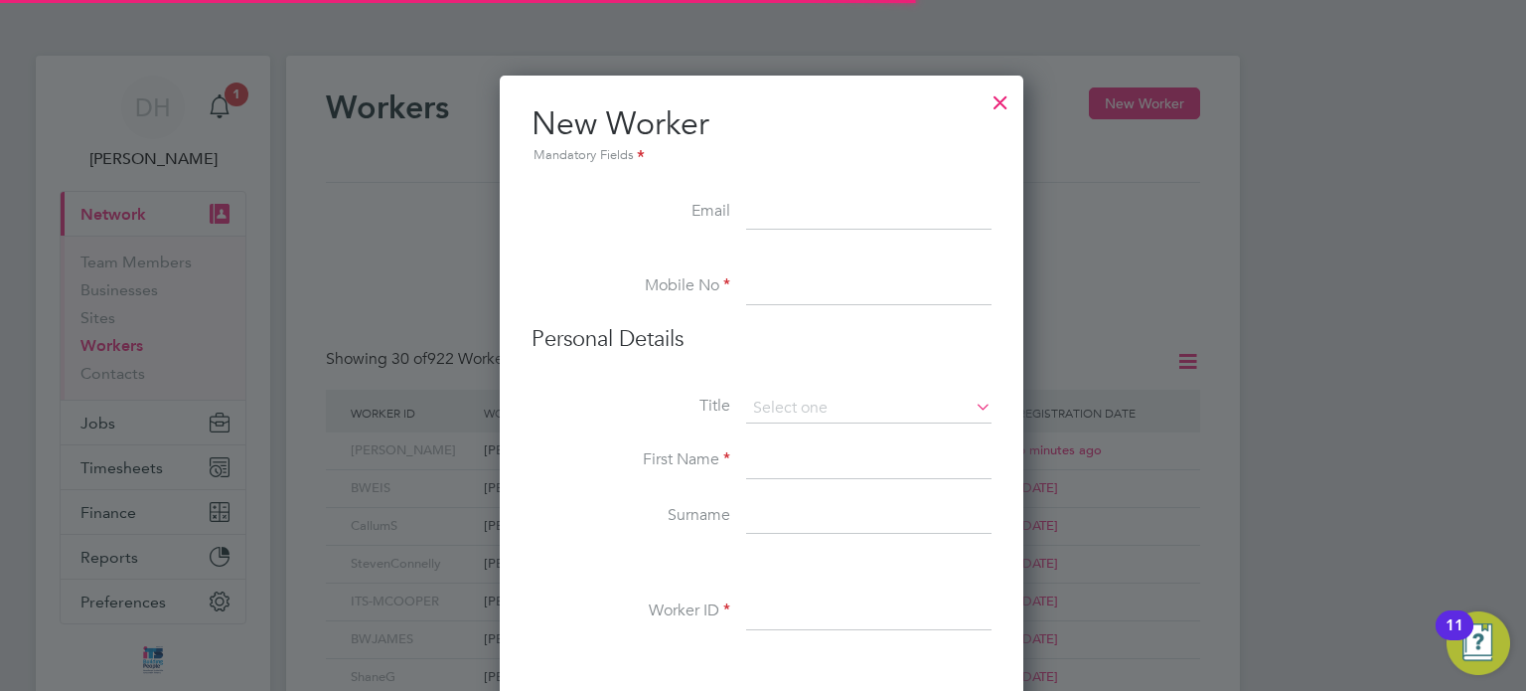
scroll to position [1684, 526]
paste input "[EMAIL_ADDRESS][DOMAIN_NAME]"
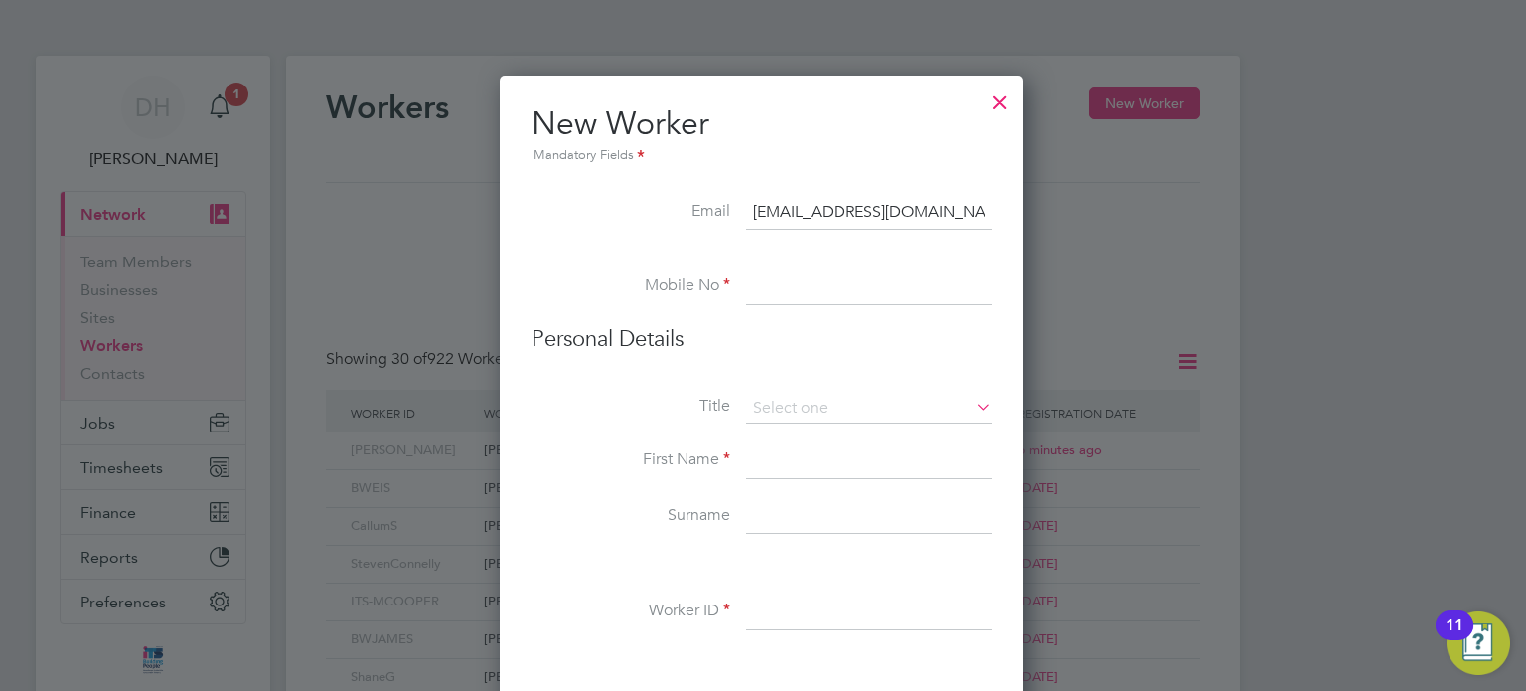
type input "[EMAIL_ADDRESS][DOMAIN_NAME]"
click at [789, 287] on input at bounding box center [868, 287] width 245 height 36
paste input "07435 066 225"
type input "07435 066 225"
click at [747, 416] on input at bounding box center [868, 409] width 245 height 30
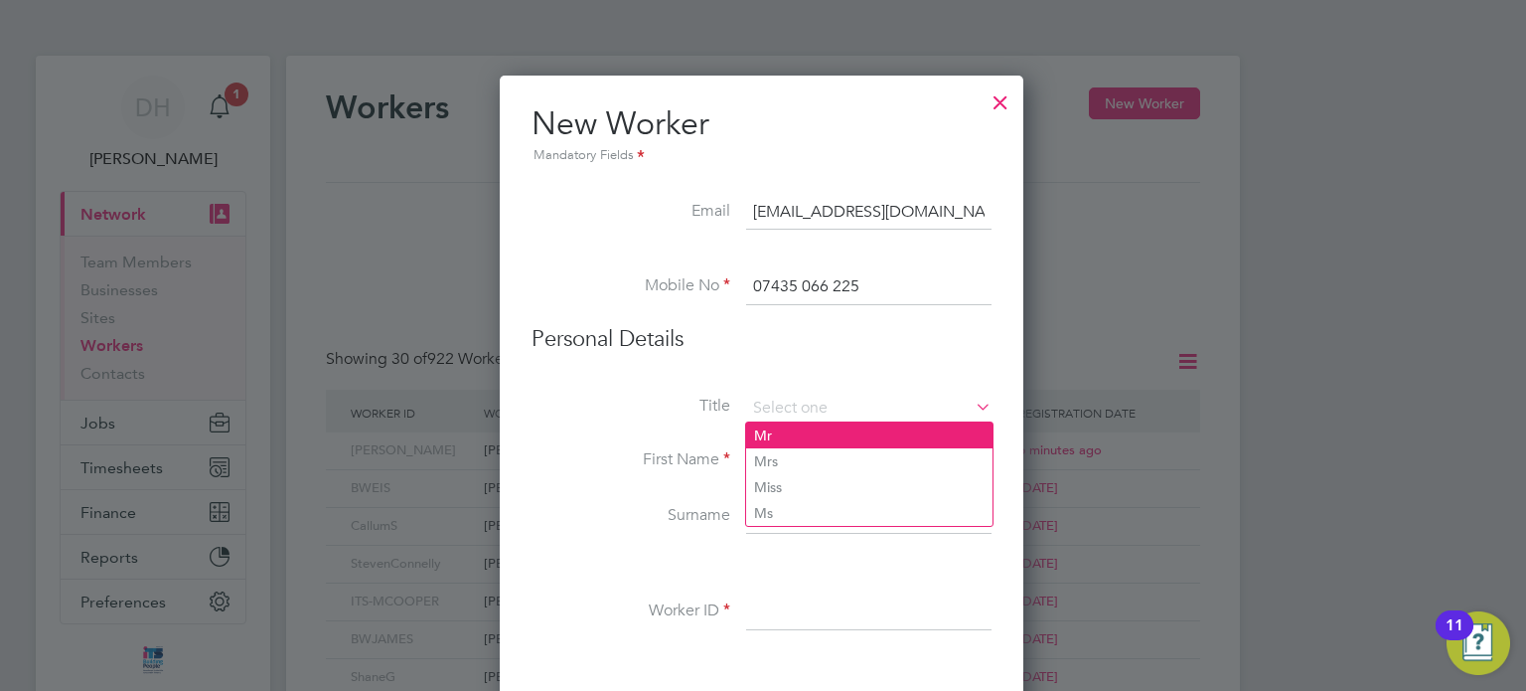
click at [814, 441] on li "Mr" at bounding box center [869, 435] width 246 height 26
type input "Mr"
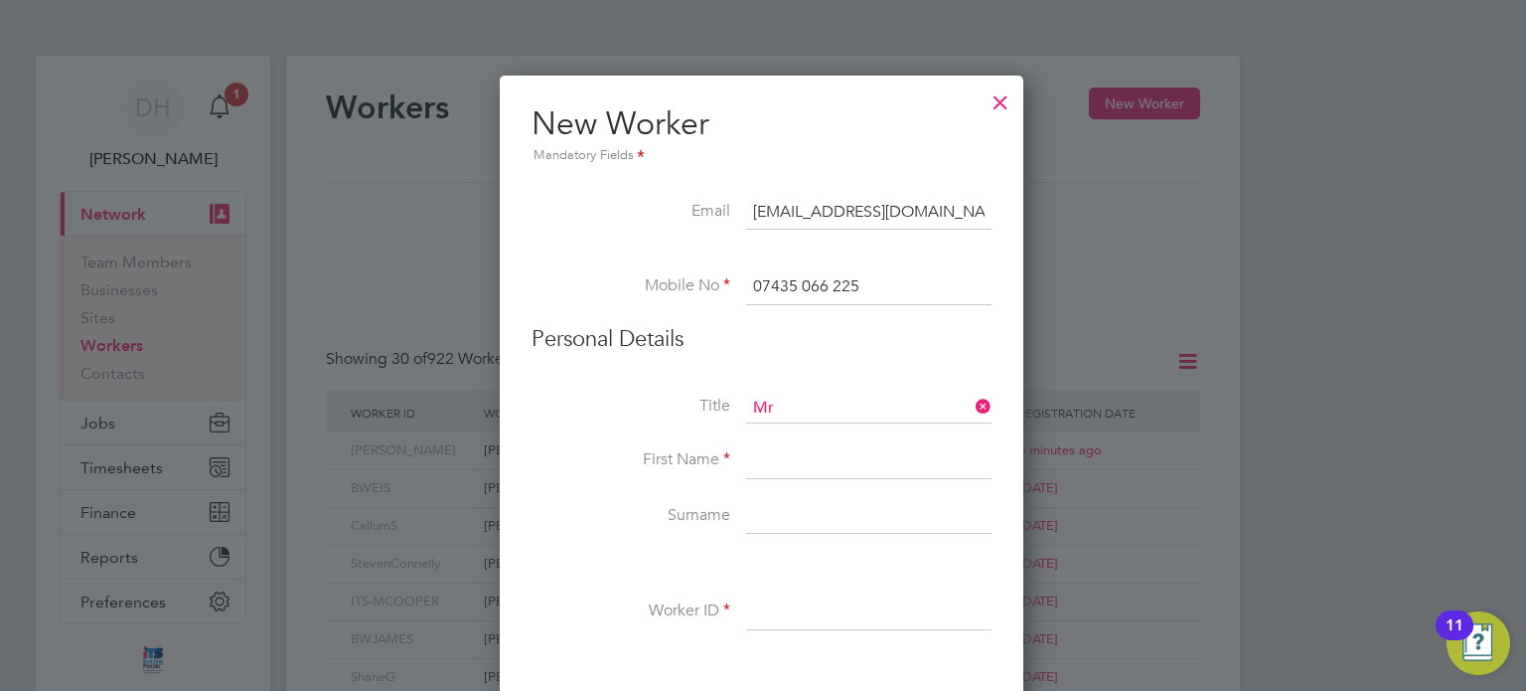
click at [796, 468] on input at bounding box center [868, 461] width 245 height 36
type input "[PERSON_NAME]"
click at [821, 521] on input at bounding box center [868, 517] width 245 height 36
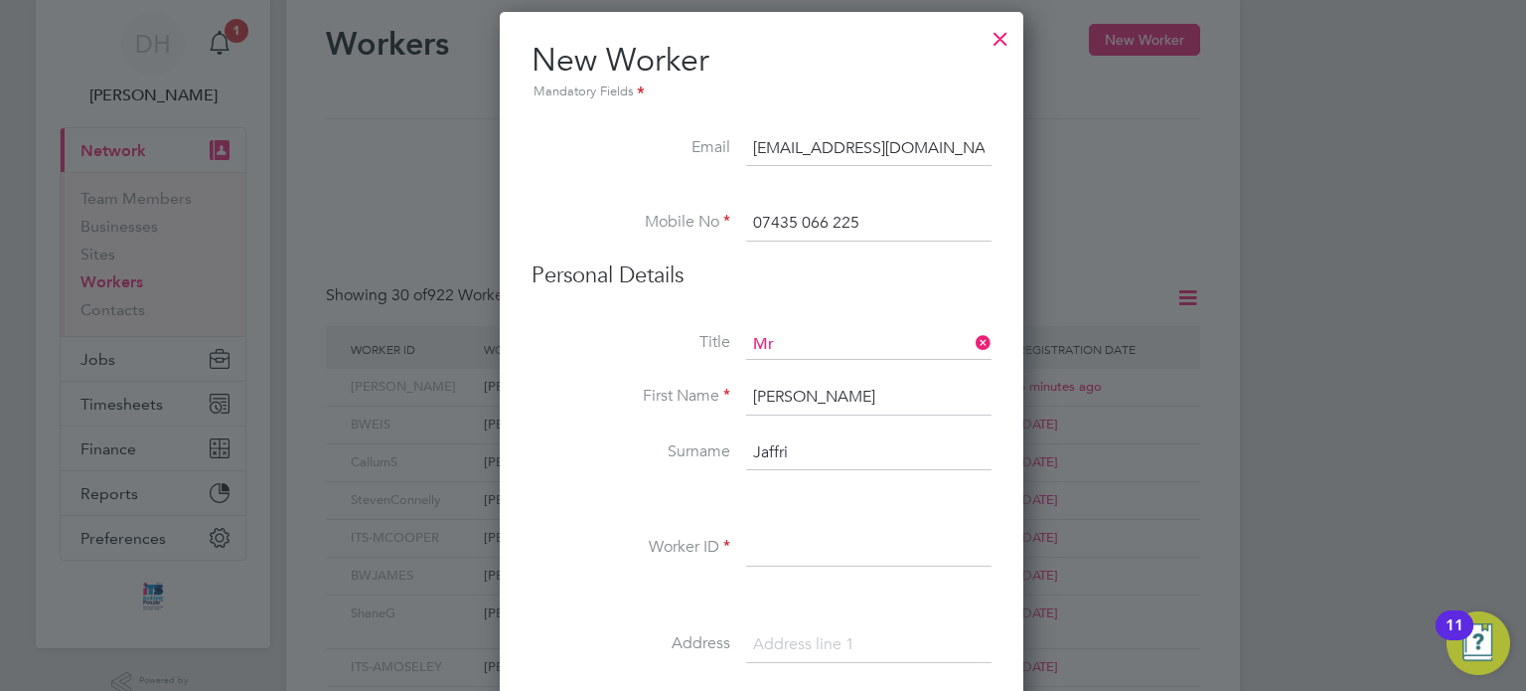
scroll to position [99, 0]
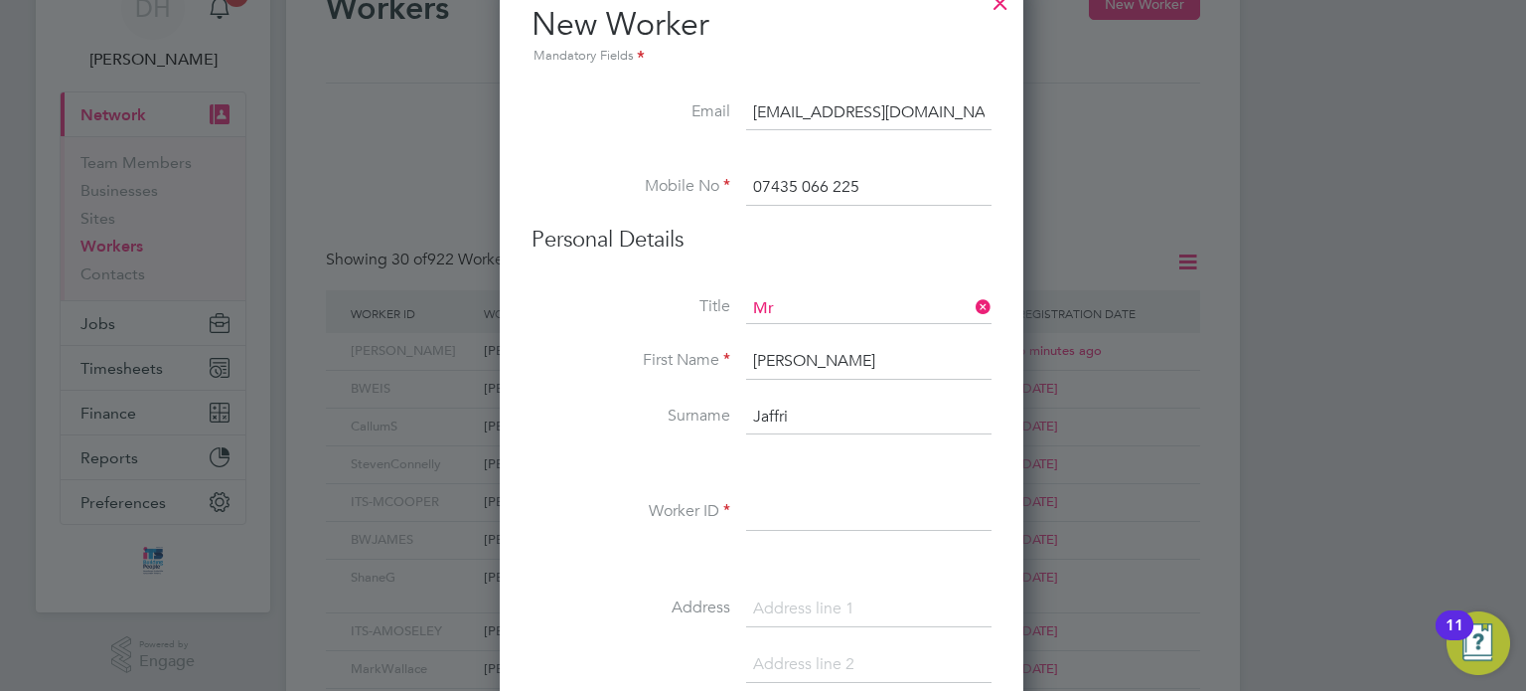
type input "Jaffri"
click at [835, 517] on input at bounding box center [868, 513] width 245 height 36
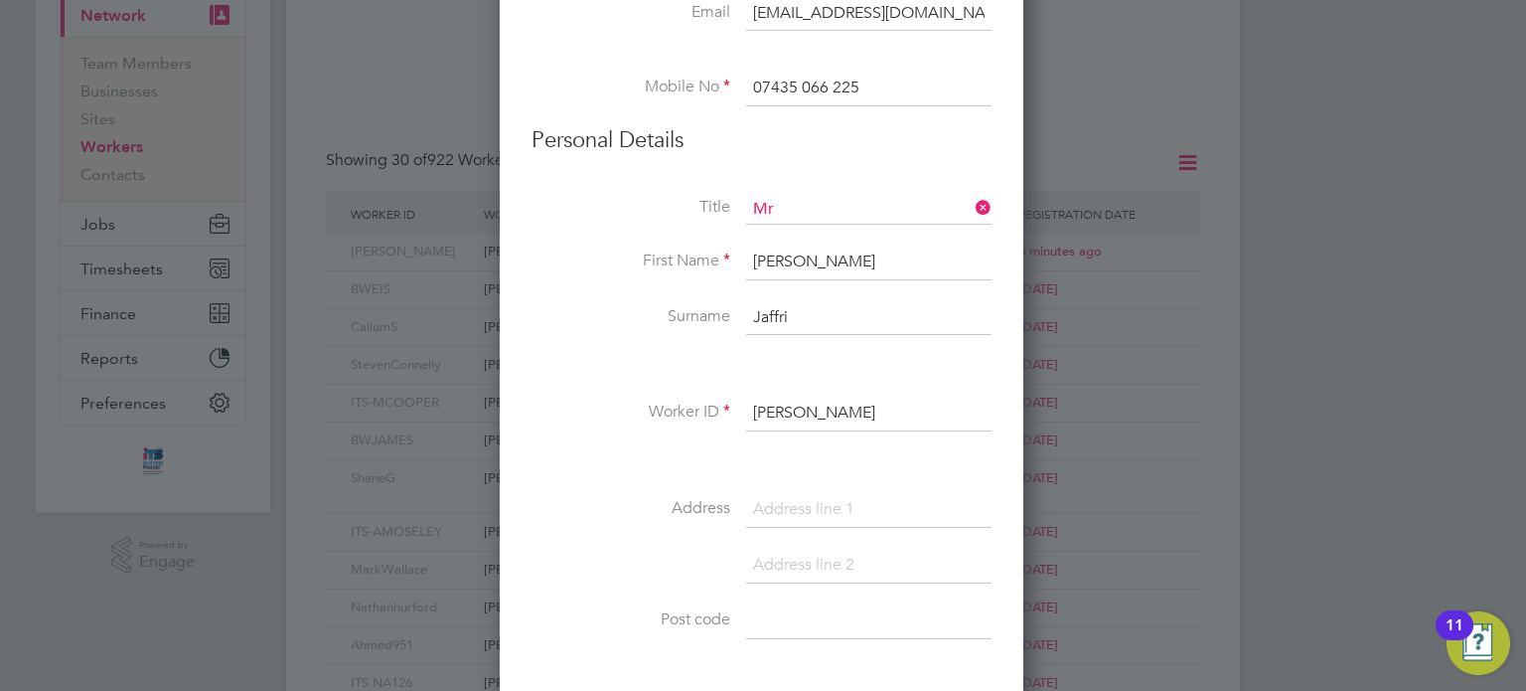
type input "[PERSON_NAME]"
click at [825, 510] on input at bounding box center [868, 510] width 245 height 36
click at [776, 502] on input at bounding box center [868, 510] width 245 height 36
paste input "[STREET_ADDRESS]"
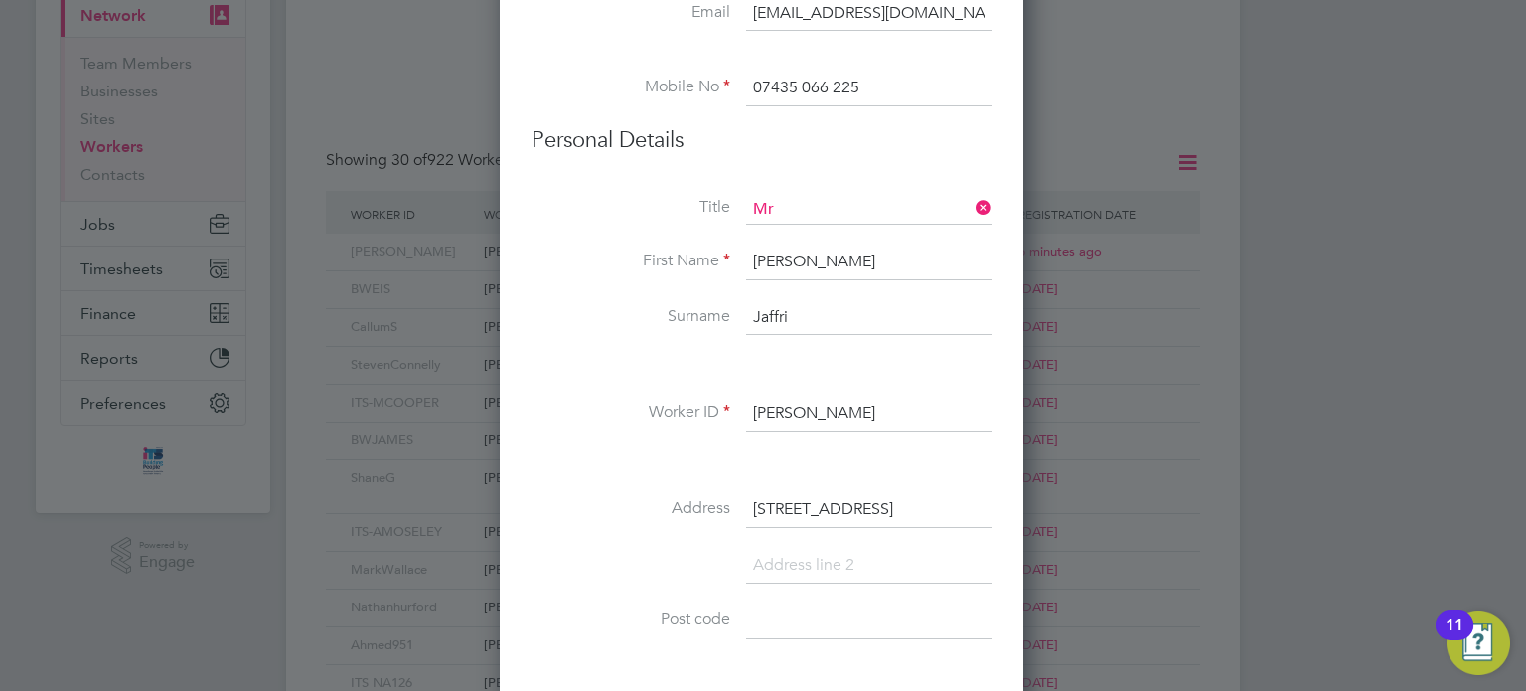
click at [659, 471] on div "Title Mr First Name [PERSON_NAME] Surname [PERSON_NAME] Worker ID [PERSON_NAME]…" at bounding box center [762, 555] width 460 height 721
click at [965, 503] on input "[STREET_ADDRESS]" at bounding box center [868, 510] width 245 height 36
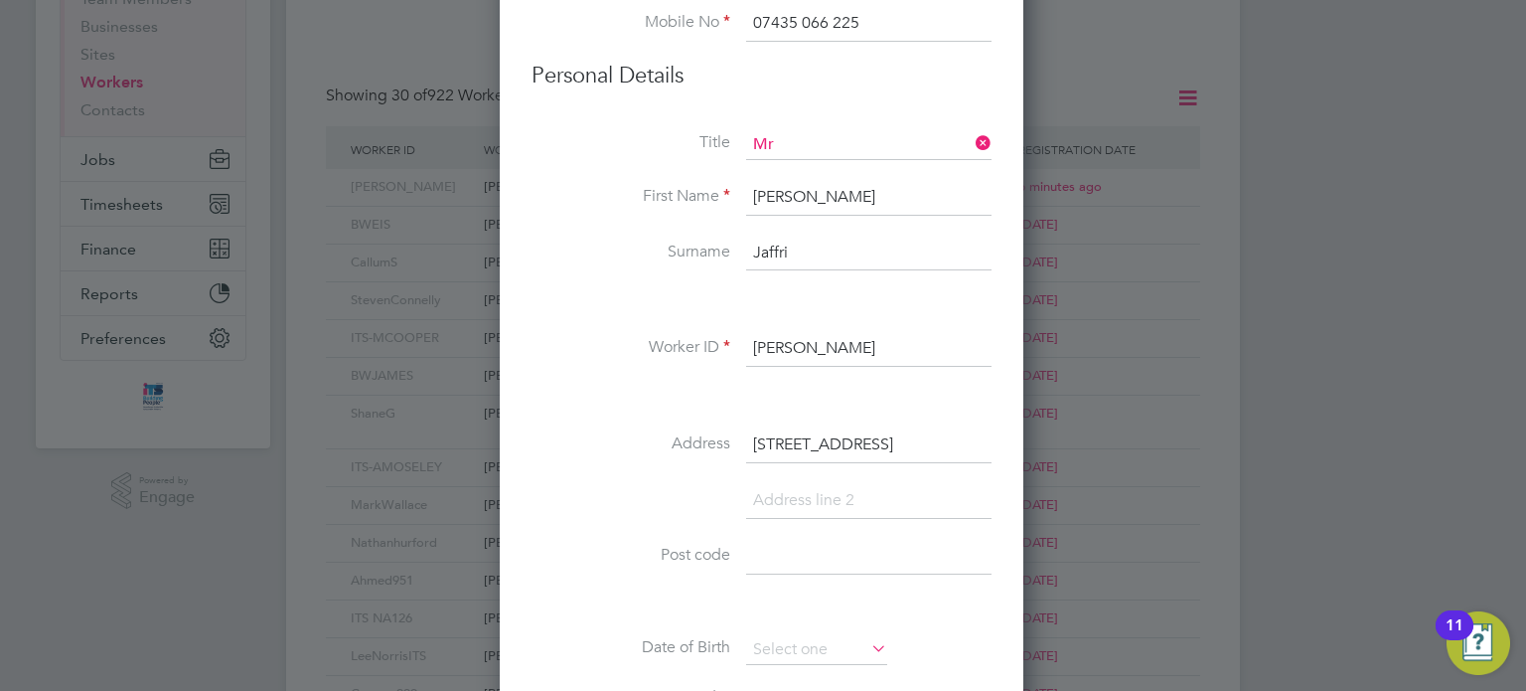
scroll to position [298, 0]
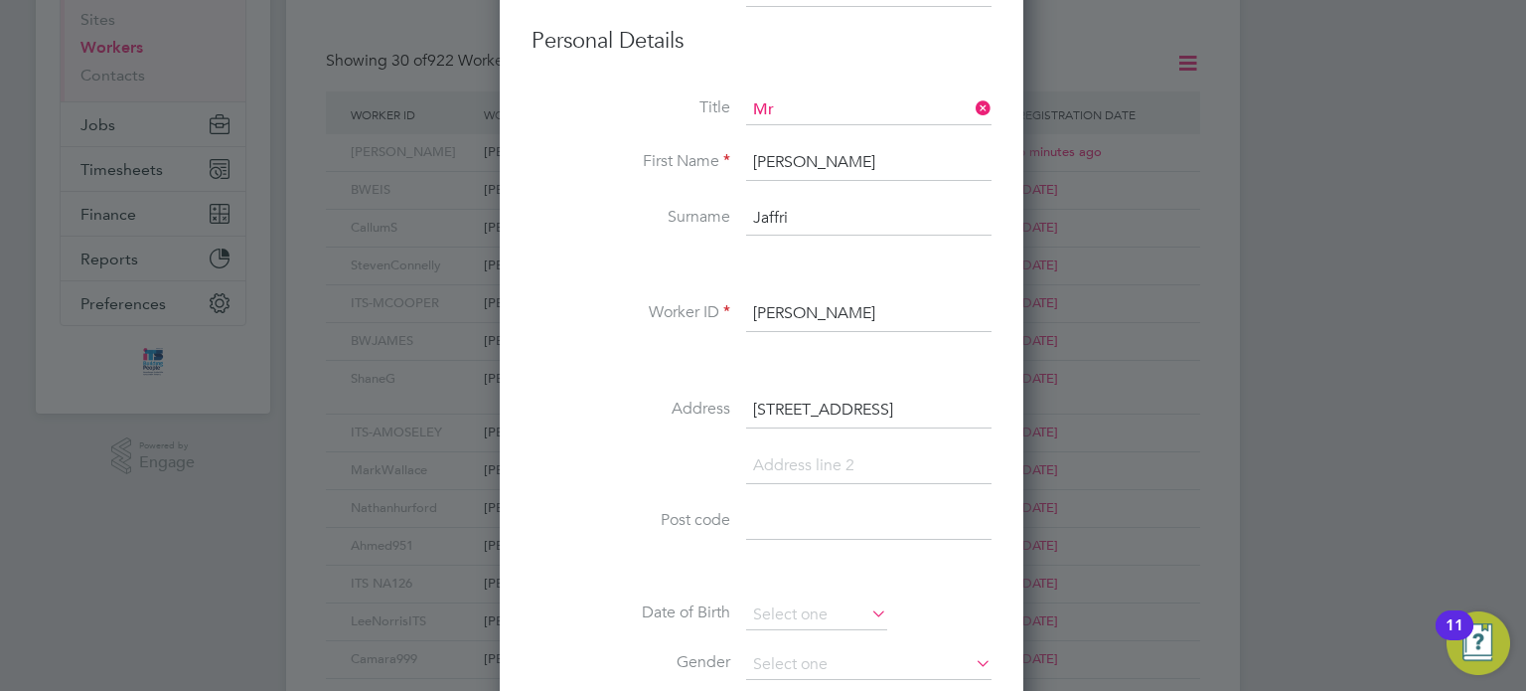
type input "[STREET_ADDRESS]"
click at [840, 523] on input at bounding box center [868, 522] width 245 height 36
type input "GU21 5RL"
click at [664, 532] on li "Post code GU21 5RL" at bounding box center [762, 532] width 460 height 56
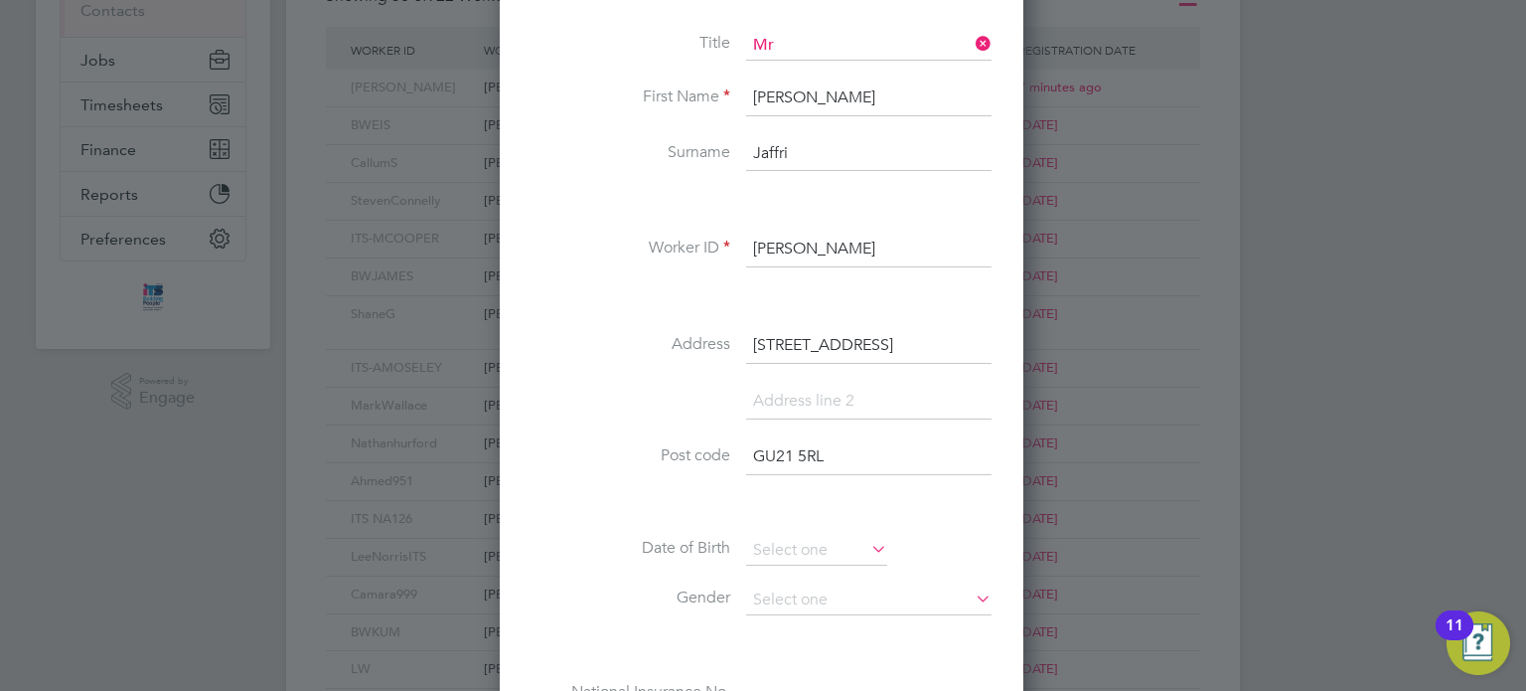
scroll to position [497, 0]
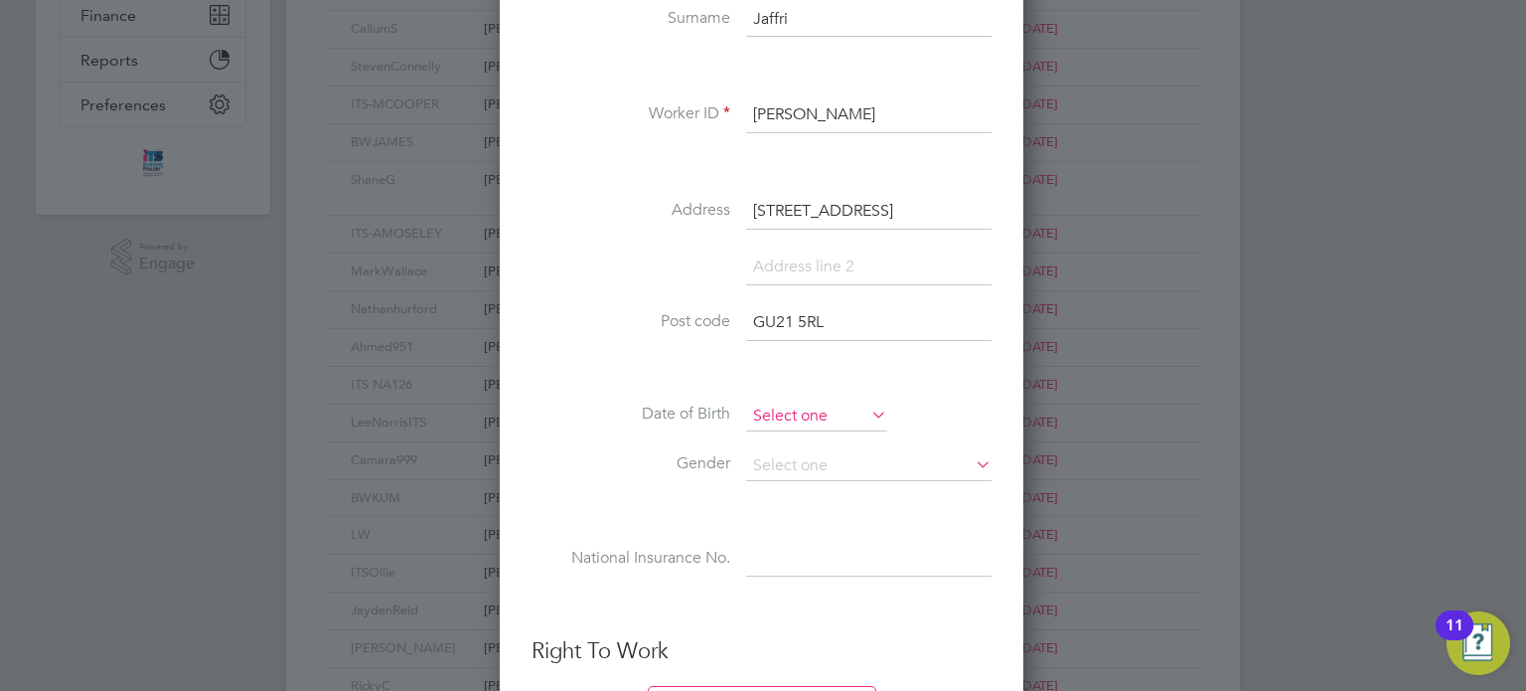
click at [816, 406] on input at bounding box center [816, 416] width 141 height 30
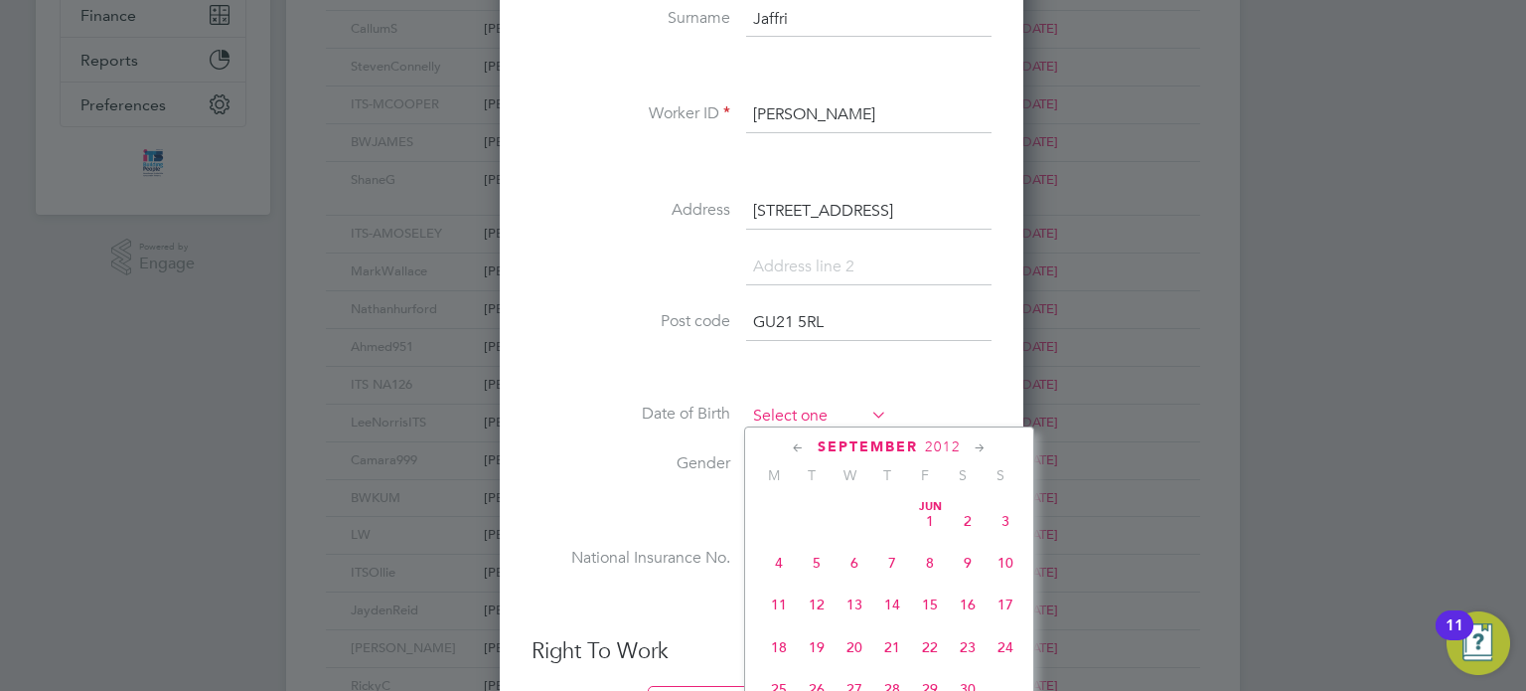
scroll to position [605, 0]
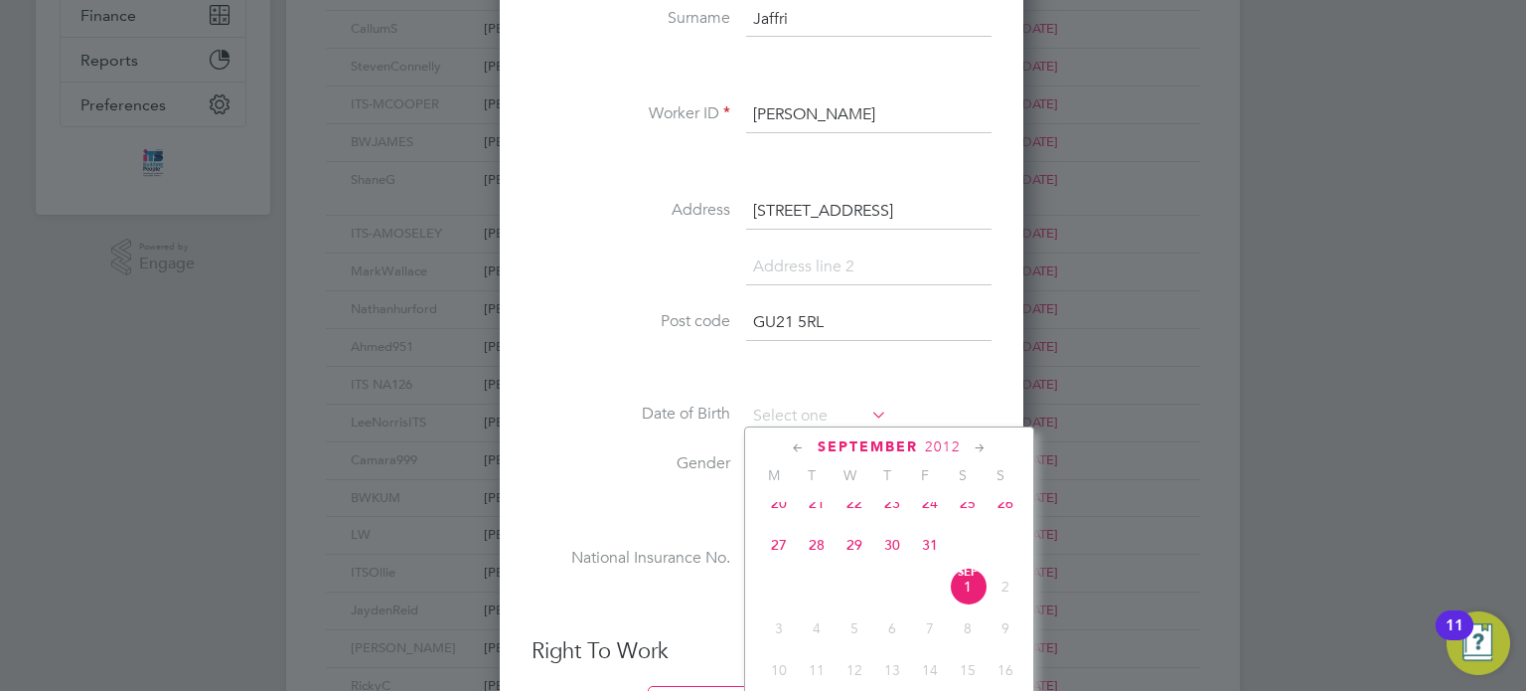
click at [935, 439] on span "2012" at bounding box center [943, 446] width 36 height 17
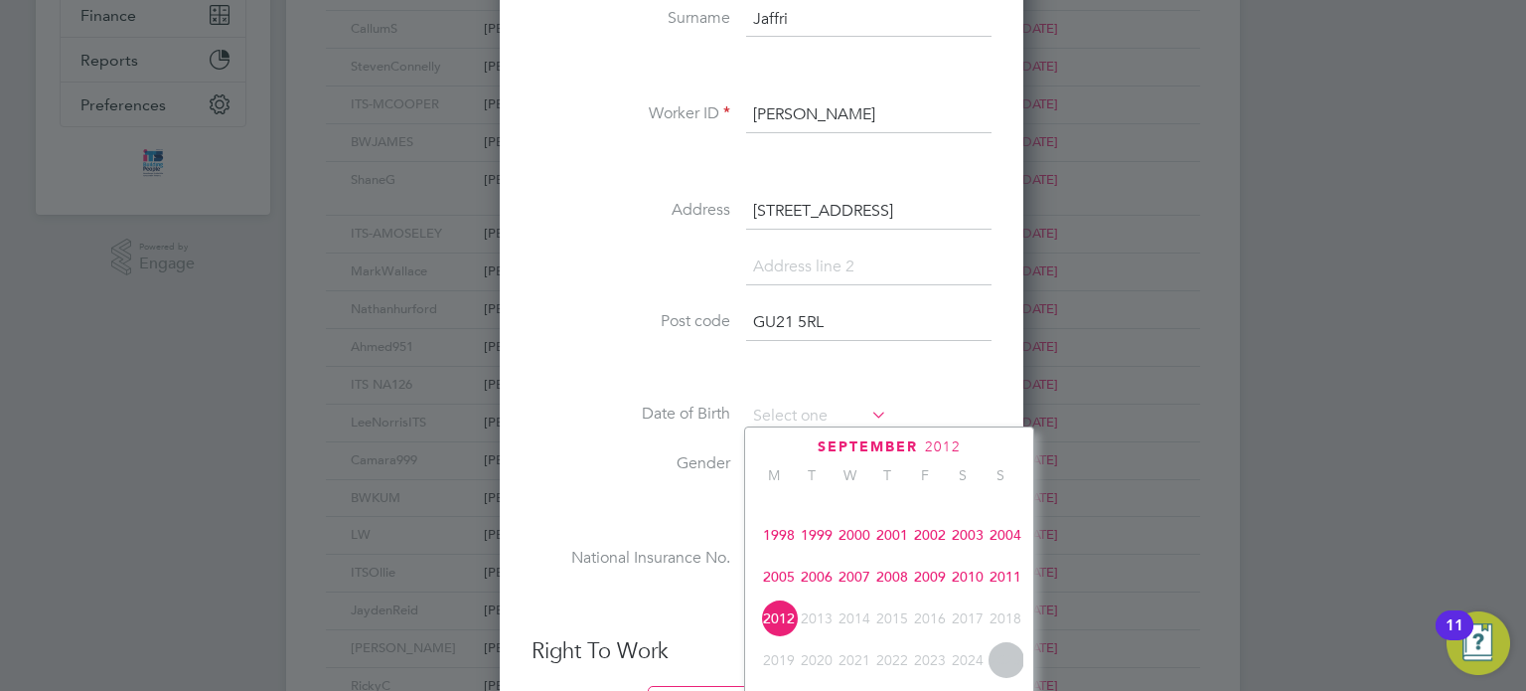
click at [944, 447] on span "2012" at bounding box center [943, 446] width 36 height 17
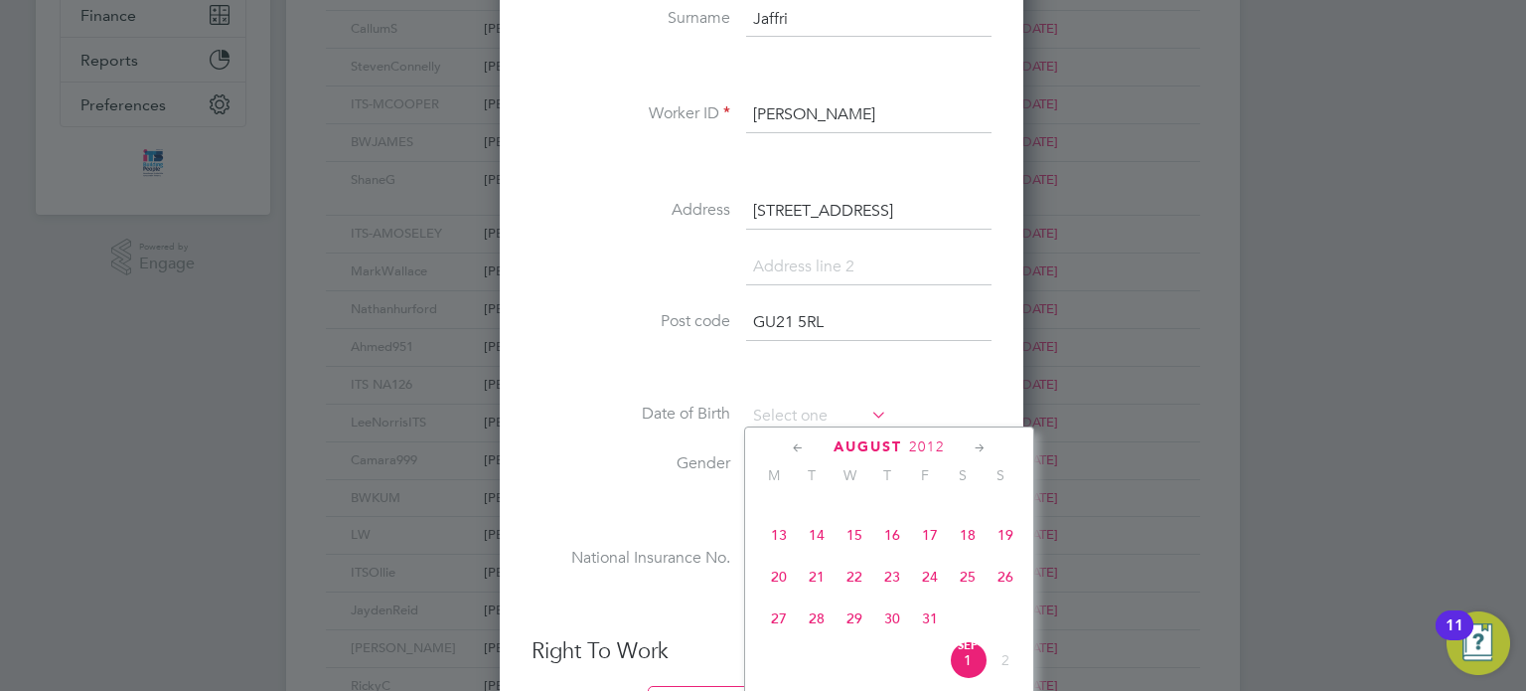
click at [928, 444] on span "2012" at bounding box center [927, 446] width 36 height 17
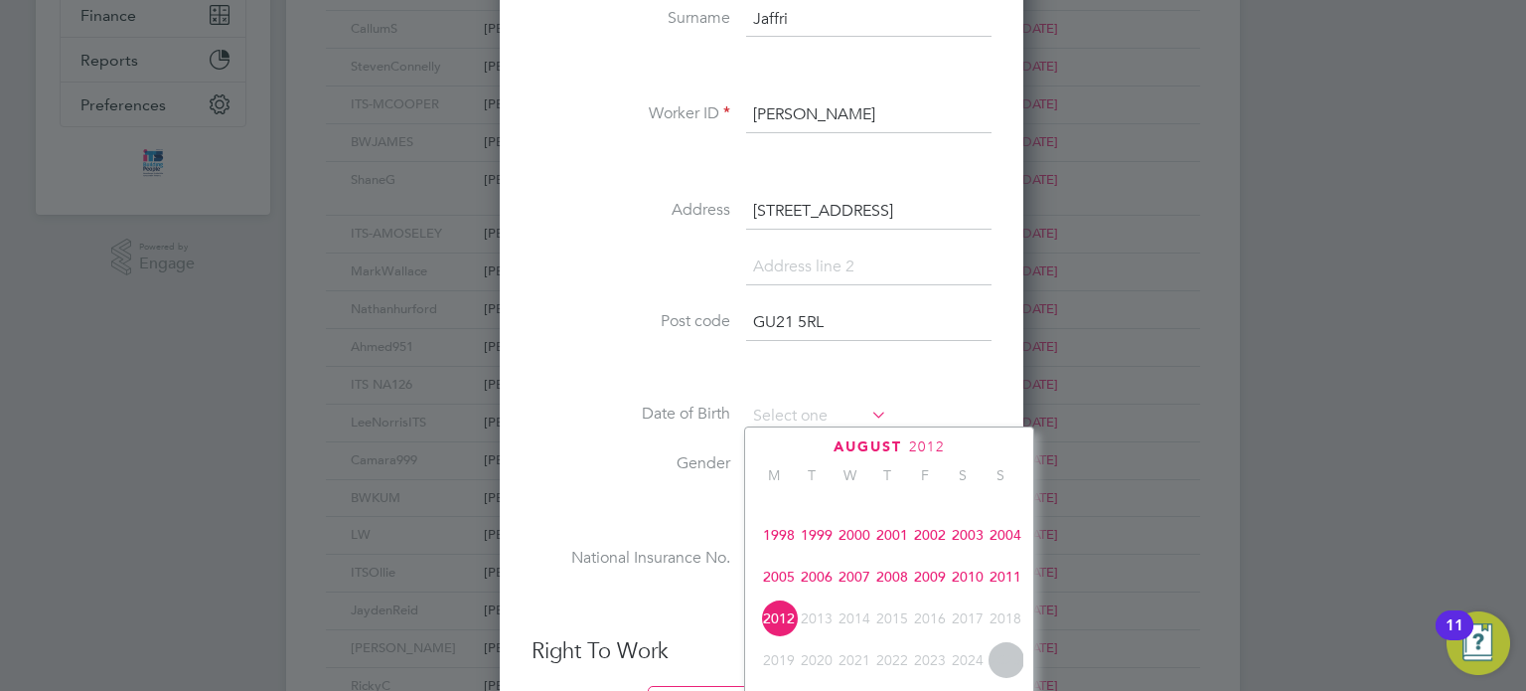
click at [894, 587] on span "2008" at bounding box center [893, 576] width 38 height 38
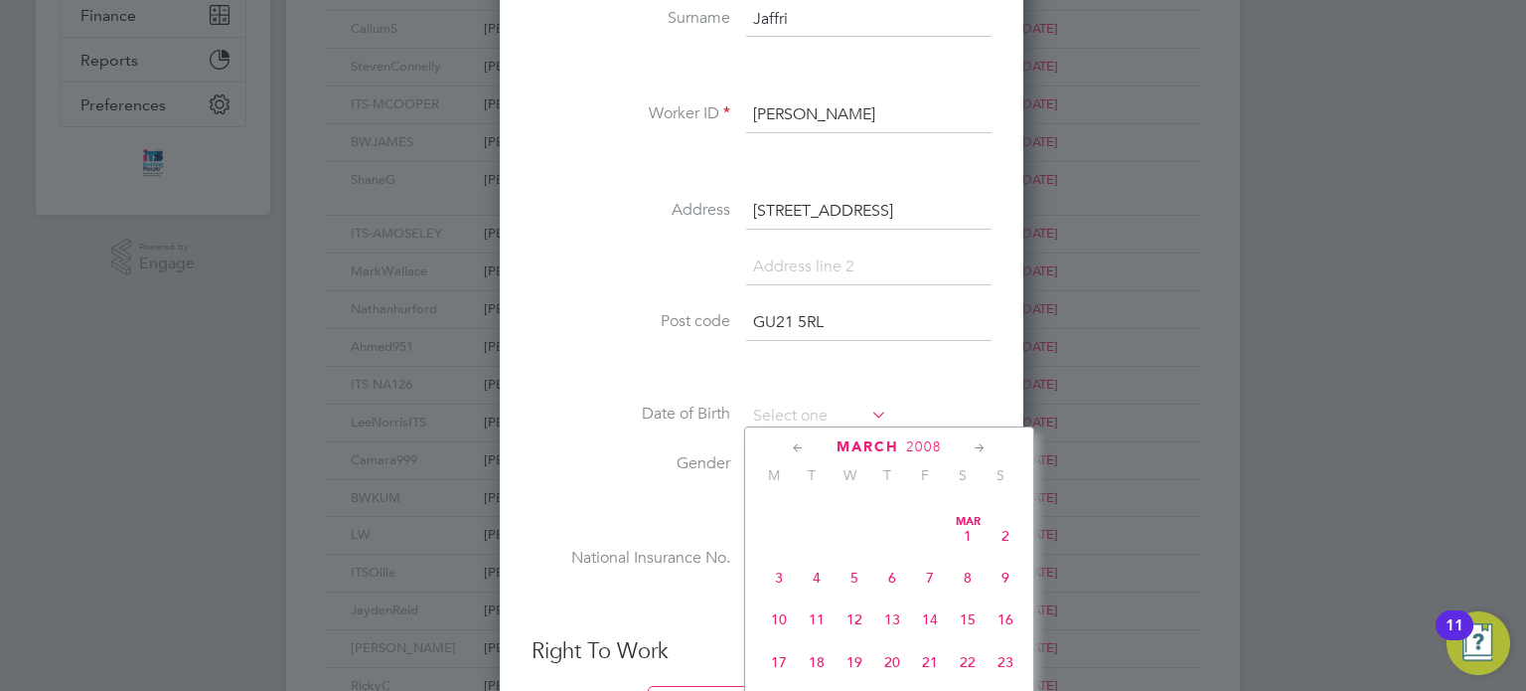
scroll to position [755, 0]
click at [958, 539] on span "15" at bounding box center [968, 520] width 38 height 38
type input "[DATE]"
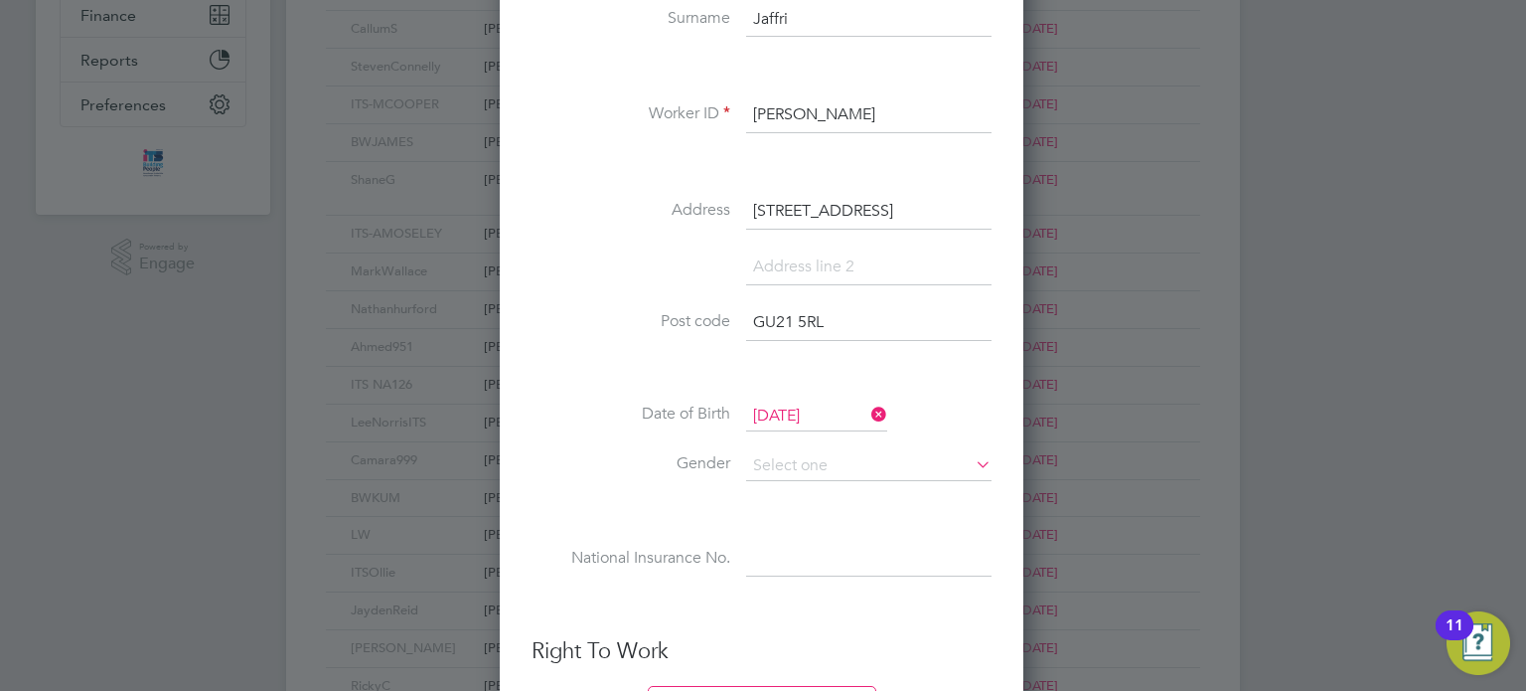
click at [624, 460] on label "Gender" at bounding box center [631, 463] width 199 height 21
click at [777, 462] on input at bounding box center [868, 466] width 245 height 30
click at [798, 487] on li "[DEMOGRAPHIC_DATA]" at bounding box center [869, 489] width 246 height 26
type input "[DEMOGRAPHIC_DATA]"
click at [592, 453] on label "Gender" at bounding box center [631, 463] width 199 height 21
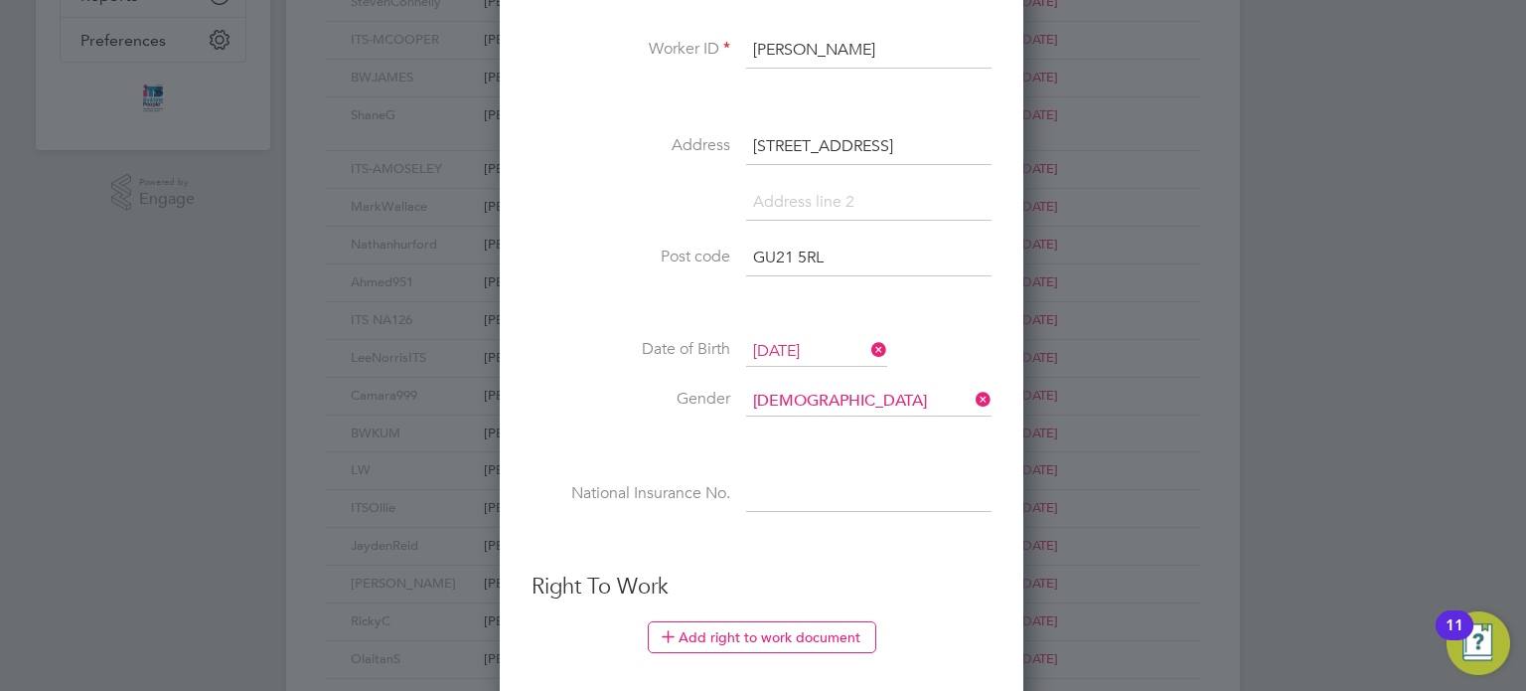
scroll to position [596, 0]
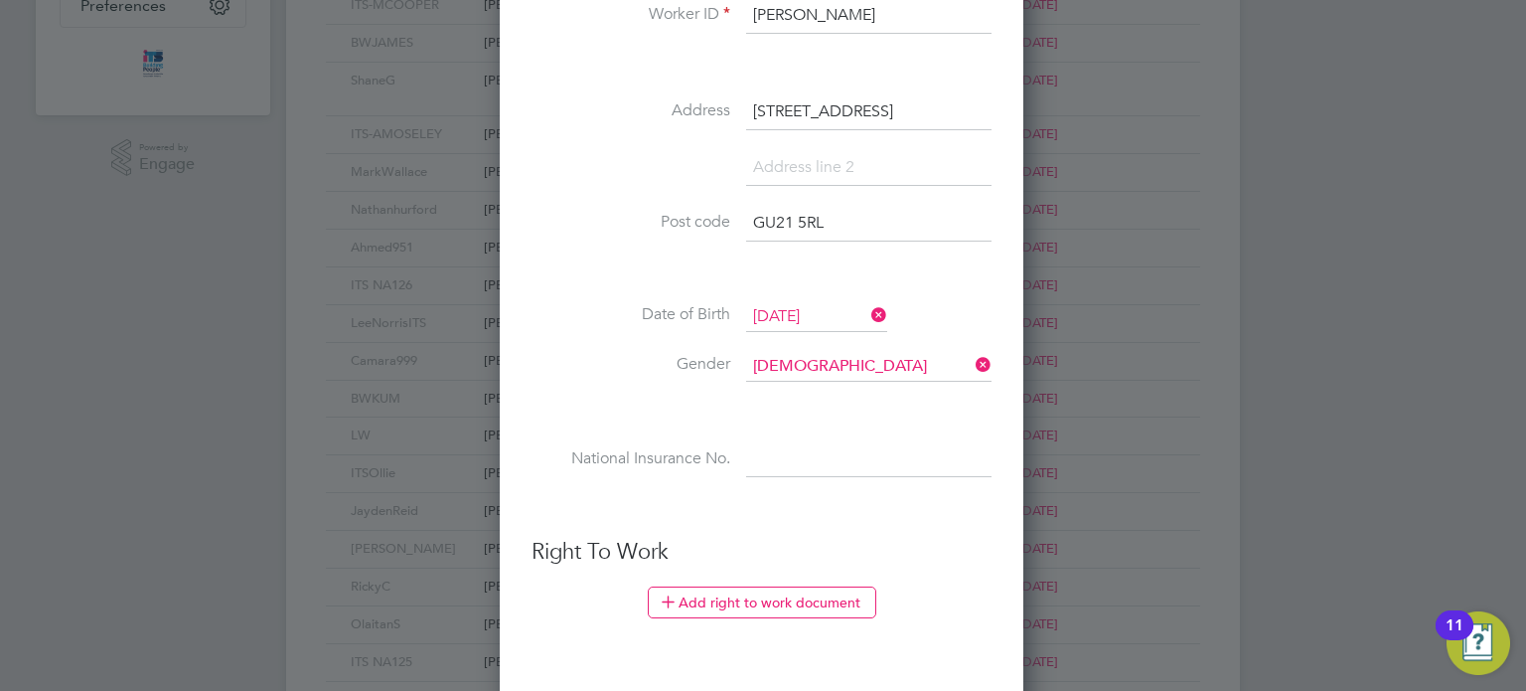
click at [788, 462] on input at bounding box center [868, 460] width 245 height 36
paste input "PM819373B"
type input "PM 81 93 73 B"
click at [627, 403] on li at bounding box center [762, 411] width 460 height 21
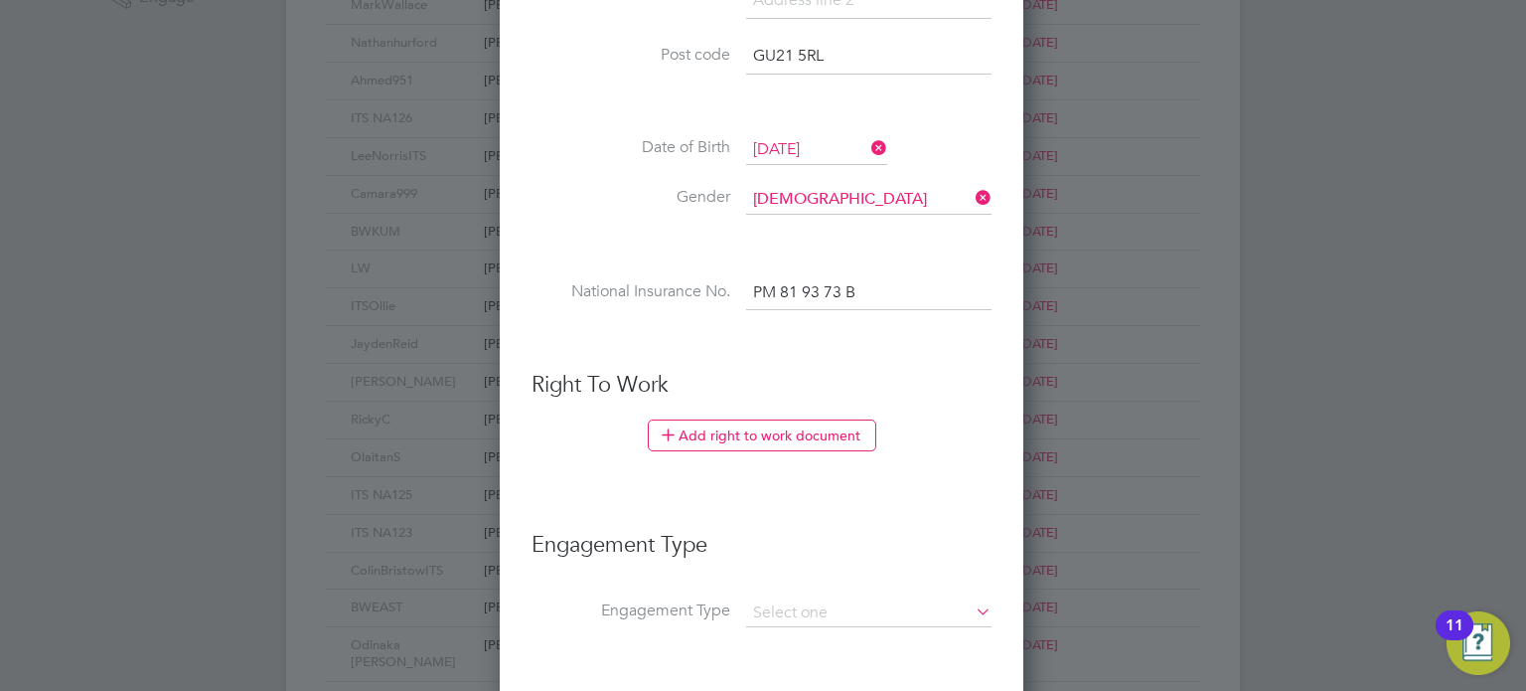
scroll to position [795, 0]
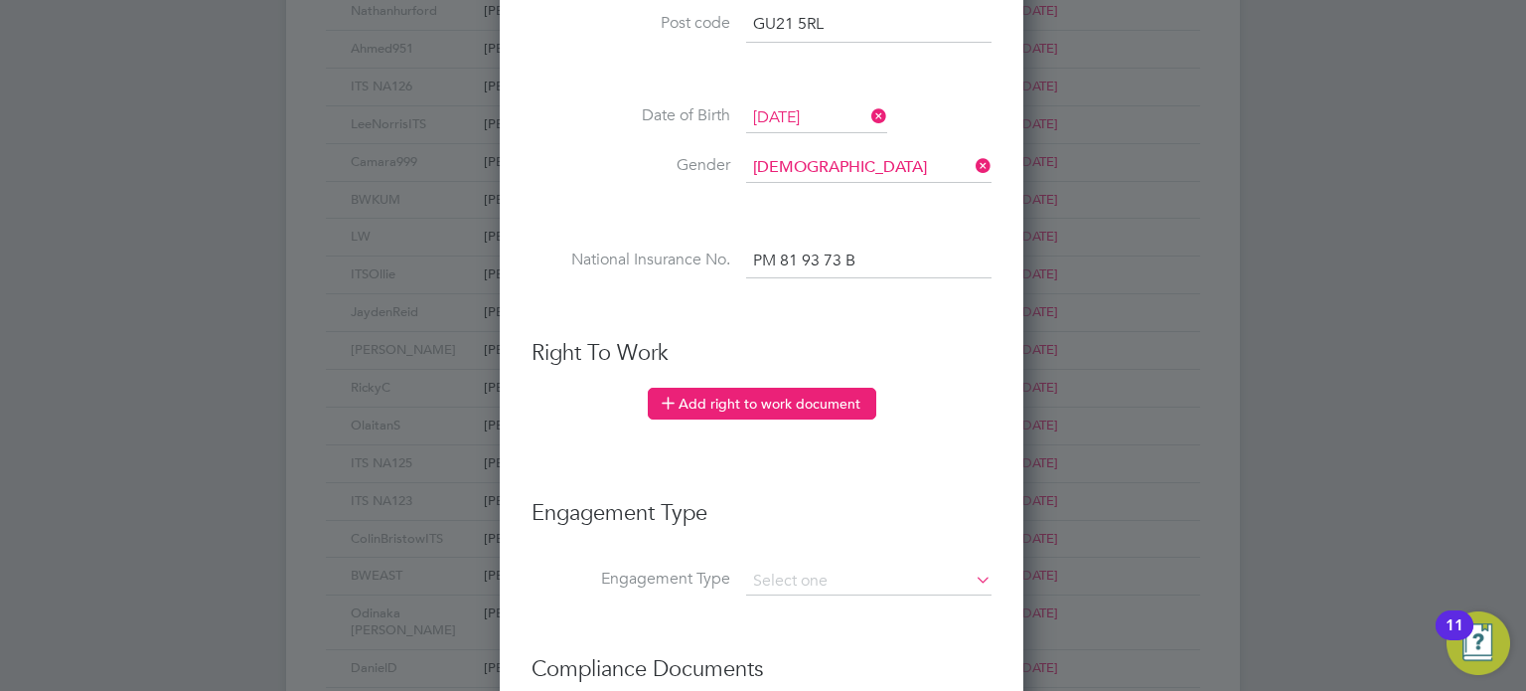
click at [747, 410] on button "Add right to work document" at bounding box center [762, 404] width 229 height 32
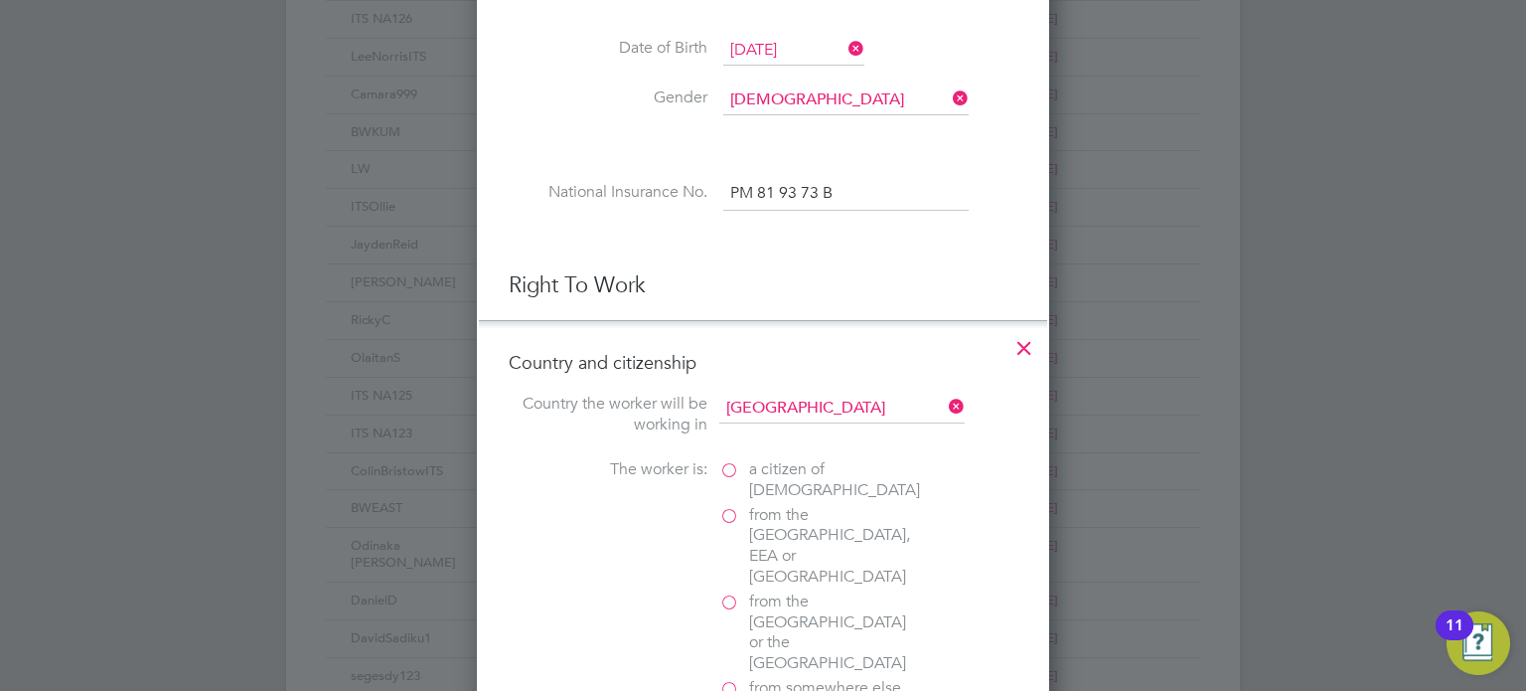
scroll to position [994, 0]
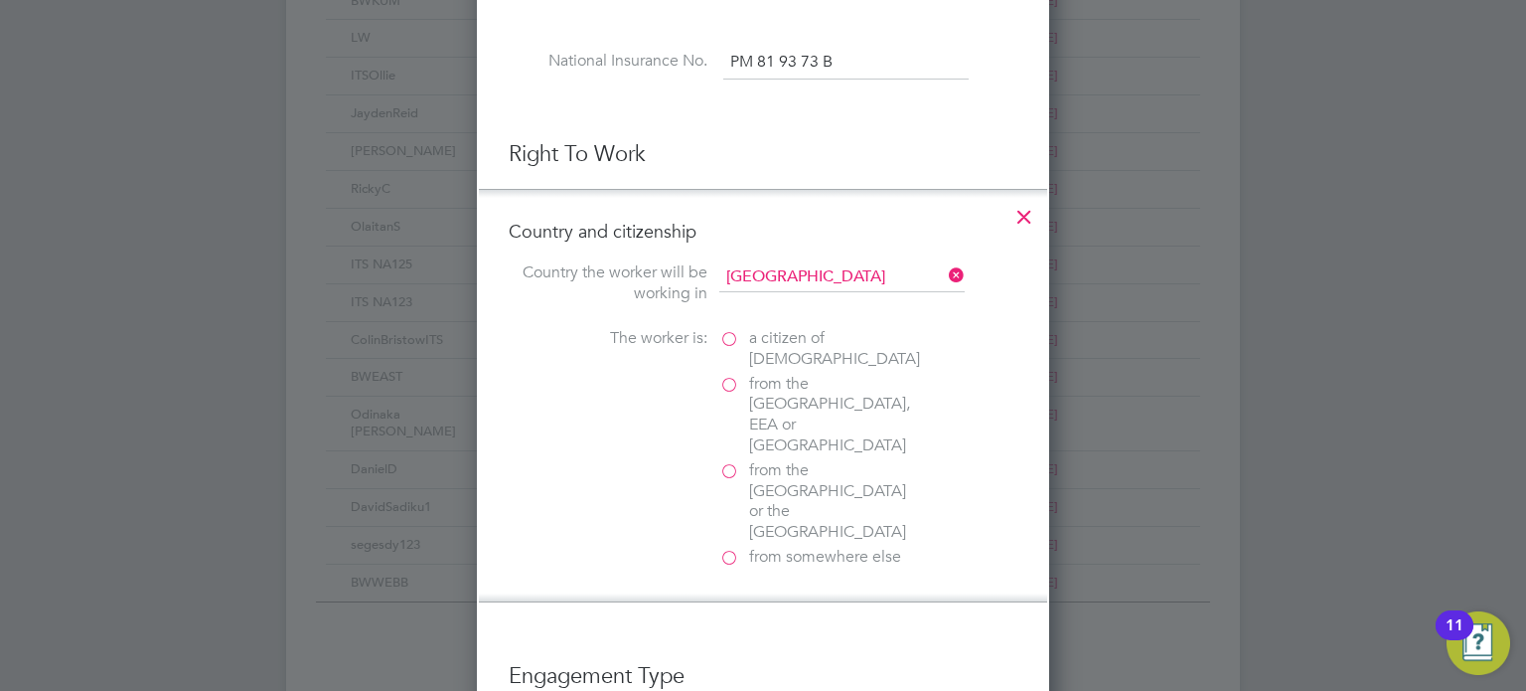
click at [728, 337] on label "a citizen of [DEMOGRAPHIC_DATA]" at bounding box center [818, 349] width 199 height 42
click at [0, 0] on input "a citizen of [DEMOGRAPHIC_DATA]" at bounding box center [0, 0] width 0 height 0
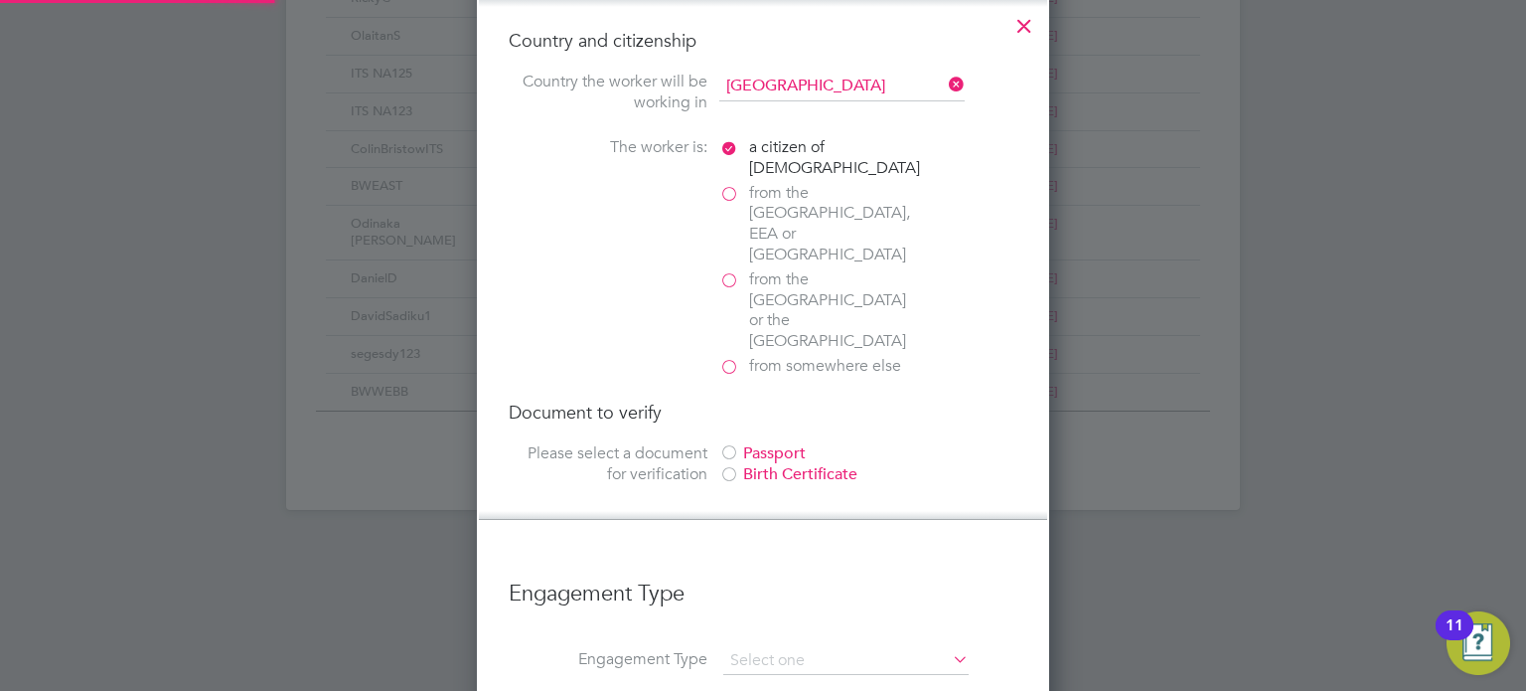
scroll to position [1193, 0]
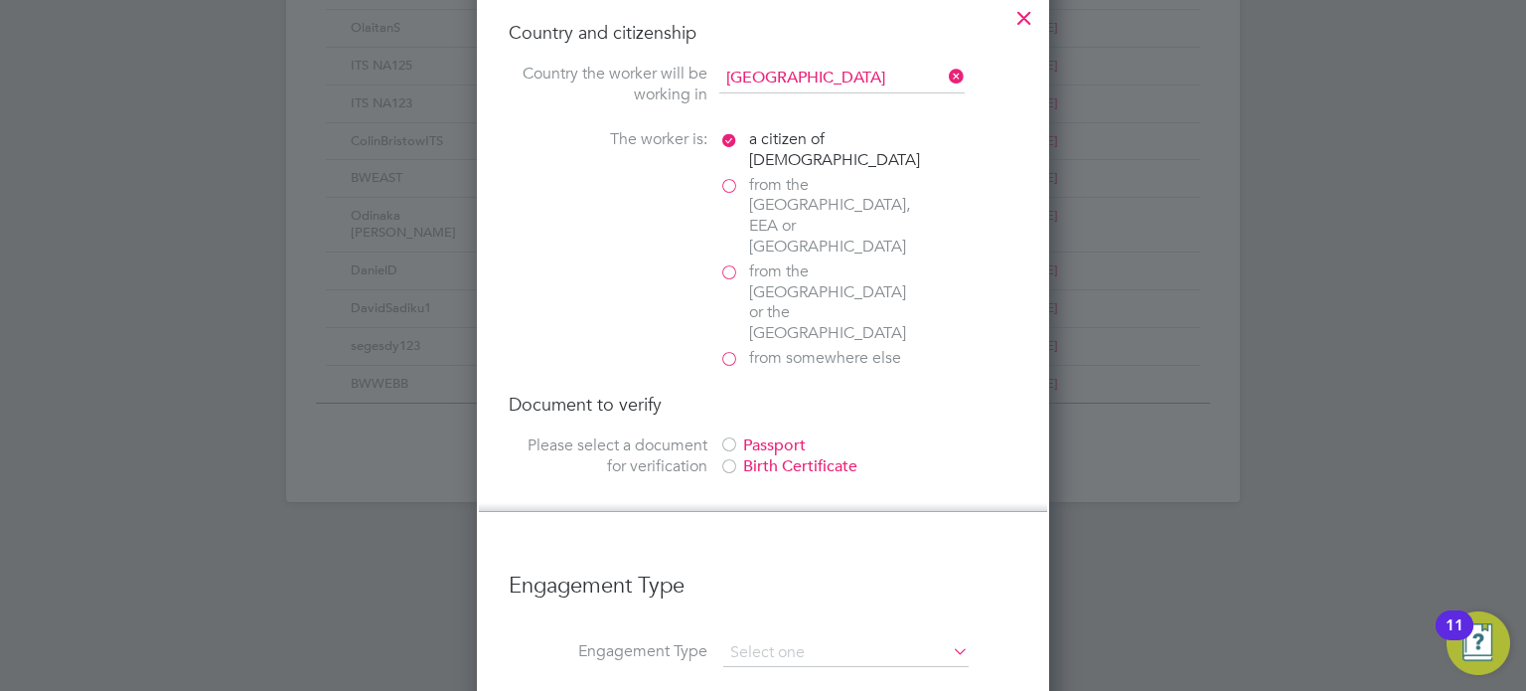
click at [723, 436] on div at bounding box center [729, 446] width 20 height 20
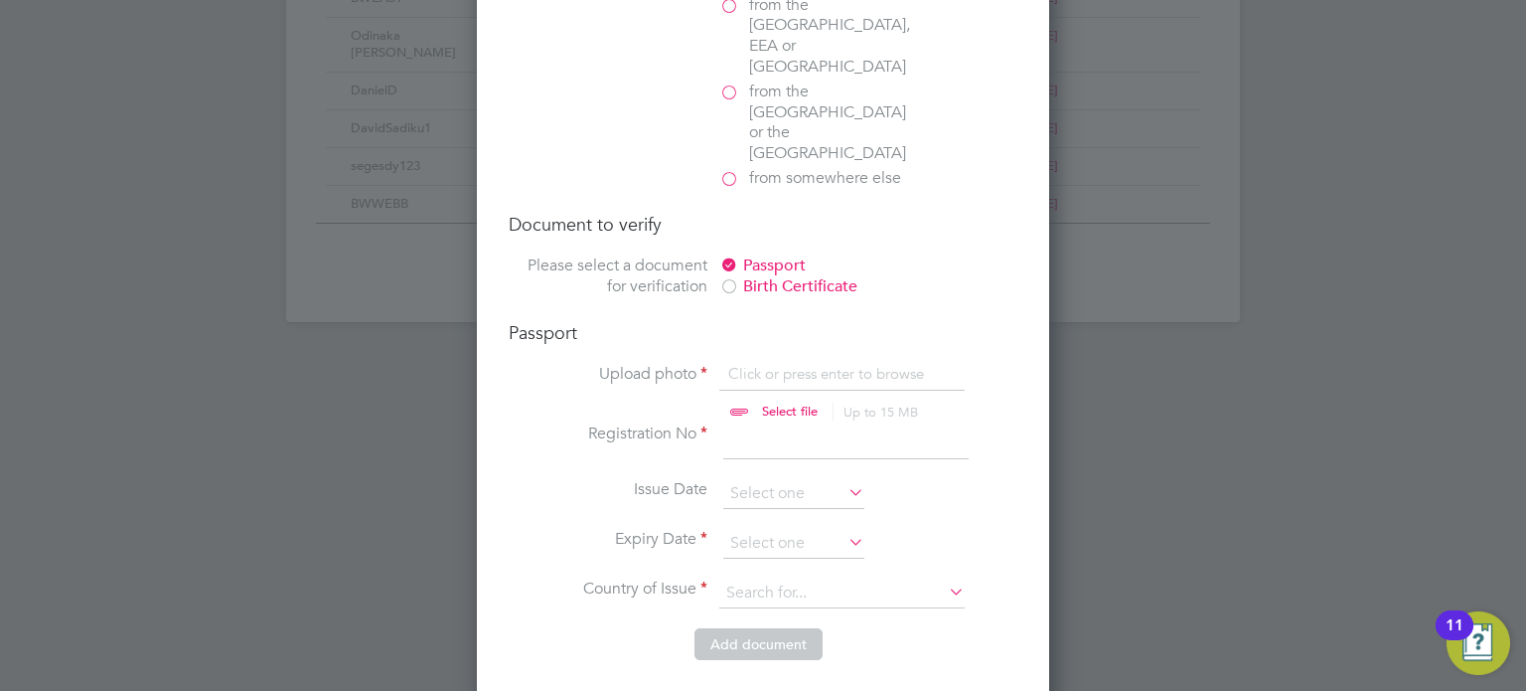
scroll to position [1391, 0]
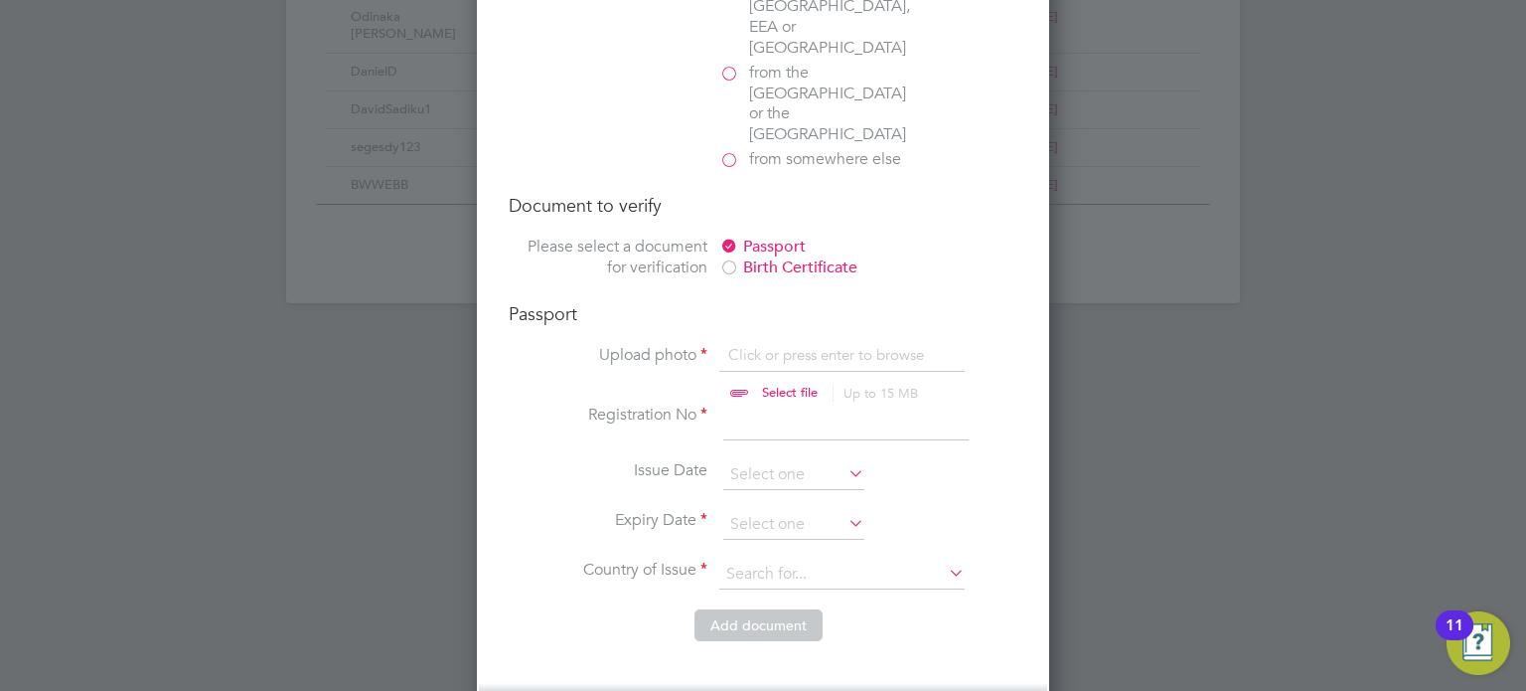
click at [761, 345] on input "file" at bounding box center [809, 375] width 312 height 60
type input "C:\fakepath\Mo Jaffri Passport.pdf"
click at [783, 404] on input at bounding box center [845, 422] width 245 height 36
type input "[PERSON_NAME] ITS"
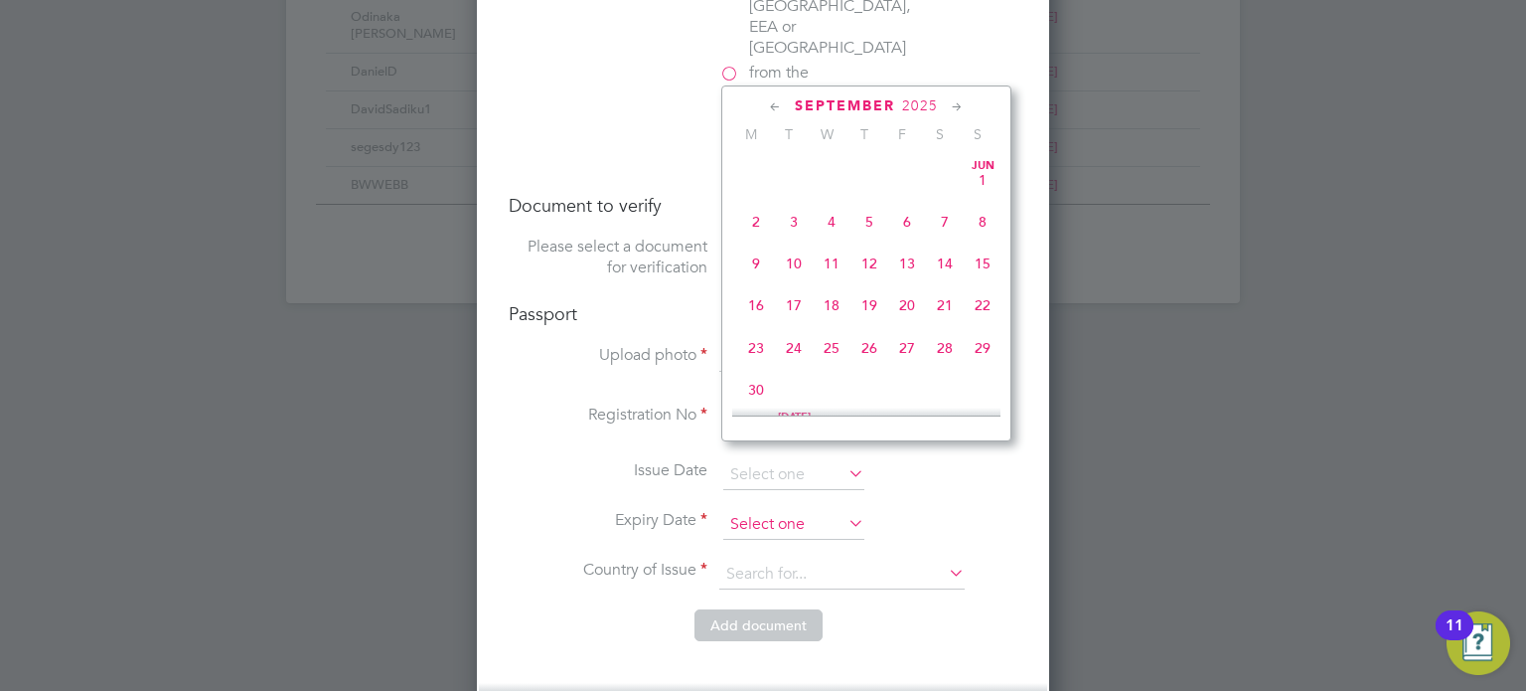
click at [830, 510] on input at bounding box center [793, 525] width 141 height 30
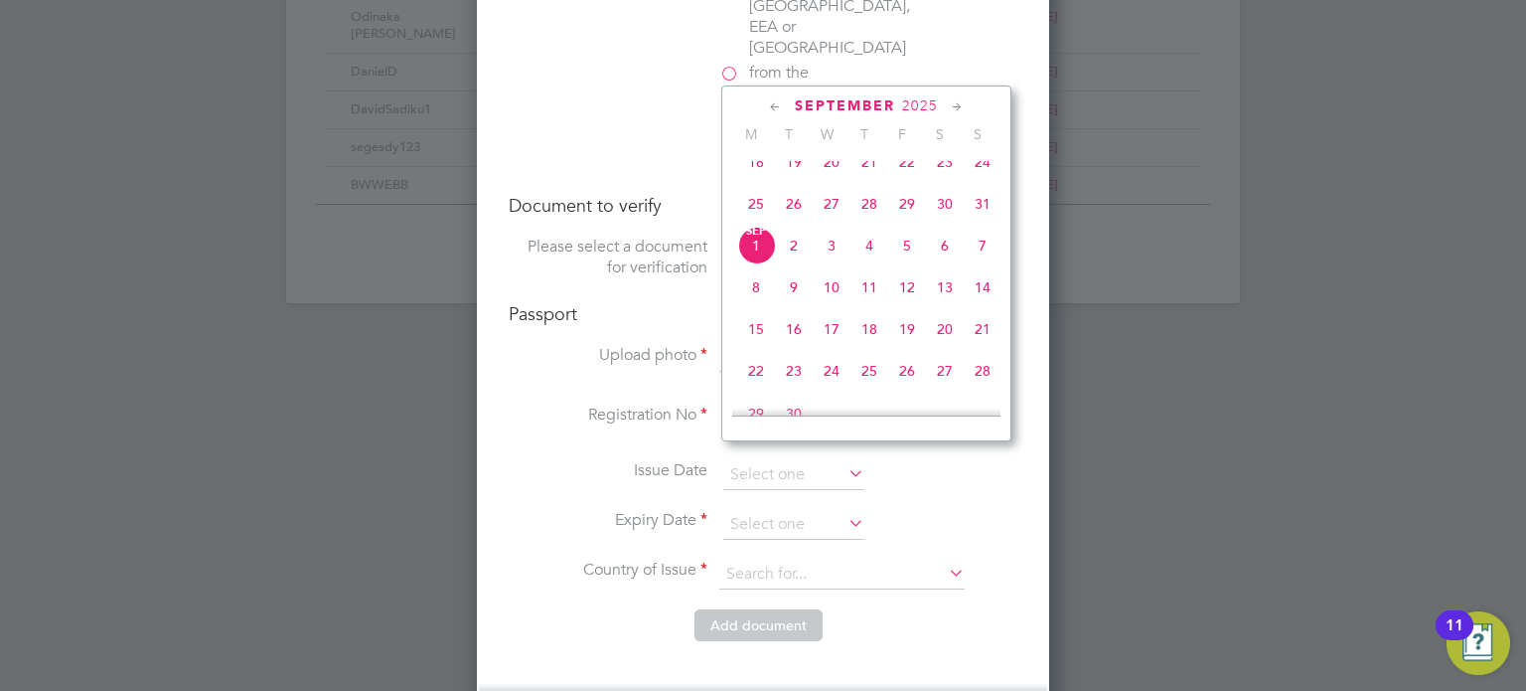
click at [927, 110] on span "2025" at bounding box center [920, 105] width 36 height 17
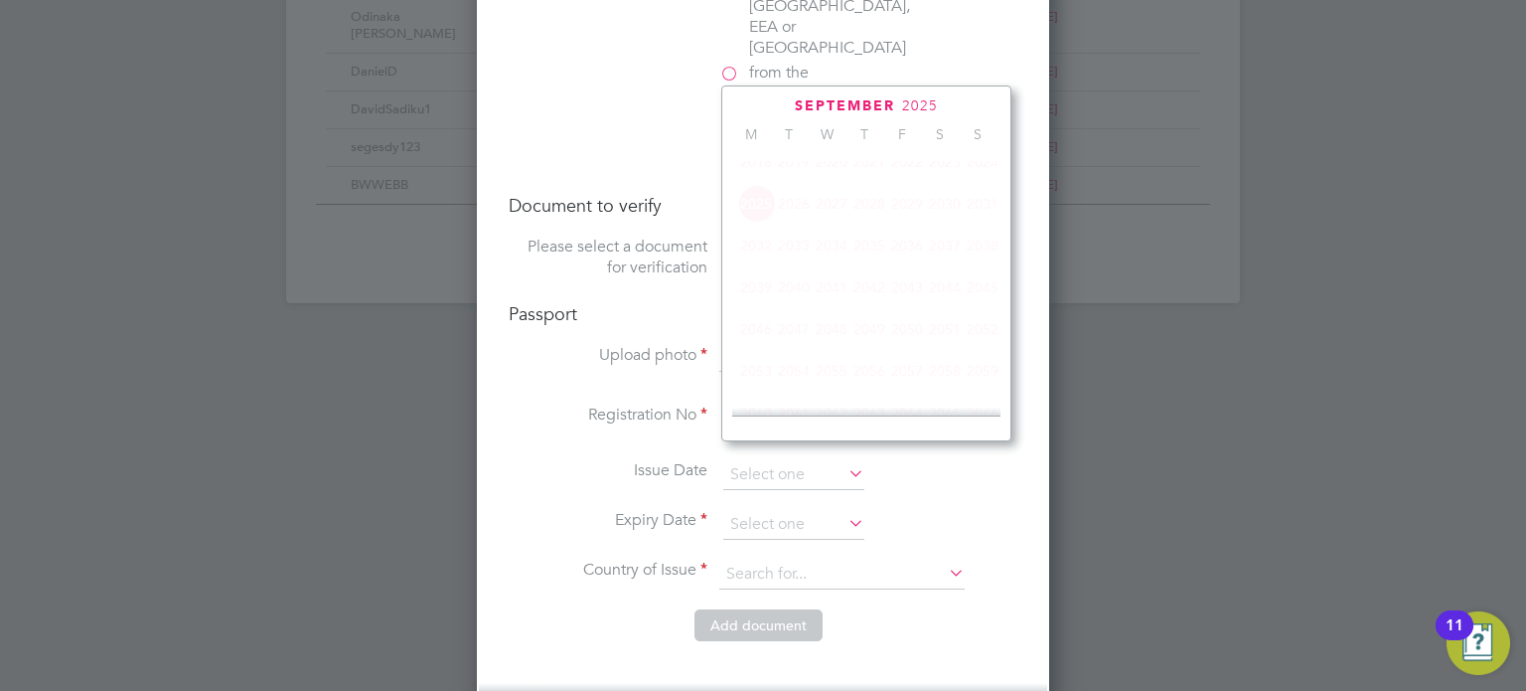
scroll to position [532, 0]
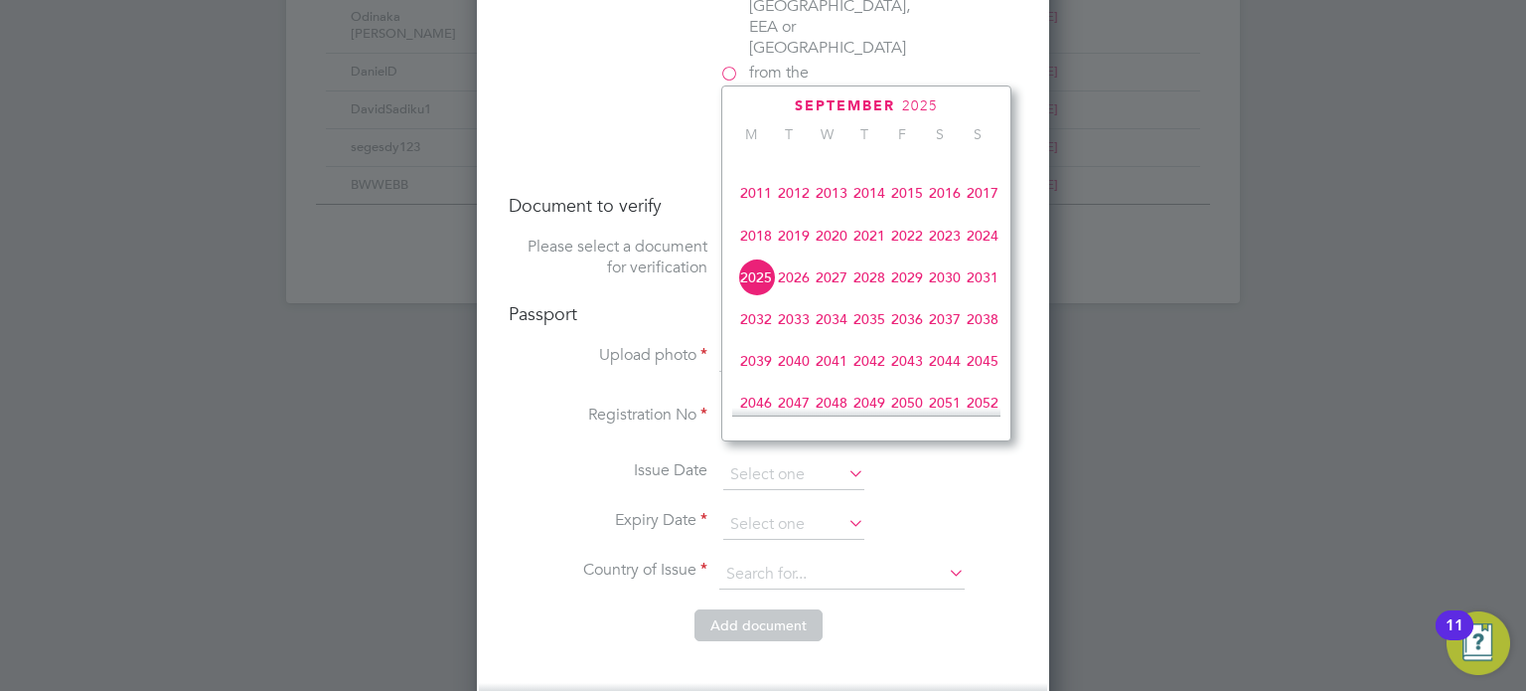
click at [911, 296] on span "2029" at bounding box center [907, 277] width 38 height 38
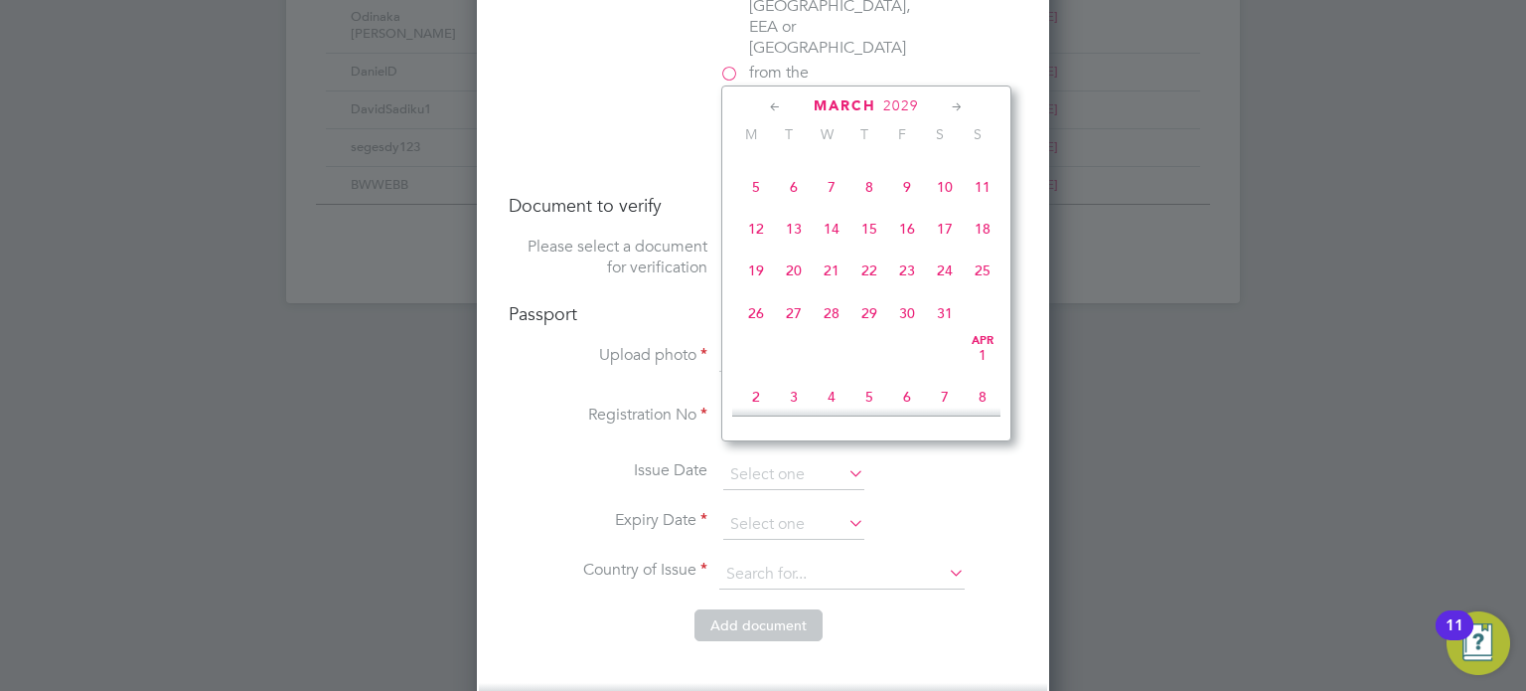
scroll to position [361, 0]
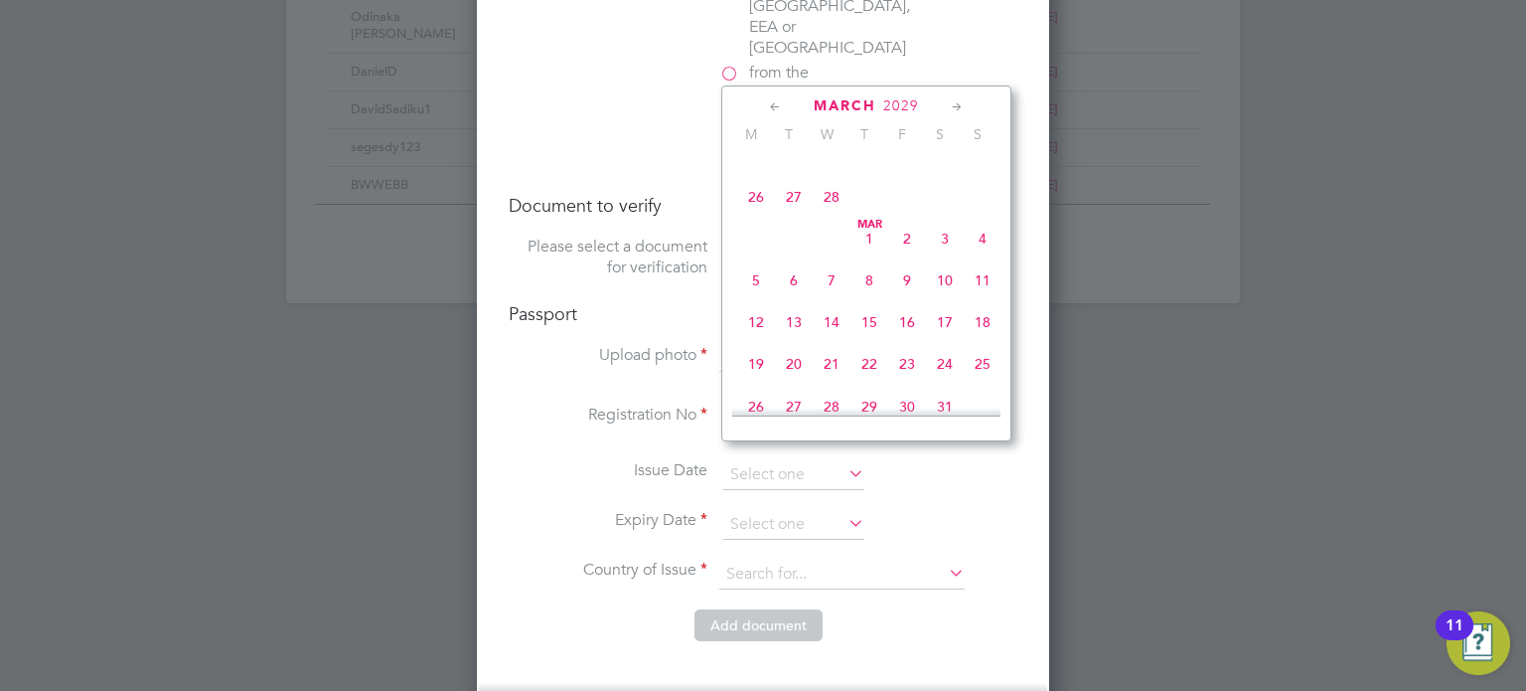
click at [971, 250] on span "4" at bounding box center [983, 239] width 38 height 38
type input "[DATE]"
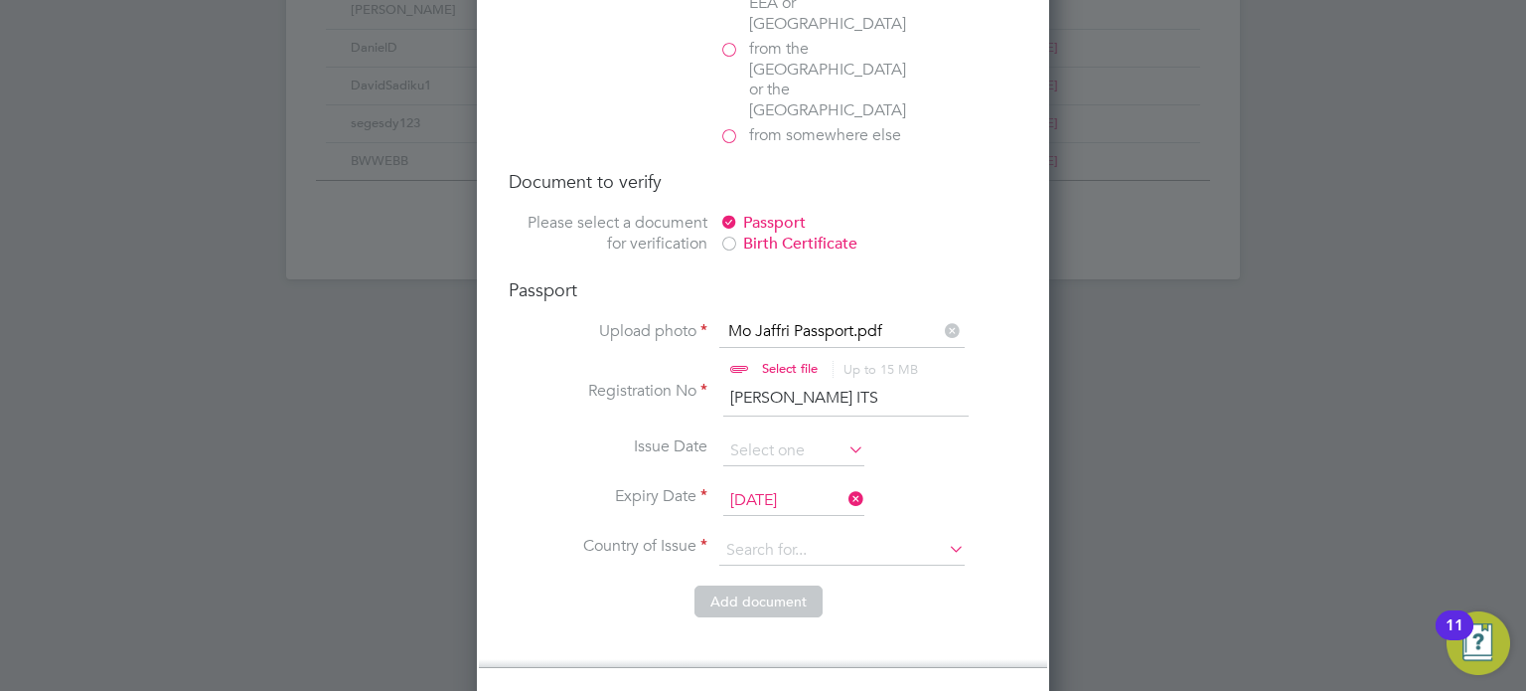
scroll to position [1491, 0]
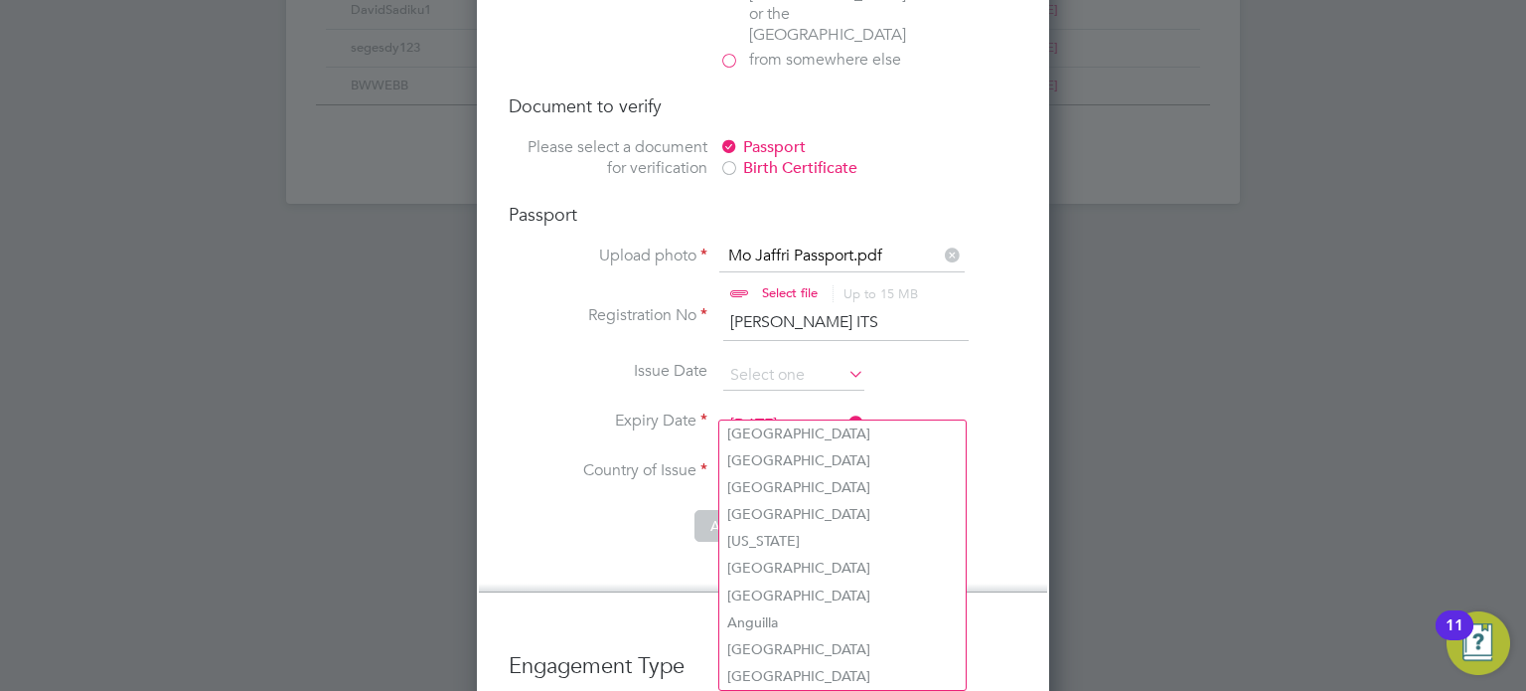
click at [771, 460] on input at bounding box center [841, 475] width 245 height 30
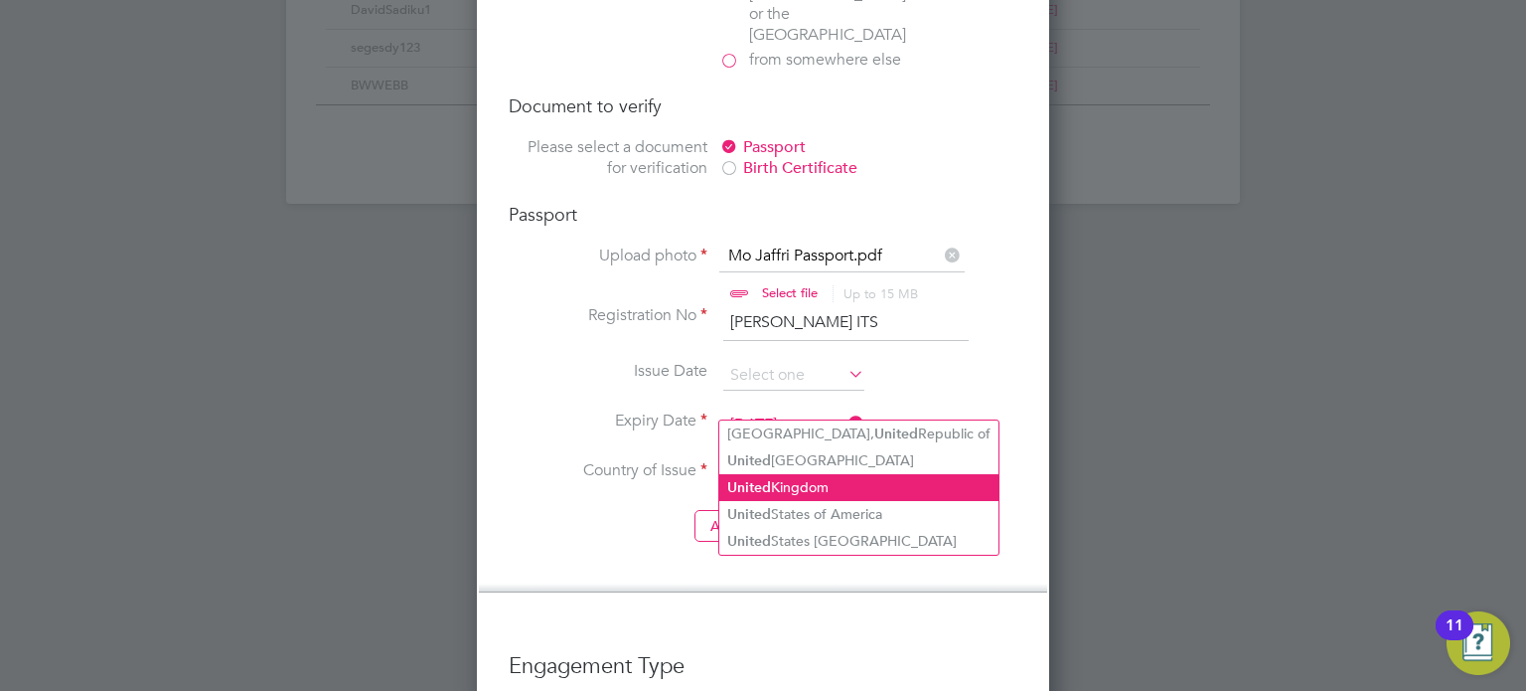
click at [764, 480] on b "United" at bounding box center [749, 487] width 44 height 17
type input "[GEOGRAPHIC_DATA]"
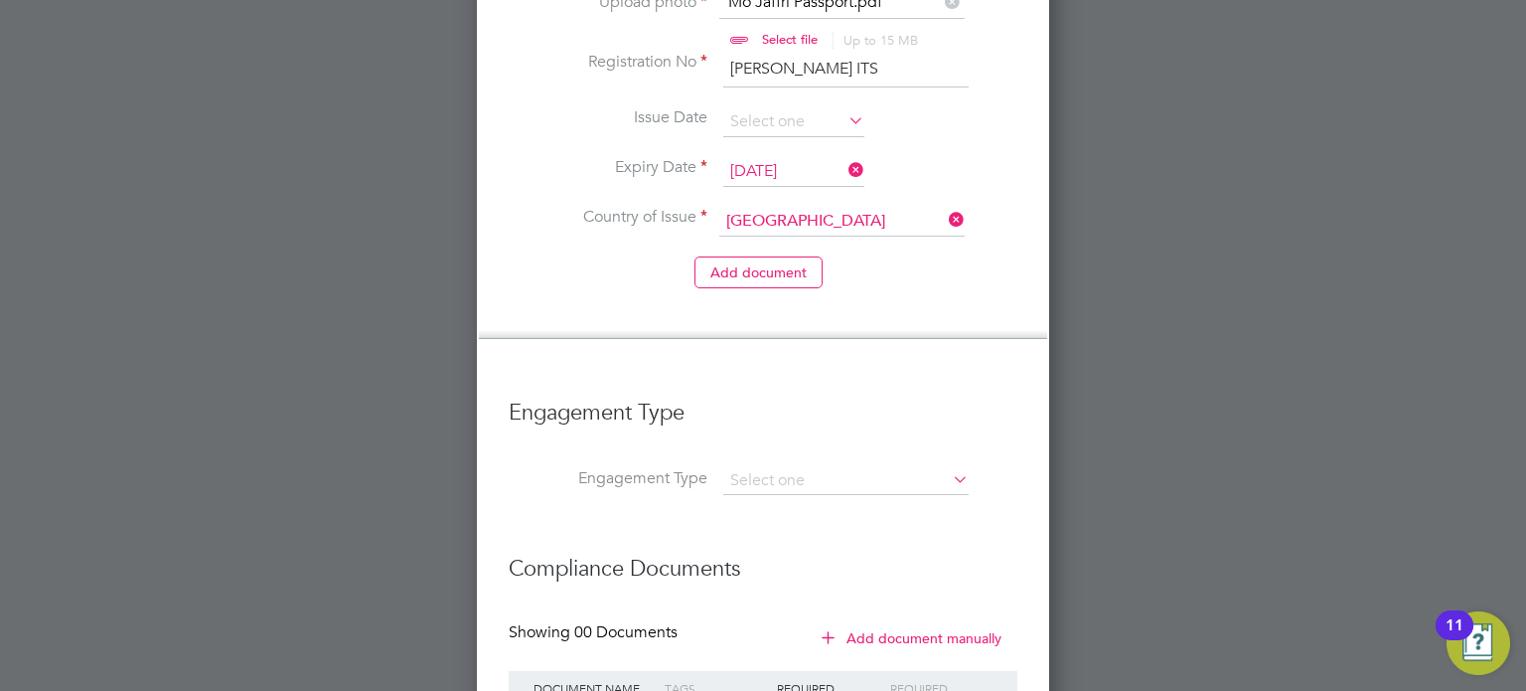
scroll to position [1789, 0]
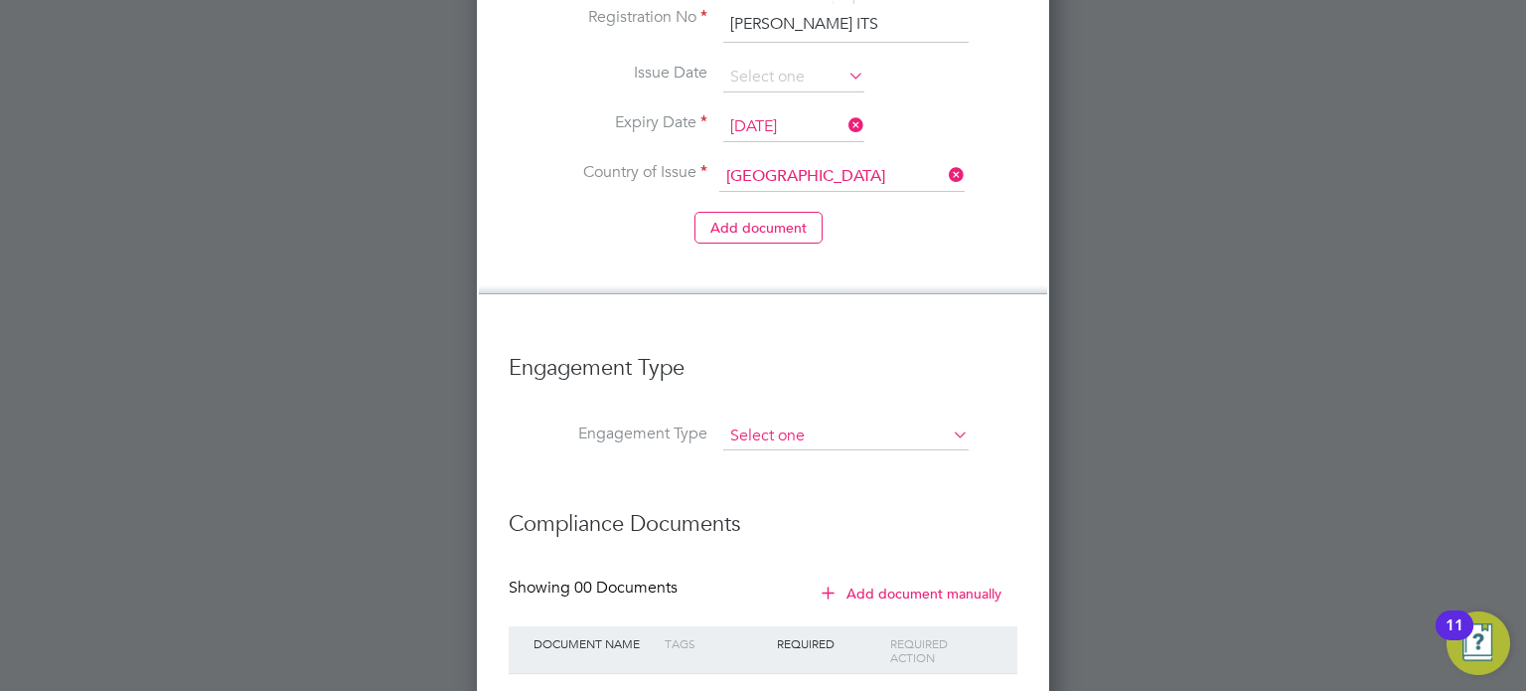
click at [796, 422] on input at bounding box center [845, 436] width 245 height 28
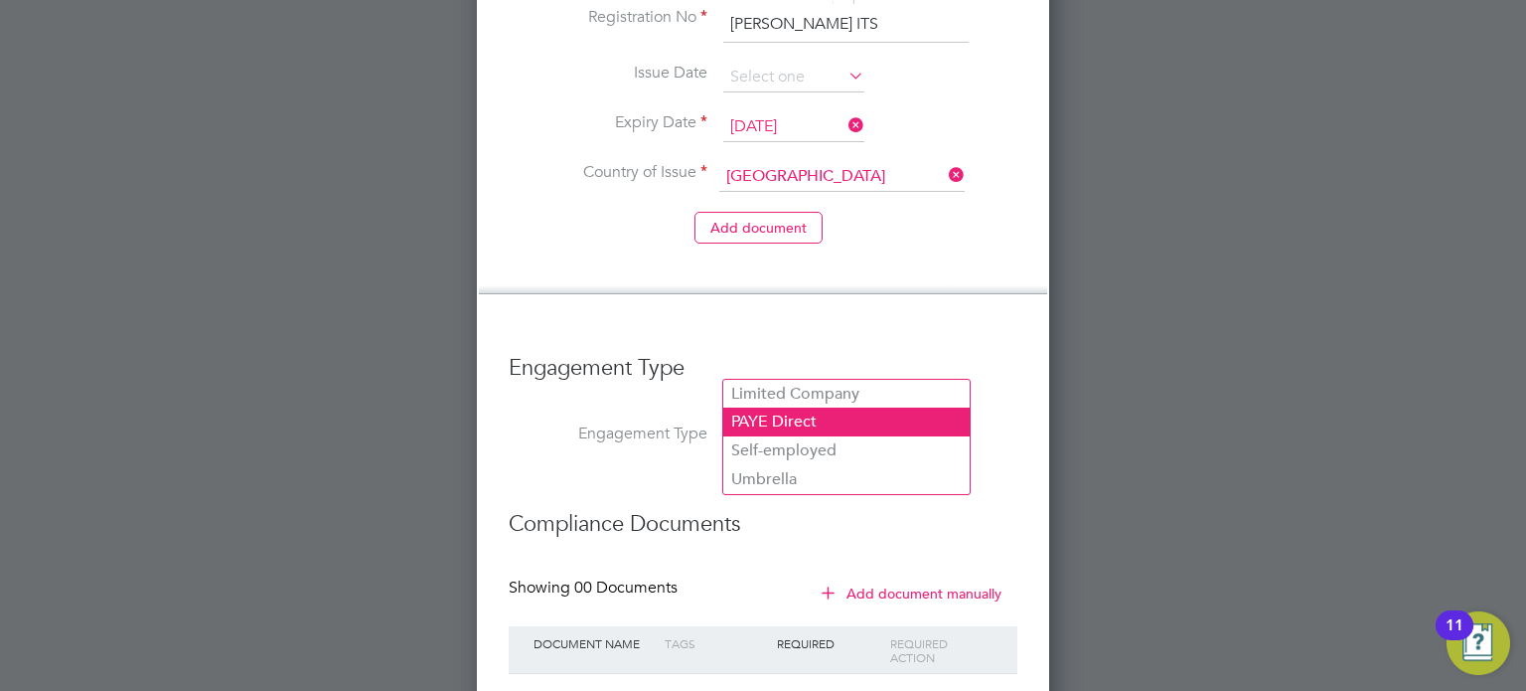
click at [790, 426] on li "PAYE Direct" at bounding box center [846, 421] width 246 height 29
type input "PAYE Direct"
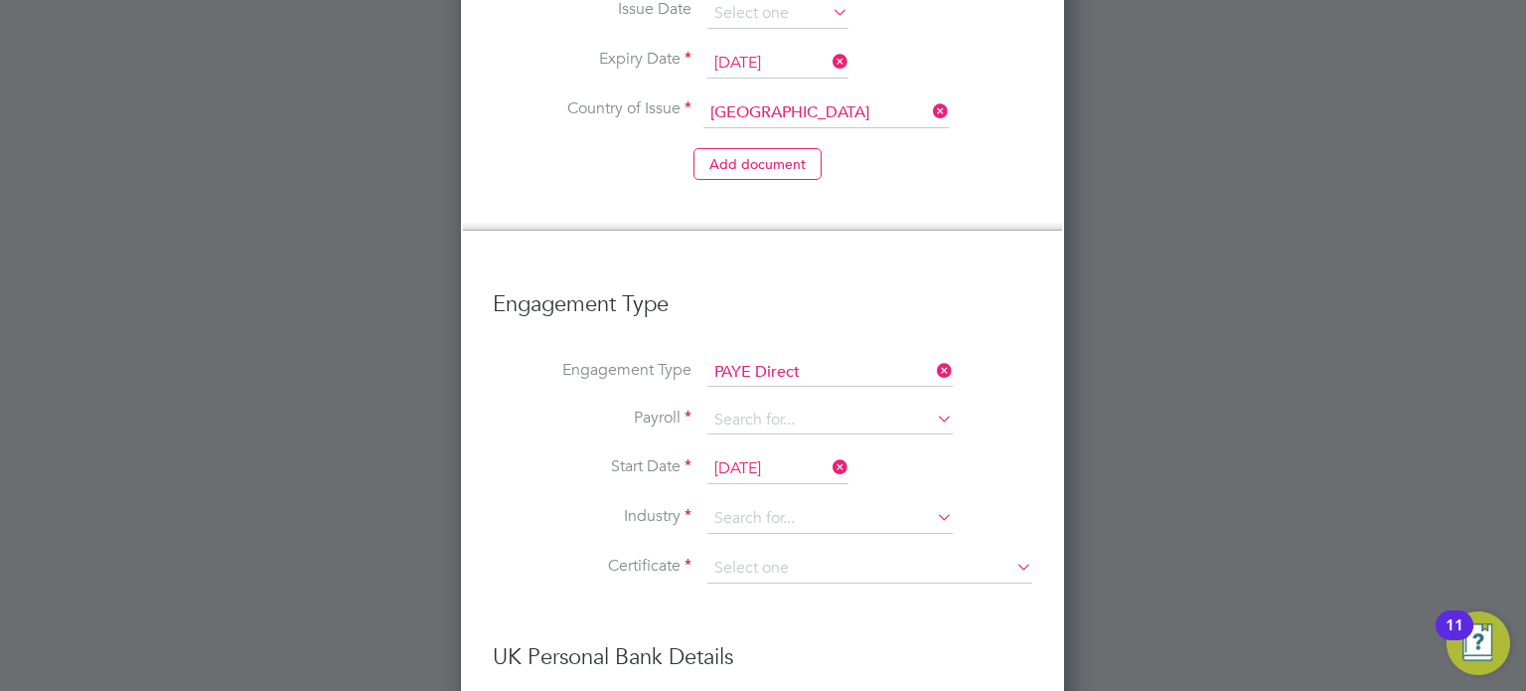
scroll to position [1888, 0]
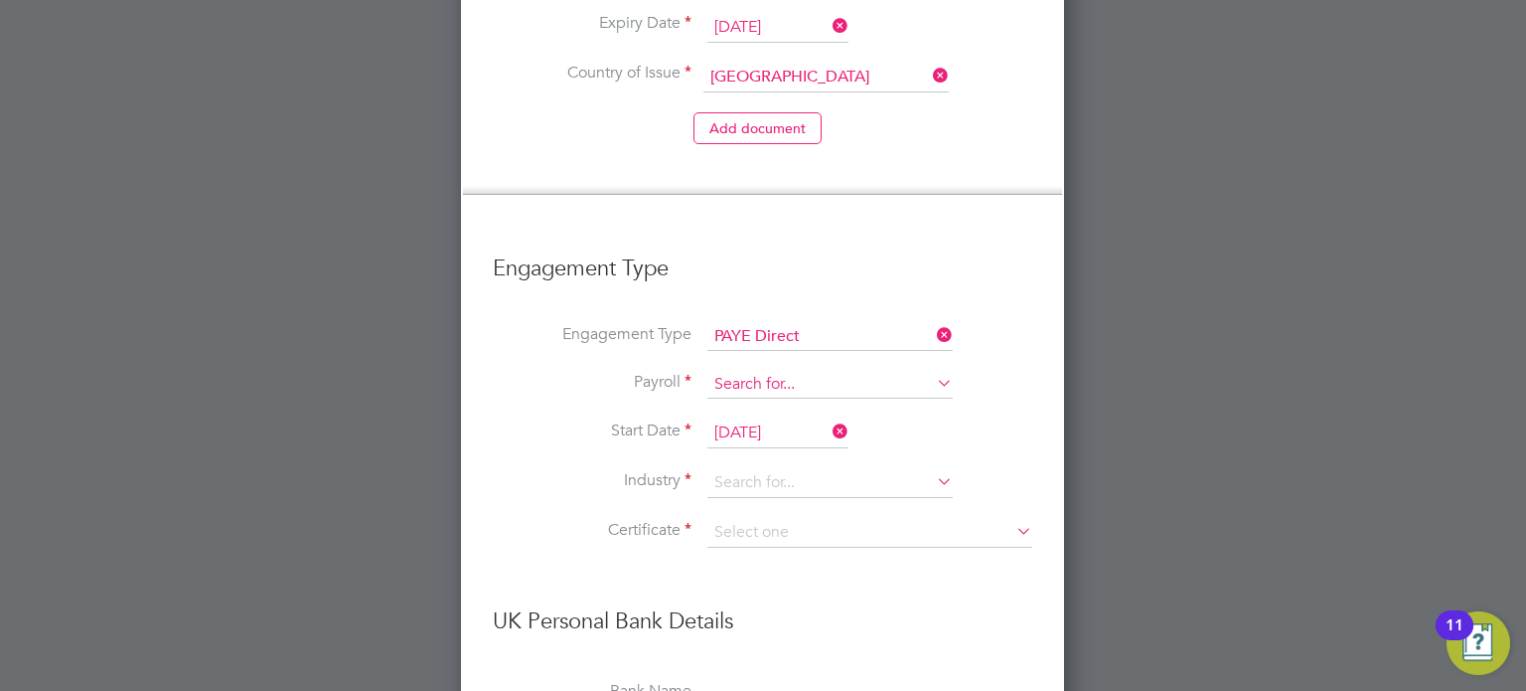
click at [811, 371] on input at bounding box center [830, 385] width 245 height 28
click at [813, 333] on li "Agency PAYE" at bounding box center [831, 342] width 246 height 29
type input "Agency PAYE"
click at [890, 468] on input at bounding box center [830, 483] width 245 height 30
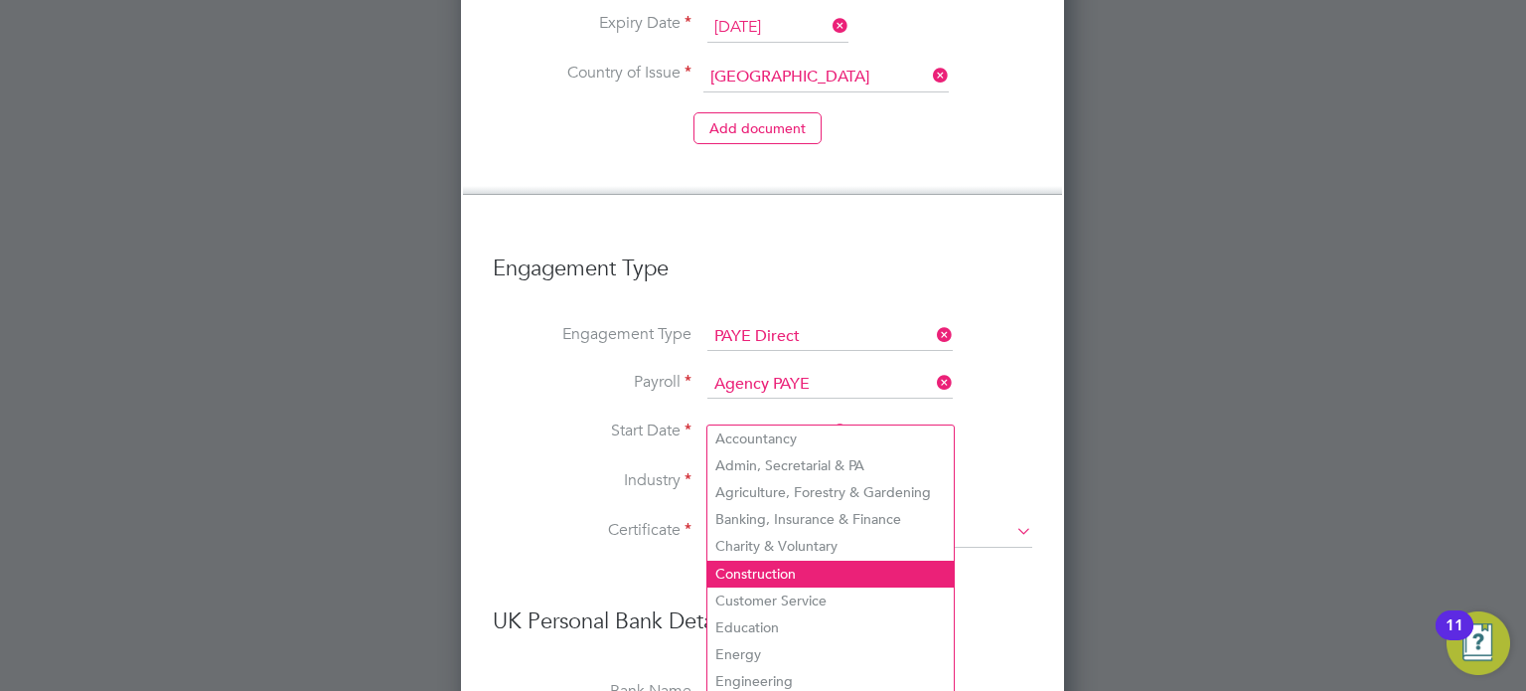
click at [824, 564] on li "Construction" at bounding box center [831, 573] width 246 height 27
type input "Construction"
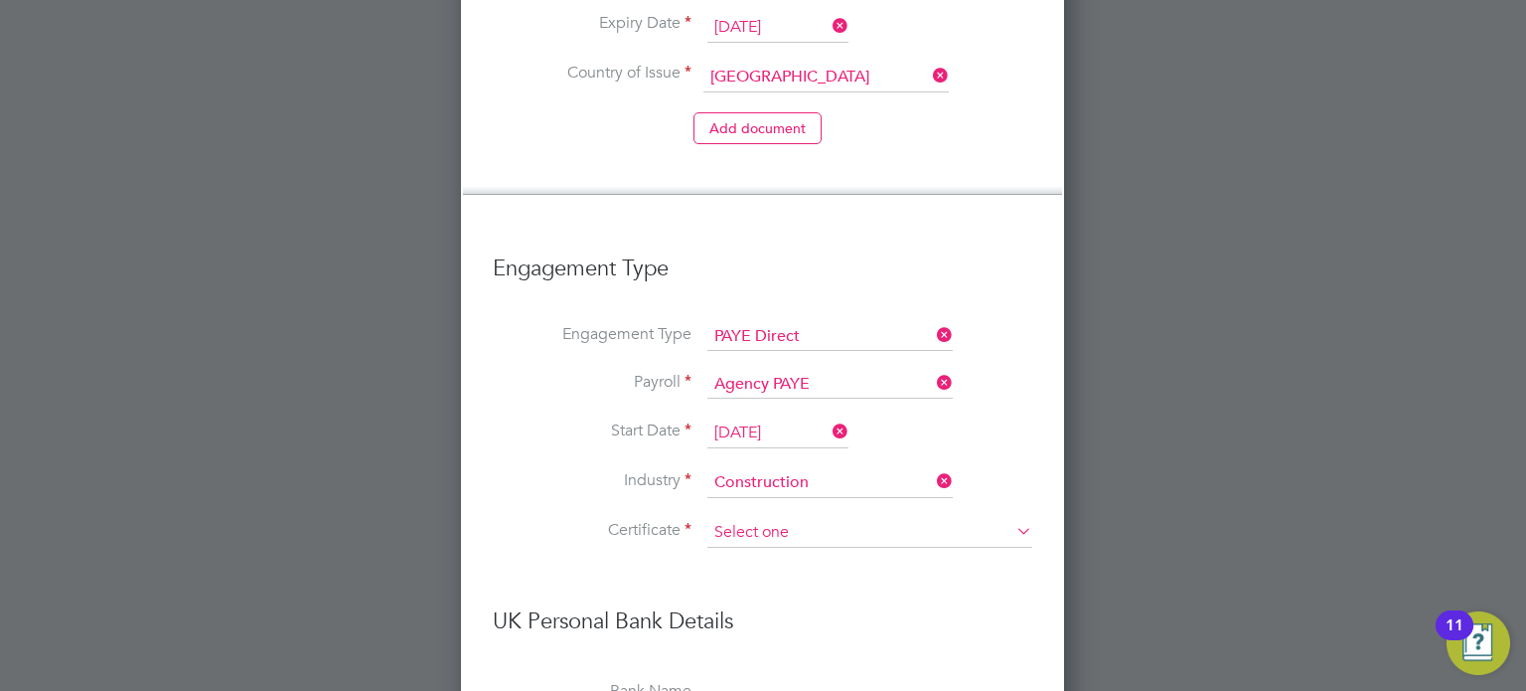
click at [832, 518] on input at bounding box center [870, 533] width 325 height 30
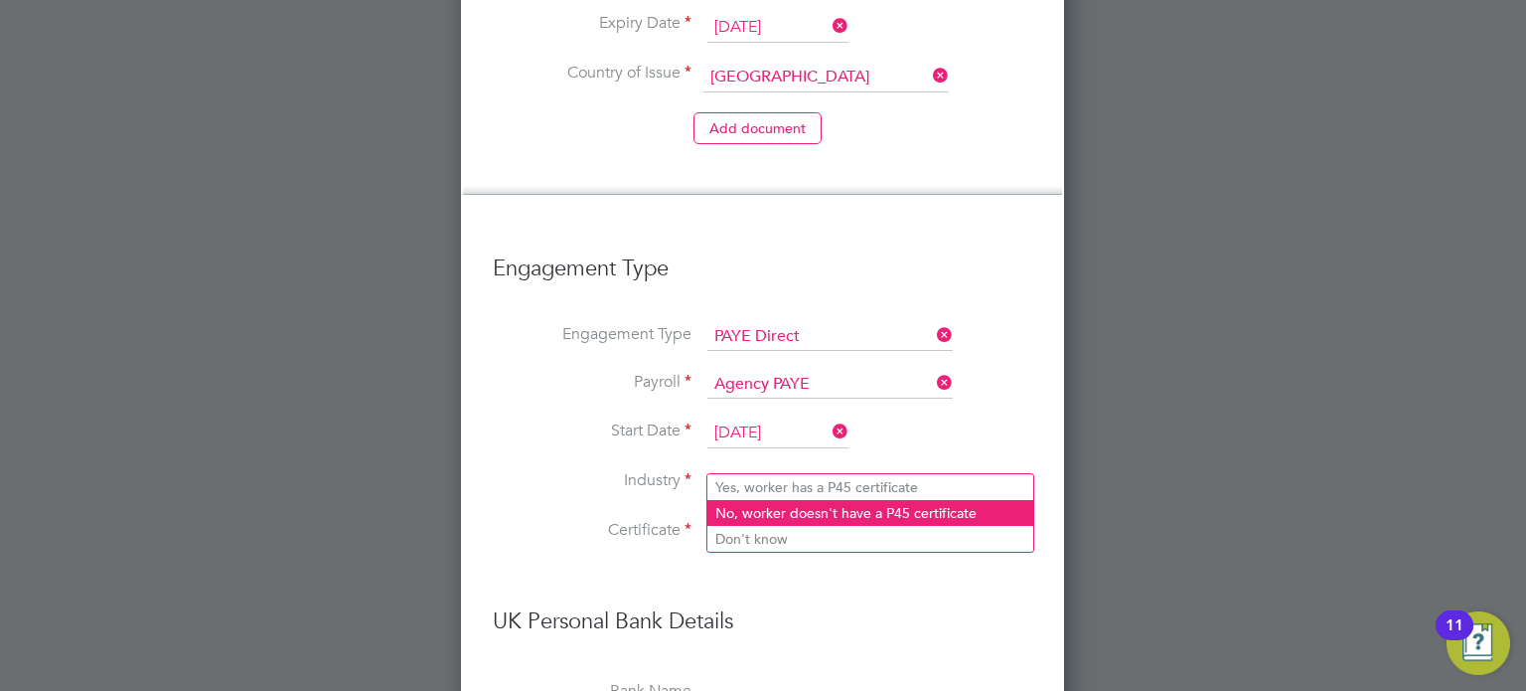
click at [828, 506] on li "No, worker doesn't have a P45 certificate" at bounding box center [871, 513] width 326 height 26
type input "No, worker doesn't have a P45 certificate"
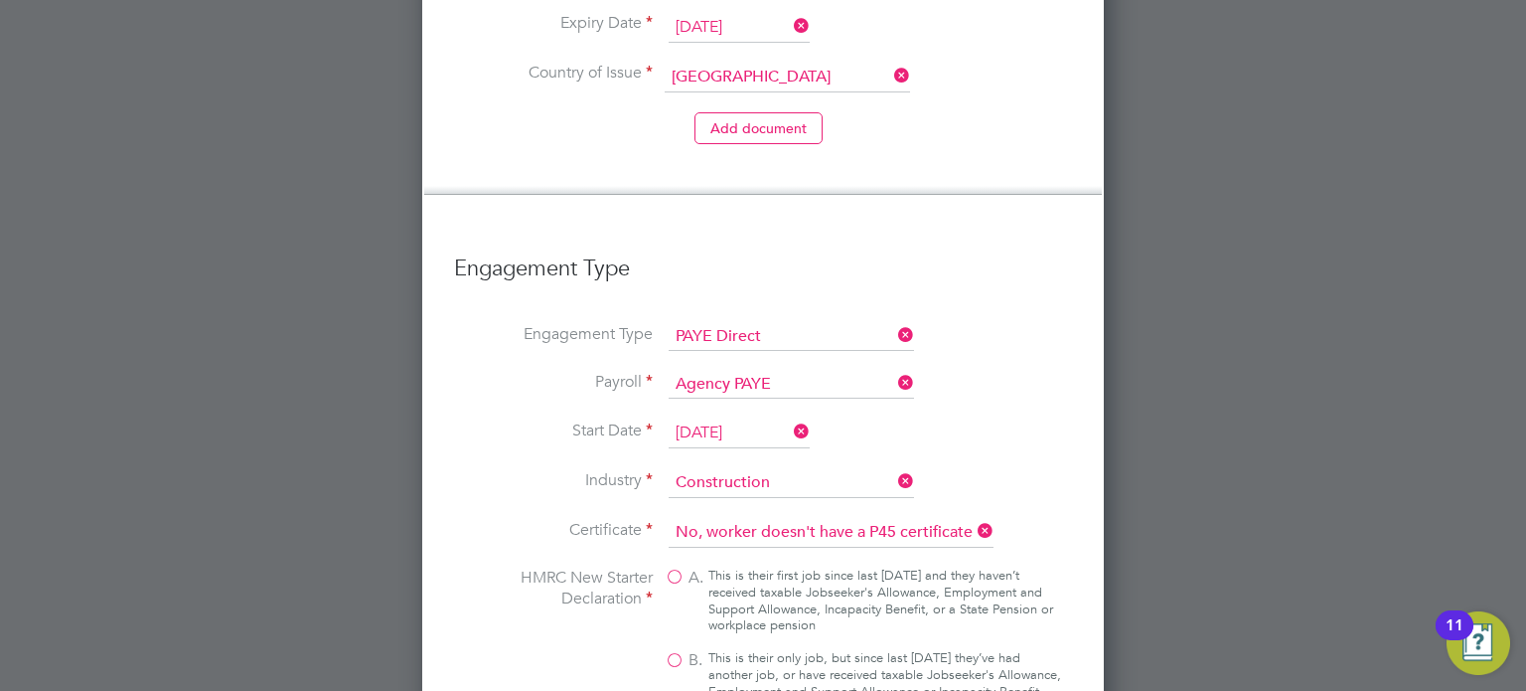
scroll to position [1988, 0]
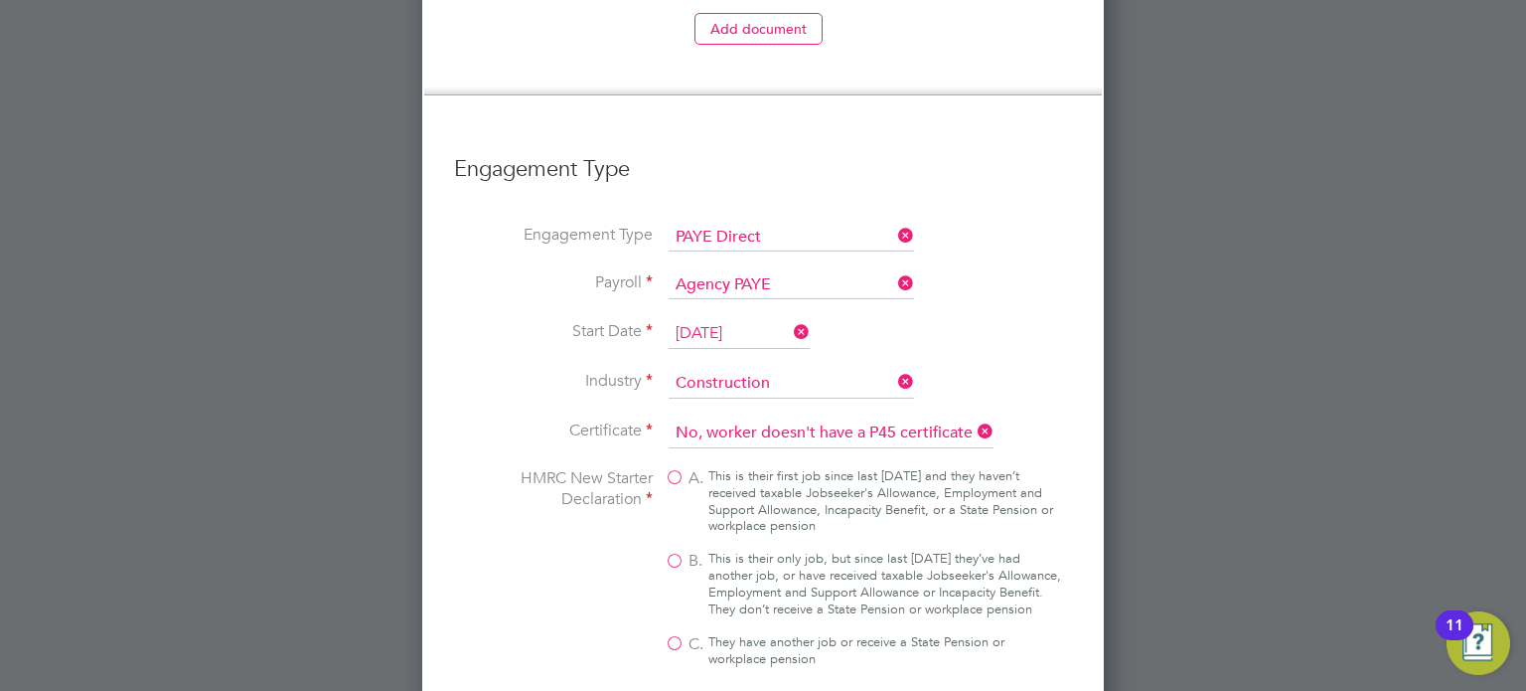
click at [676, 551] on label "B. This is their only job, but since last [DATE] they’ve had another job, or ha…" at bounding box center [864, 585] width 398 height 68
click at [0, 0] on input "B. This is their only job, but since last [DATE] they’ve had another job, or ha…" at bounding box center [0, 0] width 0 height 0
type input "1257L"
click at [524, 492] on li "HMRC New Starter Declaration A. This is their first job since last [DATE] and t…" at bounding box center [763, 578] width 618 height 220
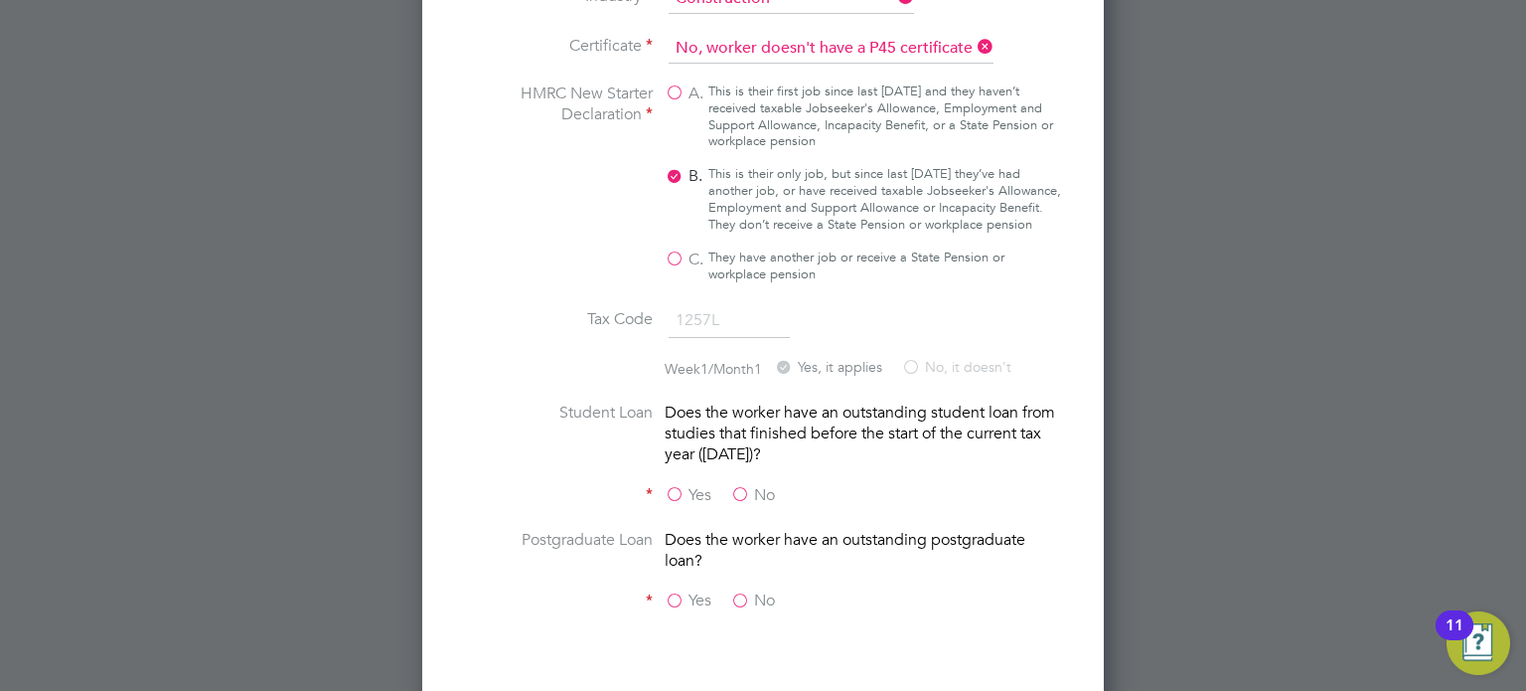
scroll to position [2385, 0]
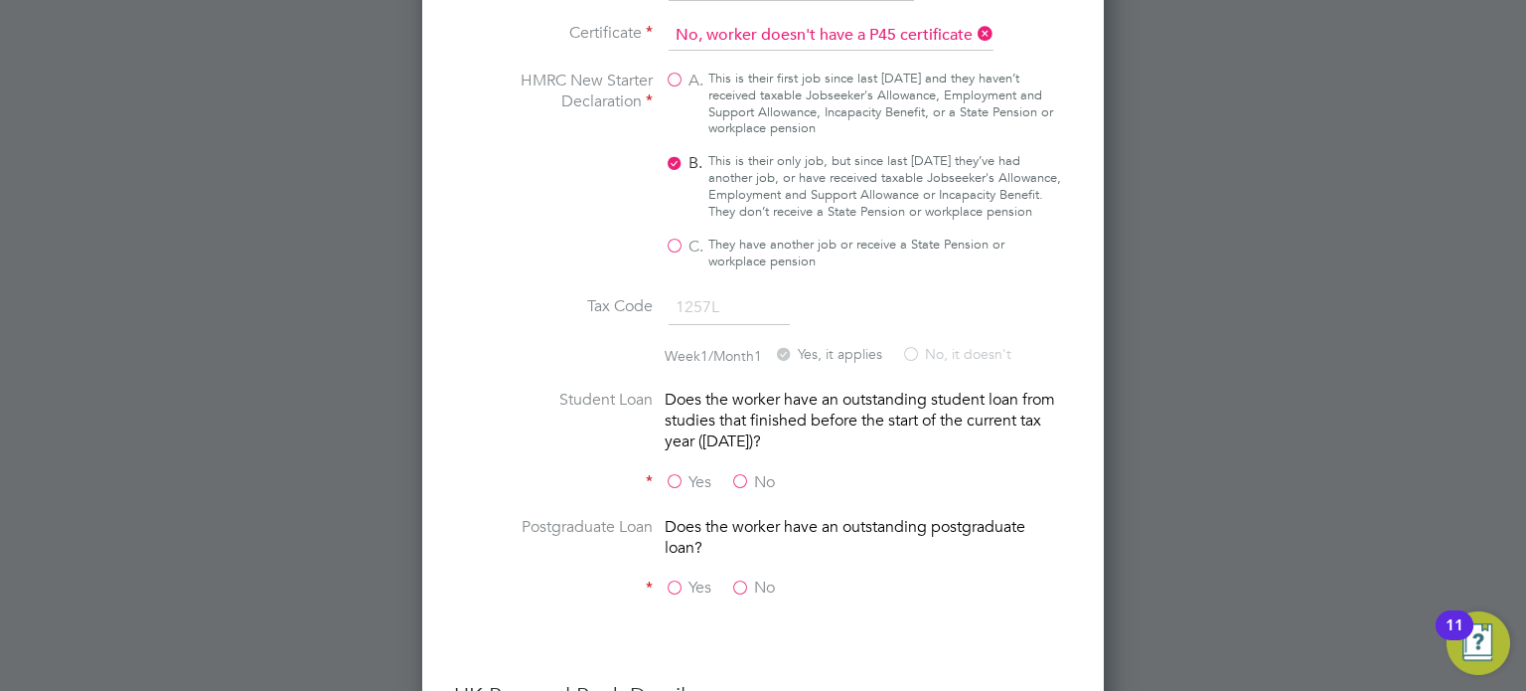
click at [740, 472] on label "No" at bounding box center [752, 482] width 45 height 21
click at [0, 0] on input "No" at bounding box center [0, 0] width 0 height 0
click at [734, 577] on div "Yes No" at bounding box center [814, 589] width 298 height 25
click at [747, 577] on label "No" at bounding box center [752, 587] width 45 height 21
click at [0, 0] on input "No" at bounding box center [0, 0] width 0 height 0
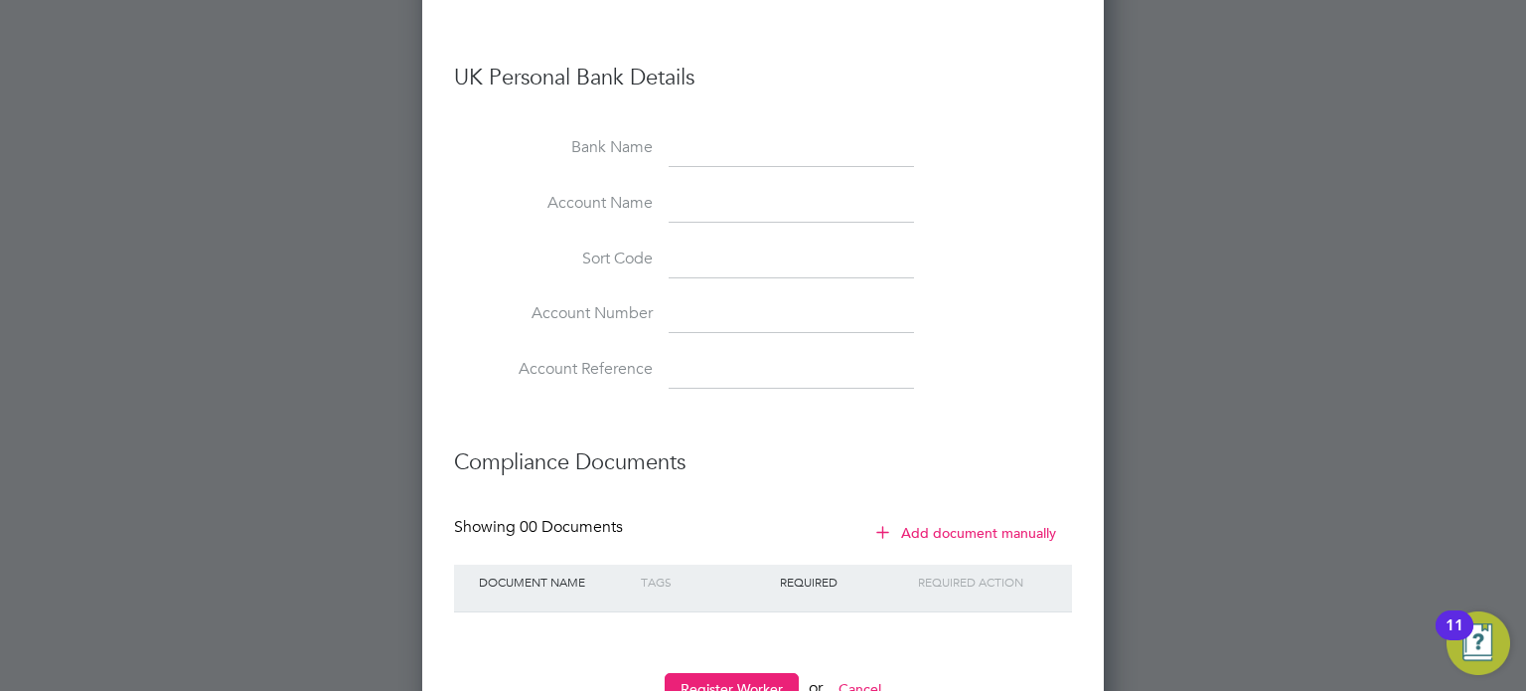
scroll to position [3018, 0]
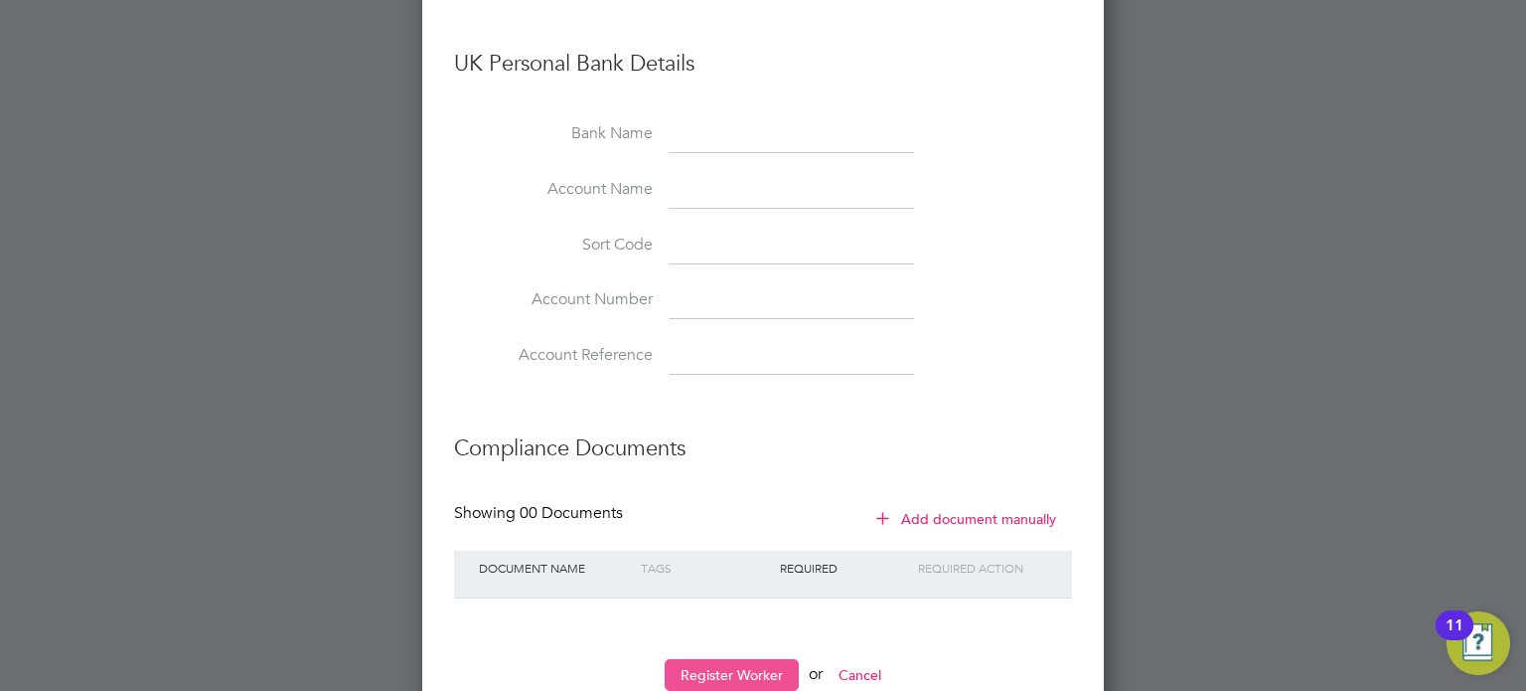
click at [751, 659] on button "Register Worker" at bounding box center [732, 675] width 134 height 32
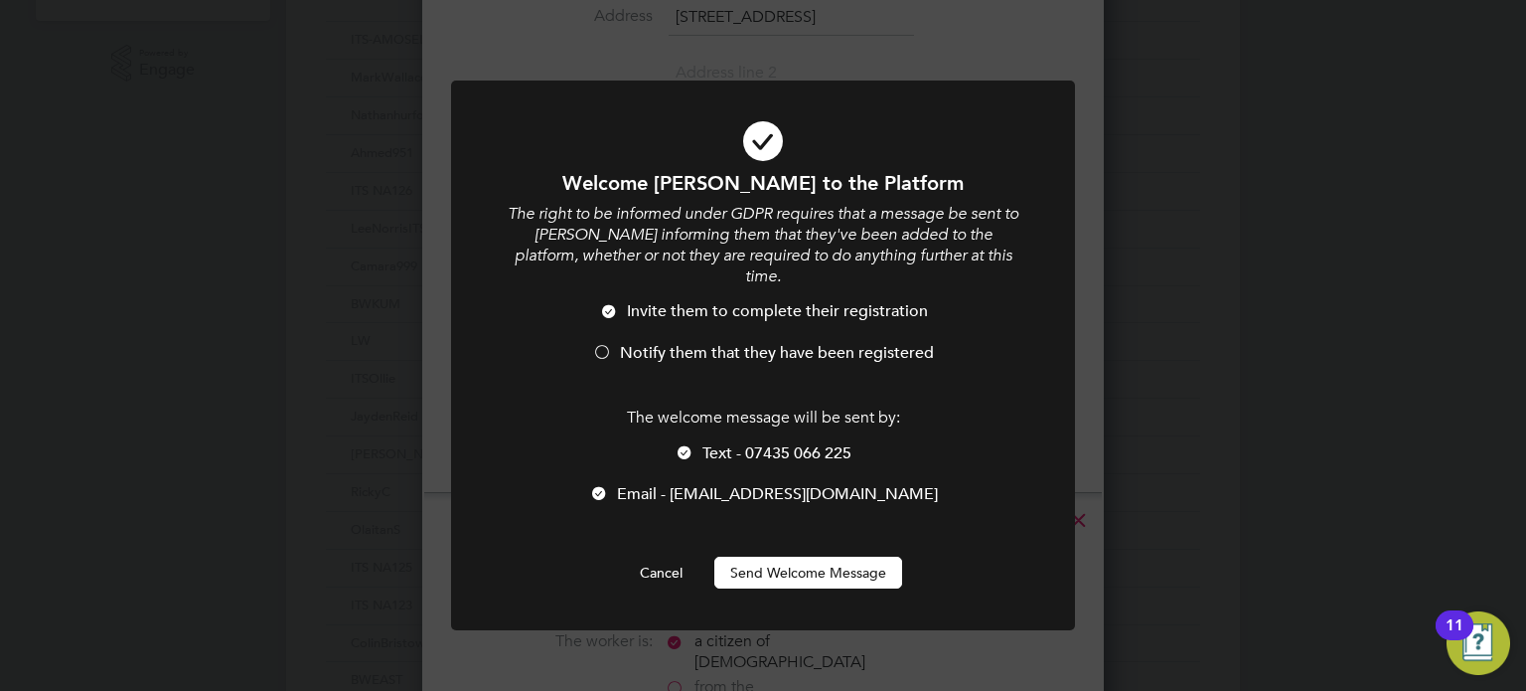
click at [613, 343] on li "Notify them that they have been registered" at bounding box center [763, 363] width 517 height 41
click at [617, 303] on div at bounding box center [609, 313] width 20 height 20
click at [610, 344] on div at bounding box center [602, 354] width 20 height 20
click at [690, 444] on div at bounding box center [685, 454] width 20 height 20
click at [776, 557] on button "Send Welcome Message" at bounding box center [809, 573] width 188 height 32
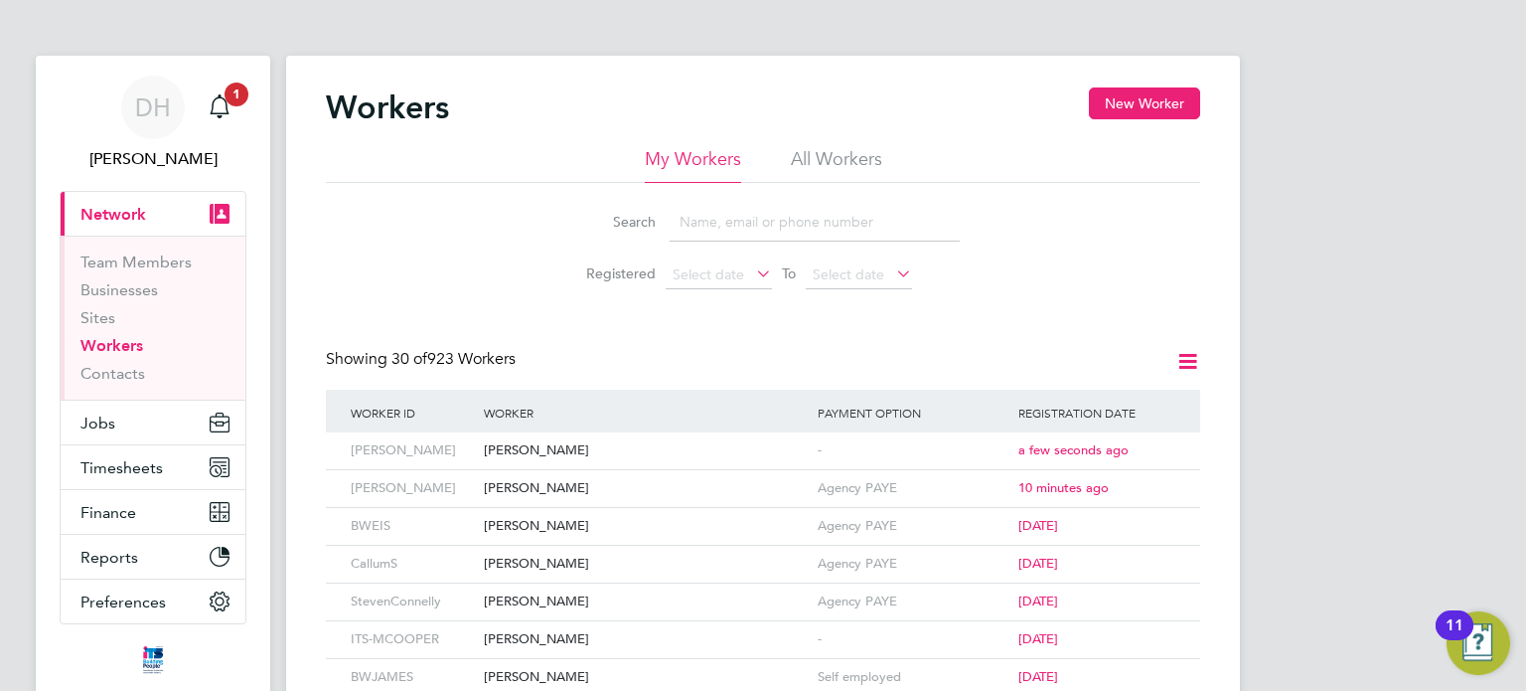
click at [458, 237] on div "Search Registered Select date To Select date" at bounding box center [763, 241] width 875 height 116
click at [428, 241] on div "Search Registered Select date To Select date" at bounding box center [763, 241] width 875 height 116
